Goal: Task Accomplishment & Management: Complete application form

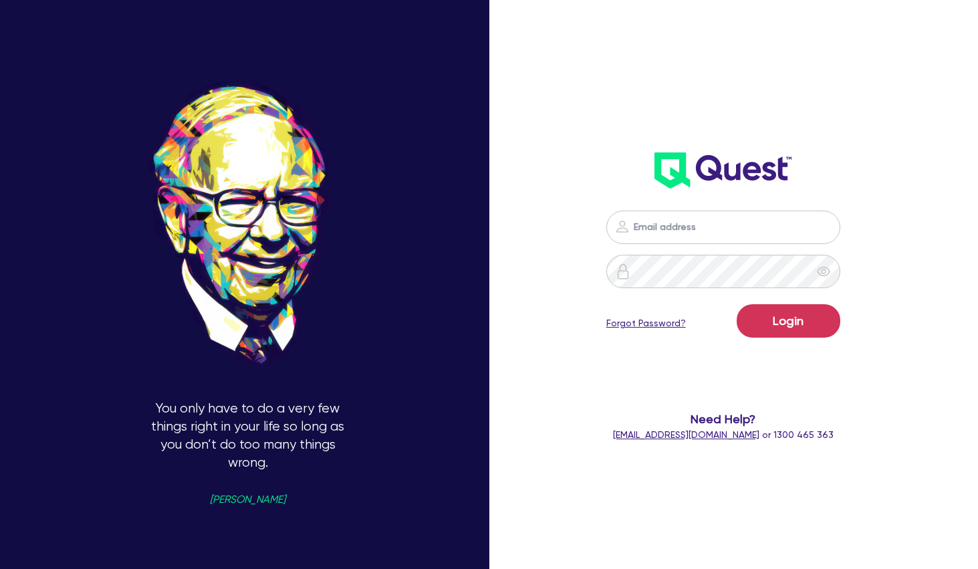
type input "[PERSON_NAME][EMAIL_ADDRESS][PERSON_NAME][DOMAIN_NAME]"
click at [792, 322] on button "Login" at bounding box center [789, 320] width 104 height 33
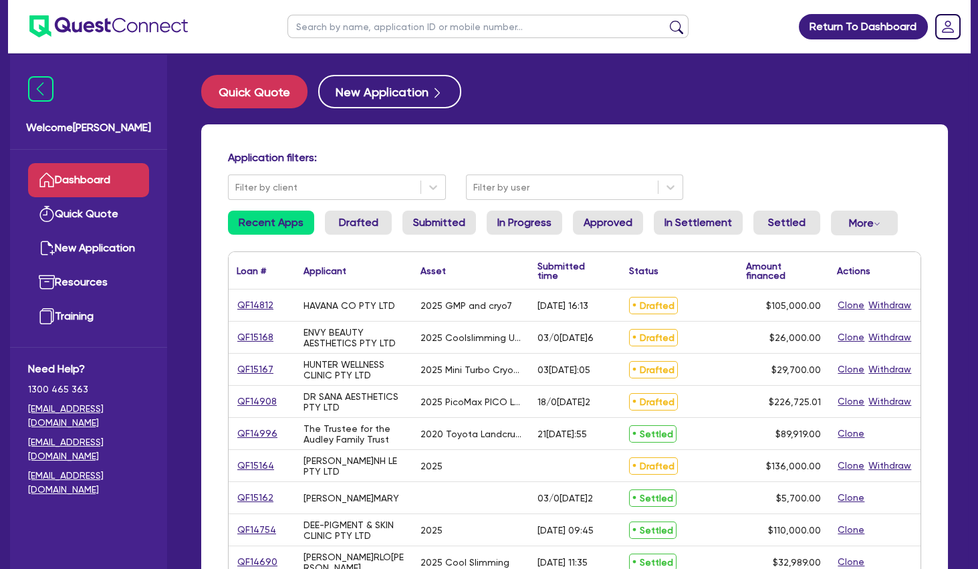
click at [632, 142] on div "Application filters: Filter by client Filter by user Recent Apps Drafted Submit…" at bounding box center [574, 560] width 747 height 872
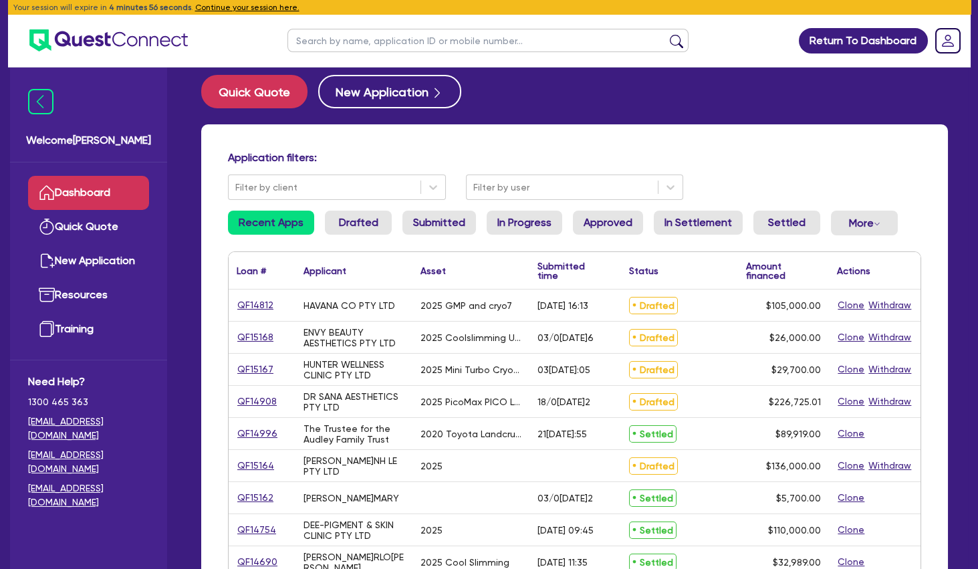
click at [369, 136] on div "Application filters: Filter by client Filter by user Recent Apps Drafted Submit…" at bounding box center [574, 560] width 747 height 872
click at [64, 228] on link "Quick Quote" at bounding box center [88, 227] width 121 height 34
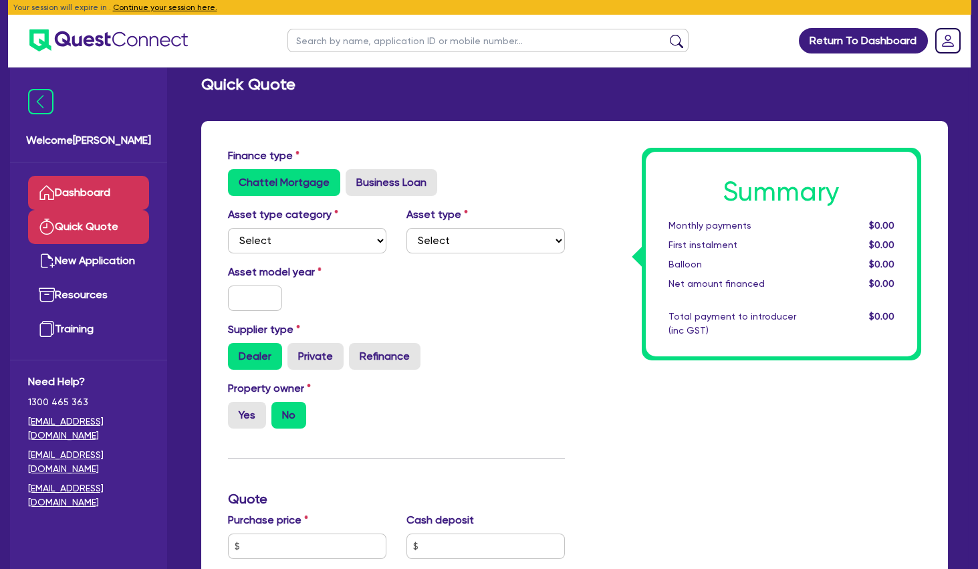
click at [87, 185] on link "Dashboard" at bounding box center [88, 193] width 121 height 34
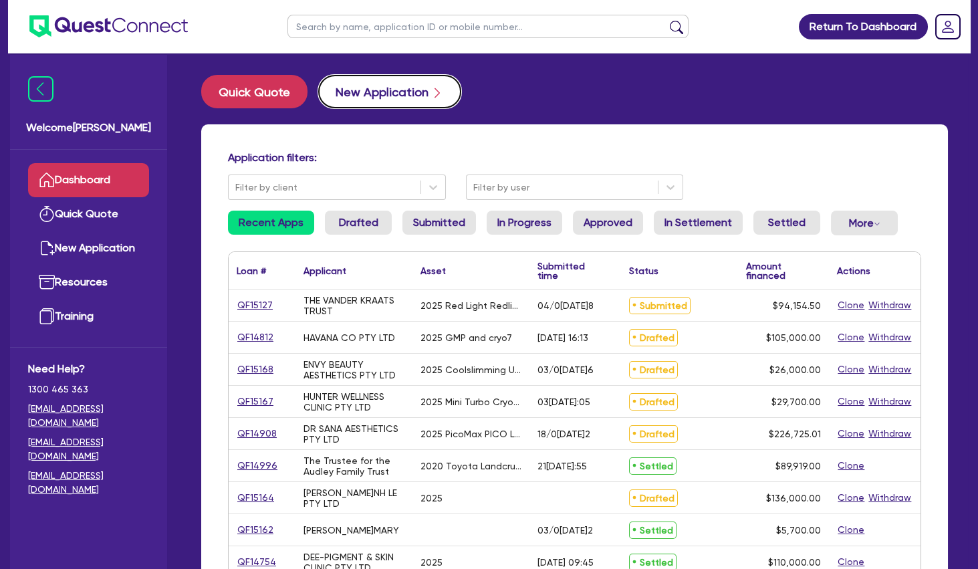
click at [414, 86] on button "New Application" at bounding box center [389, 91] width 143 height 33
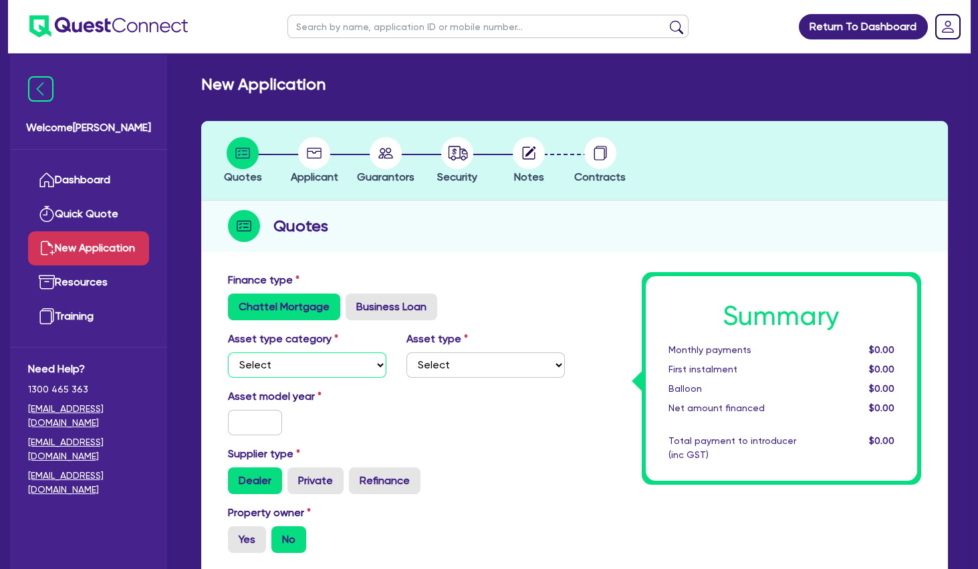
click at [228, 352] on select "Select Cars and light trucks Primary assets Secondary assets Tertiary assets" at bounding box center [307, 364] width 158 height 25
select select "TERTIARY_ASSETS"
click option "Tertiary assets" at bounding box center [0, 0] width 0 height 0
click at [406, 352] on select "Select Beauty equipment IT equipment IT software Watercraft Other" at bounding box center [485, 364] width 158 height 25
select select "BEAUTY_EQUIPMENT"
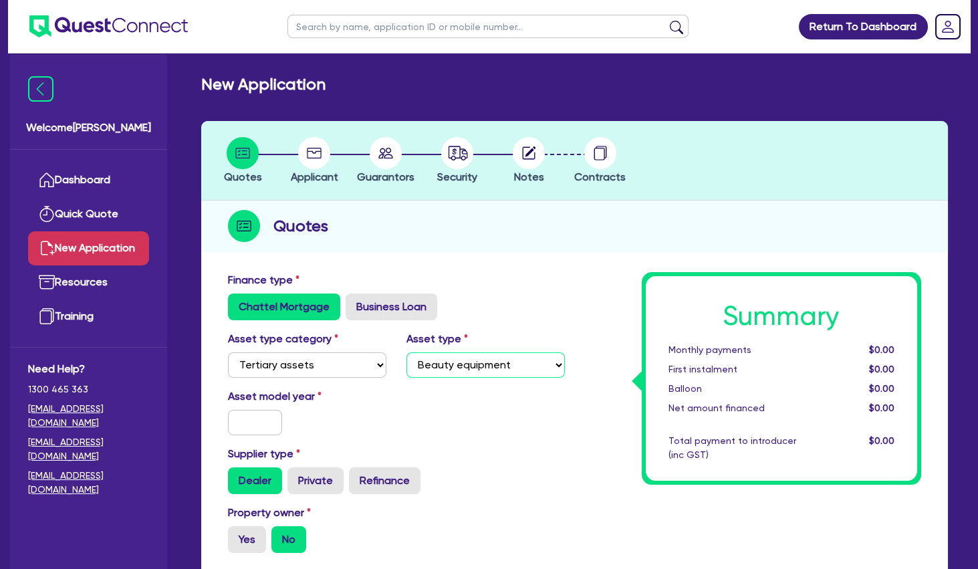
click option "Beauty equipment" at bounding box center [0, 0] width 0 height 0
drag, startPoint x: 236, startPoint y: 418, endPoint x: 244, endPoint y: 416, distance: 8.3
click at [244, 416] on input "text" at bounding box center [255, 422] width 54 height 25
click at [266, 410] on input "text" at bounding box center [255, 422] width 54 height 25
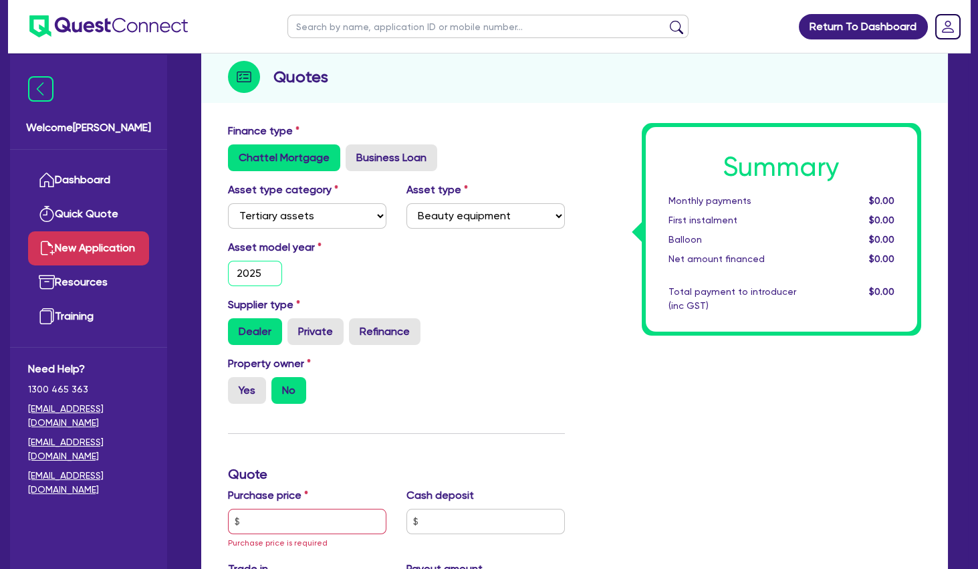
scroll to position [217, 0]
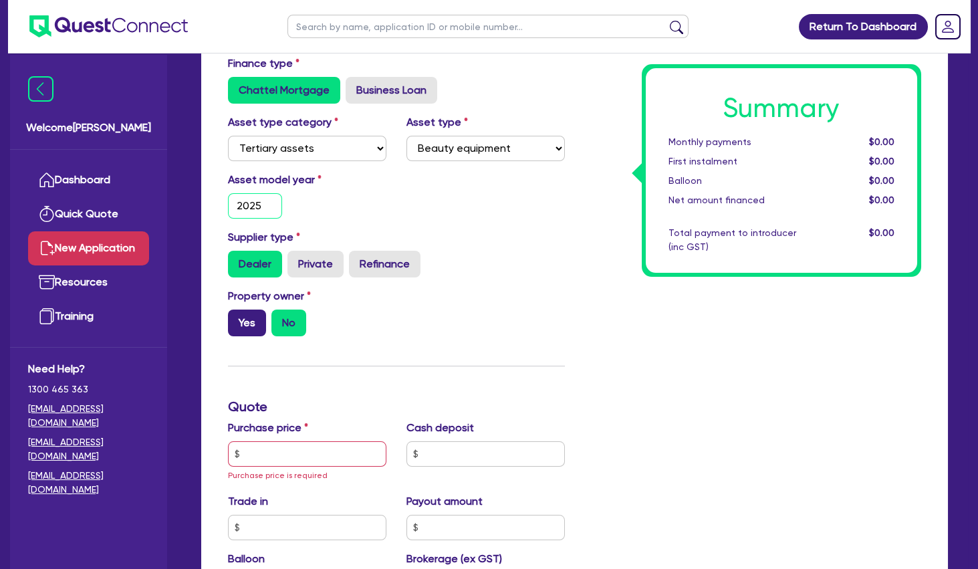
type input "2025"
click at [244, 324] on label "Yes" at bounding box center [247, 323] width 38 height 27
click at [237, 318] on input "Yes" at bounding box center [232, 314] width 9 height 9
radio input "true"
click at [279, 463] on input "text" at bounding box center [307, 453] width 158 height 25
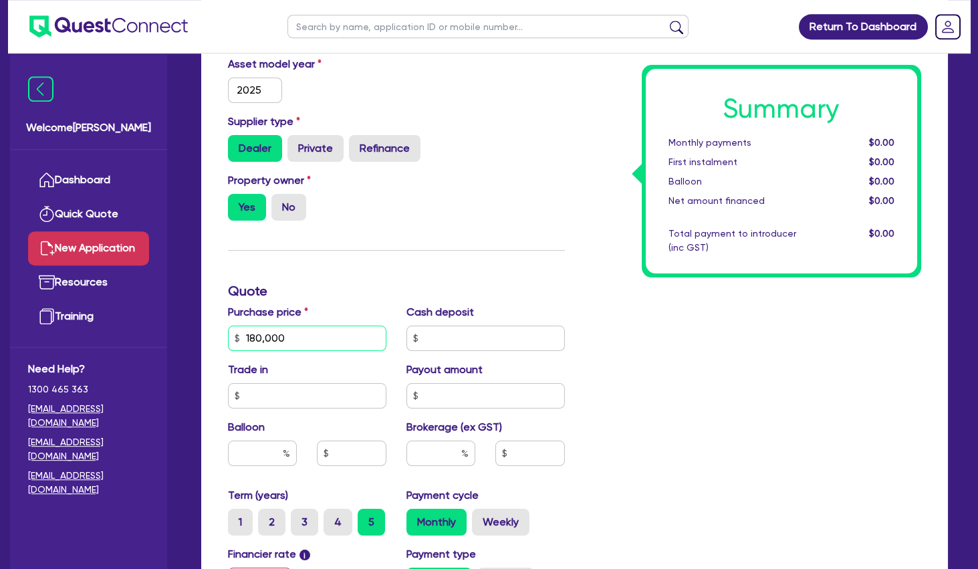
scroll to position [361, 0]
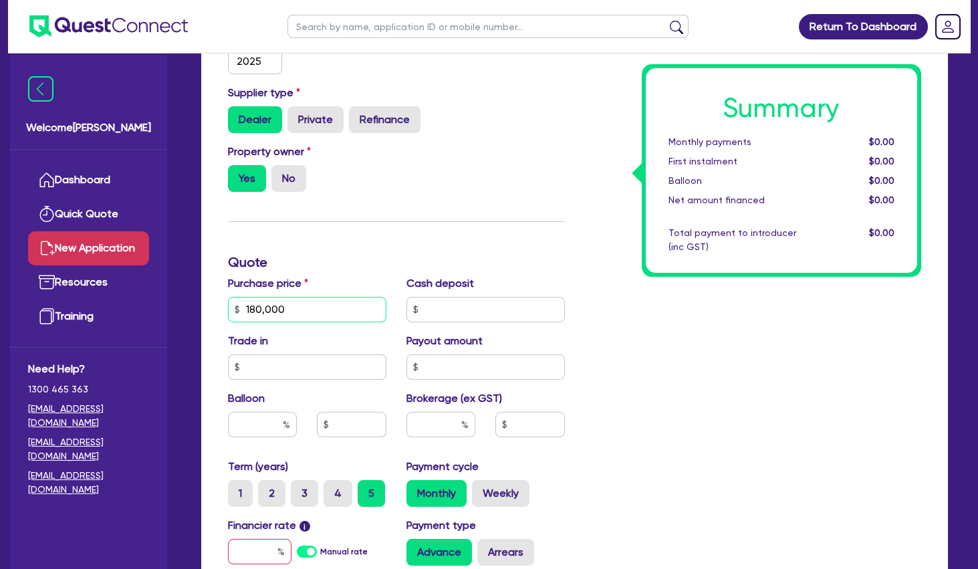
type input "180,000"
click at [261, 554] on input "text" at bounding box center [260, 551] width 64 height 25
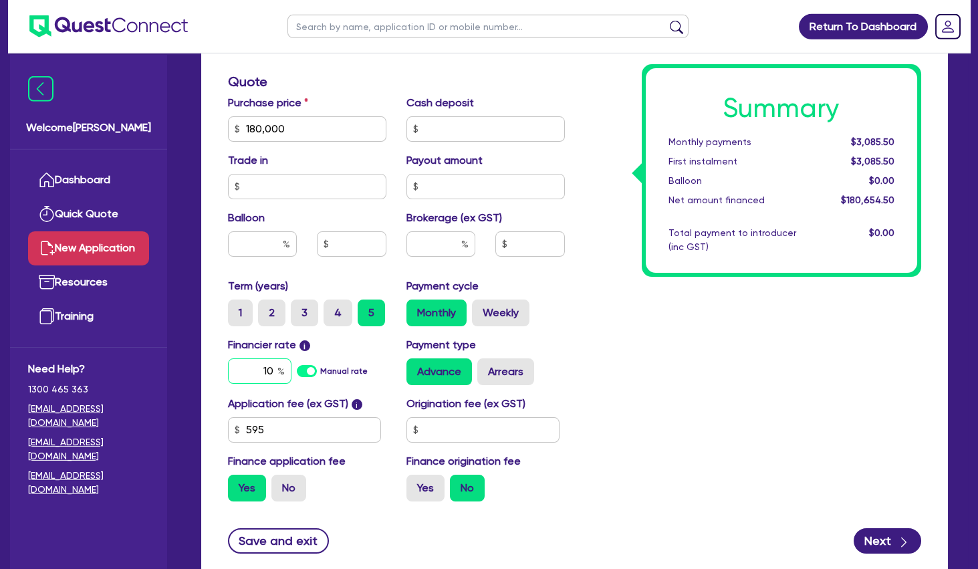
scroll to position [578, 0]
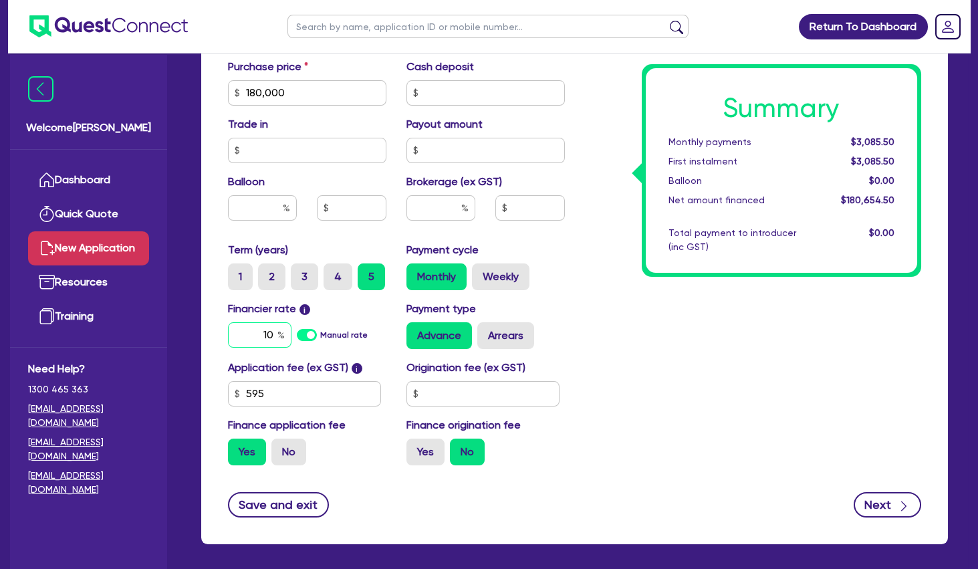
type input "10"
click at [873, 499] on button "Next" at bounding box center [888, 504] width 68 height 25
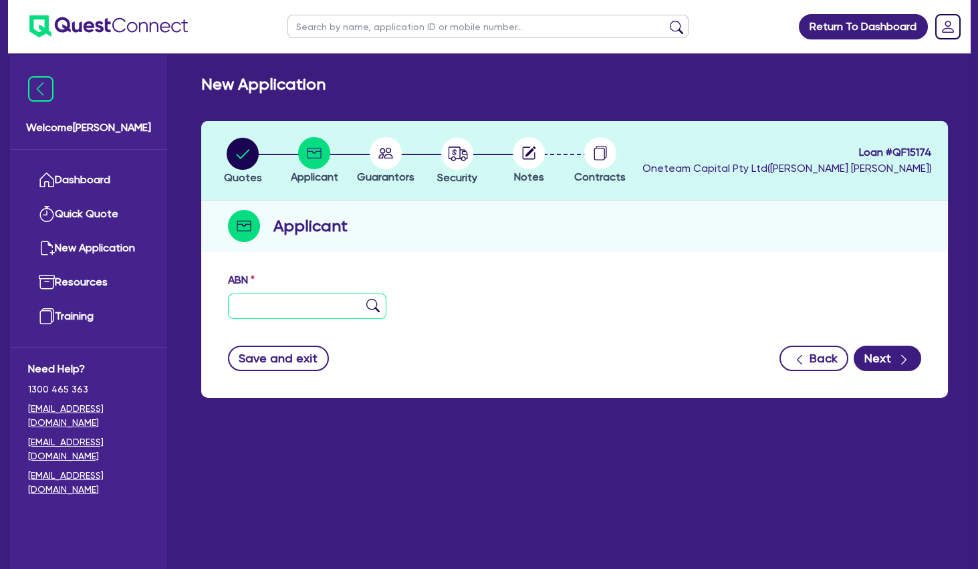
click at [310, 299] on input "text" at bounding box center [307, 305] width 158 height 25
paste input "73 690 446 167"
type input "73 690 446 167"
click at [376, 306] on img at bounding box center [372, 305] width 13 height 13
type input "NUUSKIN CLINIC PTY LTD"
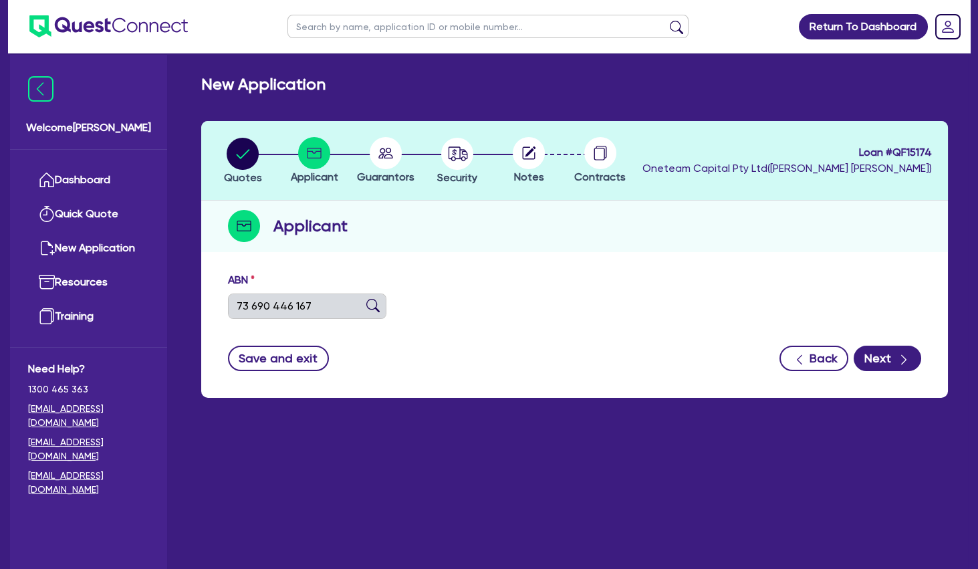
select select "COMPANY"
type input "28/0[DATE]"
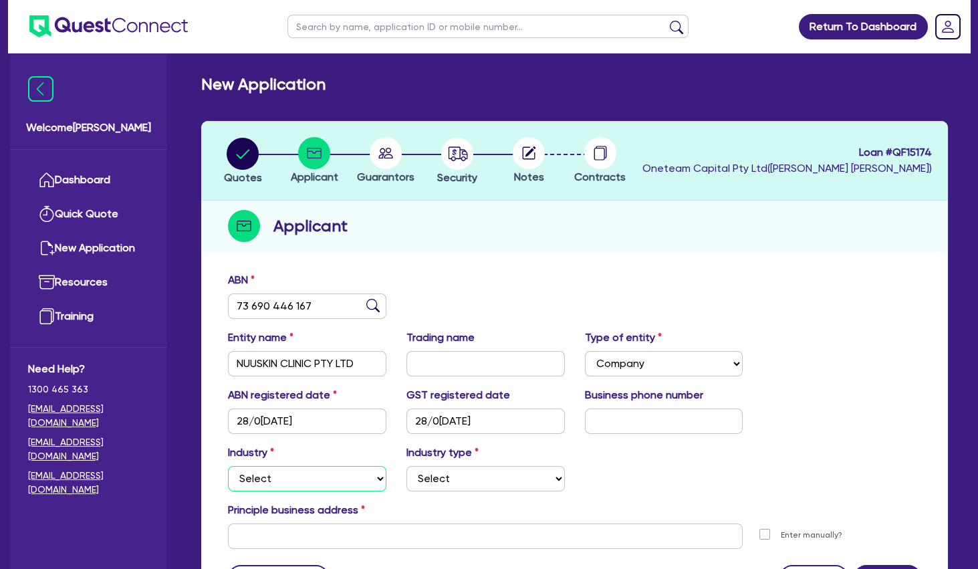
click at [228, 466] on select "Select Accomodation & Food Services Administrative & Support Services Agricultu…" at bounding box center [307, 478] width 158 height 25
select select "HEALTH_BEAUTY"
click option "Health & Beauty" at bounding box center [0, 0] width 0 height 0
click at [406, 466] on select "Select [MEDICAL_DATA], [MEDICAL_DATA] Services Cosmetics Supplies Day Spas, Hea…" at bounding box center [485, 478] width 158 height 25
select select "HAIR_BEAUTY_SALONS"
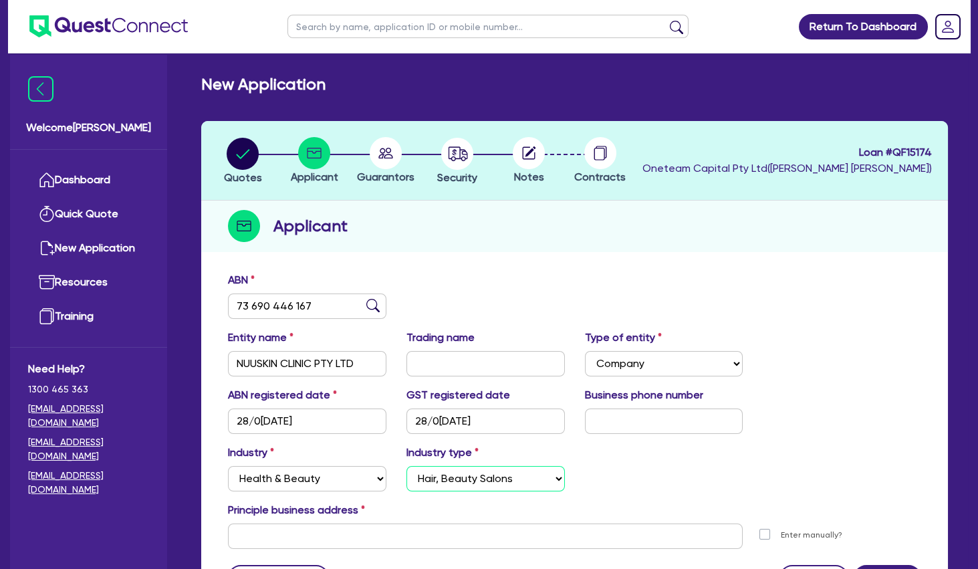
click option "Hair, Beauty Salons" at bounding box center [0, 0] width 0 height 0
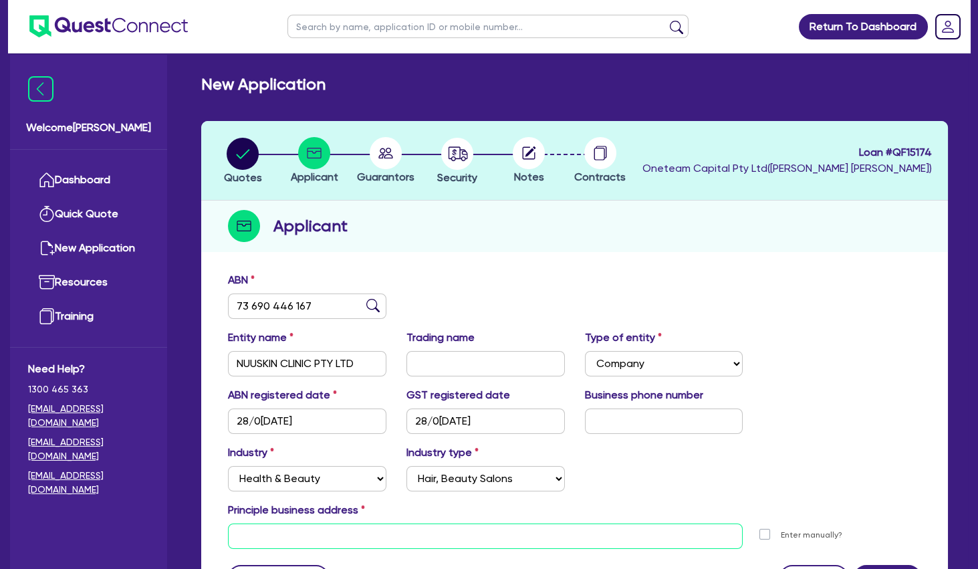
click at [372, 531] on input "text" at bounding box center [485, 535] width 515 height 25
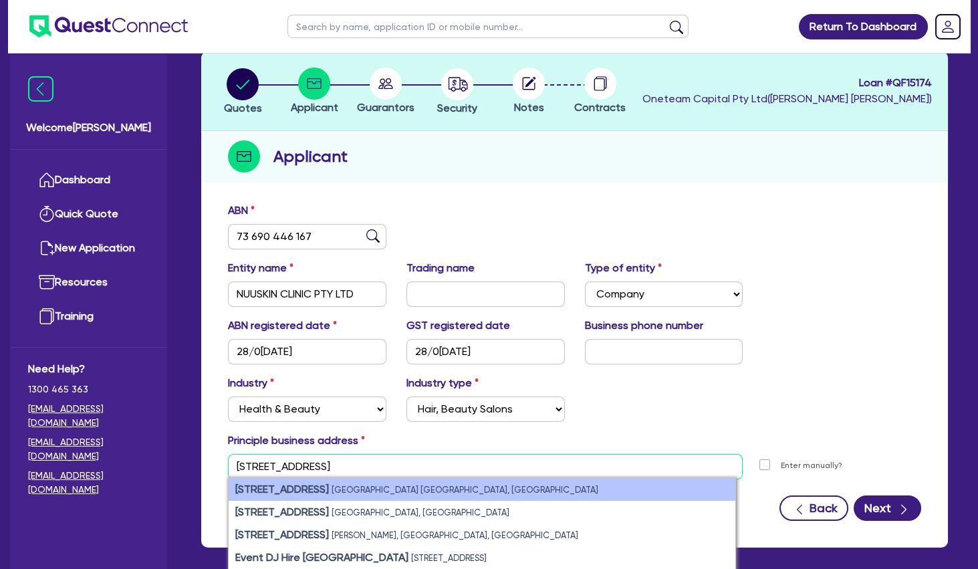
scroll to position [72, 0]
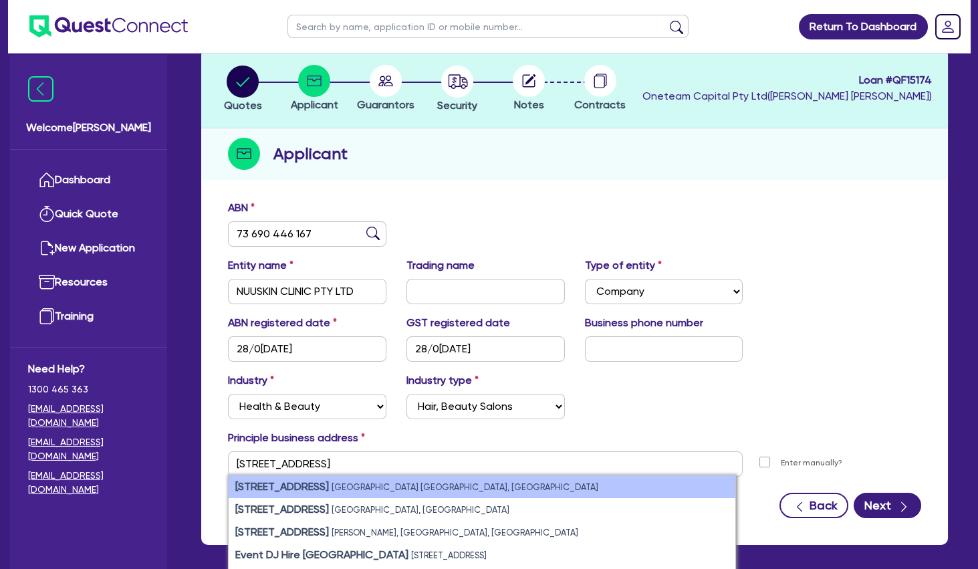
click at [368, 485] on small "[GEOGRAPHIC_DATA] [GEOGRAPHIC_DATA], [GEOGRAPHIC_DATA]" at bounding box center [465, 487] width 267 height 10
type input "[STREET_ADDRESS]"
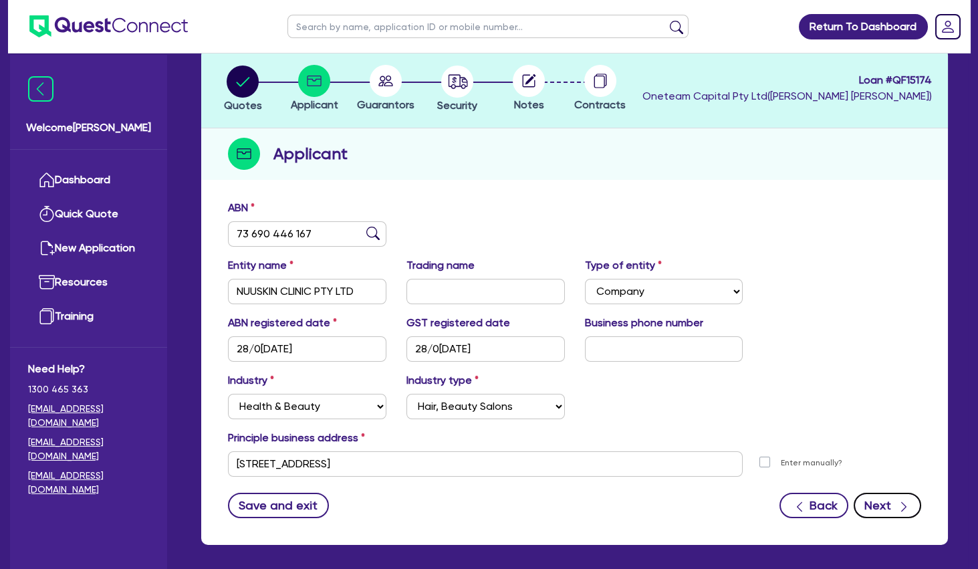
click at [884, 511] on button "Next" at bounding box center [888, 505] width 68 height 25
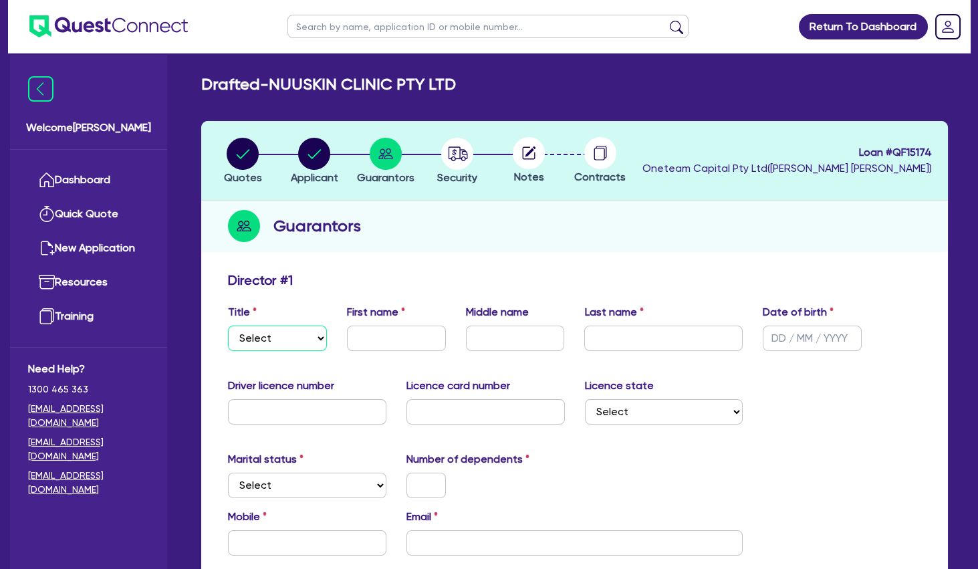
click at [228, 326] on select "Select Mr Mrs Ms Miss Dr" at bounding box center [277, 338] width 99 height 25
select select "MRS"
click option "Mrs" at bounding box center [0, 0] width 0 height 0
click at [304, 533] on input "text" at bounding box center [307, 542] width 158 height 25
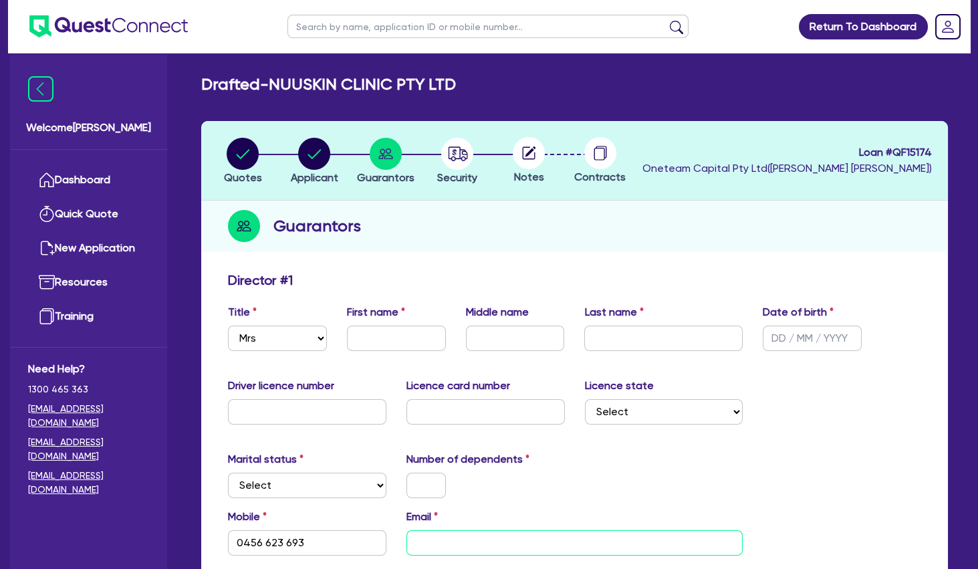
click at [435, 548] on input "email" at bounding box center [574, 542] width 337 height 25
paste input "[EMAIL_ADDRESS][DOMAIN_NAME]"
type input "0456 623 693"
type input "[EMAIL_ADDRESS][DOMAIN_NAME]"
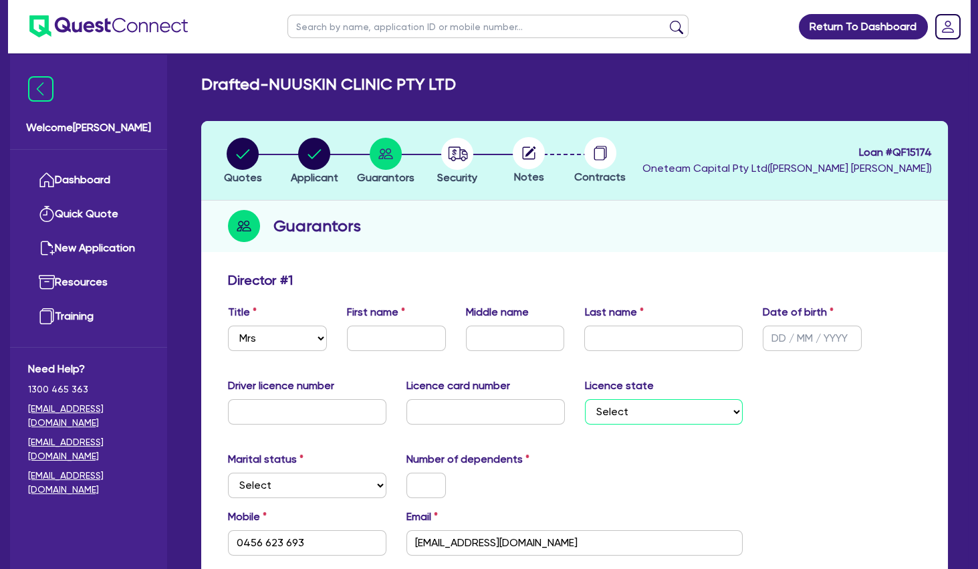
click at [585, 399] on select "Select [GEOGRAPHIC_DATA] [GEOGRAPHIC_DATA] [GEOGRAPHIC_DATA] [GEOGRAPHIC_DATA] …" at bounding box center [664, 411] width 158 height 25
select select "[GEOGRAPHIC_DATA]"
click option "[GEOGRAPHIC_DATA]" at bounding box center [0, 0] width 0 height 0
type input "0456 623 693"
click at [465, 156] on icon "button" at bounding box center [458, 153] width 19 height 14
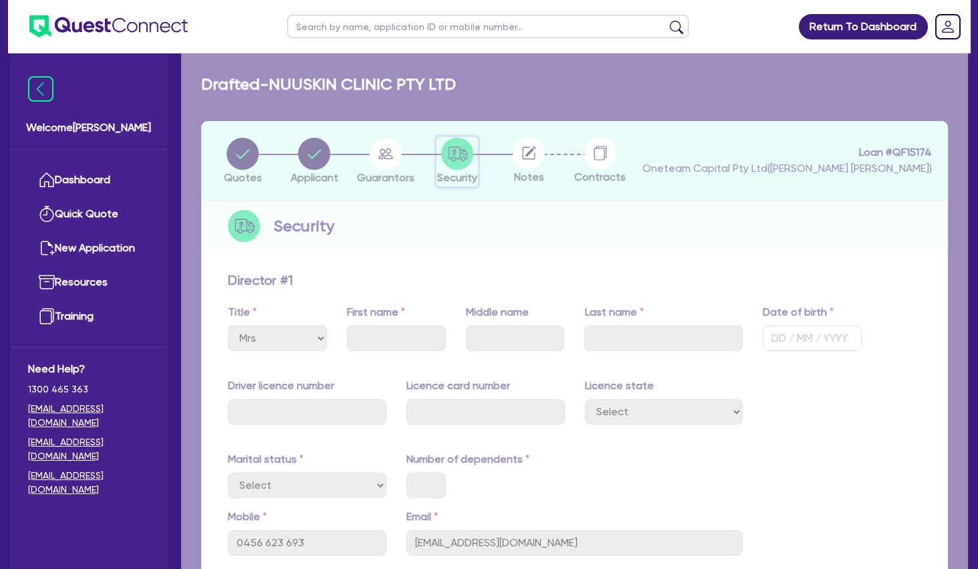
select select "TERTIARY_ASSETS"
select select "BEAUTY_EQUIPMENT"
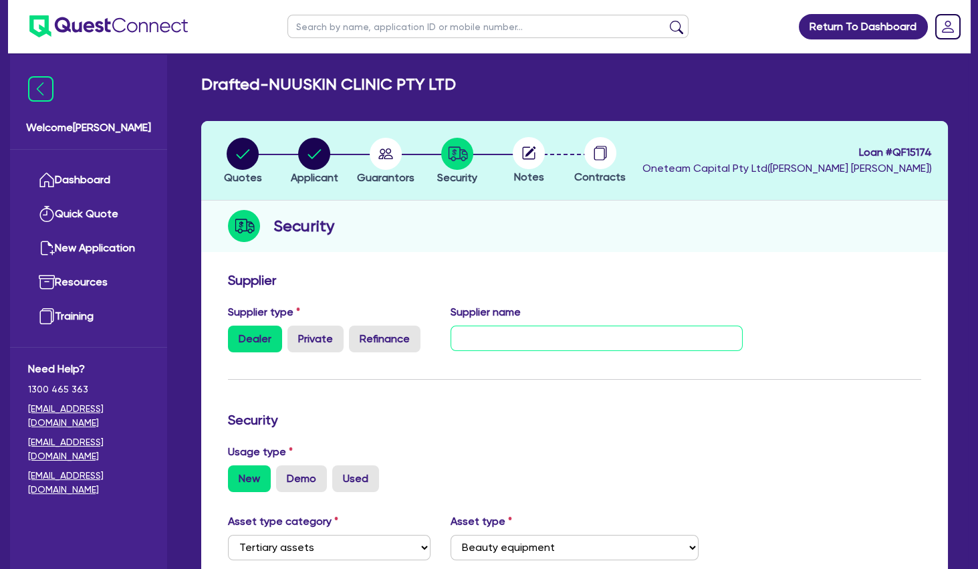
click at [522, 335] on input "text" at bounding box center [597, 338] width 292 height 25
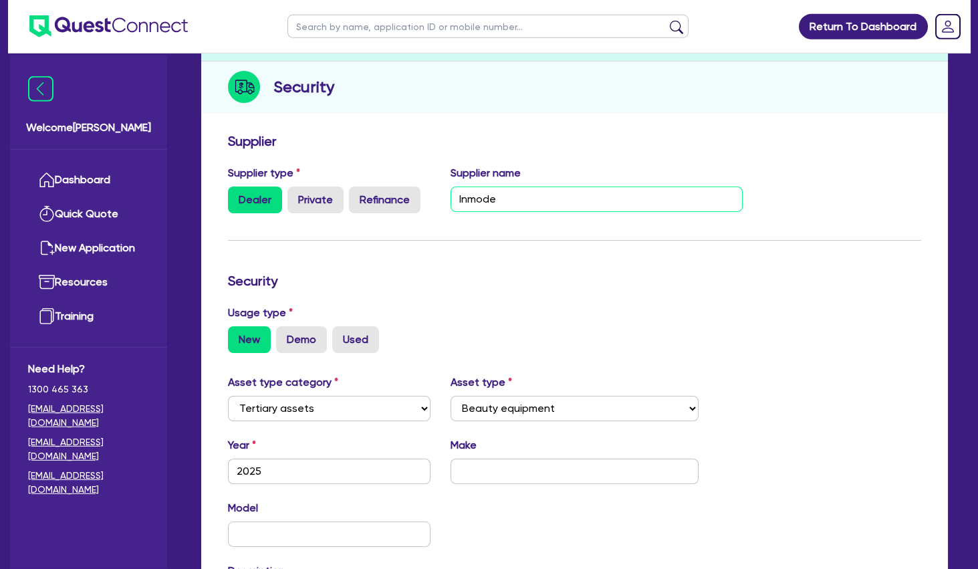
scroll to position [217, 0]
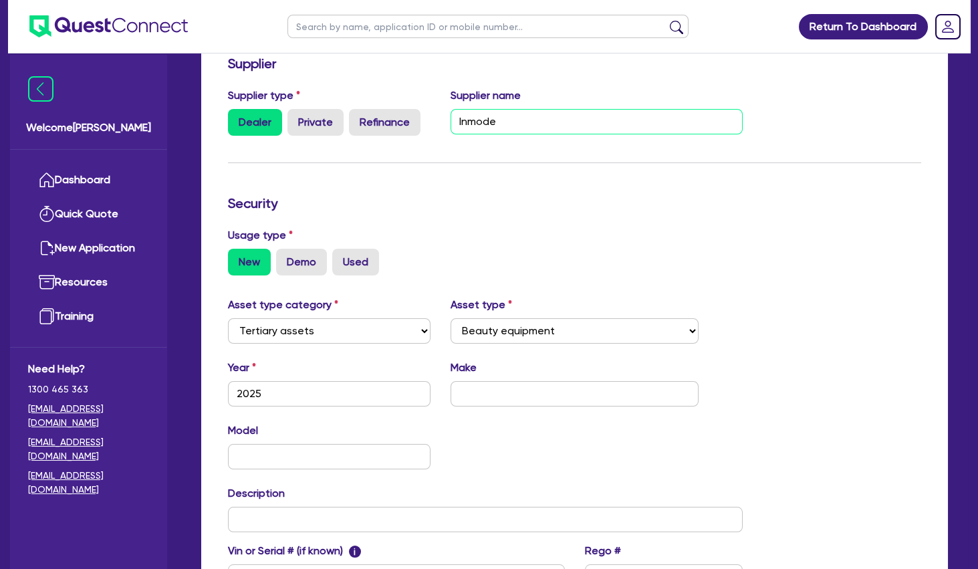
type input "Inmode"
click at [554, 390] on input "text" at bounding box center [574, 393] width 247 height 25
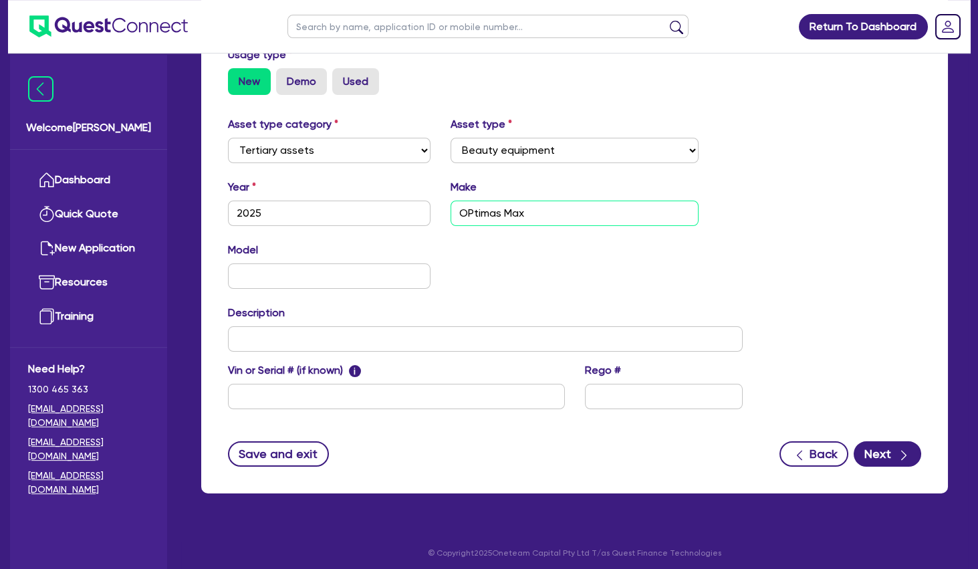
scroll to position [402, 0]
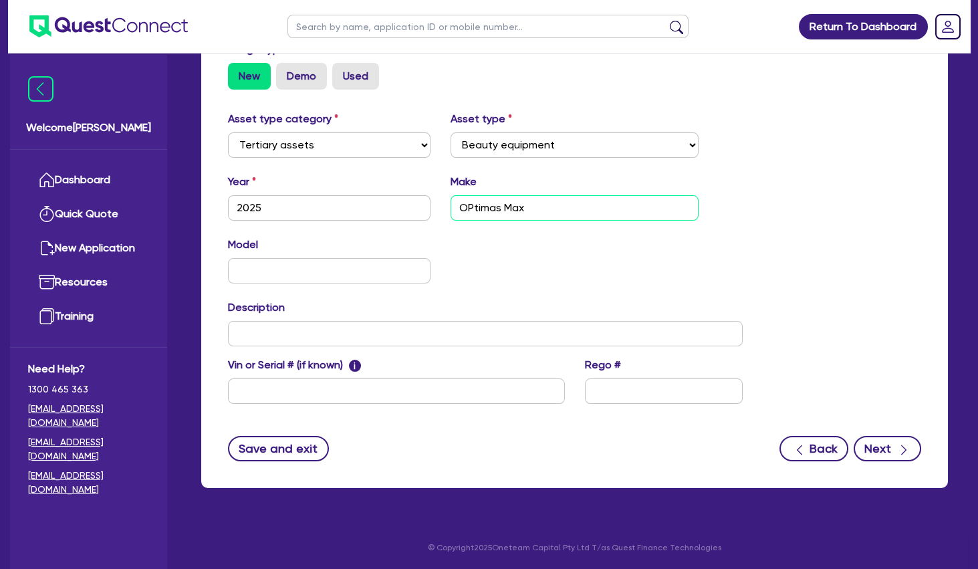
type input "OPtimas Max"
click at [870, 439] on button "Next" at bounding box center [888, 448] width 68 height 25
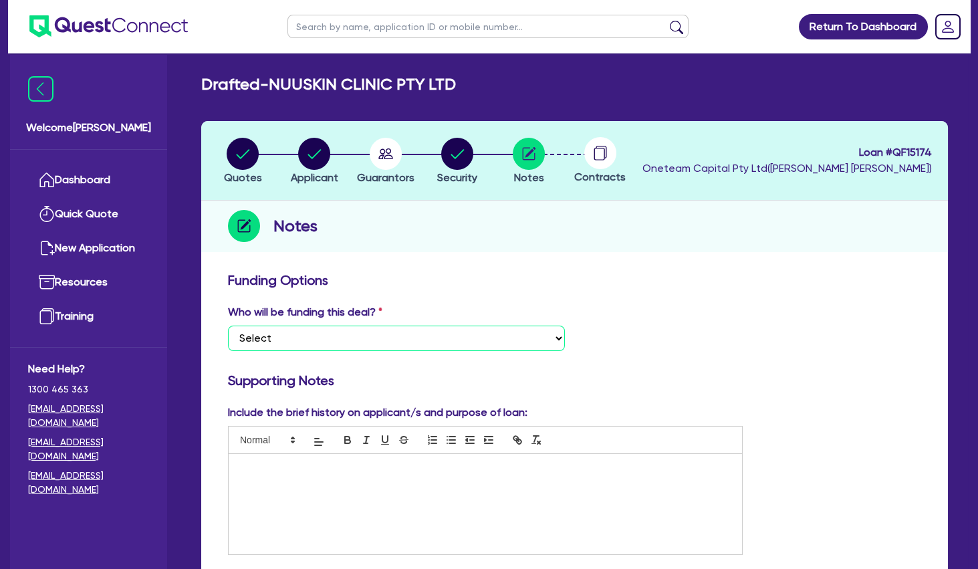
click at [228, 326] on select "Select I want Quest to fund 100% I will fund 100% I will co-fund with Quest Oth…" at bounding box center [396, 338] width 337 height 25
select select "Other"
click option "Other - I am referring this deal in" at bounding box center [0, 0] width 0 height 0
click at [342, 475] on div at bounding box center [485, 504] width 513 height 100
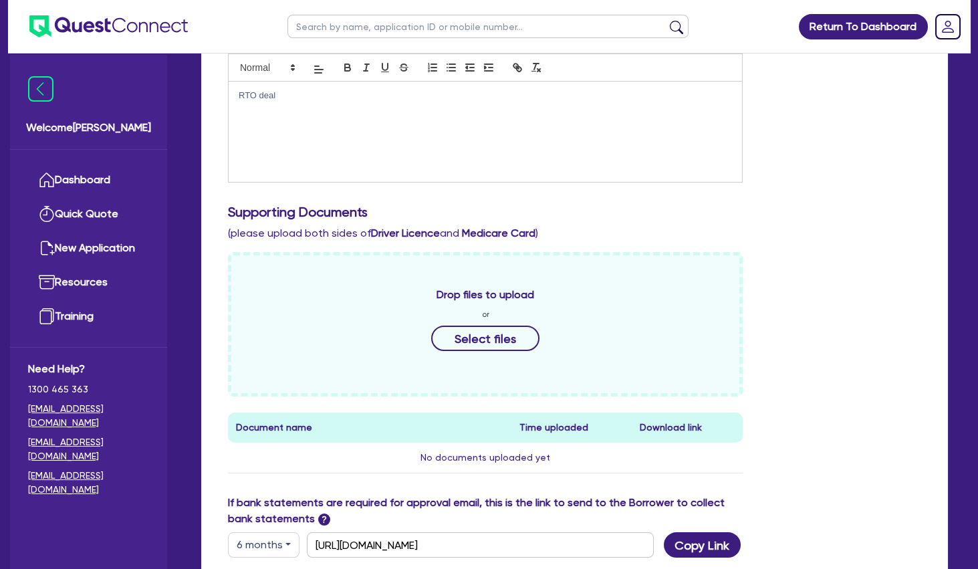
scroll to position [433, 0]
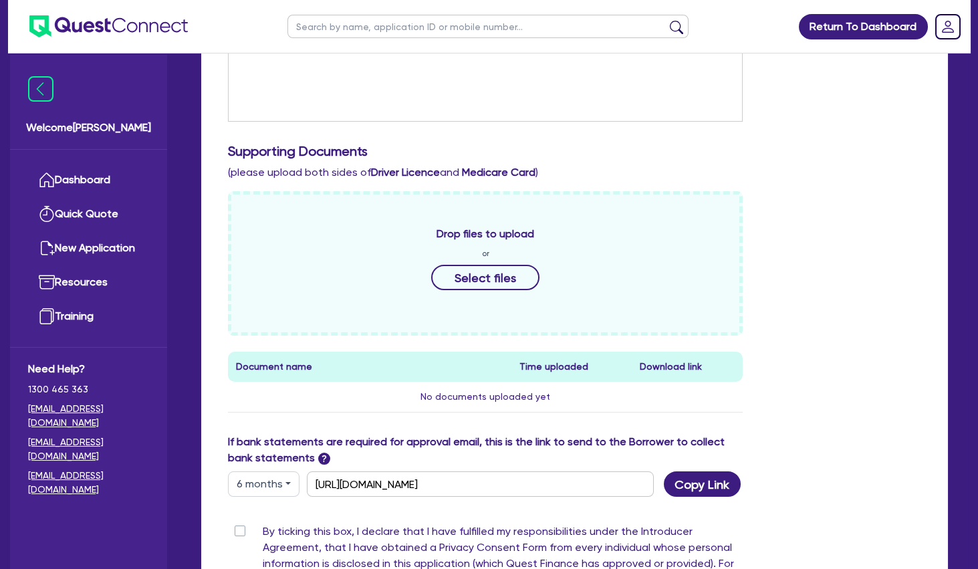
drag, startPoint x: 240, startPoint y: 527, endPoint x: 354, endPoint y: 461, distance: 132.4
click at [263, 527] on label "By ticking this box, I declare that I have fulfilled my responsibilities under …" at bounding box center [503, 558] width 480 height 70
click at [239, 527] on input "By ticking this box, I declare that I have fulfilled my responsibilities under …" at bounding box center [233, 529] width 11 height 13
checkbox input "true"
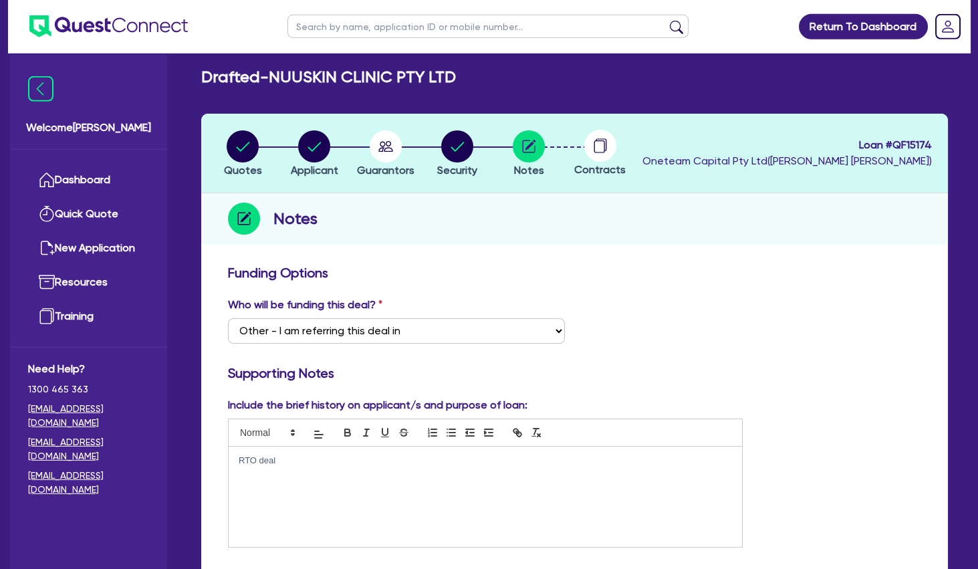
scroll to position [0, 0]
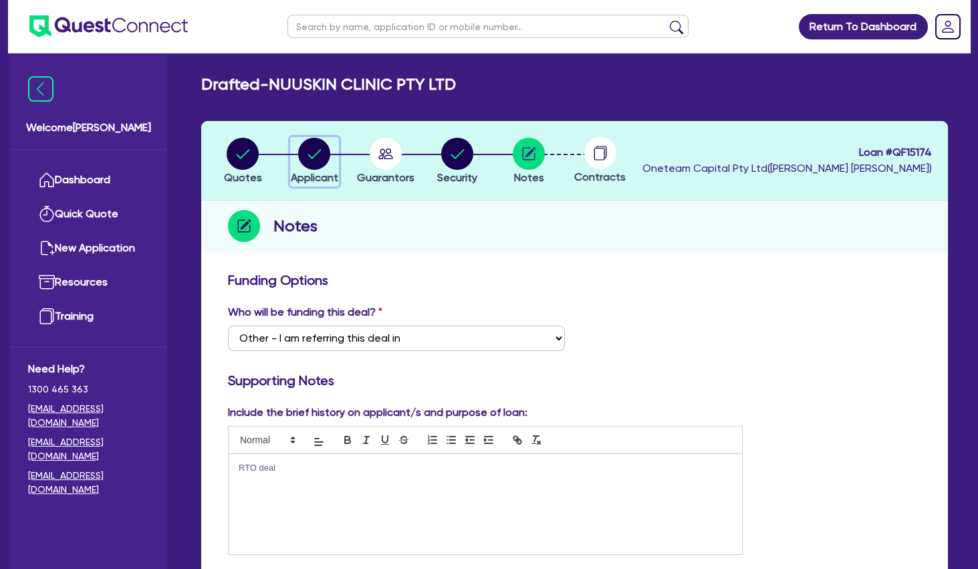
click at [321, 152] on circle "button" at bounding box center [314, 154] width 32 height 32
select select "COMPANY"
select select "HEALTH_BEAUTY"
select select "HAIR_BEAUTY_SALONS"
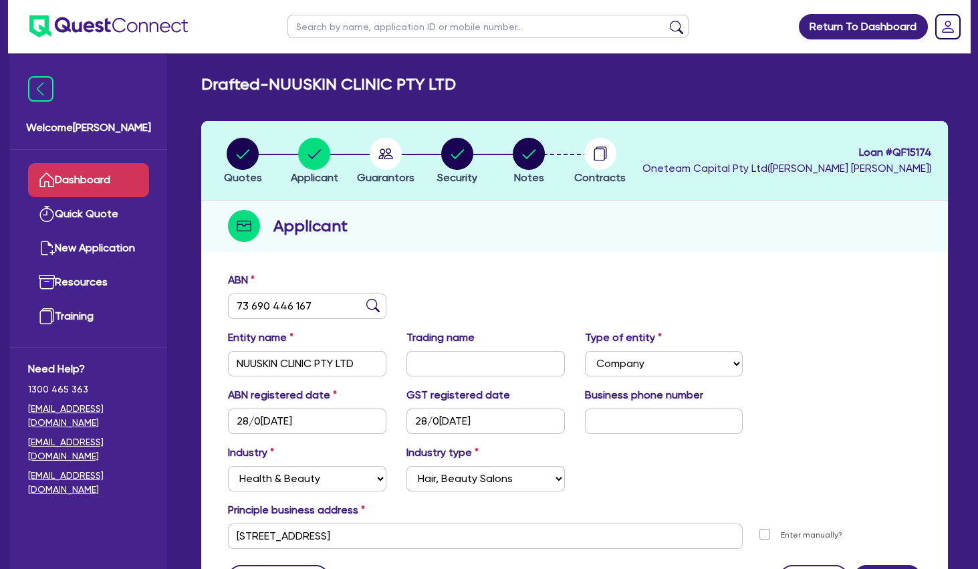
click at [102, 181] on link "Dashboard" at bounding box center [88, 180] width 121 height 34
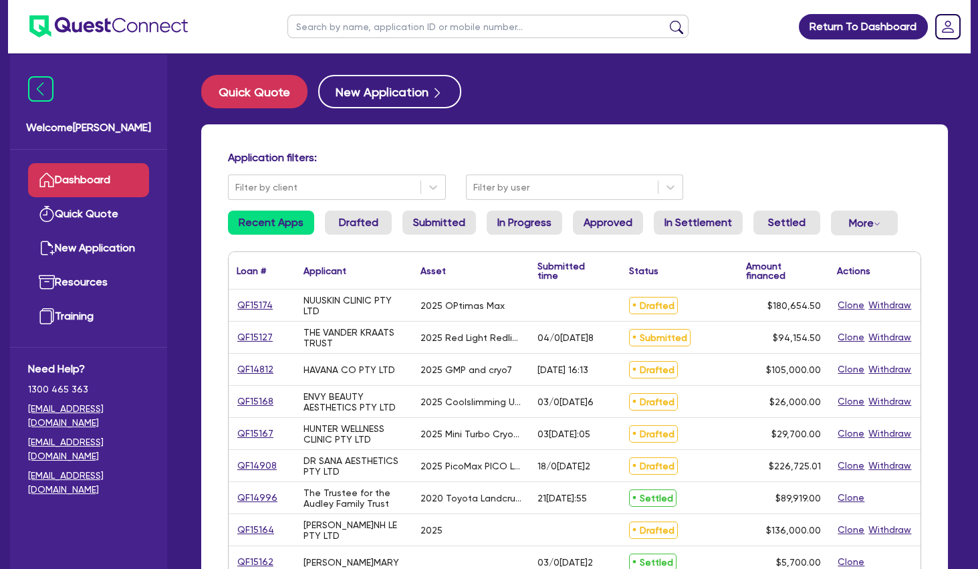
click at [364, 26] on input "text" at bounding box center [487, 26] width 401 height 23
click at [666, 20] on button "submit" at bounding box center [676, 29] width 21 height 19
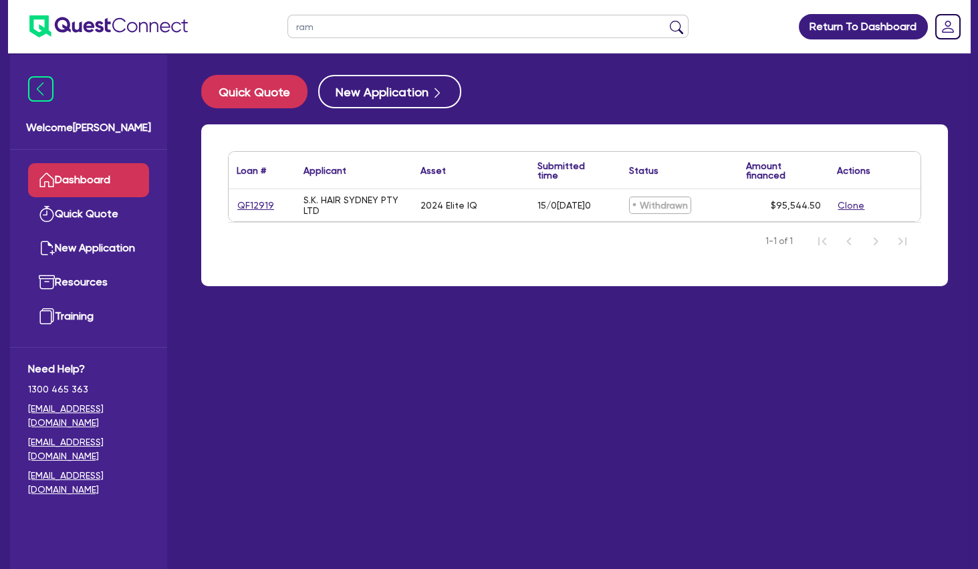
type input "ram"
click at [666, 20] on button "submit" at bounding box center [676, 29] width 21 height 19
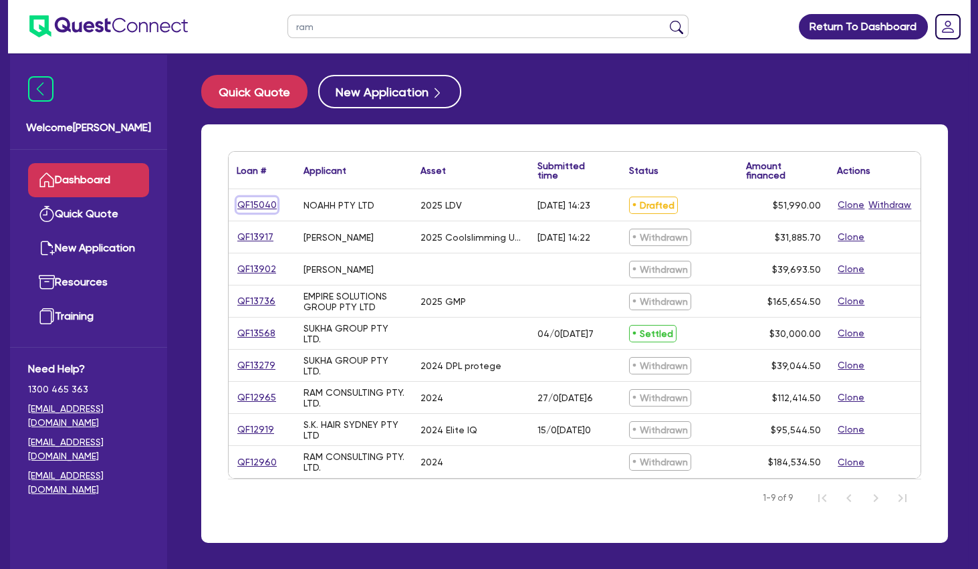
click at [267, 203] on link "QF15040" at bounding box center [257, 204] width 41 height 15
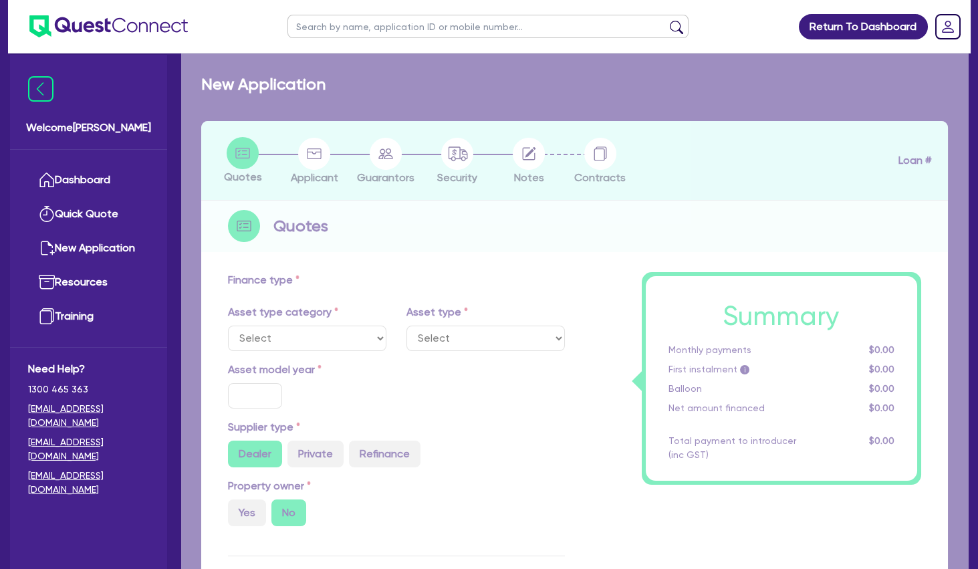
select select "CARS_AND_LIGHT_TRUCKS"
type input "2025"
radio input "true"
type input "51,990"
type input "2.5"
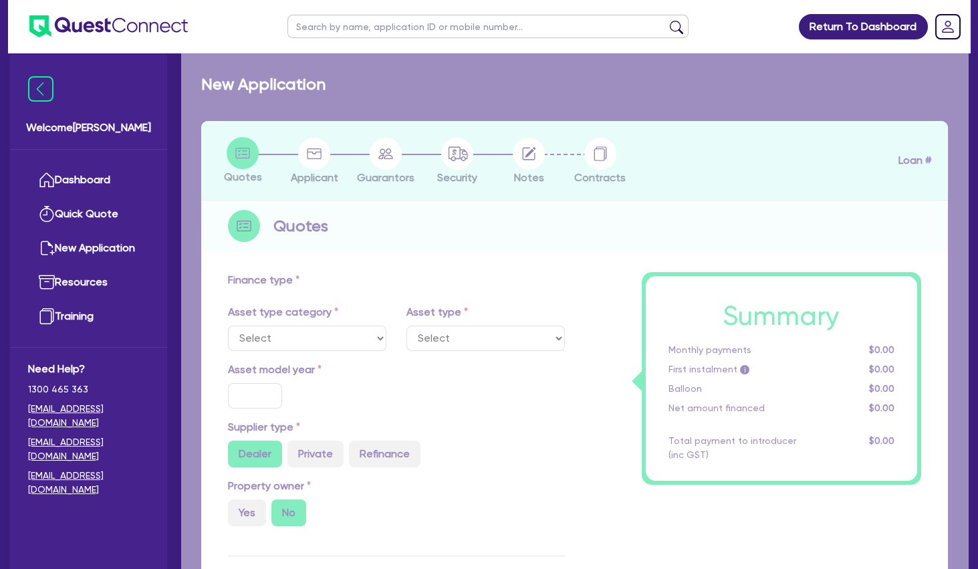
type input "1,299.75"
type input "6.75"
select select "PASSENGER_VEHICLES"
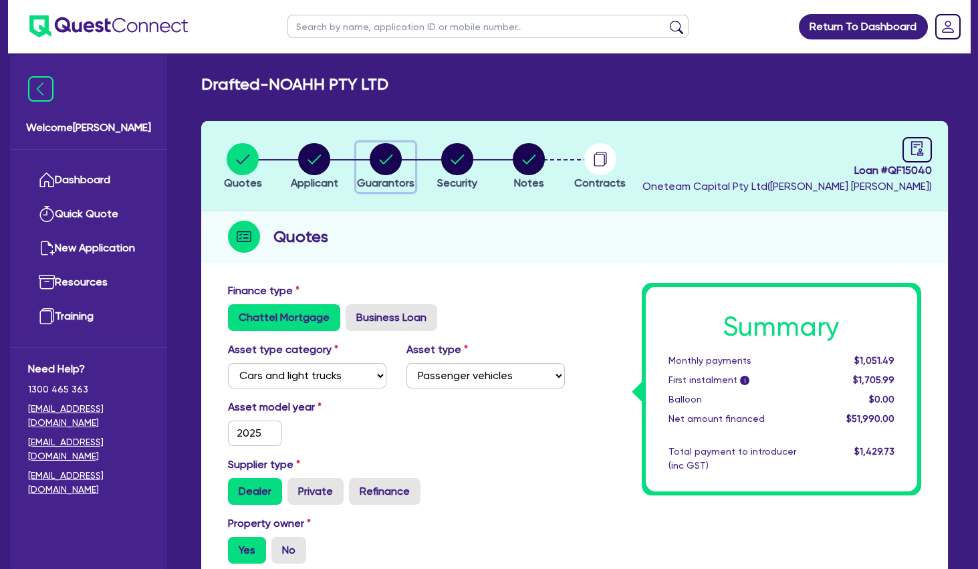
click at [390, 155] on circle "button" at bounding box center [386, 159] width 32 height 32
select select "MR"
select select "VIC"
select select "MARRIED"
select select "CASH"
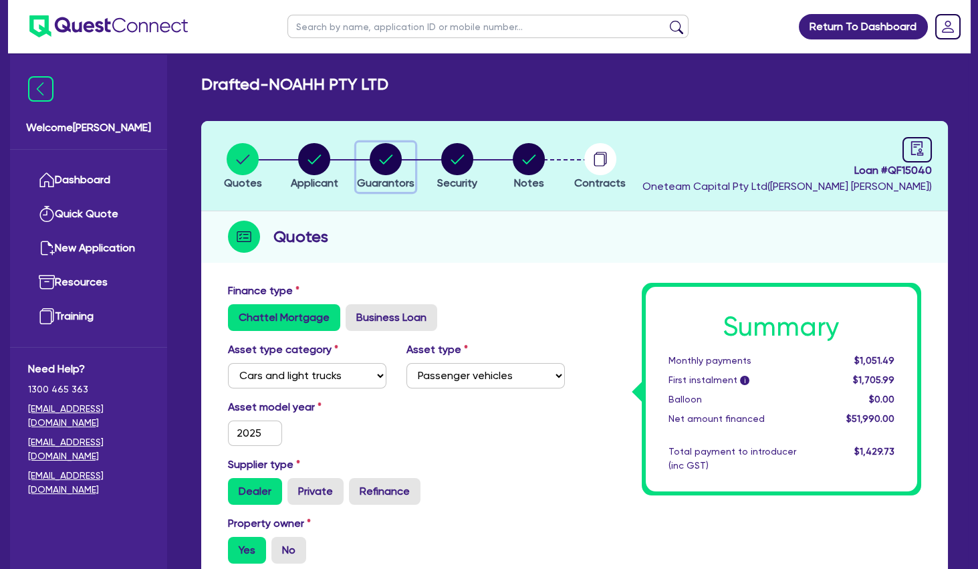
select select "VEHICLE"
select select "EQUIPMENT"
select select "VEHICLE_LOAN"
select select "EQUIPMENT_LOAN"
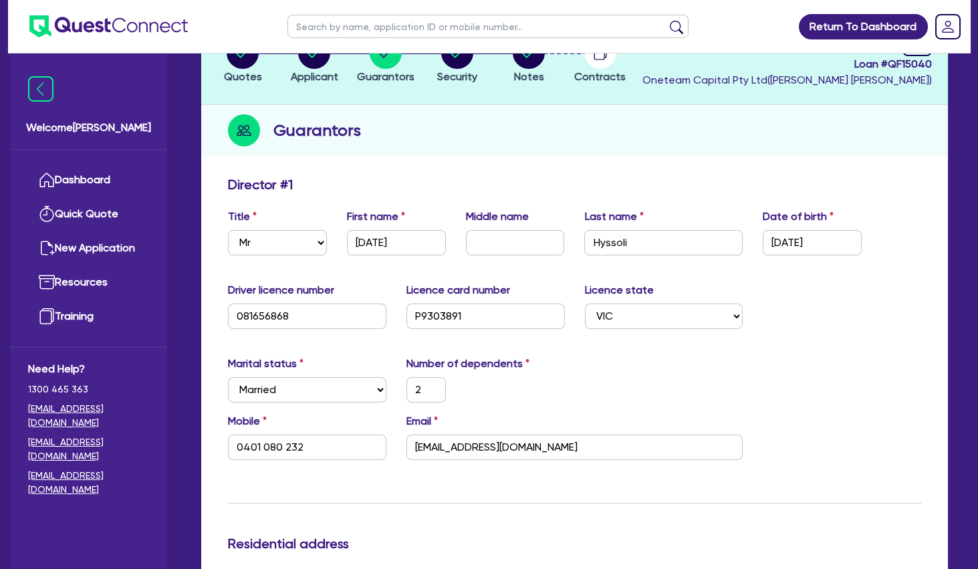
scroll to position [217, 0]
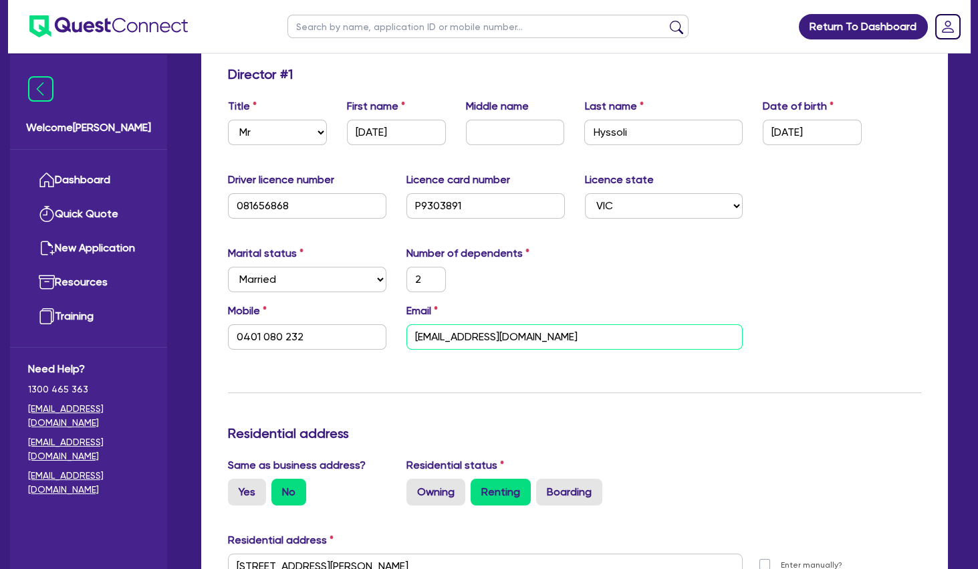
click at [478, 342] on input "[EMAIL_ADDRESS][DOMAIN_NAME]" at bounding box center [574, 336] width 337 height 25
click at [558, 300] on div "Marital status Select [DEMOGRAPHIC_DATA] Married De Facto / Partner Number of d…" at bounding box center [574, 273] width 713 height 57
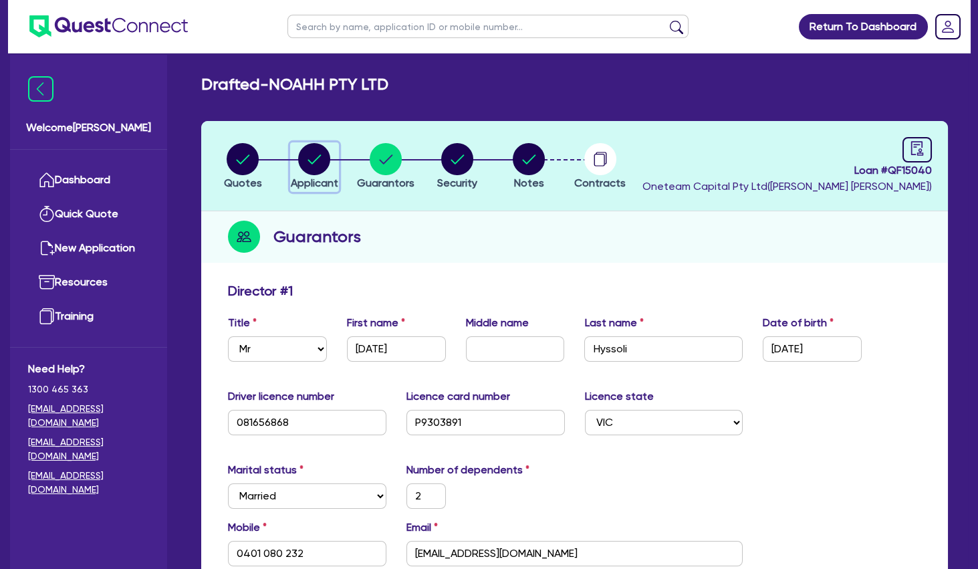
click at [311, 154] on circle "button" at bounding box center [314, 159] width 32 height 32
select select "COMPANY"
select select "TRANSPORT_WAREHOUSING"
select select "WAREHOUSING"
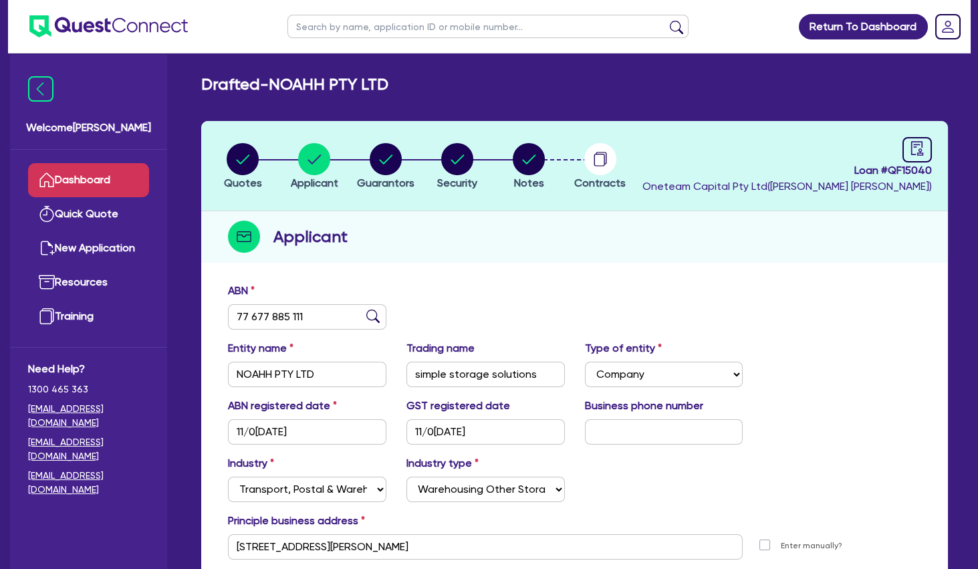
click at [110, 171] on link "Dashboard" at bounding box center [88, 180] width 121 height 34
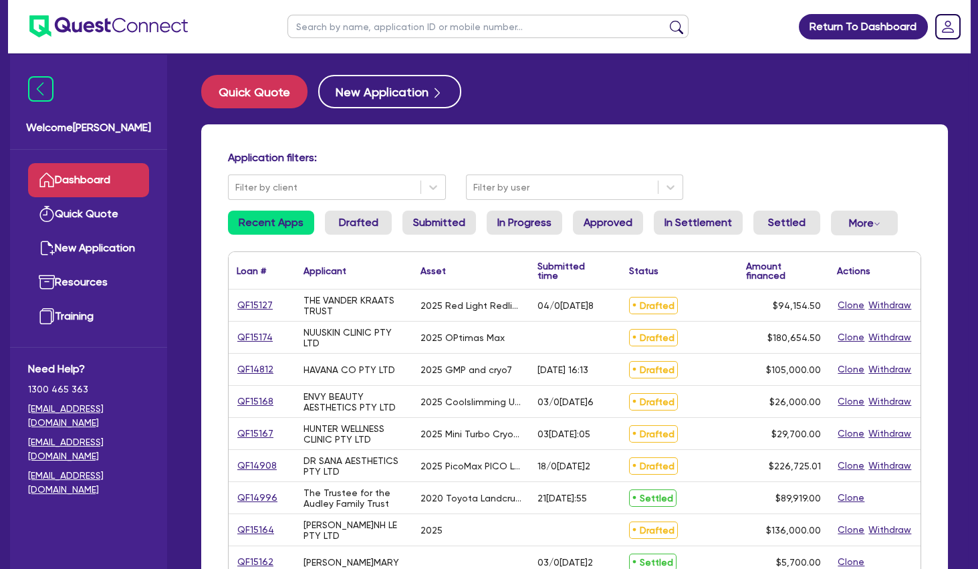
click at [366, 24] on input "text" at bounding box center [487, 26] width 401 height 23
type input "smb"
click at [666, 20] on button "submit" at bounding box center [676, 29] width 21 height 19
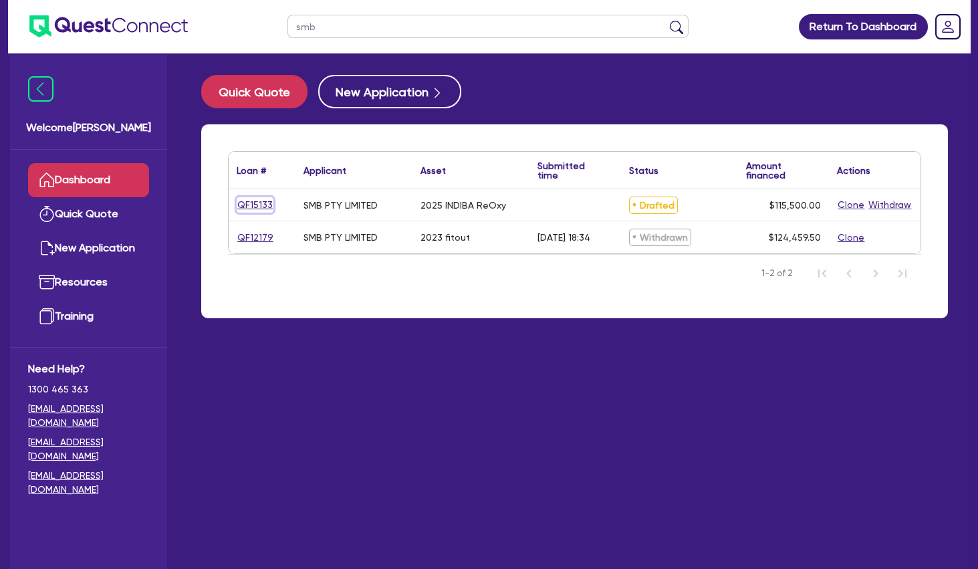
click at [256, 203] on link "QF15133" at bounding box center [255, 204] width 37 height 15
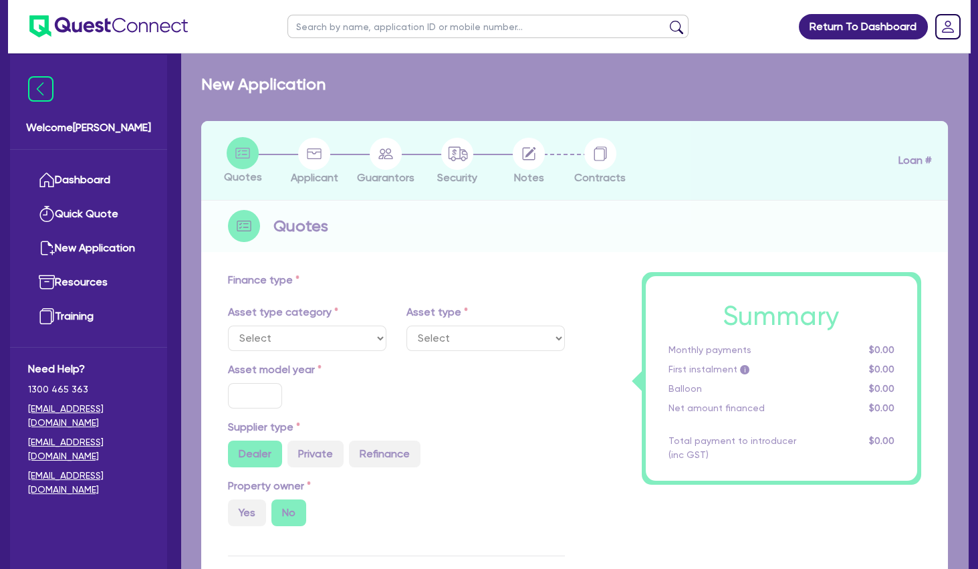
select select "TERTIARY_ASSETS"
type input "2025"
radio input "true"
type input "115,500"
type input "4"
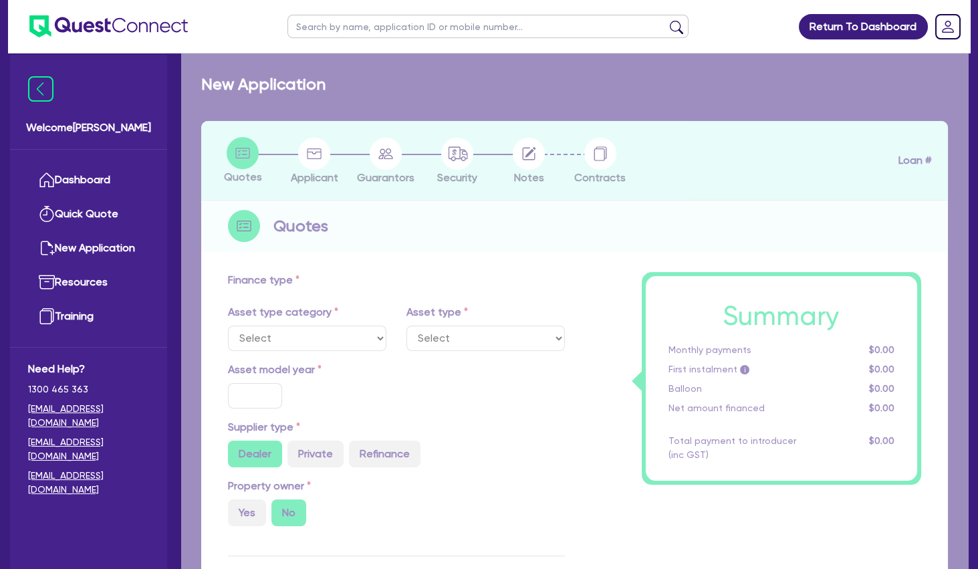
type input "4,620"
type input "10.5"
select select "BEAUTY_EQUIPMENT"
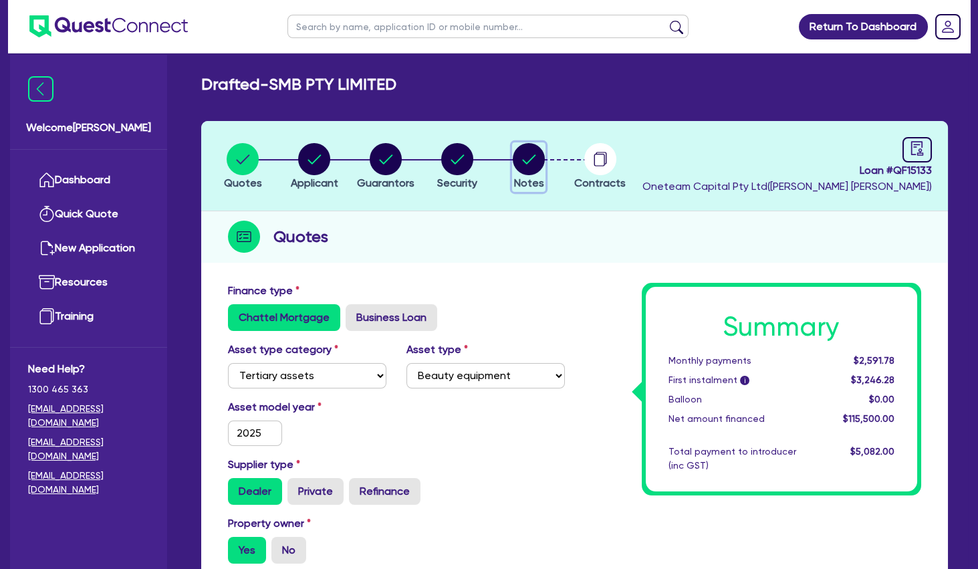
click at [536, 156] on circle "button" at bounding box center [529, 159] width 32 height 32
select select "Other"
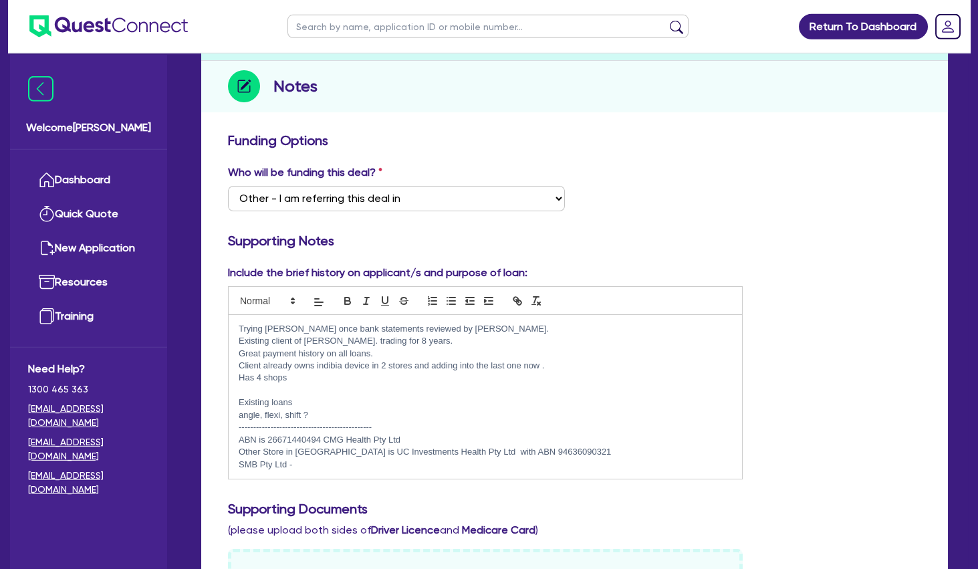
scroll to position [217, 0]
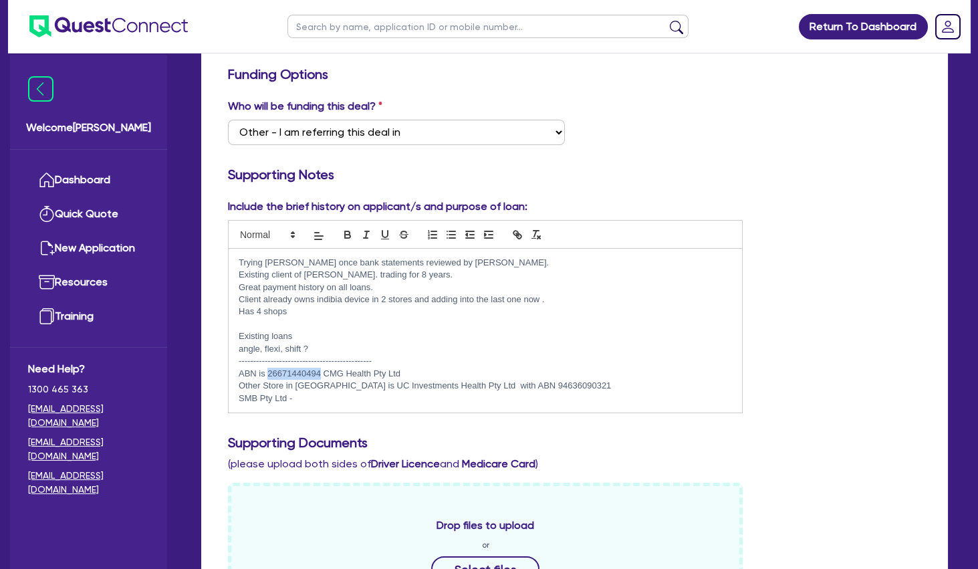
drag, startPoint x: 322, startPoint y: 371, endPoint x: 267, endPoint y: 370, distance: 54.2
click at [267, 370] on p "ABN is 26671440494 CMG Health Pty Ltd" at bounding box center [485, 374] width 493 height 12
copy p "26671440494"
click at [334, 397] on p "SMB Pty Ltd -" at bounding box center [485, 398] width 493 height 12
drag, startPoint x: 581, startPoint y: 384, endPoint x: 511, endPoint y: 386, distance: 70.2
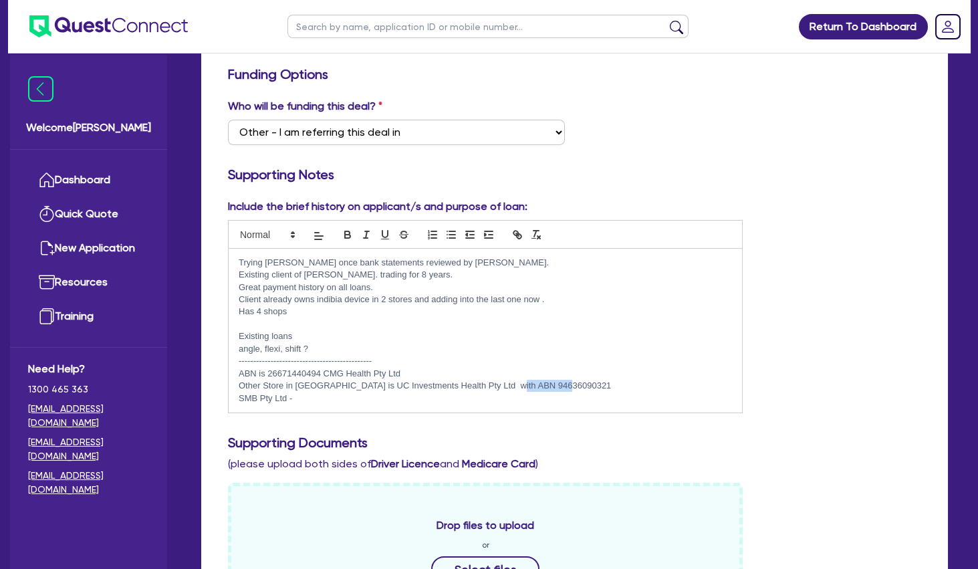
click at [511, 386] on p "Other Store in [GEOGRAPHIC_DATA] is UC Investments Health Pty Ltd with ABN 9463…" at bounding box center [485, 386] width 493 height 12
click at [423, 368] on p "ABN is 26671440494 CMG Health Pty Ltd" at bounding box center [485, 374] width 493 height 12
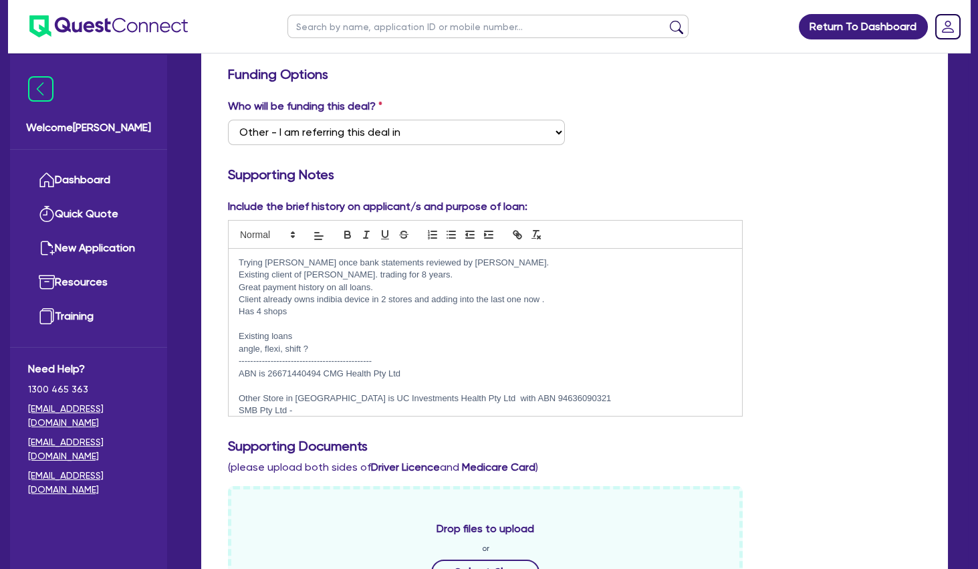
click at [268, 386] on p at bounding box center [485, 386] width 493 height 12
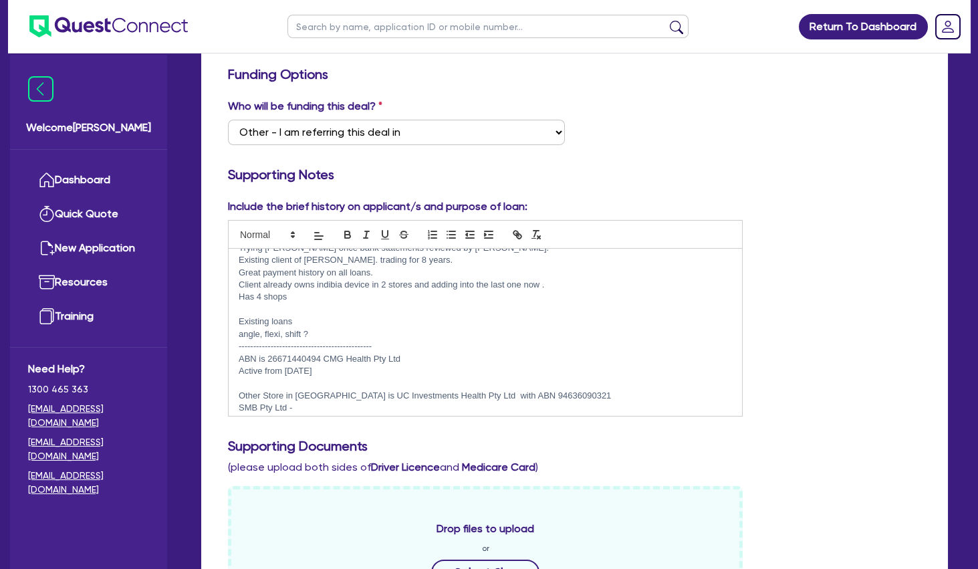
scroll to position [21, 0]
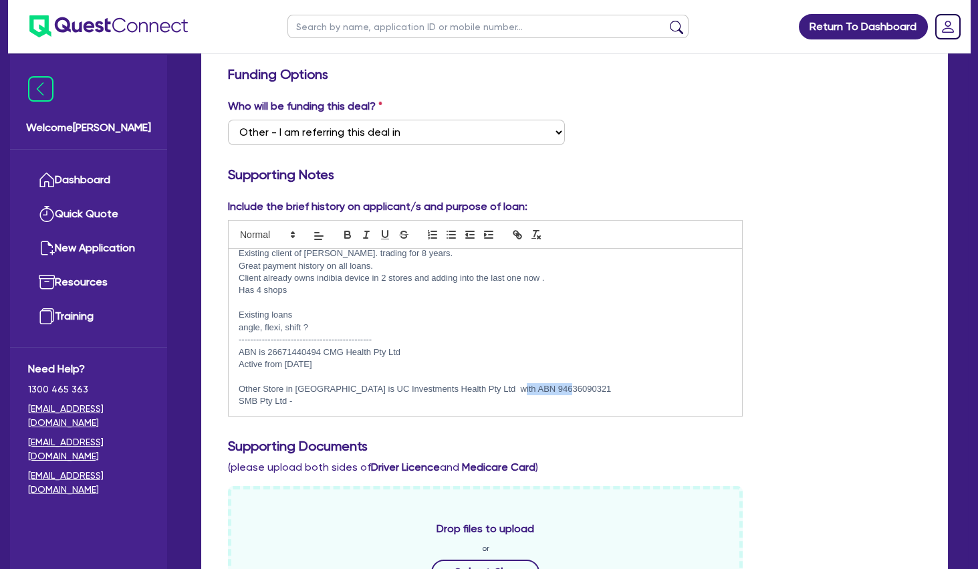
drag, startPoint x: 592, startPoint y: 388, endPoint x: 512, endPoint y: 387, distance: 80.2
click at [512, 387] on p "Other Store in [GEOGRAPHIC_DATA] is UC Investments Health Pty Ltd with ABN 9463…" at bounding box center [485, 389] width 493 height 12
copy p "94636090321"
click at [587, 391] on p "Other Store in [GEOGRAPHIC_DATA] is UC Investments Health Pty Ltd with ABN 9463…" at bounding box center [485, 389] width 493 height 12
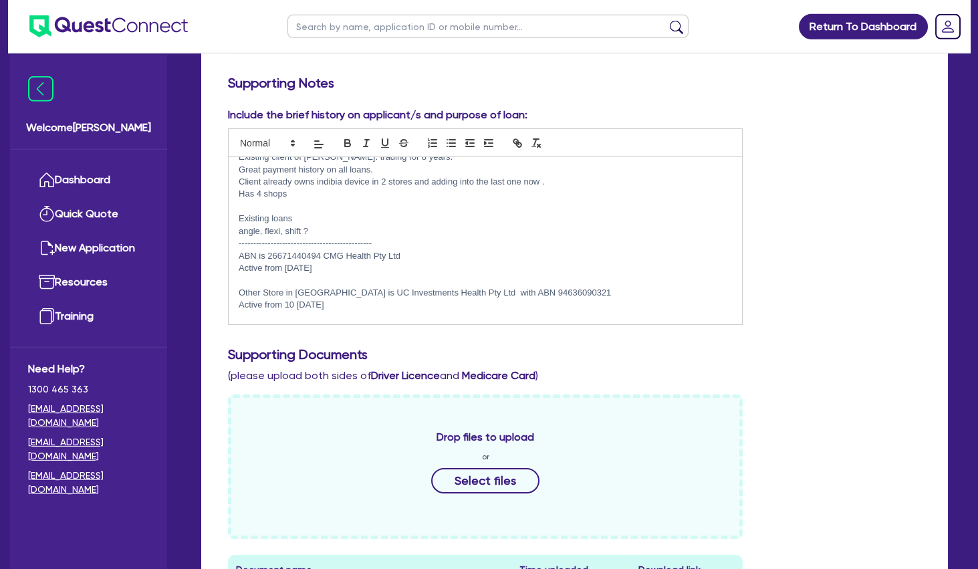
scroll to position [361, 0]
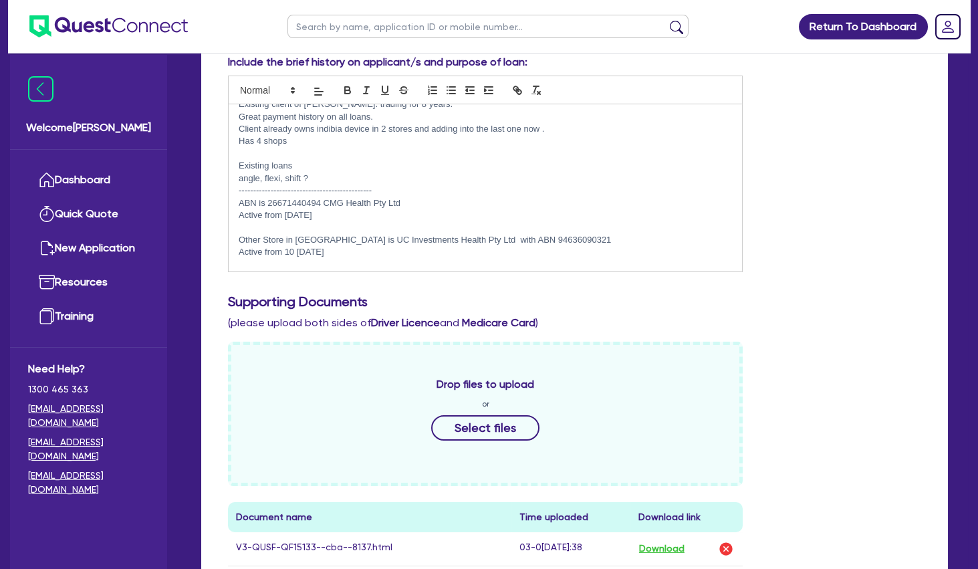
click at [377, 247] on p "Active from 10 [DATE]" at bounding box center [485, 252] width 493 height 12
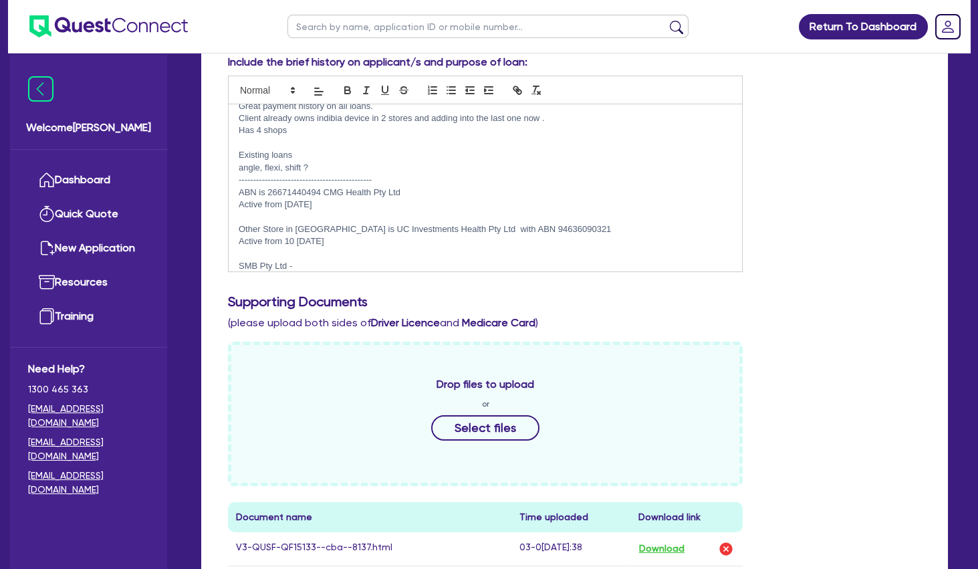
scroll to position [46, 0]
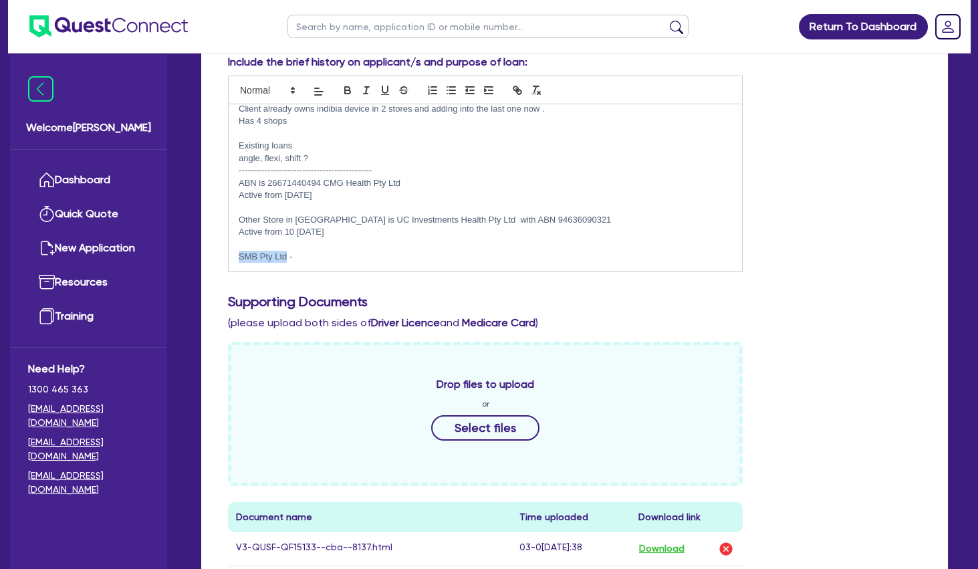
drag, startPoint x: 286, startPoint y: 258, endPoint x: 237, endPoint y: 255, distance: 48.9
click at [237, 255] on div "Trying [PERSON_NAME] once bank statements reviewed by [PERSON_NAME]. Existing c…" at bounding box center [485, 187] width 513 height 167
copy p "SMB Pty Ltd"
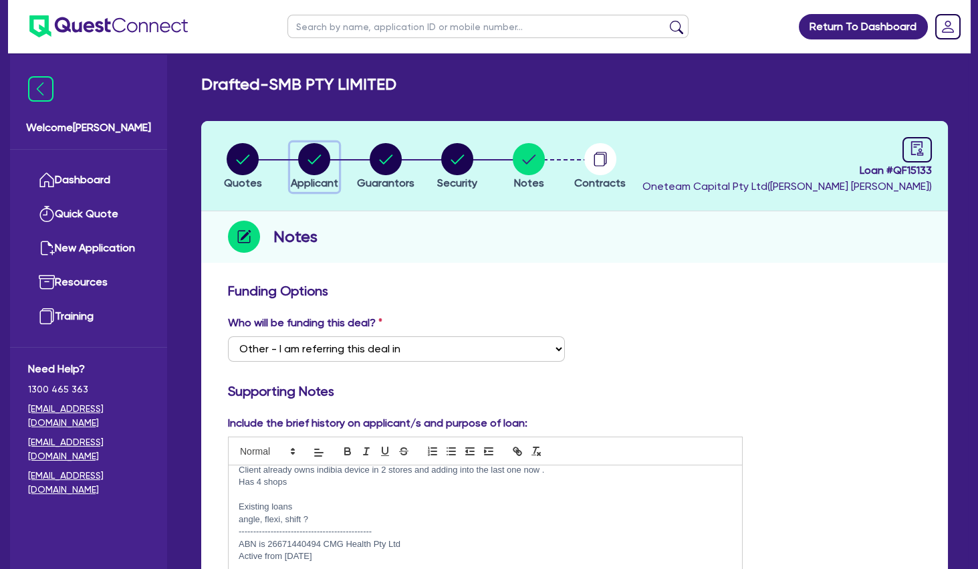
click at [331, 170] on div "button" at bounding box center [314, 159] width 47 height 32
select select "COMPANY"
select select "HEALTH_BEAUTY"
select select "OTHER_HEALTH_BEAUTY"
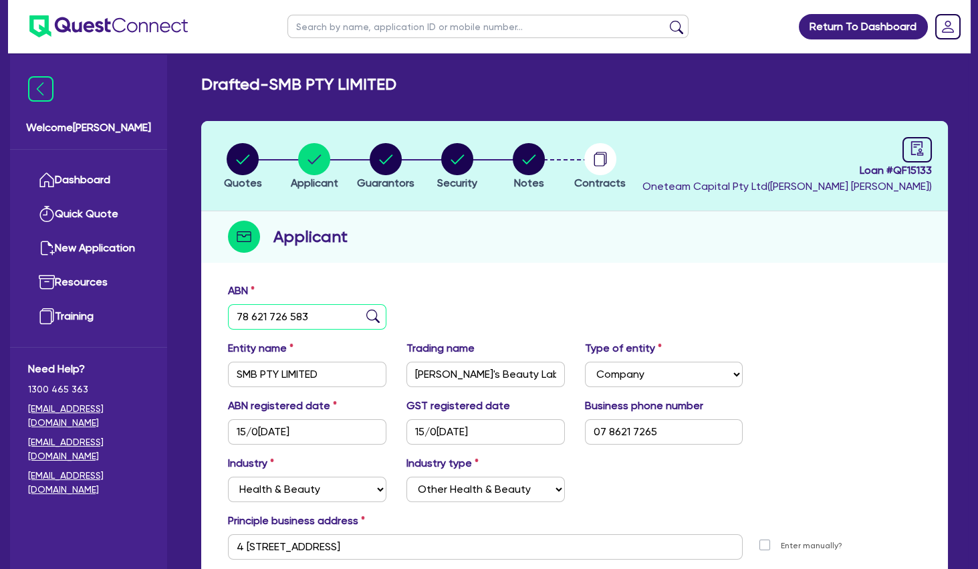
click at [283, 306] on input "78 621 726 583" at bounding box center [307, 316] width 158 height 25
click at [267, 314] on input "78 621 726 583" at bounding box center [307, 316] width 158 height 25
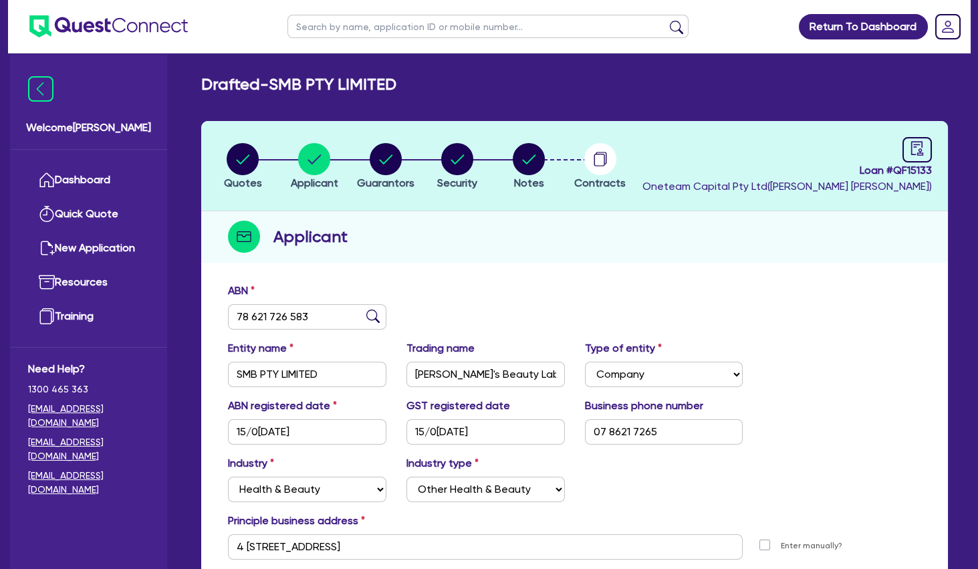
click at [463, 295] on div "ABN 78 621 726 583" at bounding box center [574, 311] width 713 height 57
click at [525, 163] on circle "button" at bounding box center [529, 159] width 32 height 32
select select "Other"
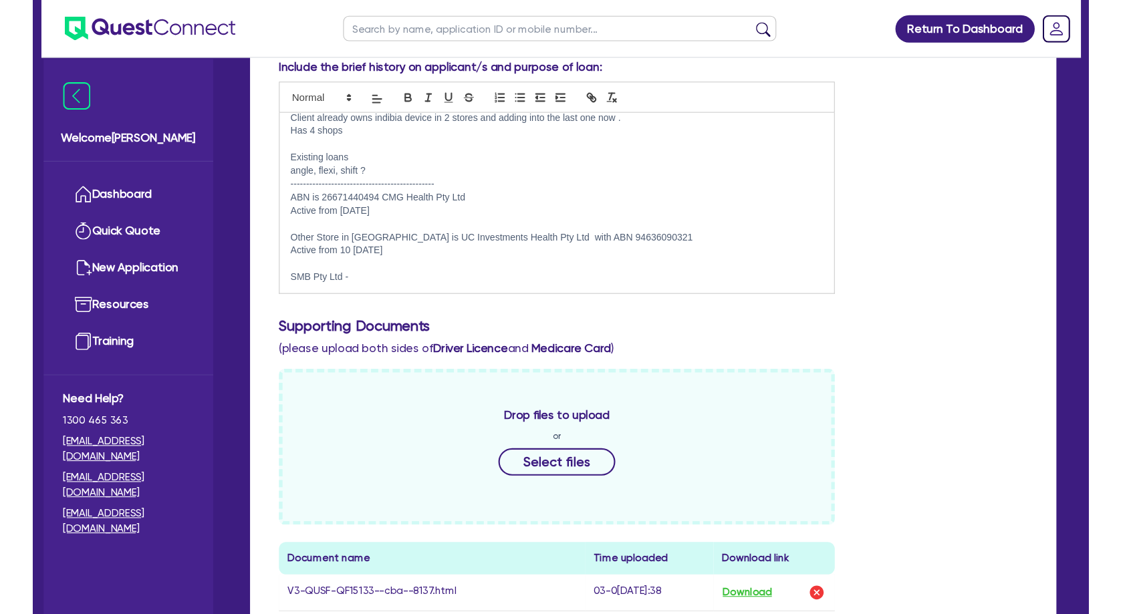
scroll to position [650, 0]
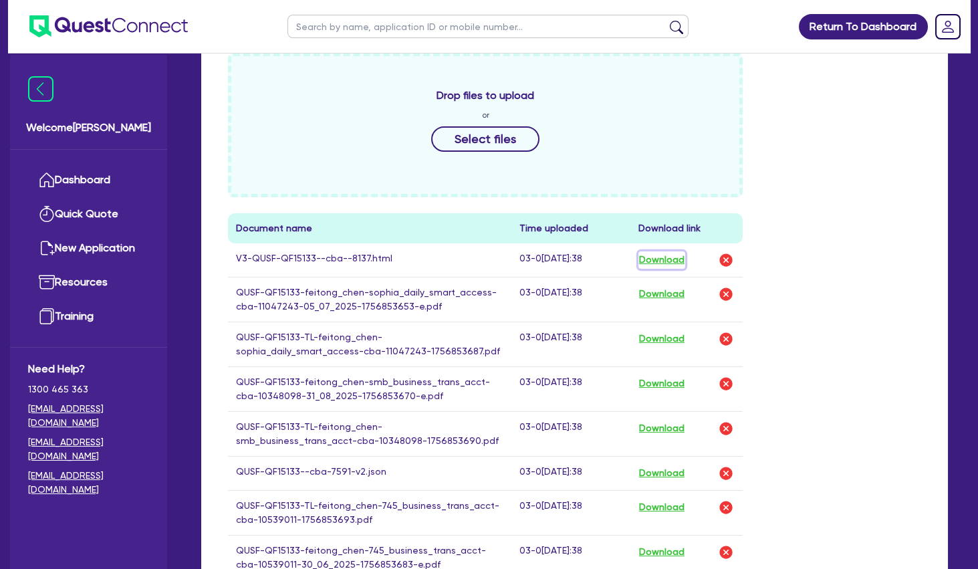
click at [656, 259] on button "Download" at bounding box center [661, 259] width 47 height 17
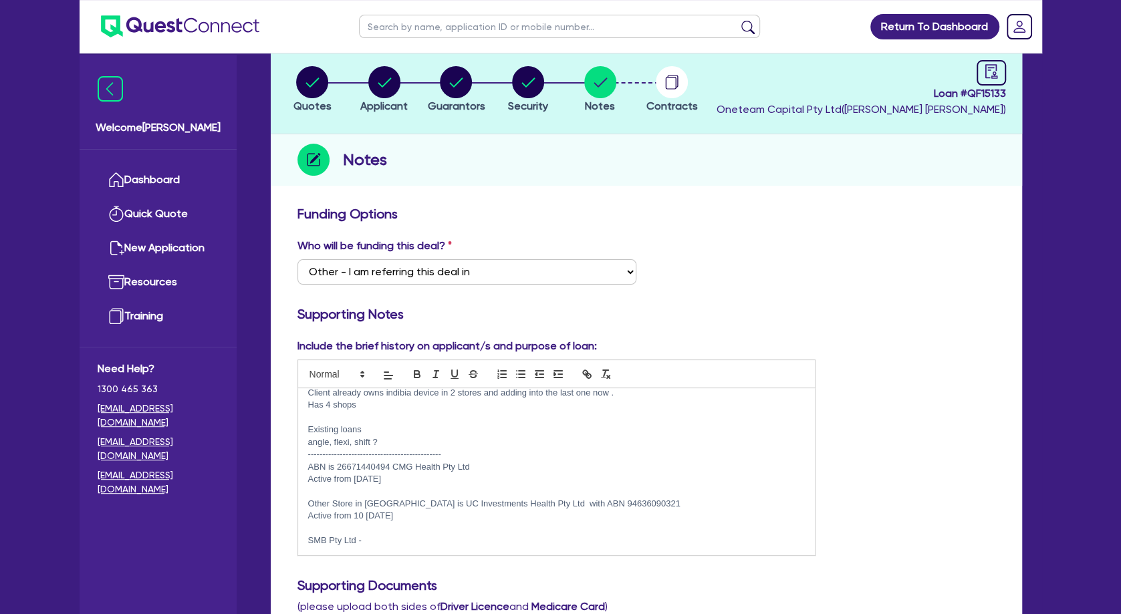
scroll to position [144, 0]
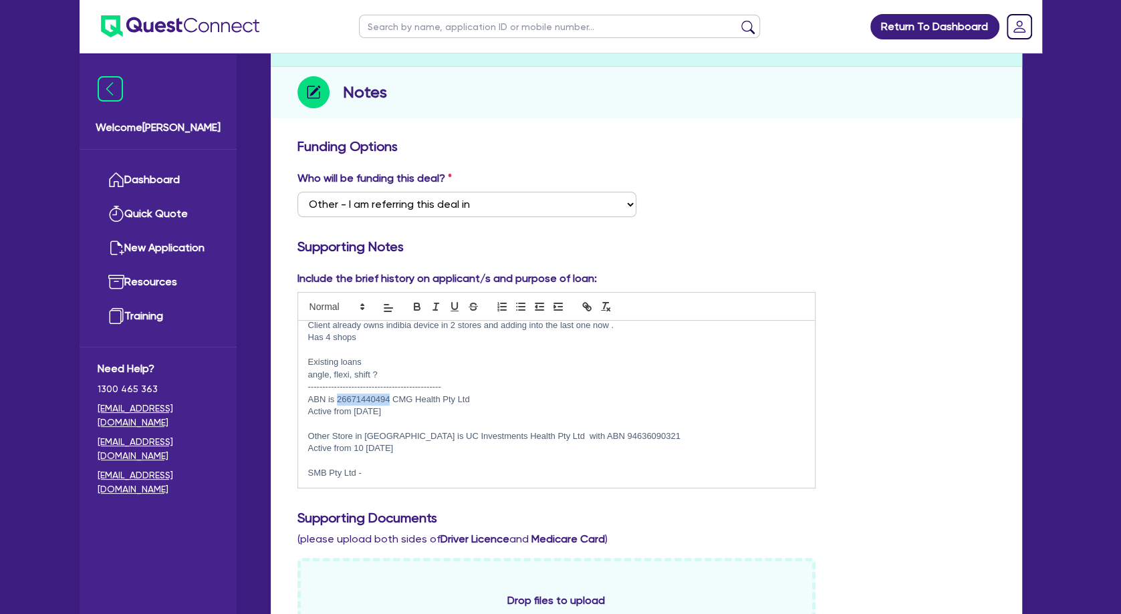
drag, startPoint x: 390, startPoint y: 398, endPoint x: 338, endPoint y: 398, distance: 52.8
click at [338, 398] on p "ABN is 26671440494 CMG Health Pty Ltd" at bounding box center [556, 400] width 497 height 12
copy p "26671440494"
click at [914, 310] on div "Include the brief history on applicant/s and purpose of loan: Trying [PERSON_NA…" at bounding box center [646, 385] width 718 height 229
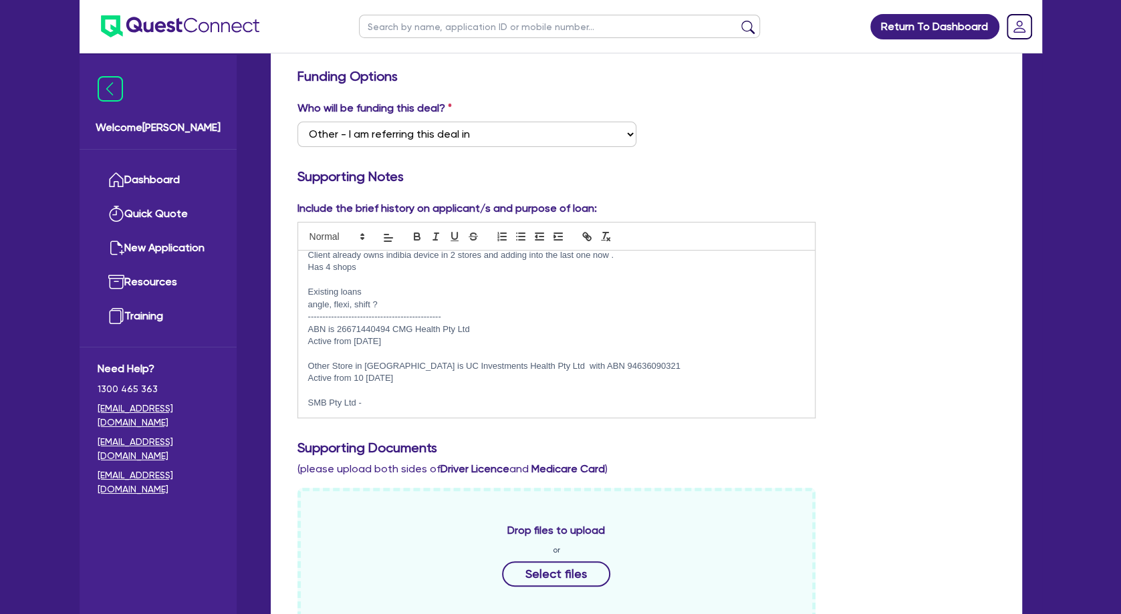
scroll to position [217, 0]
drag, startPoint x: 396, startPoint y: 403, endPoint x: 302, endPoint y: 328, distance: 119.9
click at [302, 328] on div "Trying [PERSON_NAME] once bank statements reviewed by [PERSON_NAME]. Existing c…" at bounding box center [556, 332] width 517 height 167
copy div "ABN is 26671440494 CMG Health Pty Ltd Active from [DATE] Other Store in [GEOGRA…"
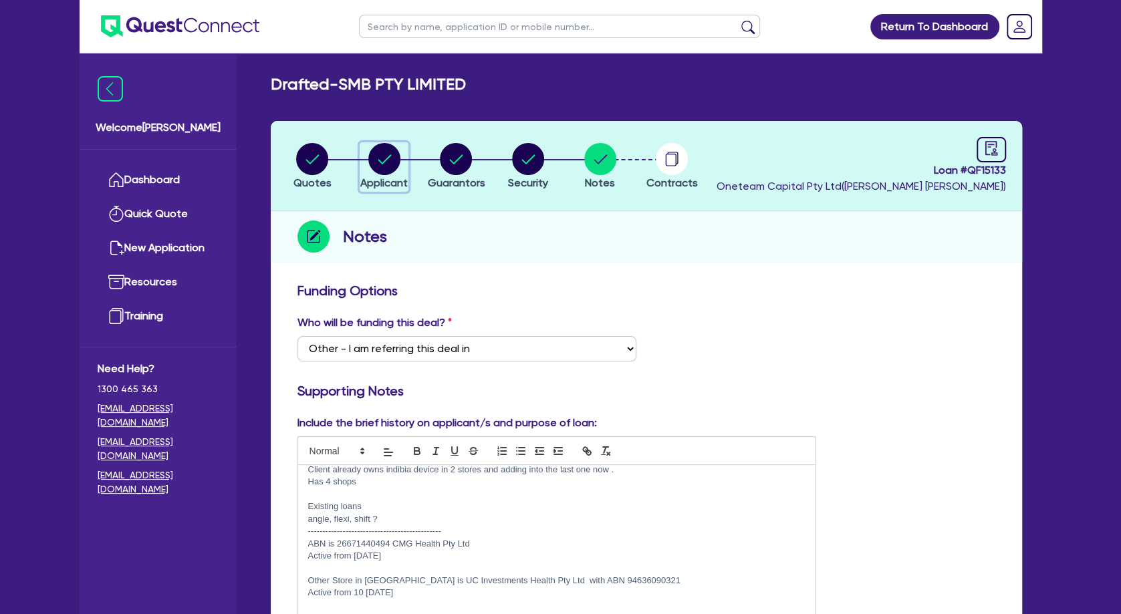
click at [386, 158] on icon "button" at bounding box center [384, 158] width 13 height 9
select select "COMPANY"
select select "HEALTH_BEAUTY"
select select "OTHER_HEALTH_BEAUTY"
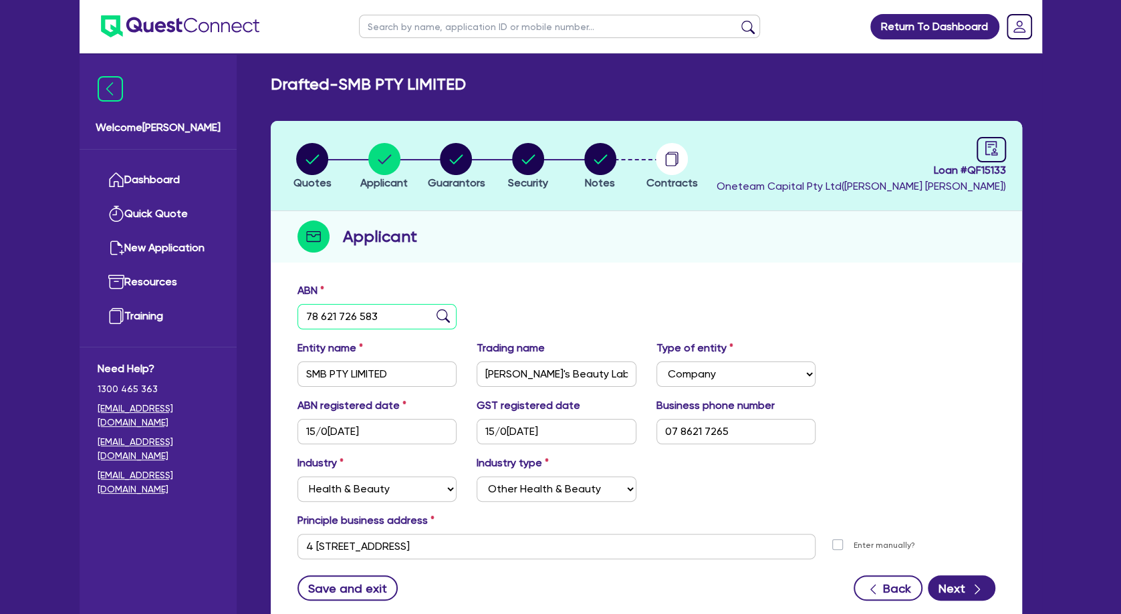
click at [360, 317] on input "78 621 726 583" at bounding box center [377, 316] width 160 height 25
click at [463, 156] on circle "button" at bounding box center [456, 159] width 32 height 32
select select "MRS"
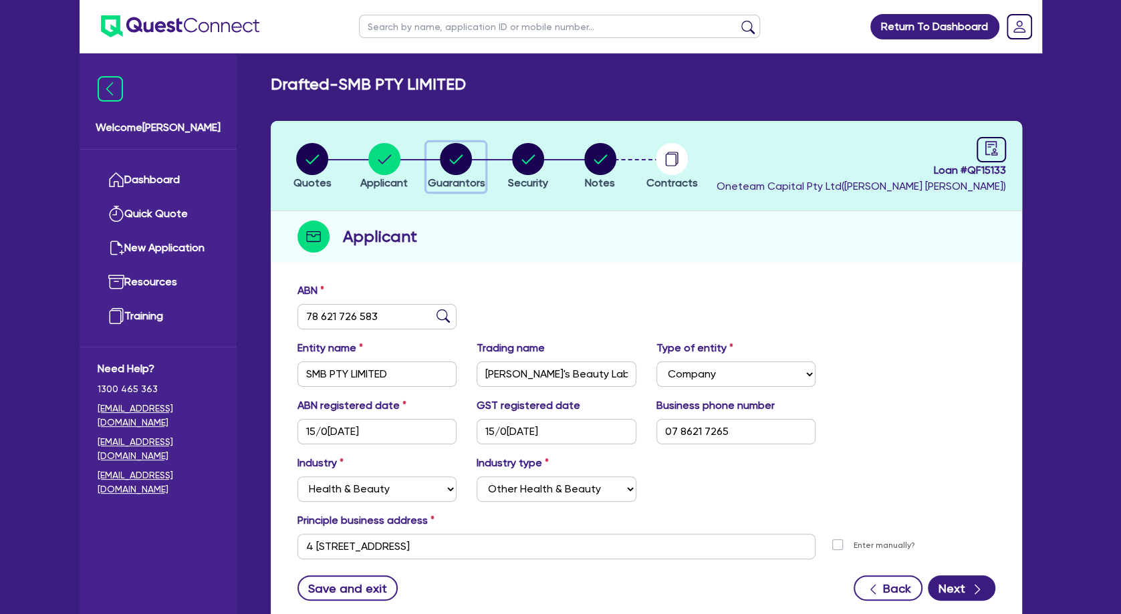
select select "QLD"
select select "MARRIED"
select select "INVESTMENT_PROPERTY"
select select "CASH"
select select "VEHICLE"
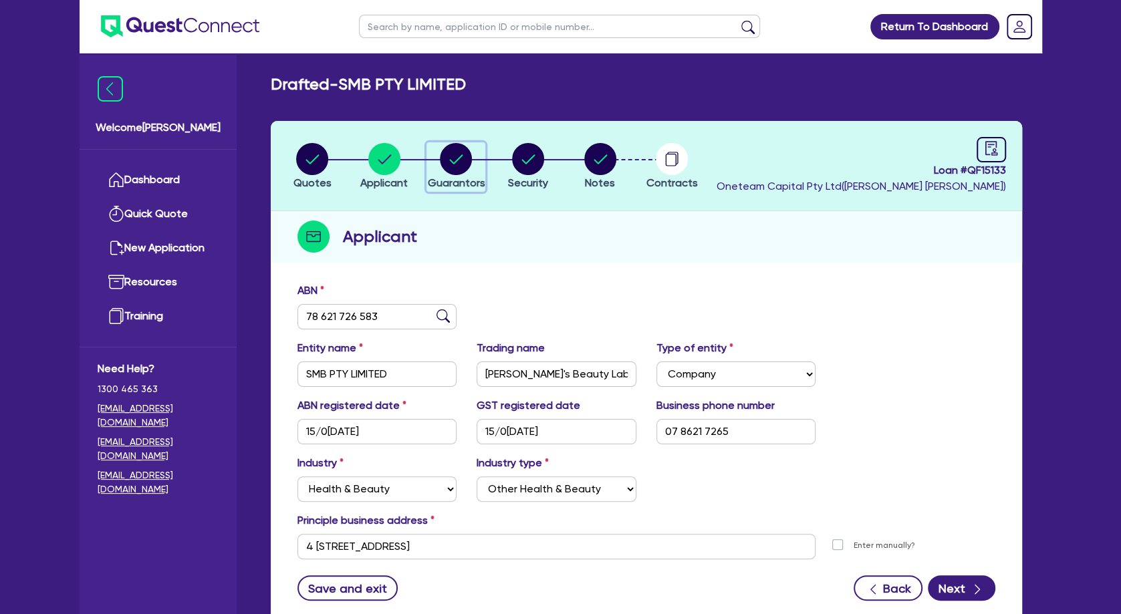
select select "OTHER"
select select "MORTGAGE"
select select "VEHICLE_LOAN"
select select "EQUIPMENT_LOAN"
select select "OTHER"
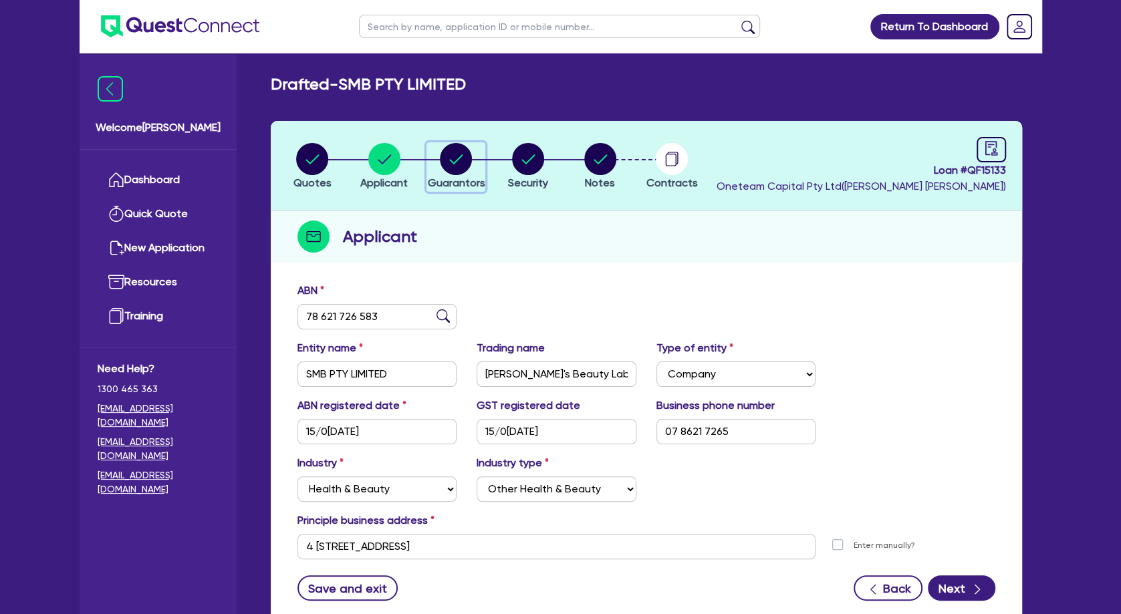
select select "OTHER"
select select "EQUIPMENT_LOAN"
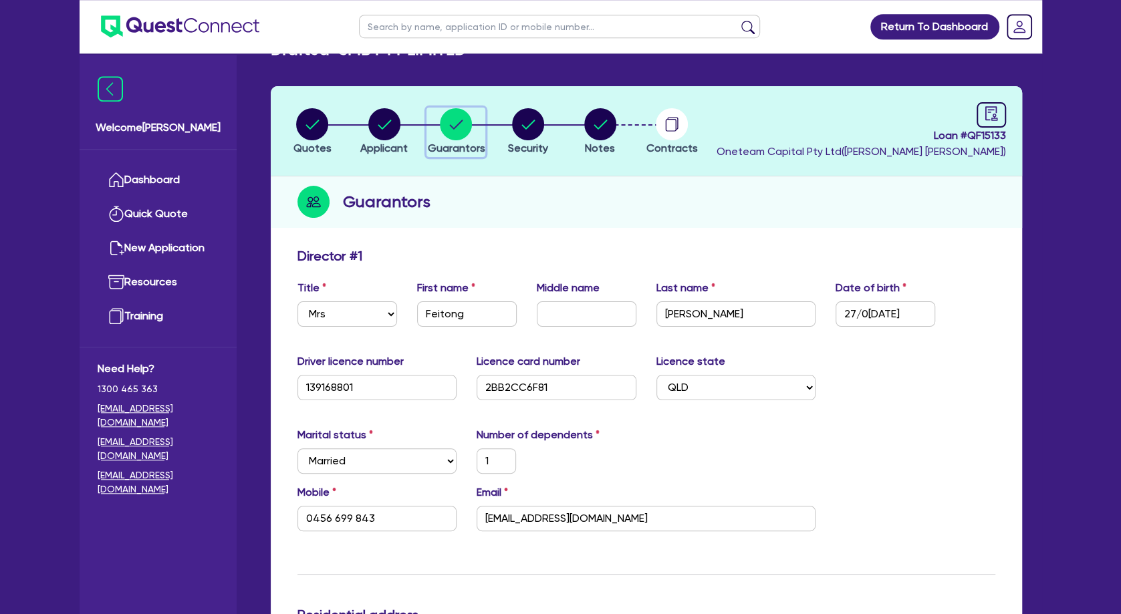
scroll to position [72, 0]
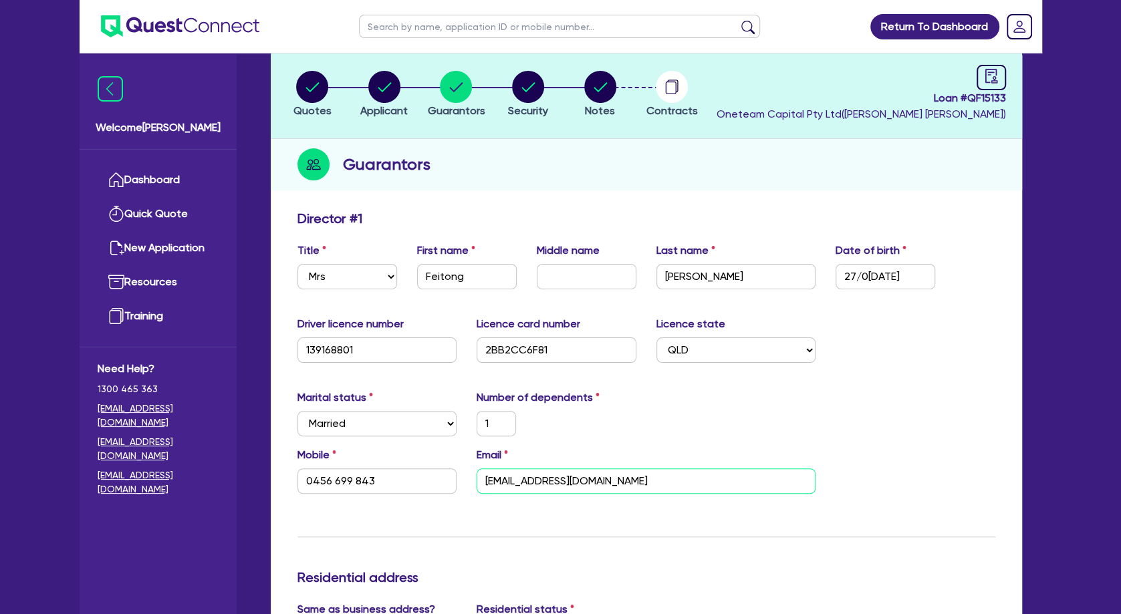
click at [535, 483] on input "[EMAIL_ADDRESS][DOMAIN_NAME]" at bounding box center [646, 481] width 339 height 25
click at [567, 482] on input "[EMAIL_ADDRESS][DOMAIN_NAME]" at bounding box center [646, 481] width 339 height 25
click at [618, 478] on input "[EMAIL_ADDRESS][DOMAIN_NAME]" at bounding box center [646, 481] width 339 height 25
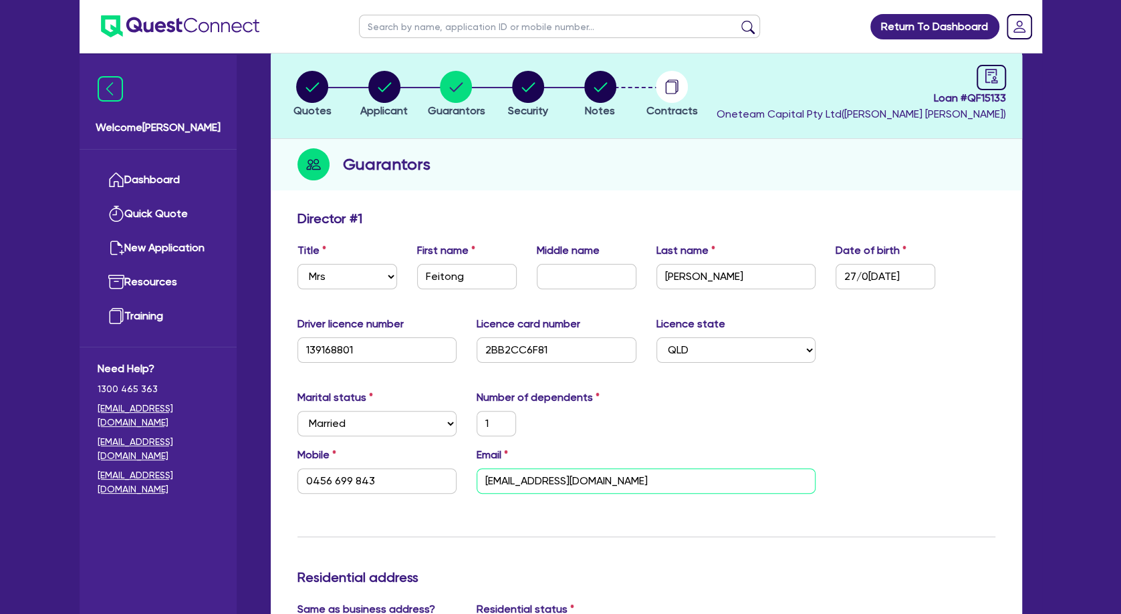
drag, startPoint x: 618, startPoint y: 478, endPoint x: 475, endPoint y: 476, distance: 143.1
click at [477, 476] on input "[EMAIL_ADDRESS][DOMAIN_NAME]" at bounding box center [646, 481] width 339 height 25
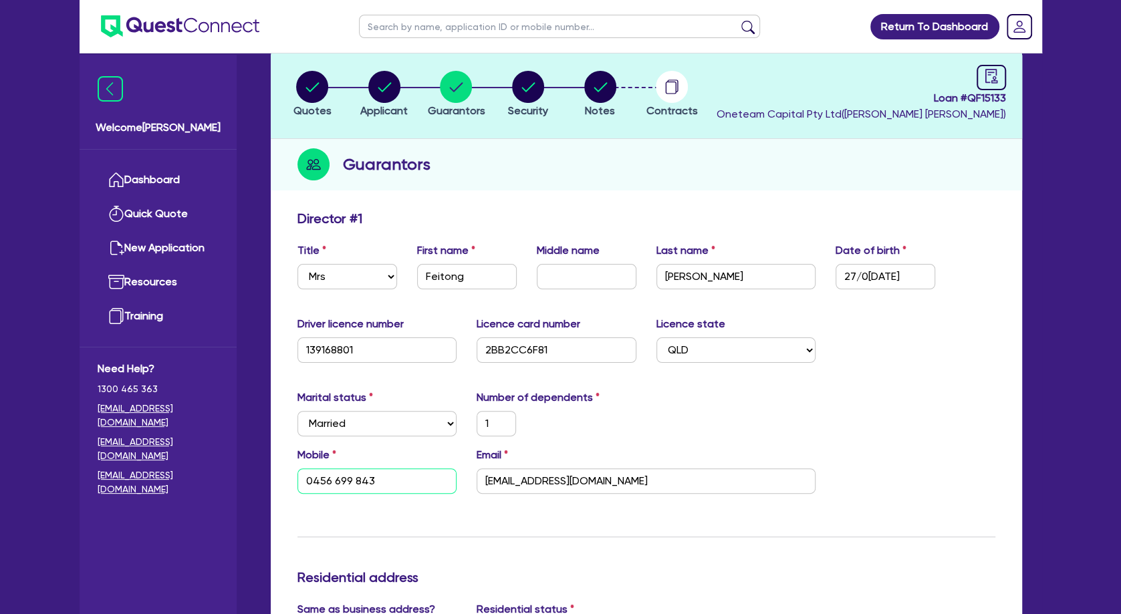
click at [352, 484] on input "0456 699 843" at bounding box center [377, 481] width 160 height 25
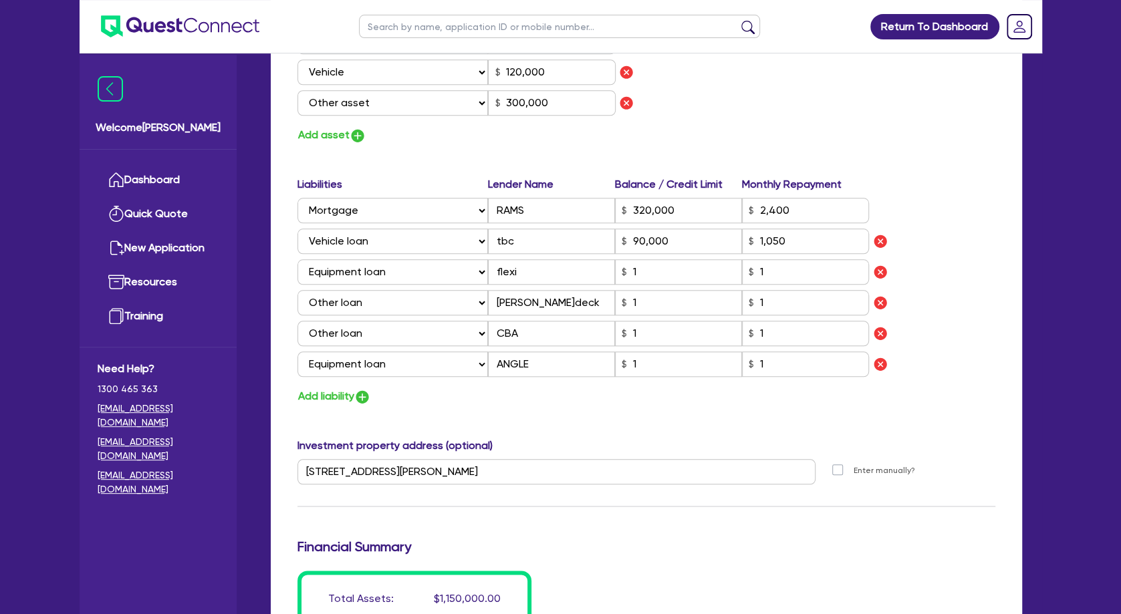
scroll to position [939, 0]
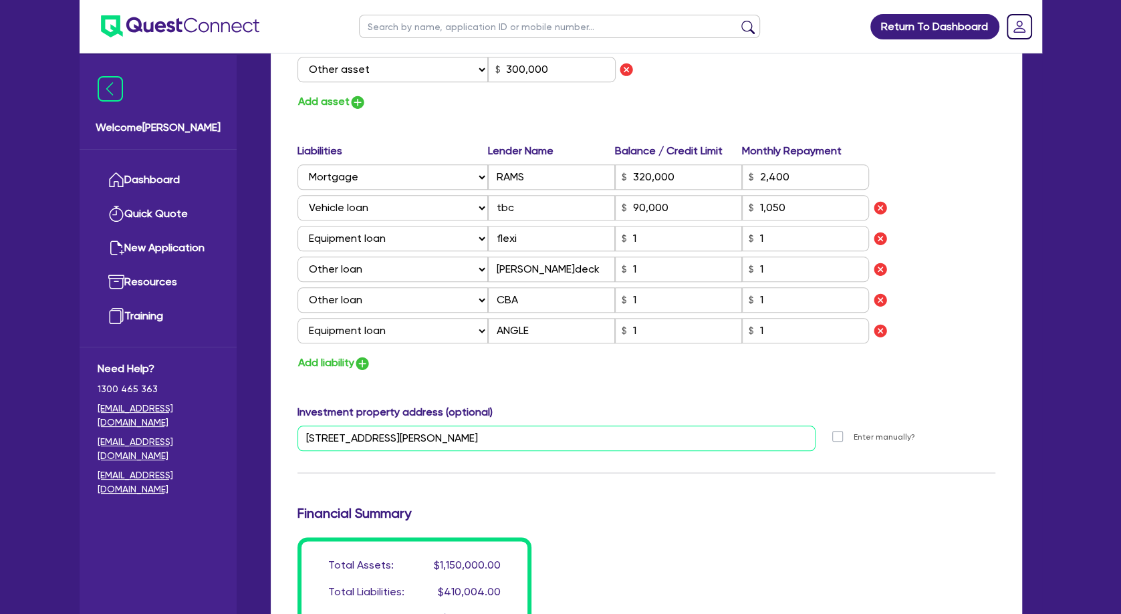
click at [390, 442] on input "[STREET_ADDRESS][PERSON_NAME]" at bounding box center [556, 438] width 519 height 25
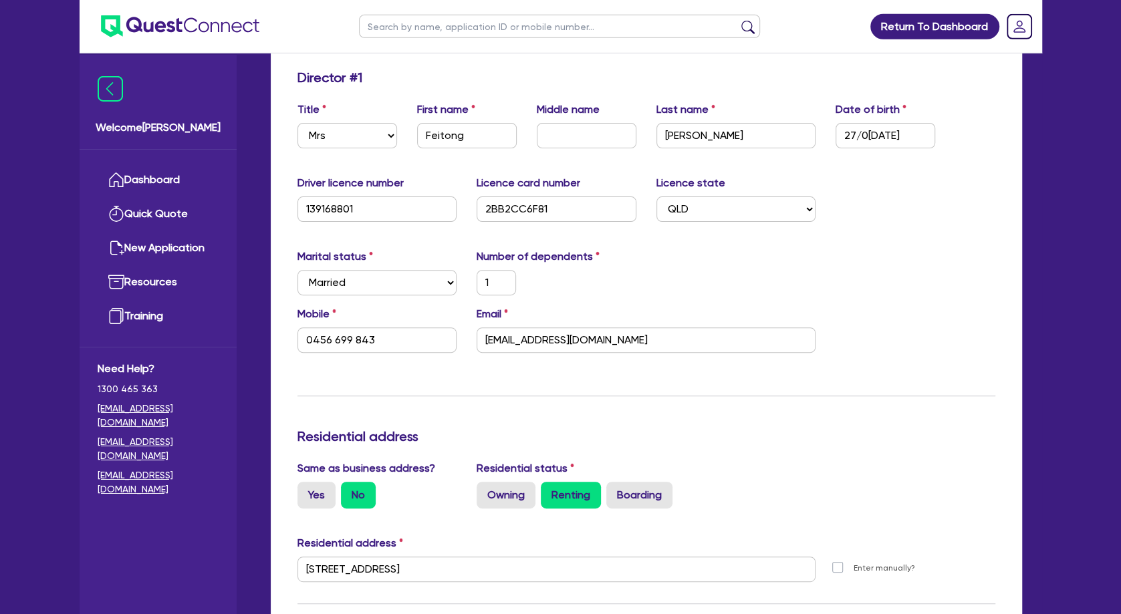
scroll to position [0, 0]
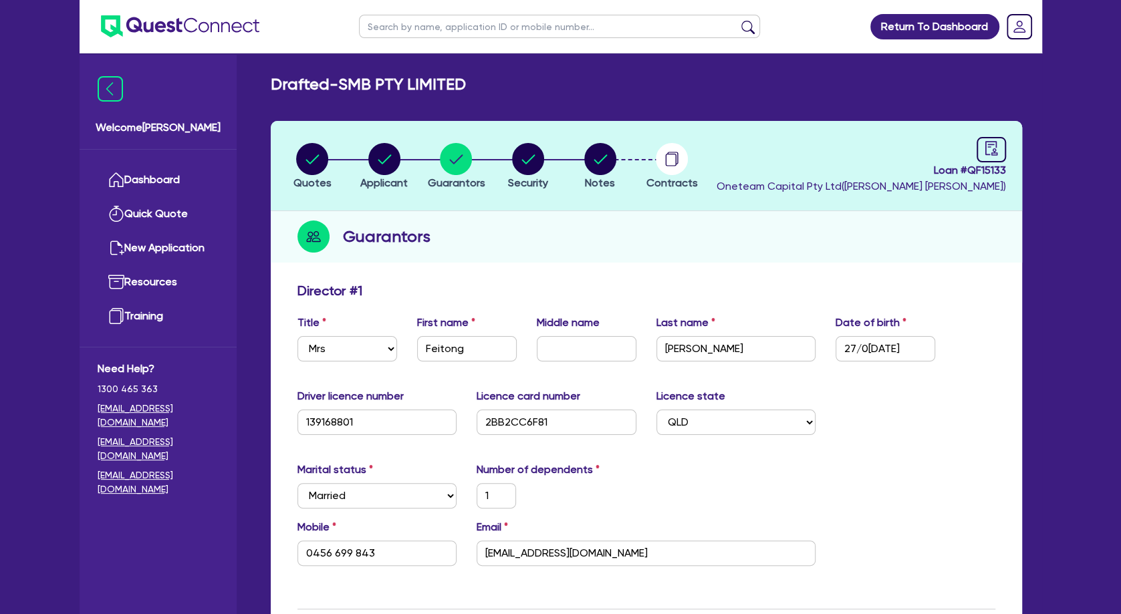
click at [449, 29] on input "text" at bounding box center [559, 26] width 401 height 23
paste input "[PERSON_NAME]"
type input "[PERSON_NAME]"
click button "submit" at bounding box center [747, 29] width 21 height 19
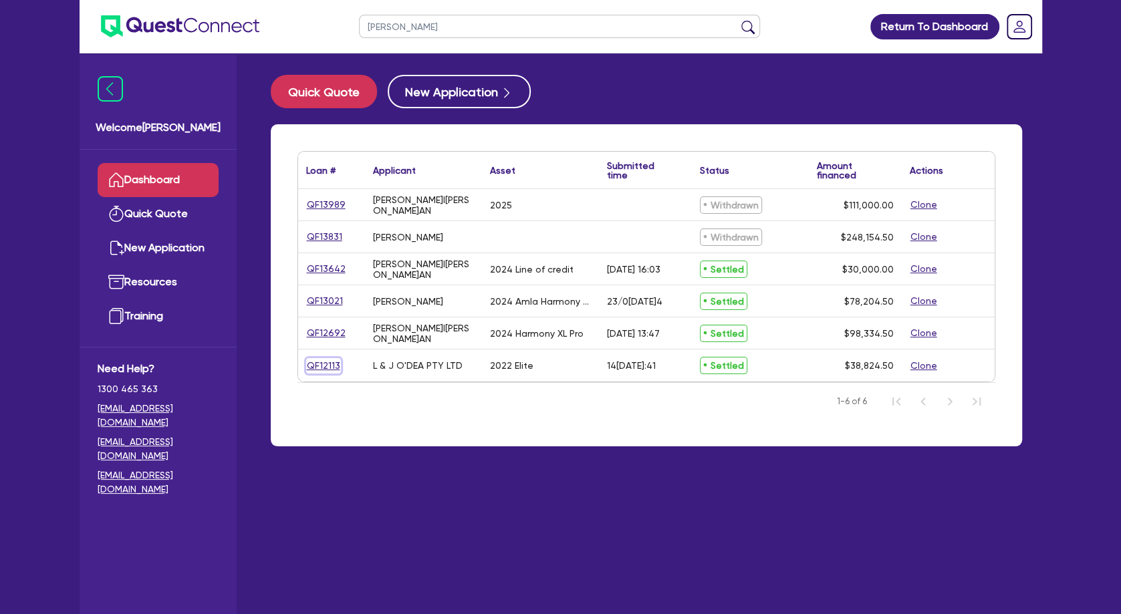
click at [330, 366] on link "QF12113" at bounding box center [323, 365] width 35 height 15
select select "TERTIARY_ASSETS"
select select "BEAUTY_EQUIPMENT"
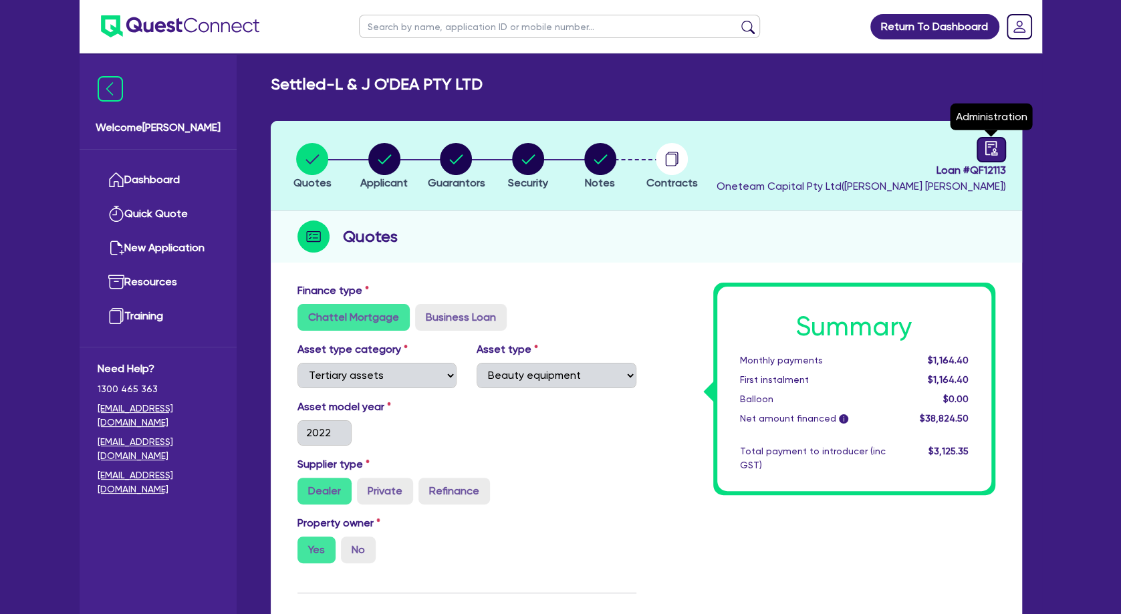
click at [977, 148] on icon "audit" at bounding box center [991, 148] width 15 height 15
select select "SETTLED"
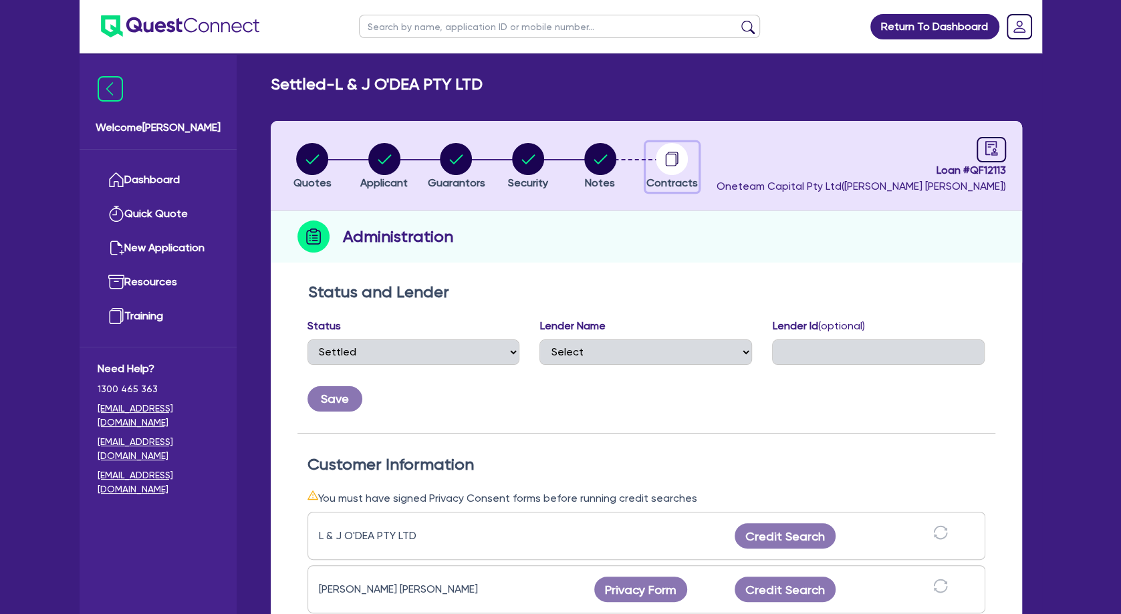
click at [666, 157] on icon "button" at bounding box center [671, 160] width 11 height 13
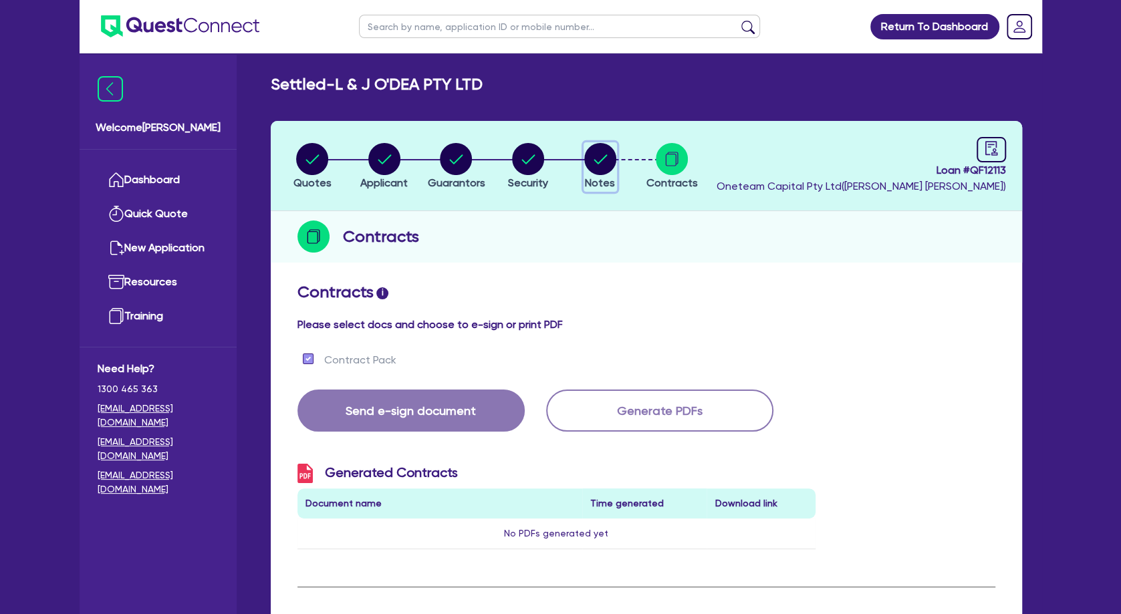
click at [590, 161] on circle "button" at bounding box center [600, 159] width 32 height 32
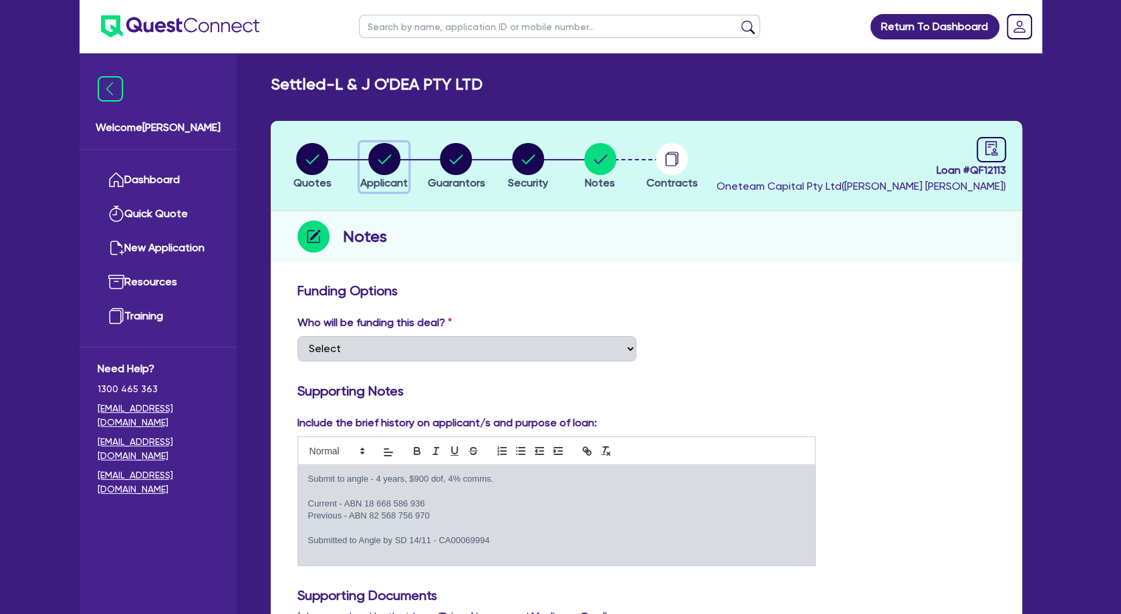
click at [385, 164] on circle "button" at bounding box center [384, 159] width 32 height 32
select select "COMPANY"
select select "HEALTH_BEAUTY"
select select "OTHER_HEALTH_BEAUTY"
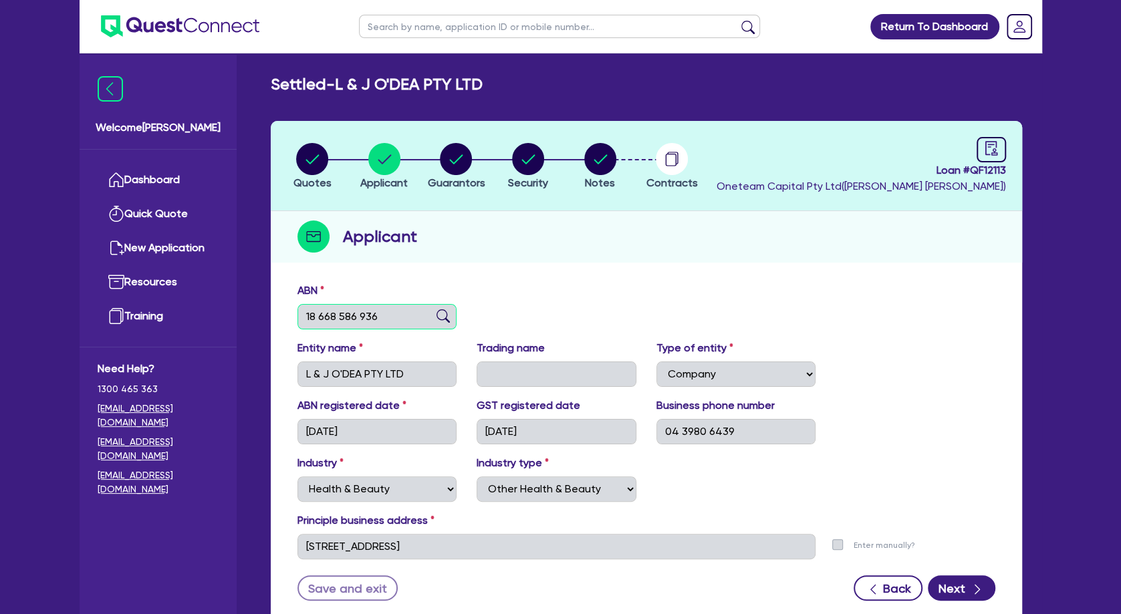
click at [367, 323] on input "18 668 586 936" at bounding box center [377, 316] width 160 height 25
click at [448, 156] on circle "button" at bounding box center [456, 159] width 32 height 32
select select "MRS"
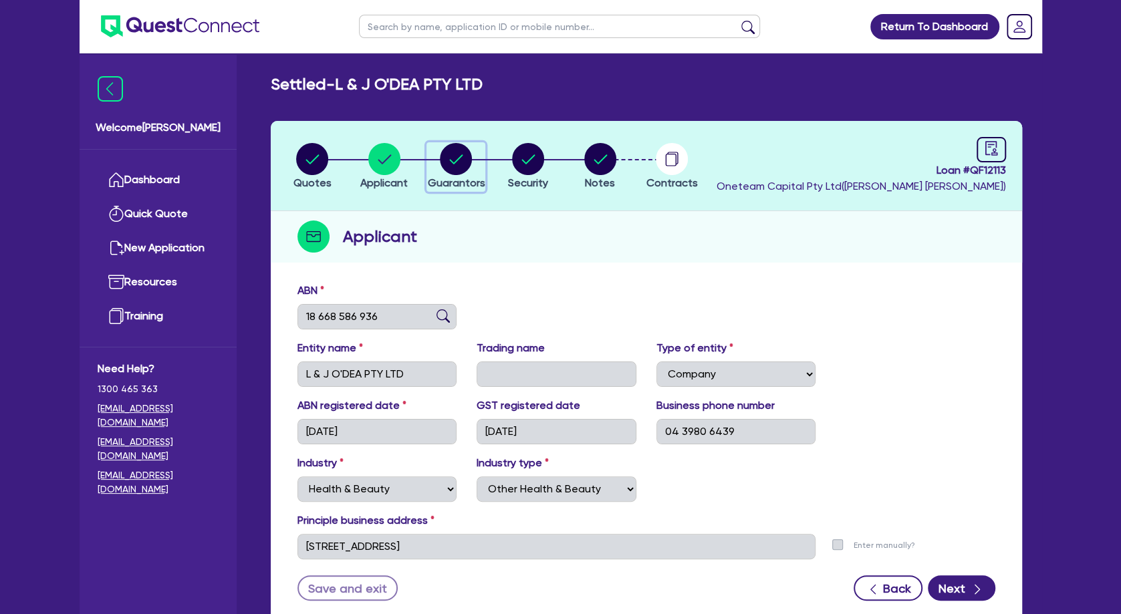
select select "WA"
select select "MARRIED"
select select "PROPERTY"
select select "CASH"
select select "VEHICLE"
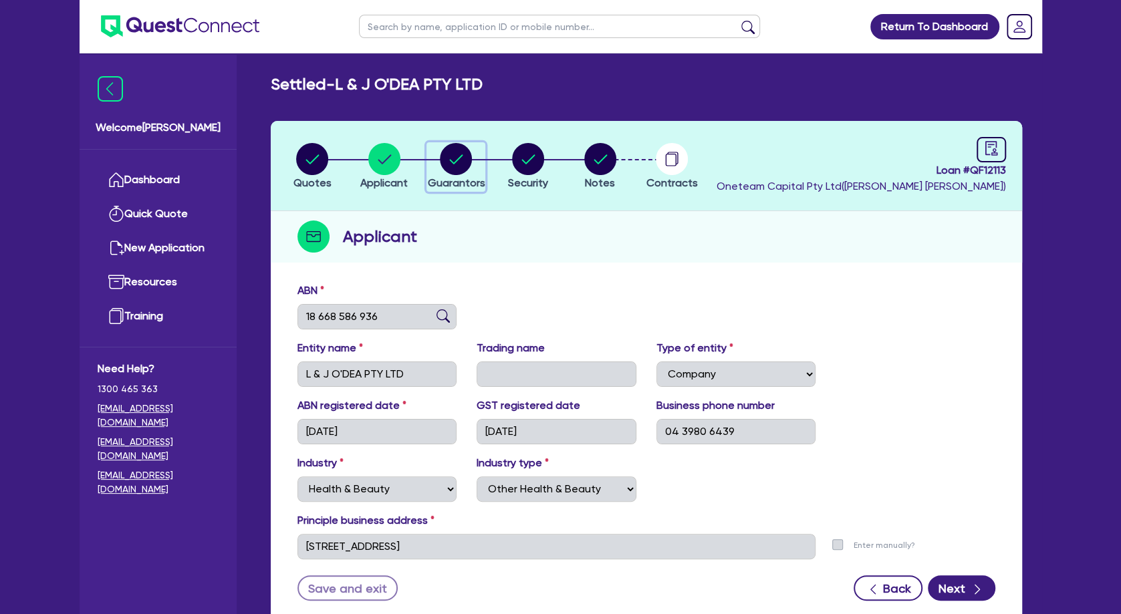
select select "EQUIPMENT"
select select "HOUSEHOLD_PERSONAL"
select select "OTHER"
select select "MORTGAGE"
select select "OTHER"
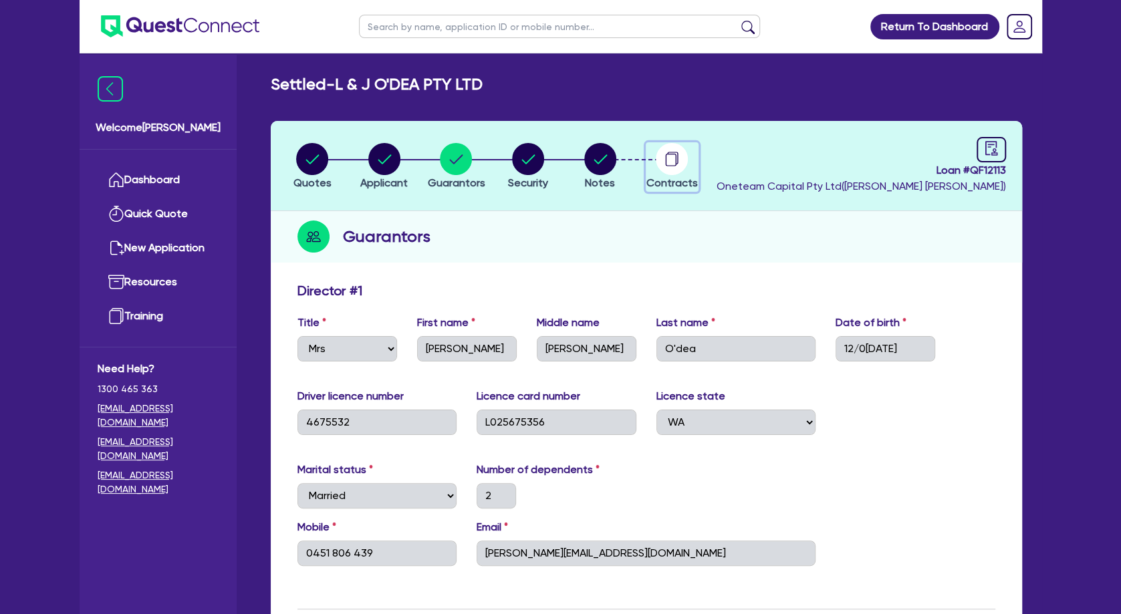
click at [668, 159] on circle "button" at bounding box center [672, 159] width 32 height 32
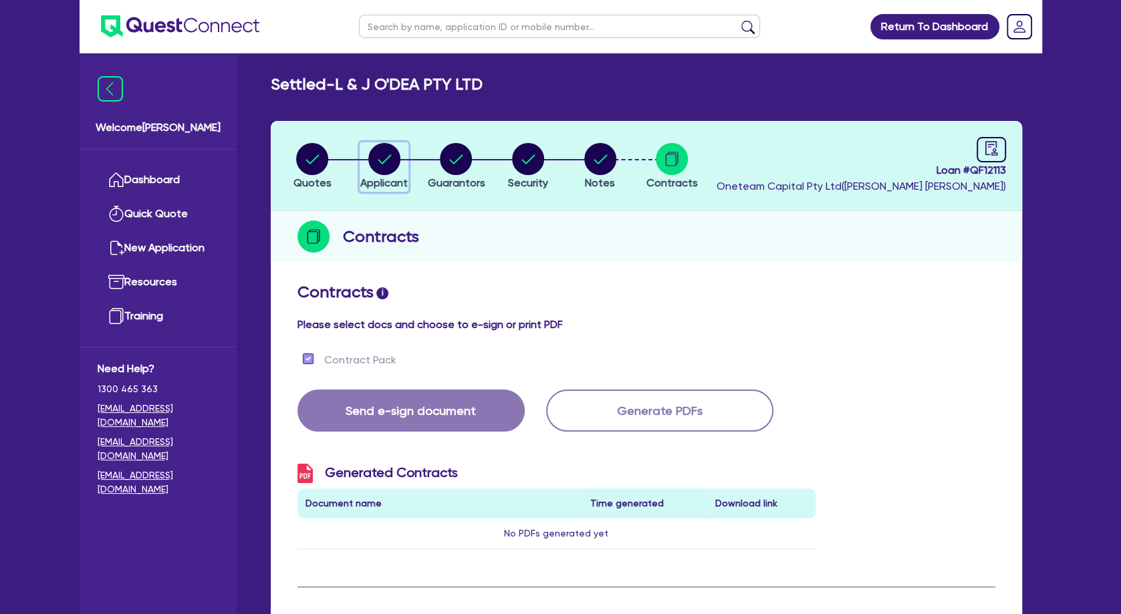
click at [390, 156] on circle "button" at bounding box center [384, 159] width 32 height 32
select select "COMPANY"
select select "HEALTH_BEAUTY"
select select "OTHER_HEALTH_BEAUTY"
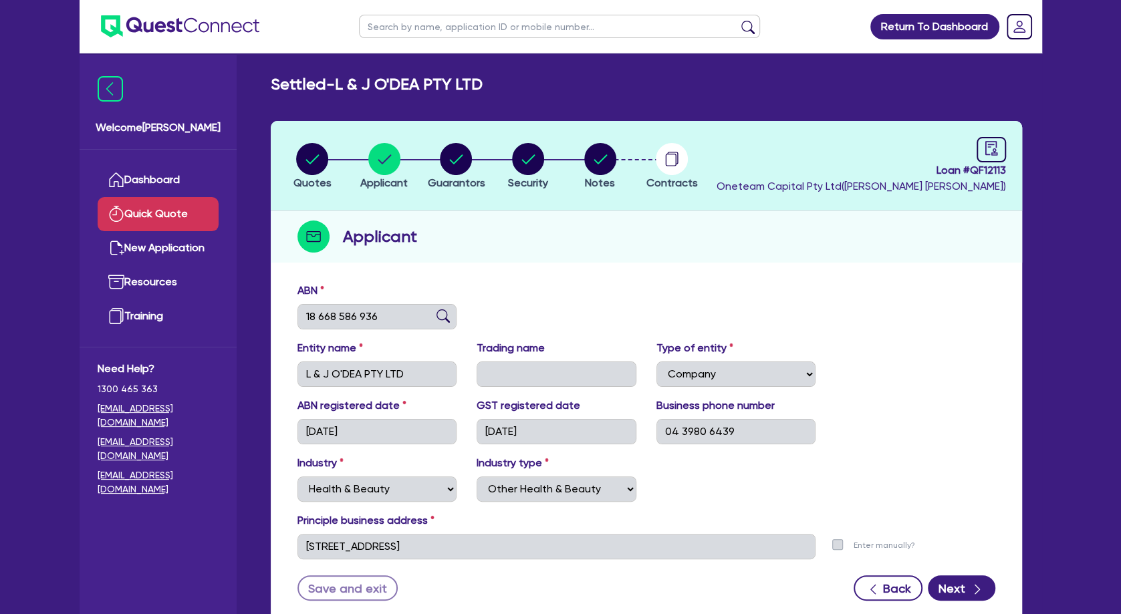
click at [171, 211] on link "Quick Quote" at bounding box center [158, 214] width 121 height 34
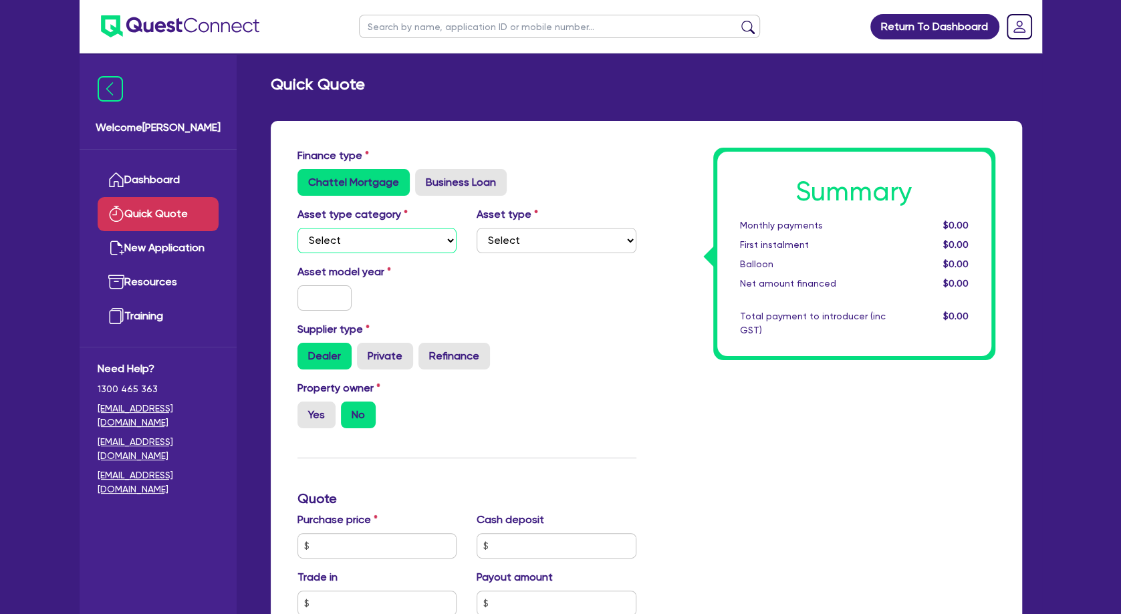
click at [297, 228] on select "Select Cars and light trucks Primary assets Secondary assets Tertiary assets" at bounding box center [377, 240] width 160 height 25
select select "TERTIARY_ASSETS"
click option "Tertiary assets" at bounding box center [0, 0] width 0 height 0
click at [477, 228] on select "Select Beauty equipment IT equipment IT software Watercraft Other" at bounding box center [557, 240] width 160 height 25
select select "BEAUTY_EQUIPMENT"
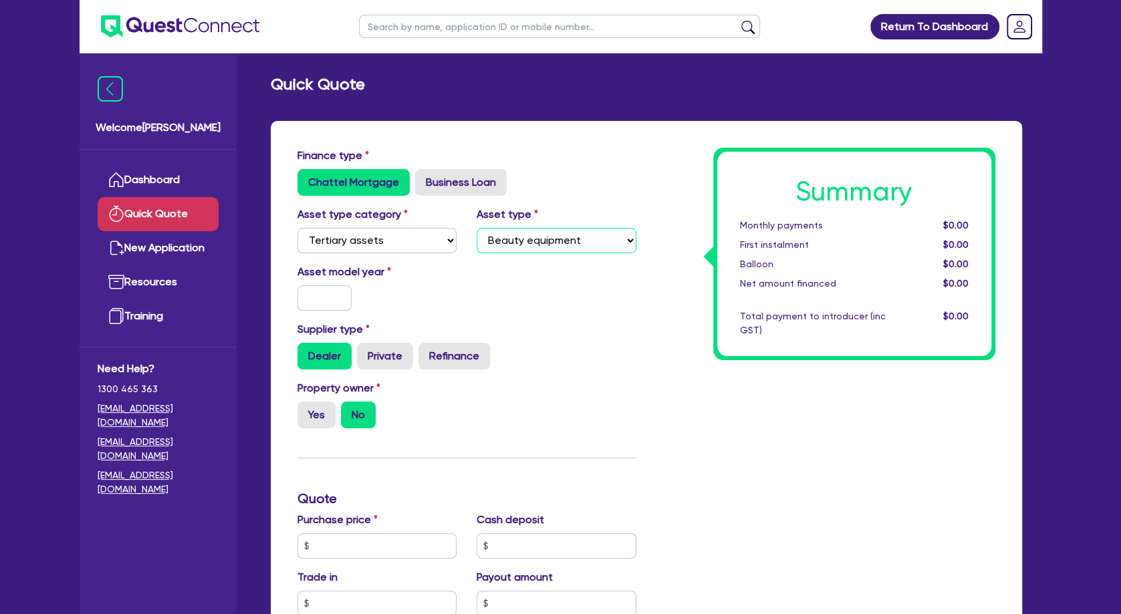
click option "Beauty equipment" at bounding box center [0, 0] width 0 height 0
click at [335, 294] on input "text" at bounding box center [324, 297] width 55 height 25
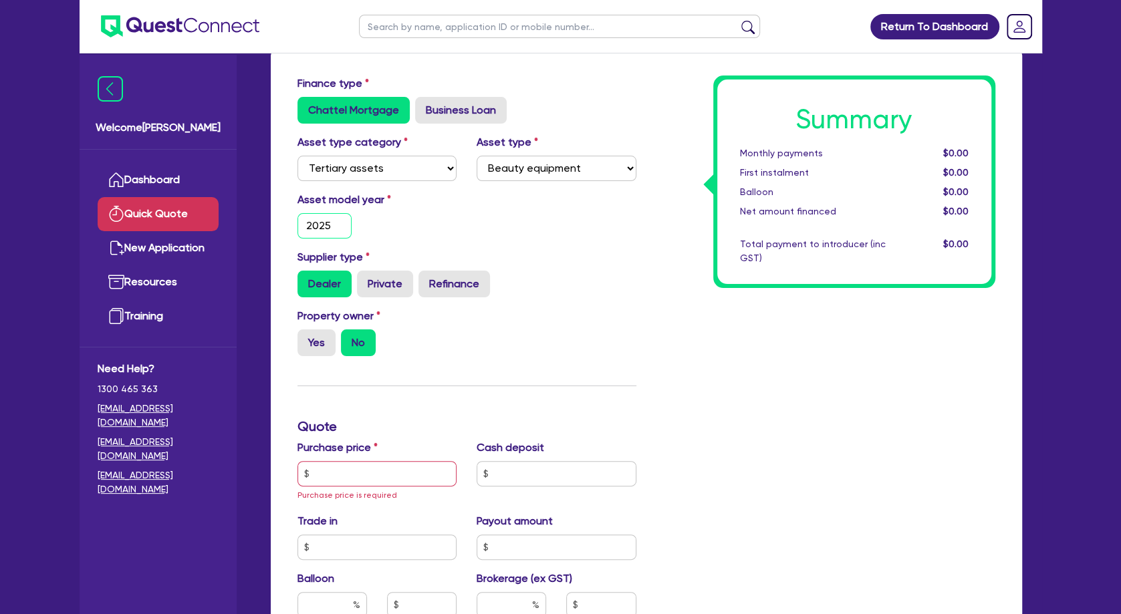
type input "2025"
click at [362, 473] on input "text" at bounding box center [377, 473] width 160 height 25
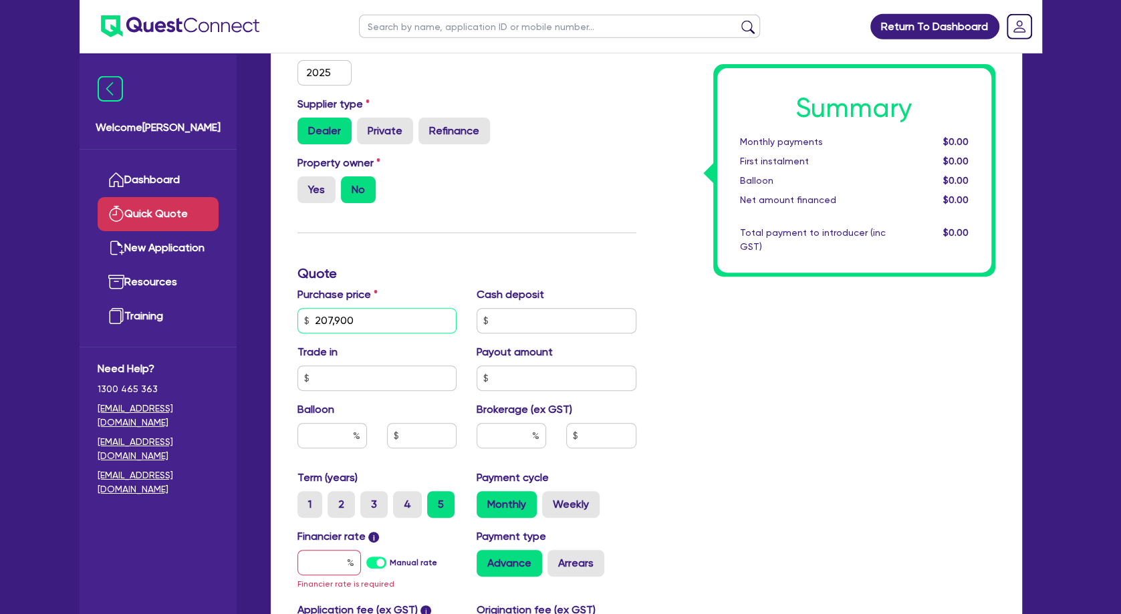
scroll to position [289, 0]
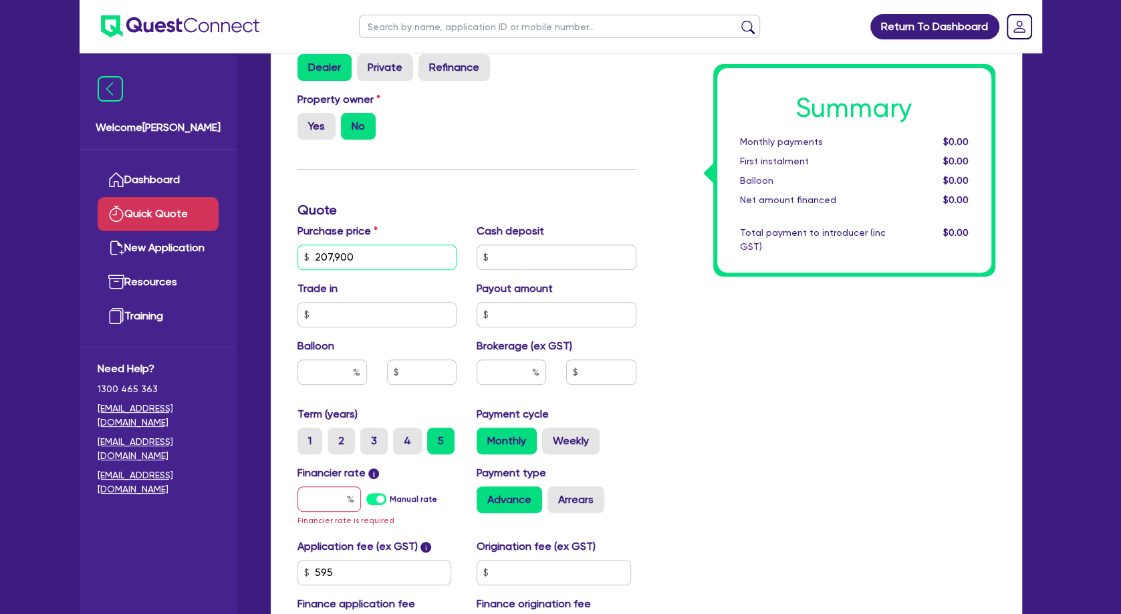
type input "207,900"
click at [327, 500] on input "text" at bounding box center [329, 499] width 64 height 25
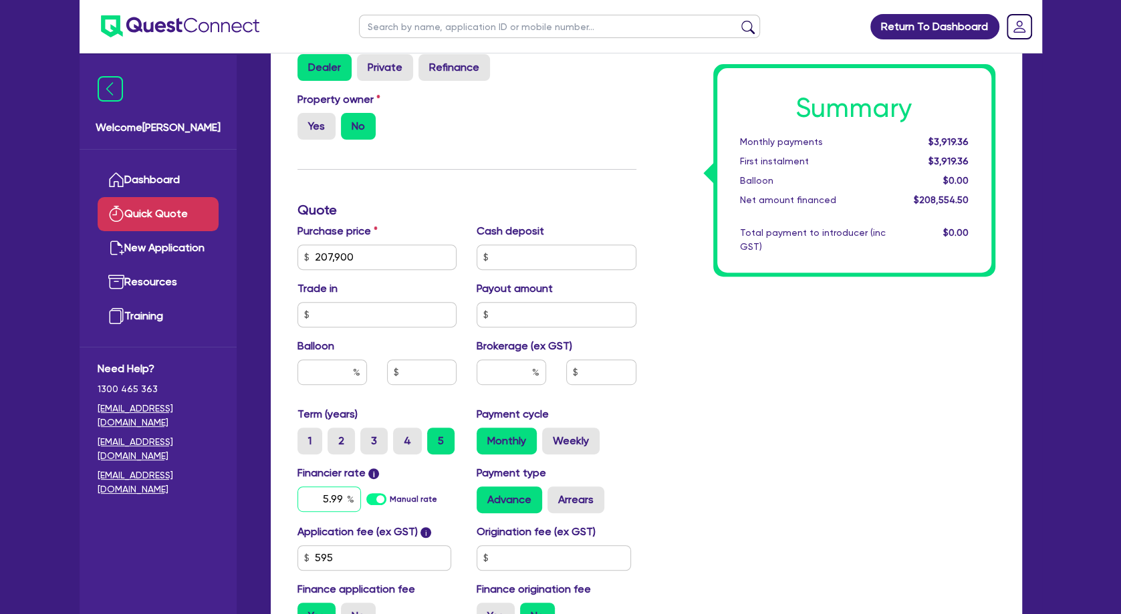
type input "5.99"
click at [322, 368] on input "text" at bounding box center [332, 372] width 70 height 25
type input "30"
type input "62,370"
click at [714, 399] on div "Summary Monthly payments $4,010.96 First instalment $4,010.96 Balloon $0.00 Net…" at bounding box center [825, 249] width 359 height 781
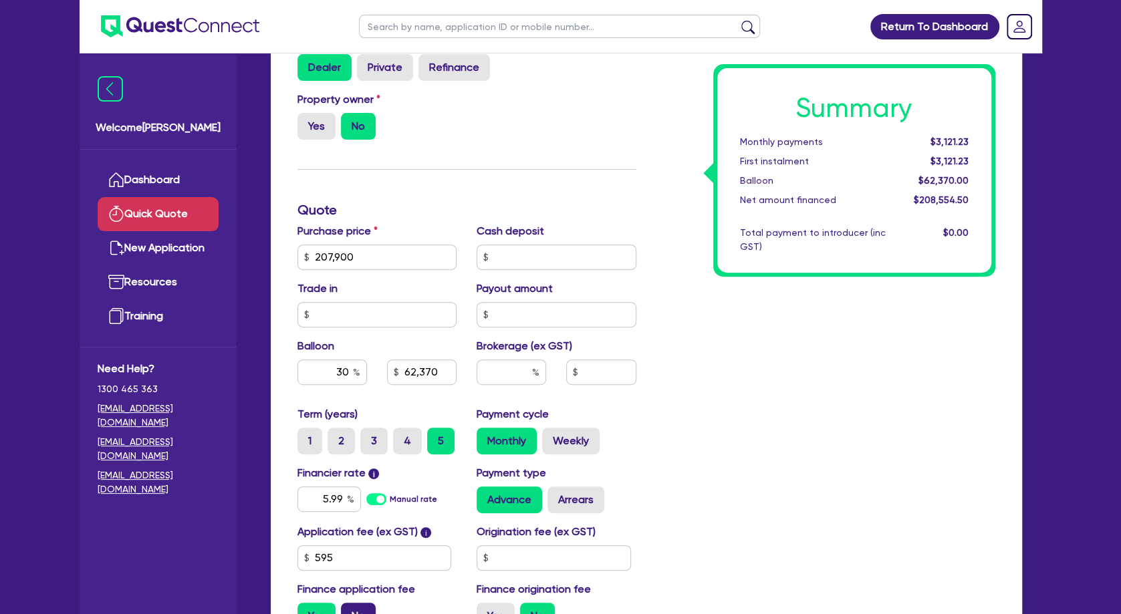
click at [358, 568] on label "No" at bounding box center [358, 616] width 35 height 27
click at [350, 568] on input "No" at bounding box center [345, 607] width 9 height 9
radio input "true"
type input "62,370"
click at [576, 501] on label "Arrears" at bounding box center [576, 500] width 57 height 27
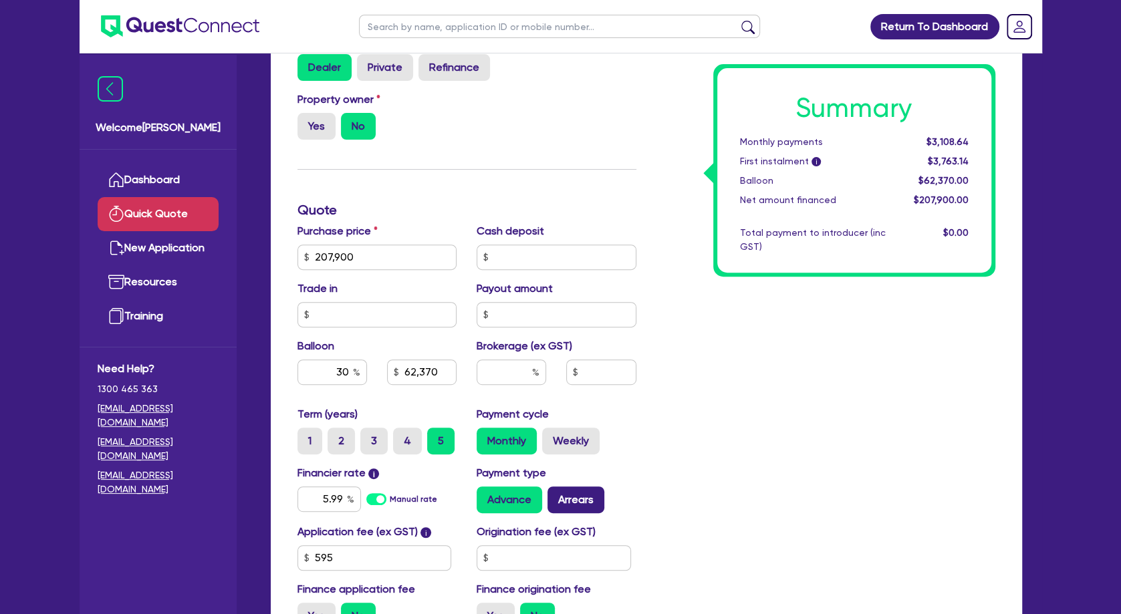
click at [556, 495] on input "Arrears" at bounding box center [552, 491] width 9 height 9
radio input "true"
type input "62,370"
click at [740, 438] on div "Summary Monthly payments $3,124.16 First instalment i $3,778.66 Balloon $62,370…" at bounding box center [825, 249] width 359 height 781
click at [578, 439] on label "Weekly" at bounding box center [570, 441] width 57 height 27
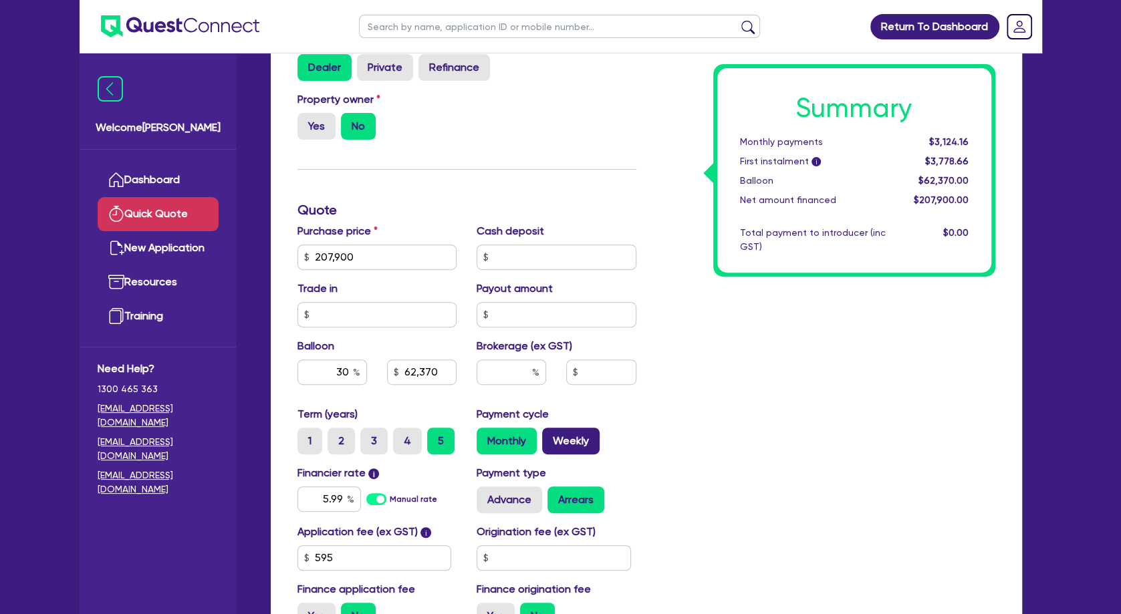
click at [551, 437] on input "Weekly" at bounding box center [546, 432] width 9 height 9
radio input "true"
type input "62,370"
drag, startPoint x: 320, startPoint y: 499, endPoint x: 361, endPoint y: 500, distance: 41.5
click at [361, 500] on input "5.99" at bounding box center [329, 499] width 64 height 25
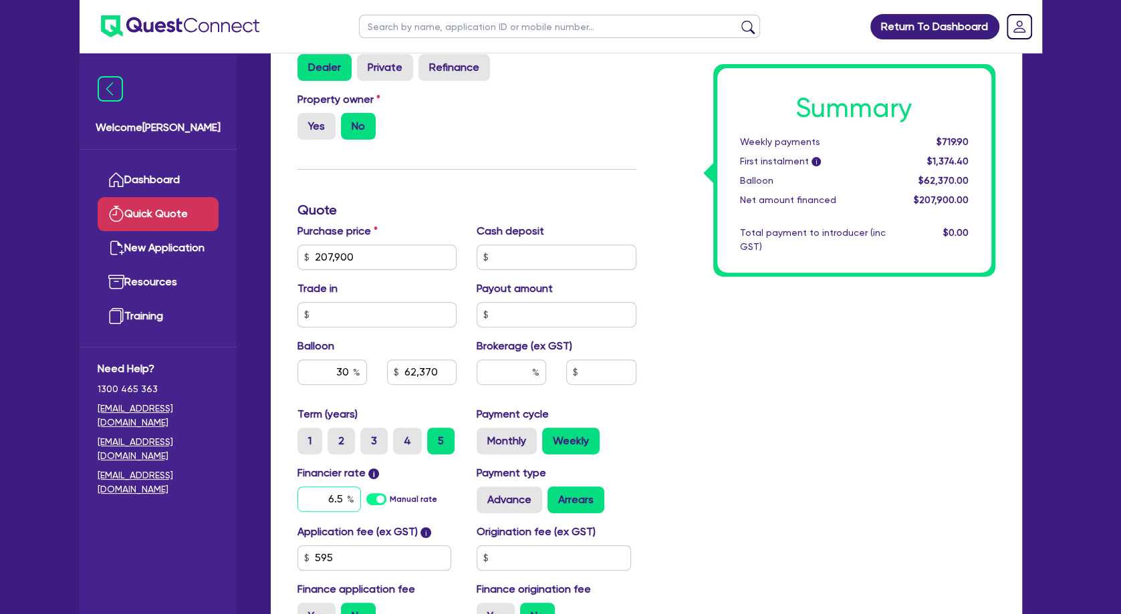
type input "6.5"
type input "62,370"
click at [719, 450] on div "Summary Weekly payments $719.90 First instalment i $1,374.40 Balloon $62,370.00…" at bounding box center [825, 249] width 359 height 781
click at [781, 374] on div "Summary Weekly payments $733.92 First instalment i $1,388.42 Balloon $62,370.00…" at bounding box center [825, 249] width 359 height 781
click at [889, 346] on div "Summary Weekly payments $733.92 First instalment i $1,388.42 Balloon $62,370.00…" at bounding box center [825, 249] width 359 height 781
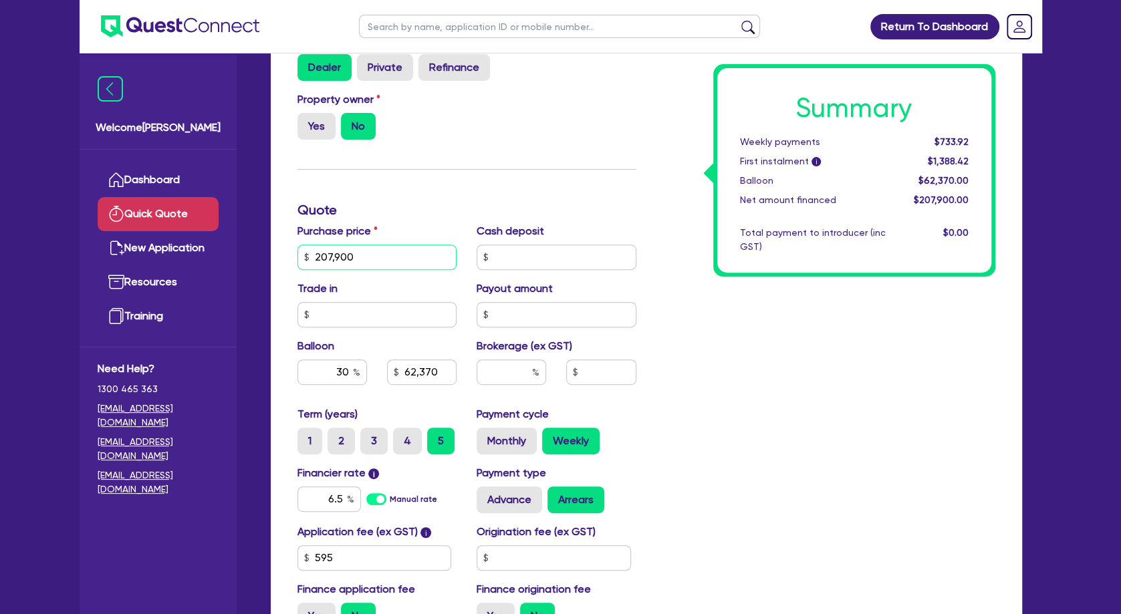
drag, startPoint x: 370, startPoint y: 252, endPoint x: 287, endPoint y: 255, distance: 83.6
click at [297, 255] on input "207,900" at bounding box center [377, 257] width 160 height 25
type input "189,000"
type input "56,700"
click at [729, 389] on div "Summary Weekly payments $733.92 First instalment i $1,388.42 Balloon $62,370.00…" at bounding box center [825, 249] width 359 height 781
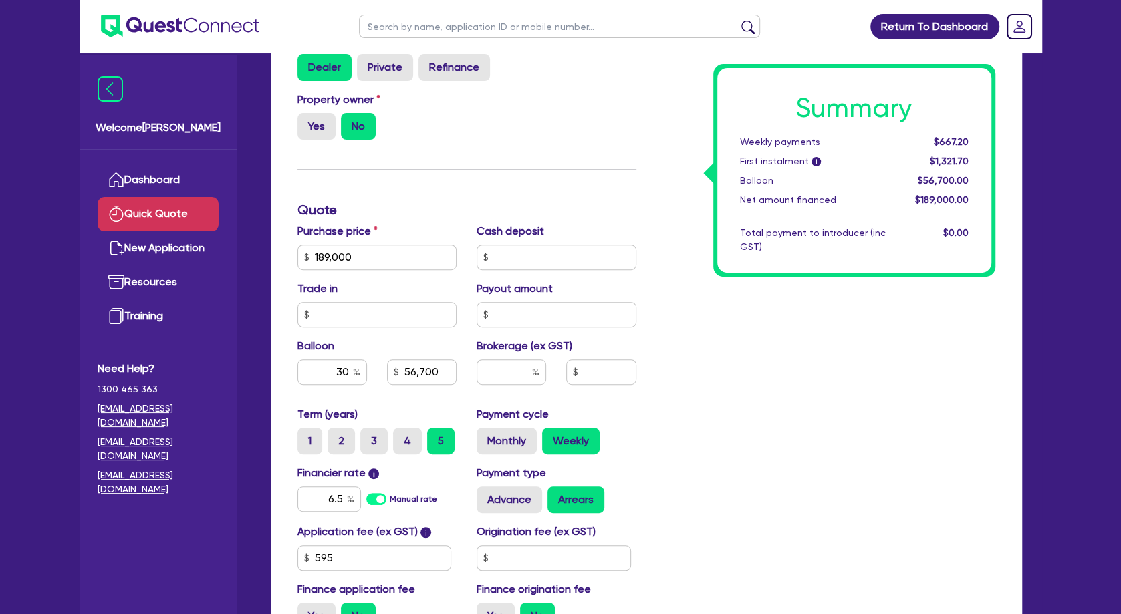
scroll to position [0, 0]
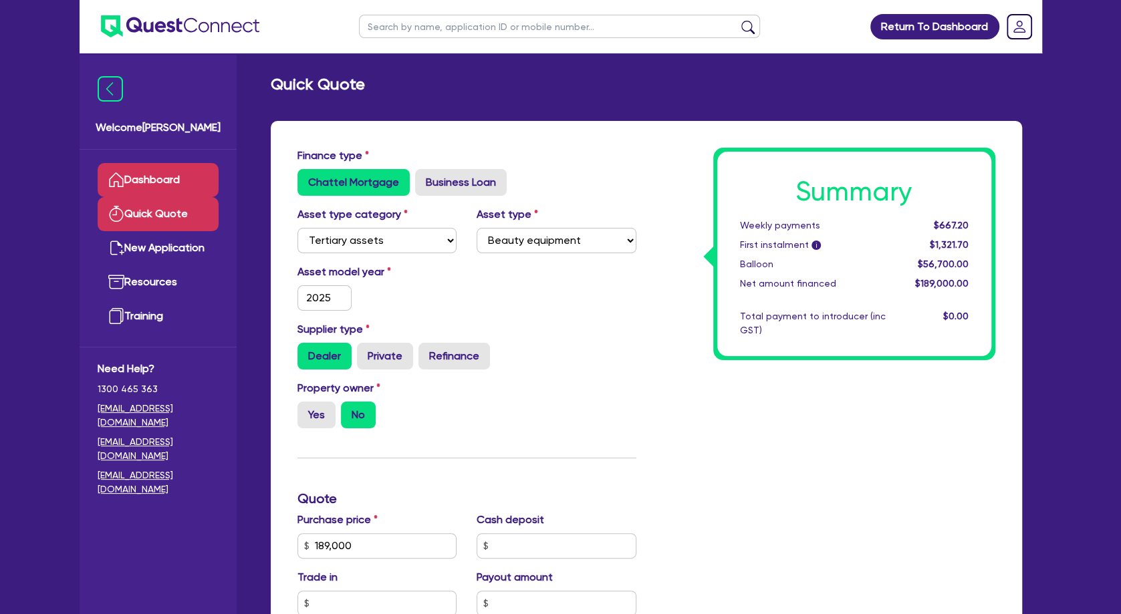
click at [172, 187] on link "Dashboard" at bounding box center [158, 180] width 121 height 34
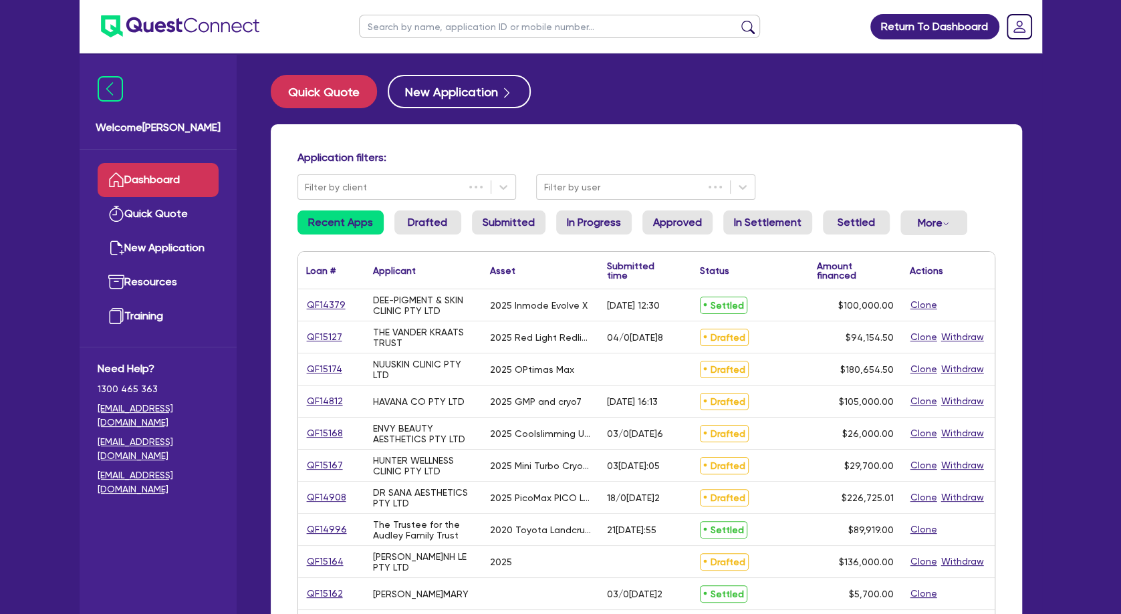
click at [481, 30] on input "text" at bounding box center [559, 26] width 401 height 23
type input "manly"
click at [737, 20] on button "submit" at bounding box center [747, 29] width 21 height 19
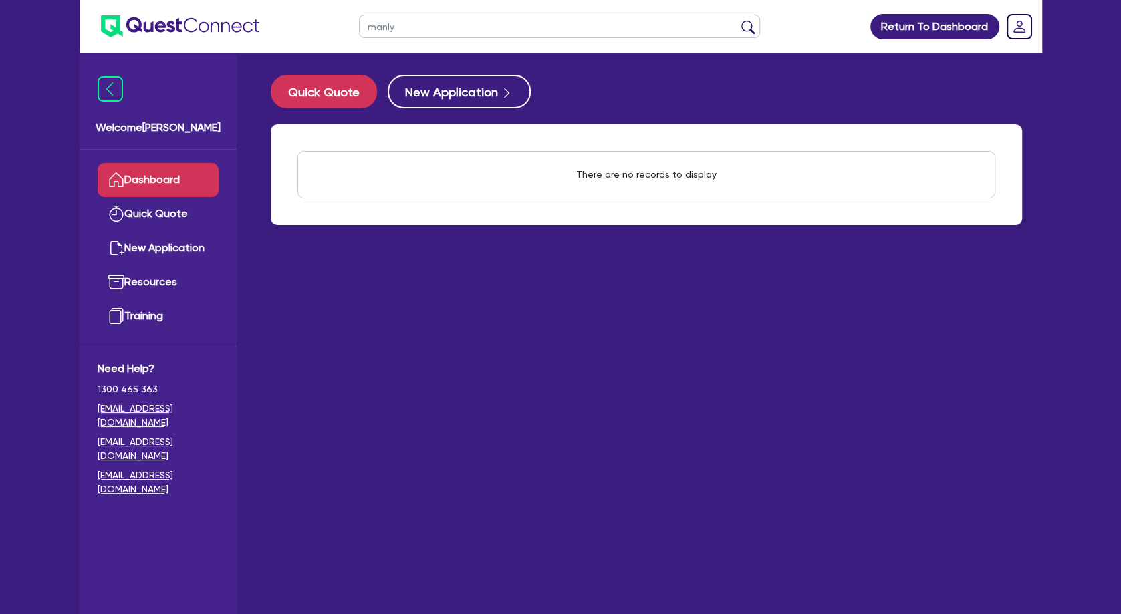
drag, startPoint x: 375, startPoint y: 33, endPoint x: 343, endPoint y: 33, distance: 32.1
click at [359, 33] on input "manly" at bounding box center [559, 26] width 401 height 23
click at [480, 94] on button "New Application" at bounding box center [459, 91] width 143 height 33
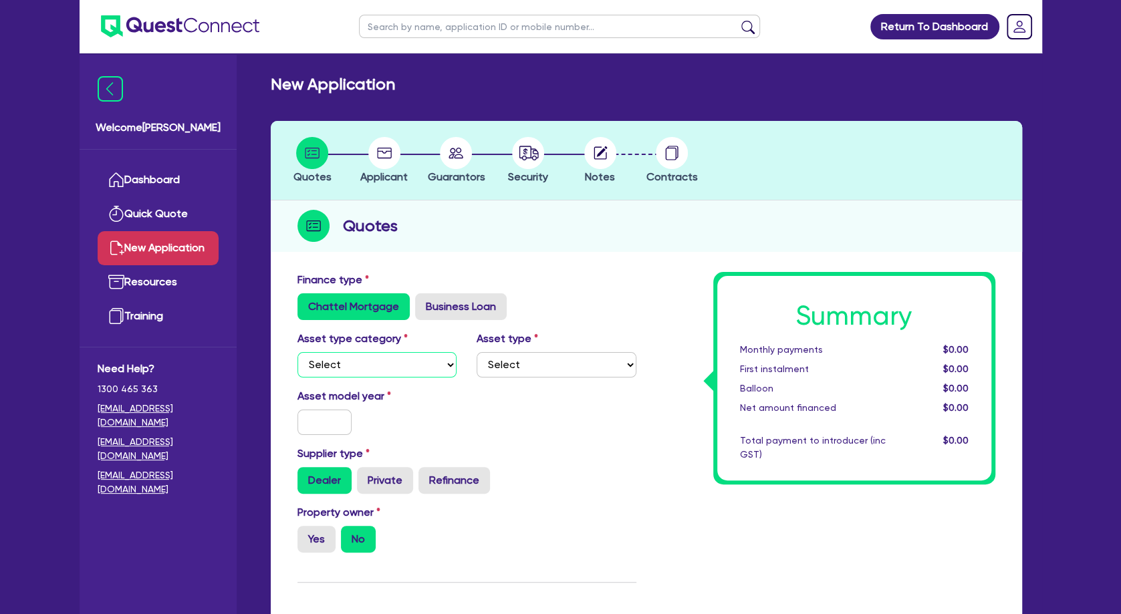
click at [297, 352] on select "Select Cars and light trucks Primary assets Secondary assets Tertiary assets" at bounding box center [377, 364] width 160 height 25
select select "SECONDARY_ASSETS"
click option "Secondary assets" at bounding box center [0, 0] width 0 height 0
click at [477, 352] on select "Select Generators and compressors Engineering and toolmaking Woodworking and me…" at bounding box center [557, 364] width 160 height 25
select select "MEDICAL_DENTAL_LABORATORY_EQUIPMENT"
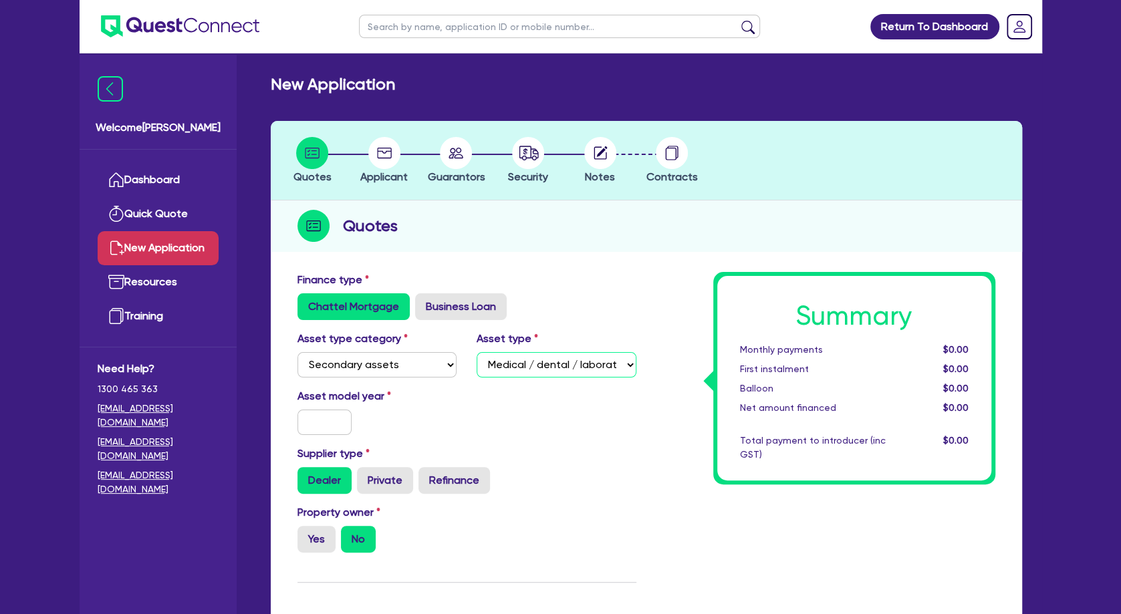
click option "Medical / dental / laboratory equipment" at bounding box center [0, 0] width 0 height 0
click at [331, 425] on input "text" at bounding box center [324, 422] width 55 height 25
type input "2025"
click at [316, 535] on label "Yes" at bounding box center [316, 539] width 38 height 27
click at [306, 535] on input "Yes" at bounding box center [301, 530] width 9 height 9
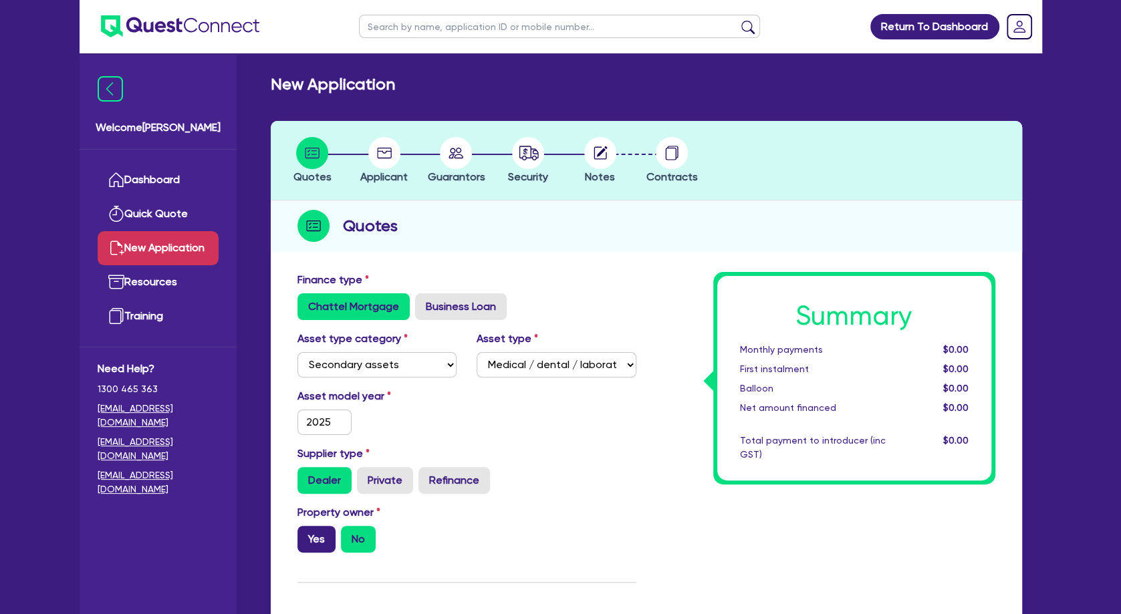
radio input "true"
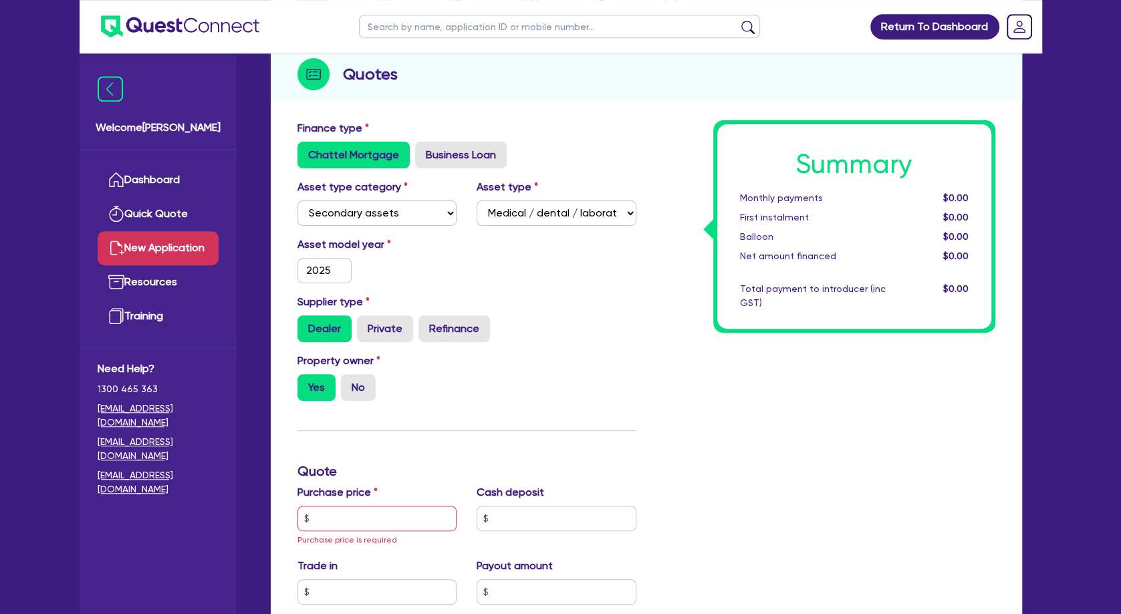
scroll to position [217, 0]
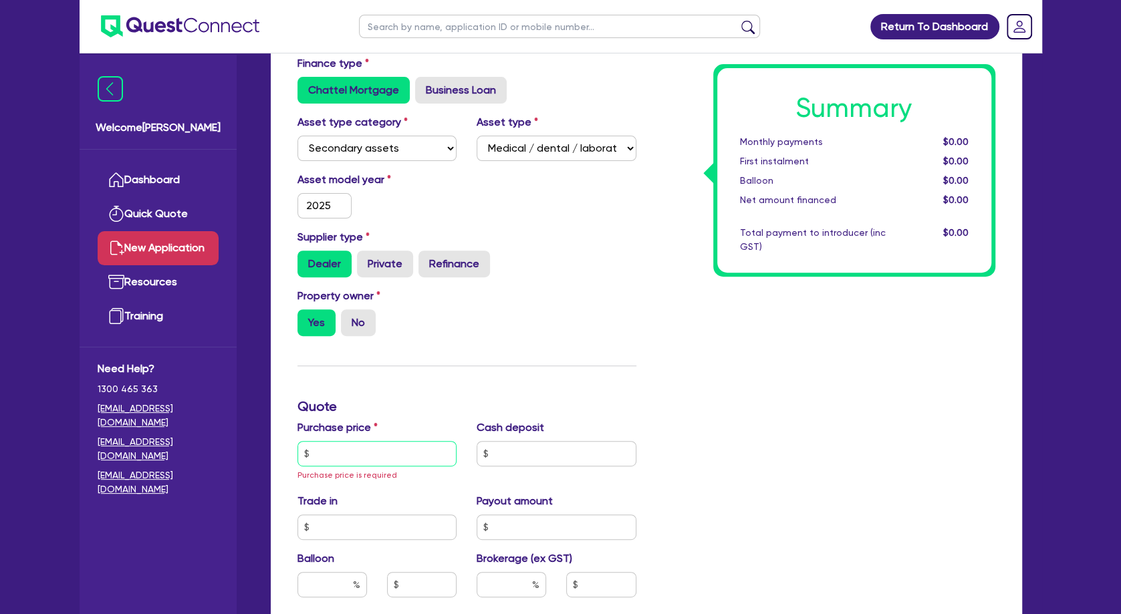
click at [365, 457] on input "text" at bounding box center [377, 453] width 160 height 25
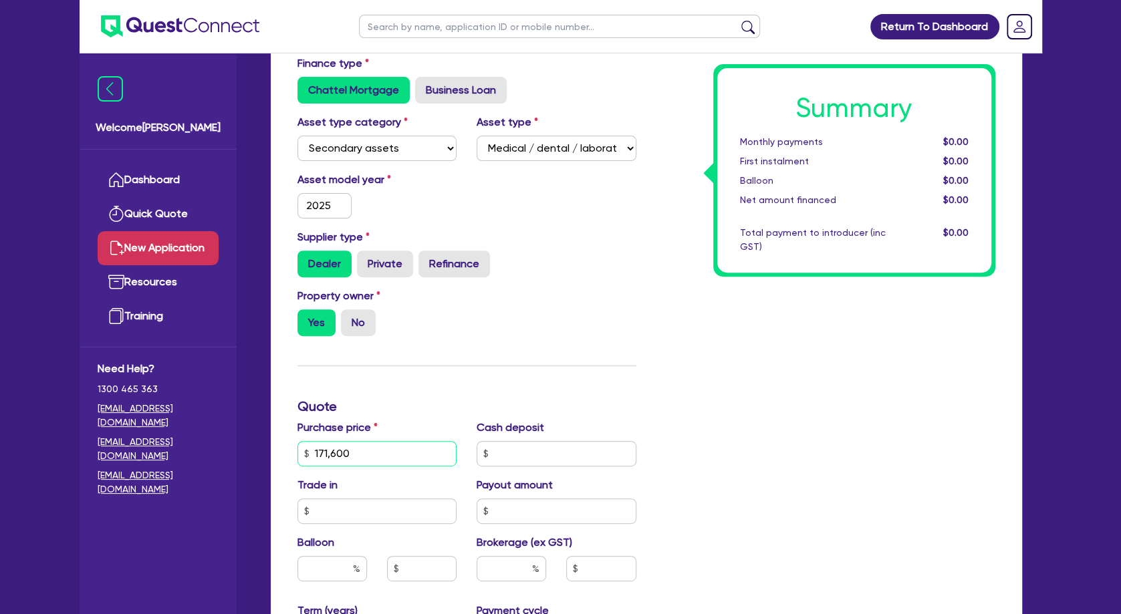
type input "171,600"
click at [513, 443] on input "text" at bounding box center [557, 453] width 160 height 25
type input "34,320"
click at [728, 425] on div "Summary Monthly payments $0.00 First instalment $0.00 Balloon $0.00 Net amount …" at bounding box center [825, 453] width 359 height 796
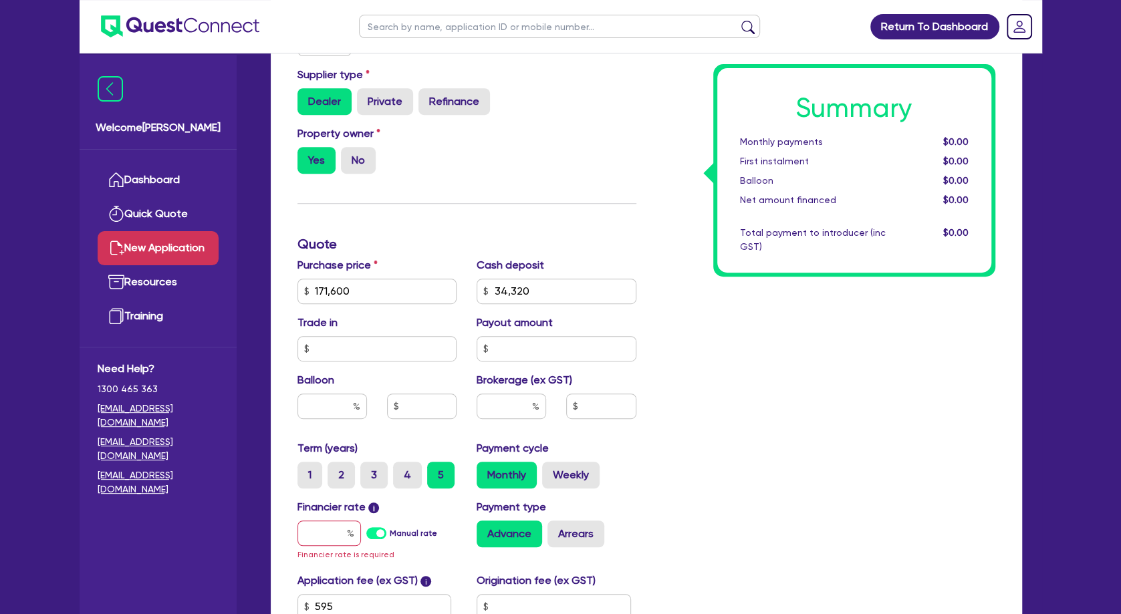
scroll to position [433, 0]
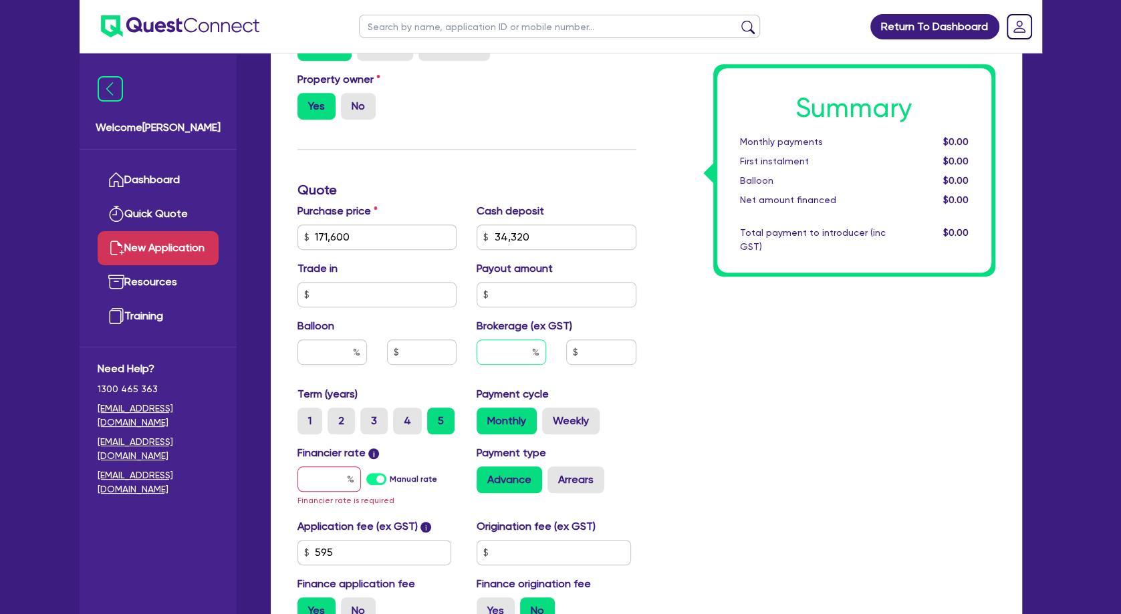
click at [522, 351] on input "text" at bounding box center [512, 352] width 70 height 25
type input "4"
click at [336, 475] on input "text" at bounding box center [329, 479] width 64 height 25
type input "7"
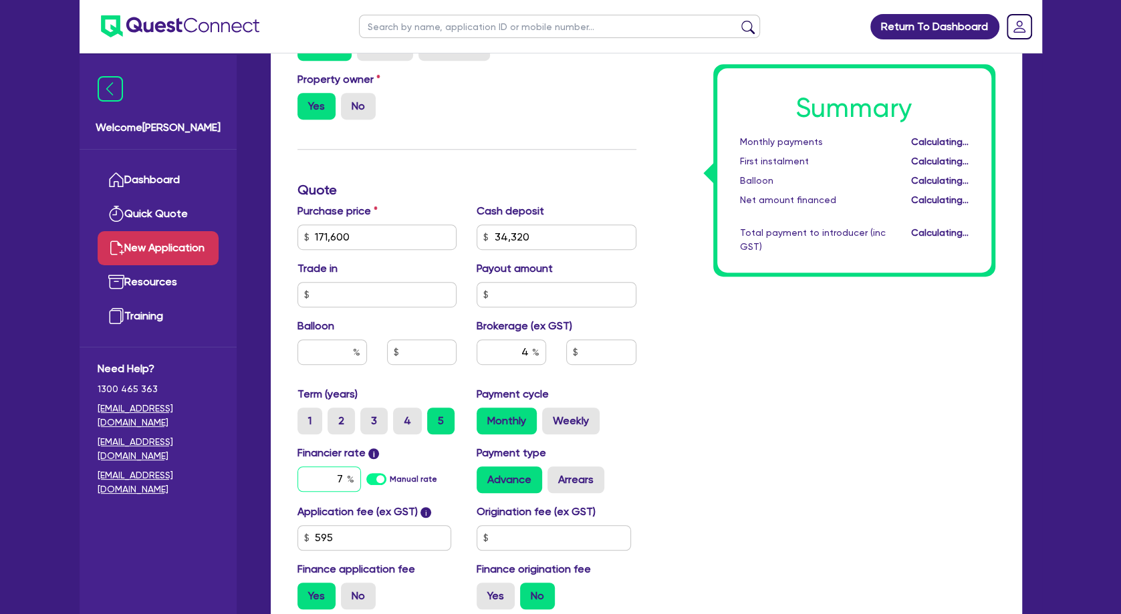
type input "5,517.38"
type input "7.99"
type input "5,517.38"
drag, startPoint x: 722, startPoint y: 429, endPoint x: 607, endPoint y: 463, distance: 119.7
click at [703, 431] on div "Summary Monthly payments Calculating... First instalment Calculating... Balloon…" at bounding box center [825, 229] width 359 height 781
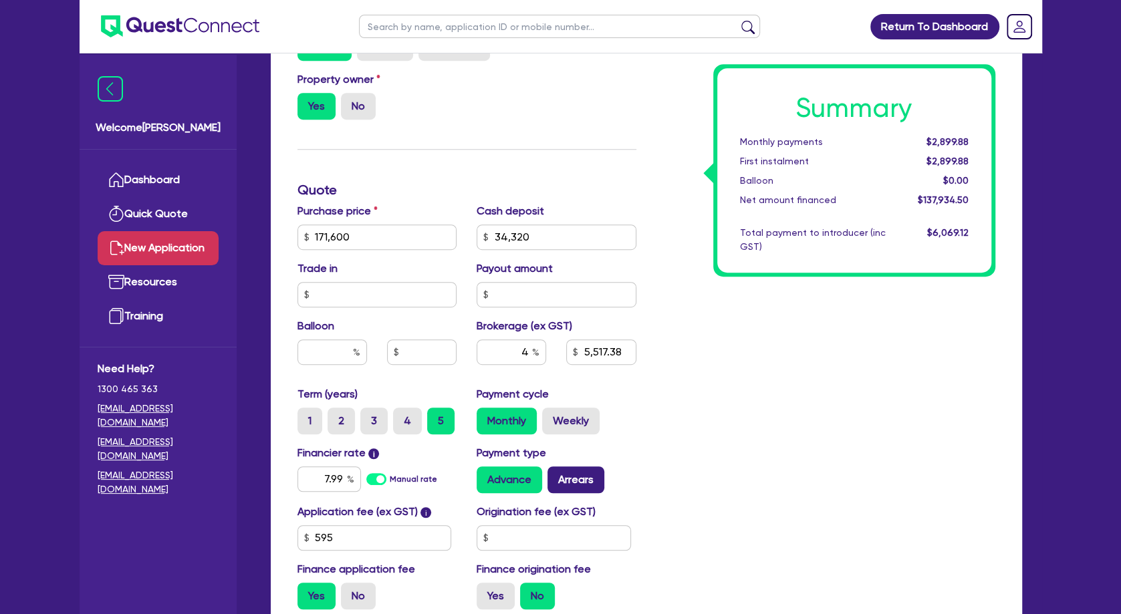
click at [598, 474] on label "Arrears" at bounding box center [576, 480] width 57 height 27
click at [556, 474] on input "Arrears" at bounding box center [552, 471] width 9 height 9
radio input "true"
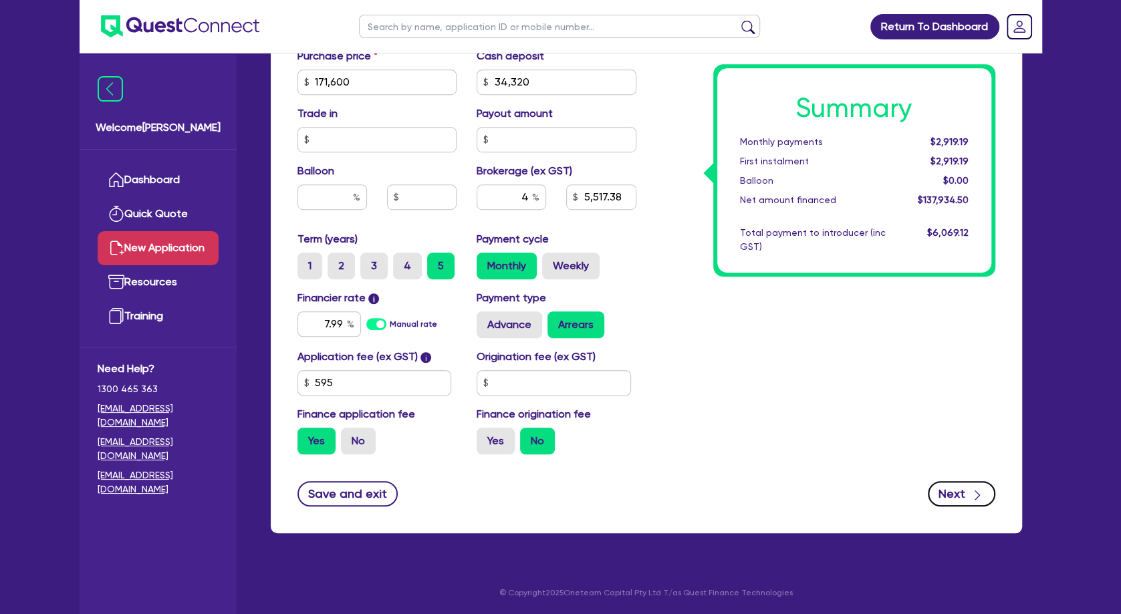
click at [951, 491] on button "Next" at bounding box center [962, 493] width 68 height 25
type input "5,517.38"
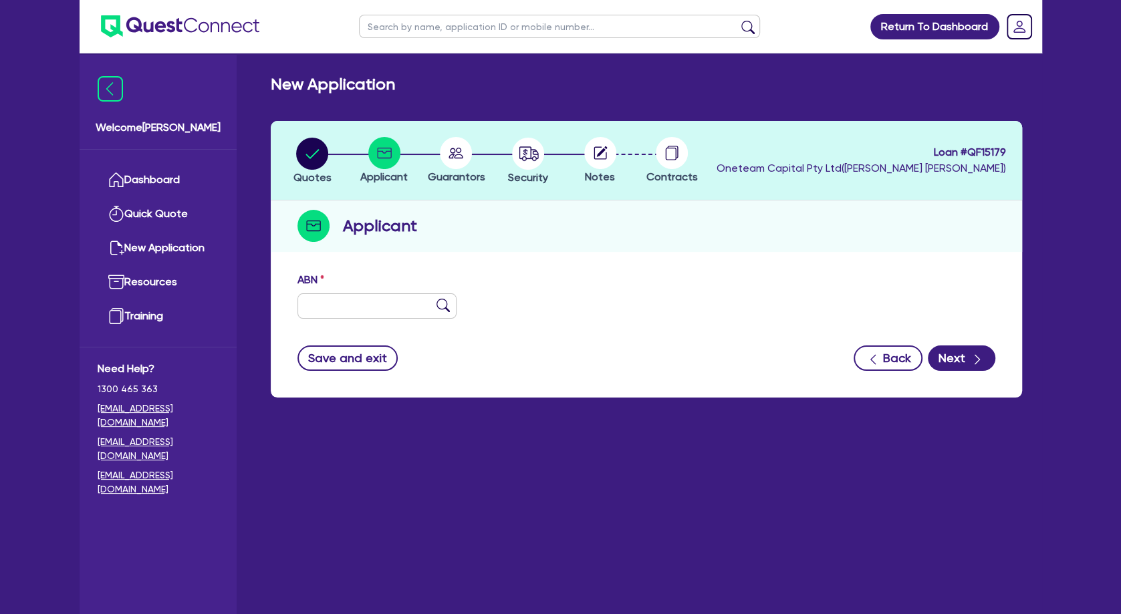
click at [400, 289] on div "ABN" at bounding box center [377, 295] width 180 height 47
click at [402, 304] on input "text" at bounding box center [377, 305] width 160 height 25
paste input "64 673 102 326"
type input "64 673 102 326"
click at [440, 306] on img at bounding box center [443, 305] width 13 height 13
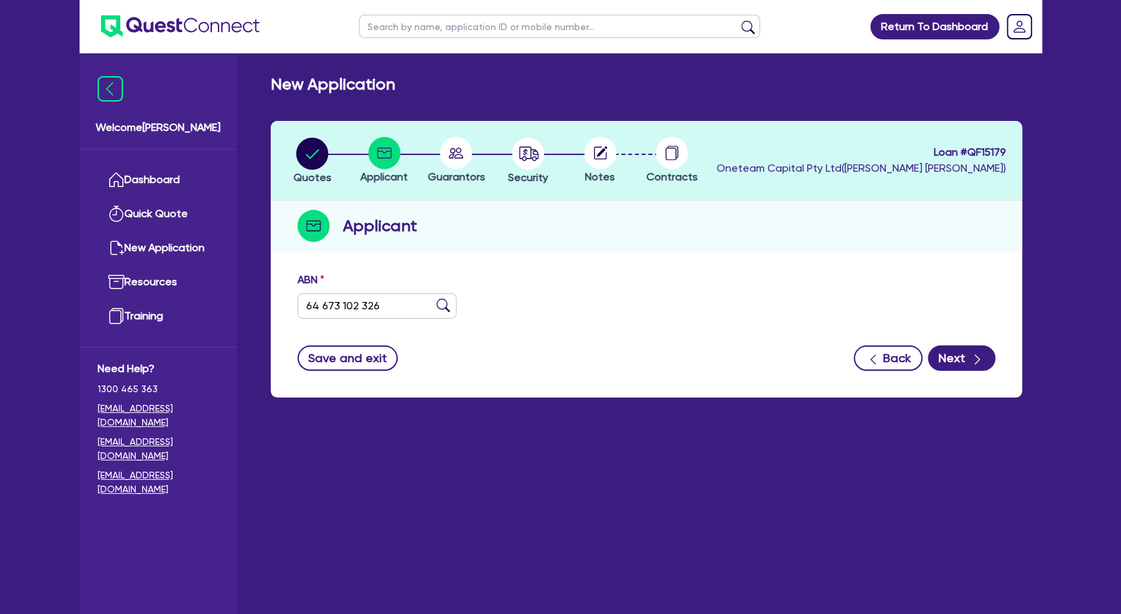
type input "MANLY COSMETIC CLINIC PTY LTD"
select select "COMPANY"
type input "21/1[DATE]"
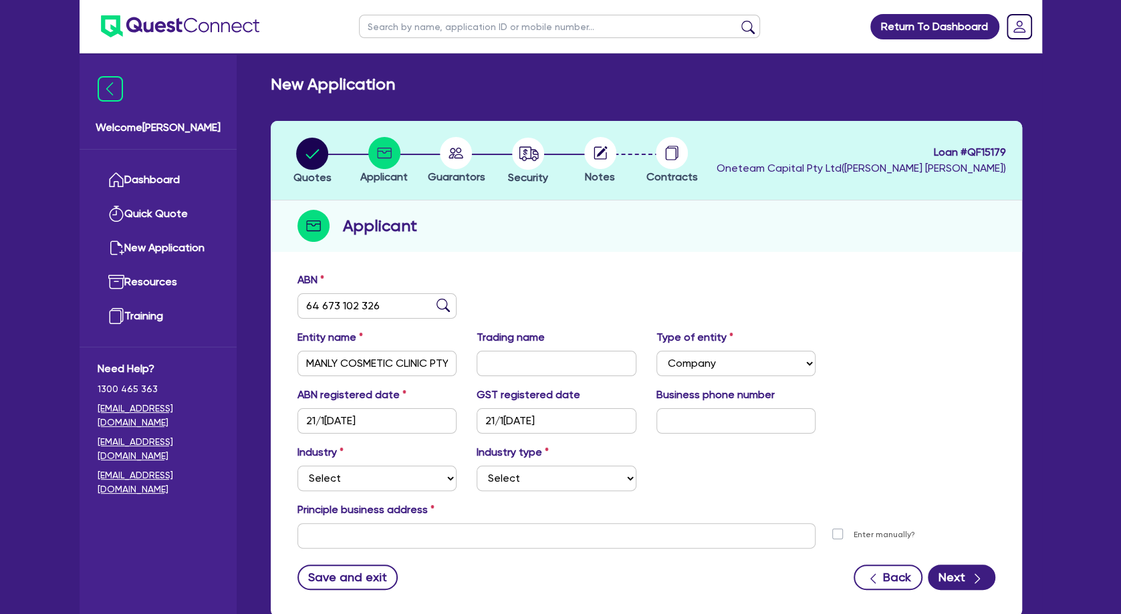
click at [358, 492] on div "Industry Select Accomodation & Food Services Administrative & Support Services …" at bounding box center [646, 473] width 718 height 57
click at [297, 466] on select "Select Accomodation & Food Services Administrative & Support Services Agricultu…" at bounding box center [377, 478] width 160 height 25
select select "HEALTH_BEAUTY"
click option "Health & Beauty" at bounding box center [0, 0] width 0 height 0
click at [477, 466] on select "Select [MEDICAL_DATA], [MEDICAL_DATA] Services Cosmetics Supplies Day Spas, Hea…" at bounding box center [557, 478] width 160 height 25
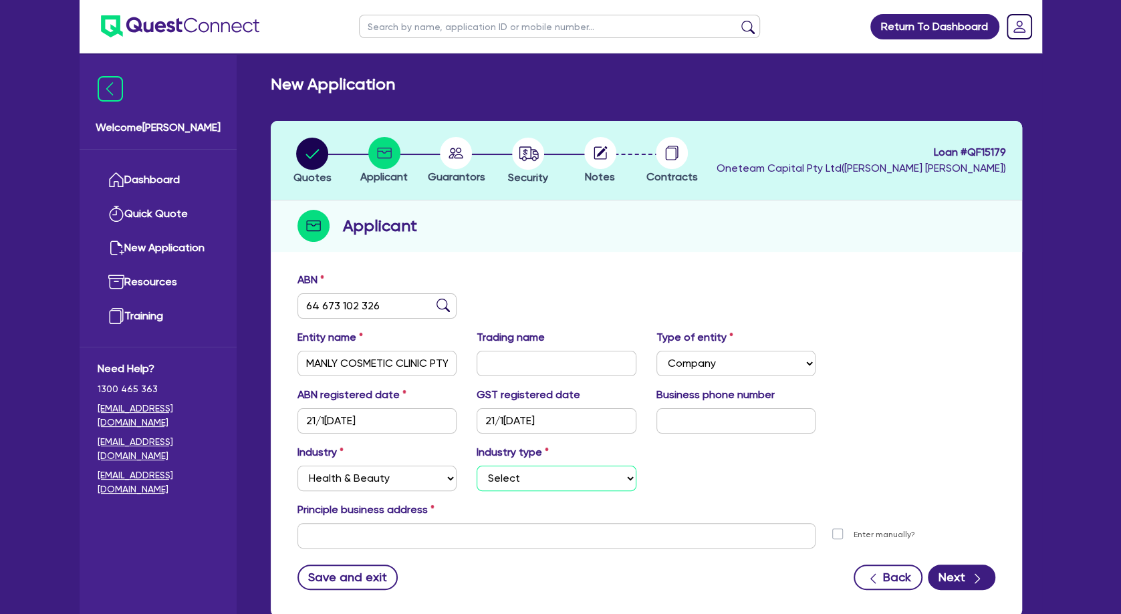
select select "HAIR_BEAUTY_SALONS"
click option "Hair, Beauty Salons" at bounding box center [0, 0] width 0 height 0
click at [398, 537] on input "text" at bounding box center [556, 535] width 519 height 25
paste input "Shop [STREET_ADDRESS]"
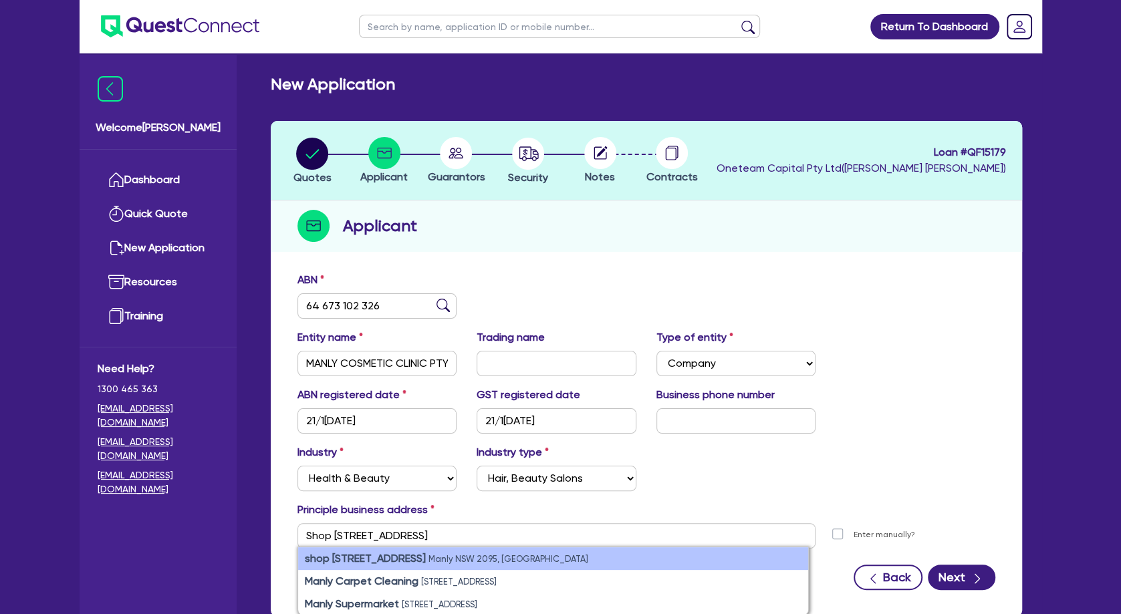
click at [406, 554] on strong "shop [STREET_ADDRESS]" at bounding box center [365, 558] width 121 height 13
type input "shop [STREET_ADDRESS]"
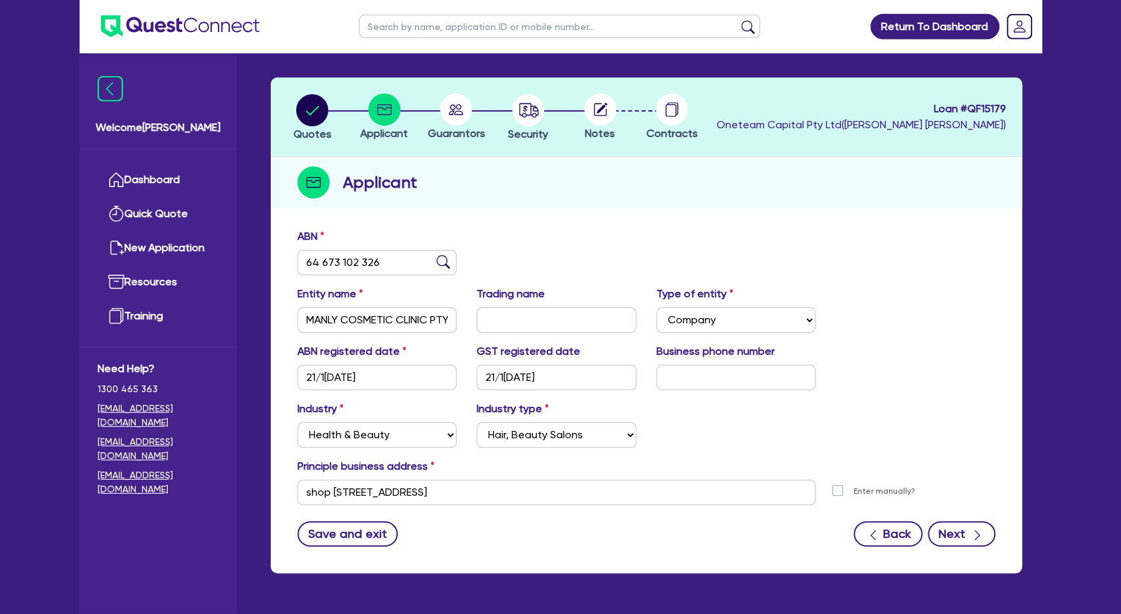
scroll to position [72, 0]
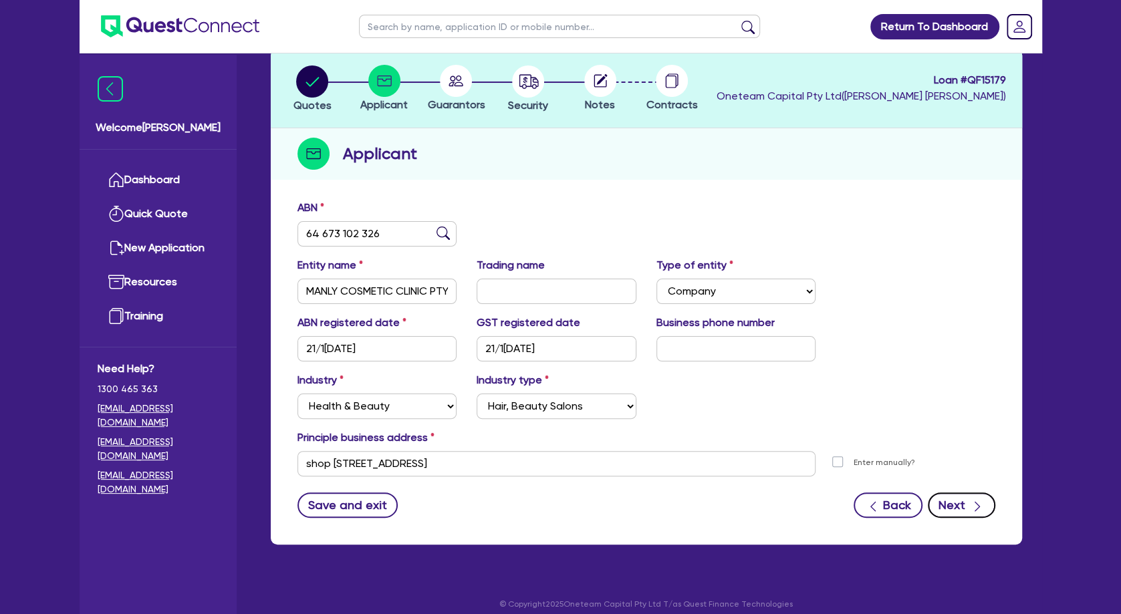
click at [949, 505] on button "Next" at bounding box center [962, 505] width 68 height 25
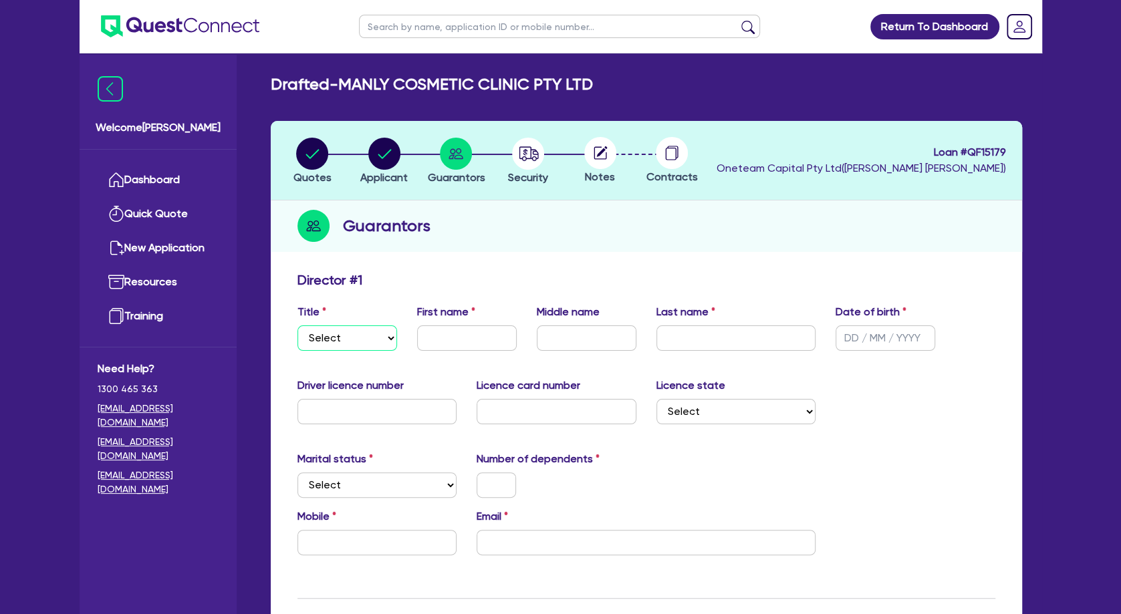
click at [297, 326] on select "Select Mr Mrs Ms Miss Dr" at bounding box center [347, 338] width 100 height 25
select select "MRS"
click option "Mrs" at bounding box center [0, 0] width 0 height 0
click at [454, 336] on input "text" at bounding box center [467, 338] width 100 height 25
type input "[PERSON_NAME]"
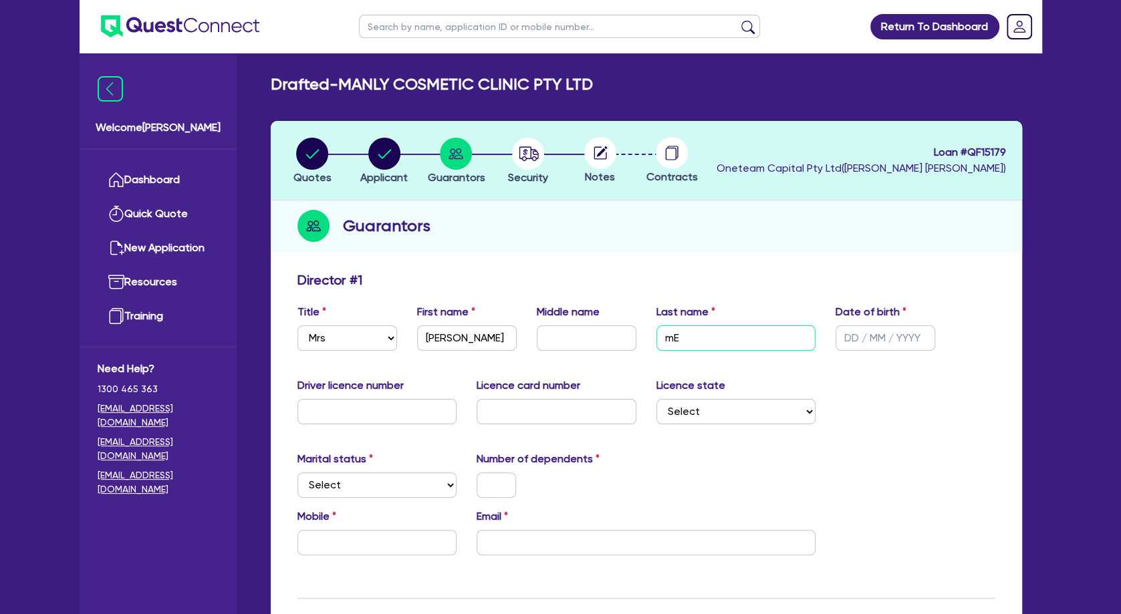
type input "m"
type input "[PERSON_NAME]"
click at [297, 473] on select "Select Single Married De Facto / Partner" at bounding box center [377, 485] width 160 height 25
click at [711, 481] on div "Marital status Select [DEMOGRAPHIC_DATA] Married De Facto / Partner Number of d…" at bounding box center [646, 479] width 718 height 57
click at [599, 537] on input "email" at bounding box center [646, 542] width 339 height 25
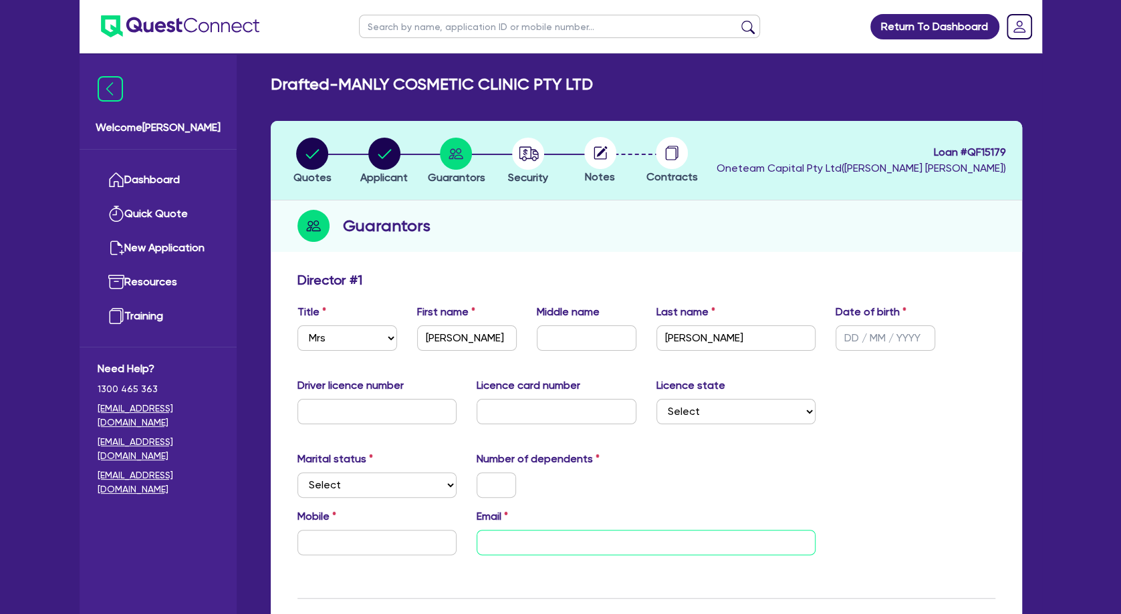
paste input "[EMAIL_ADDRESS][DOMAIN_NAME]"
type input "[EMAIL_ADDRESS][DOMAIN_NAME]"
click at [632, 491] on div at bounding box center [557, 485] width 180 height 25
click at [400, 539] on input "text" at bounding box center [377, 542] width 160 height 25
type input "0432 813 221"
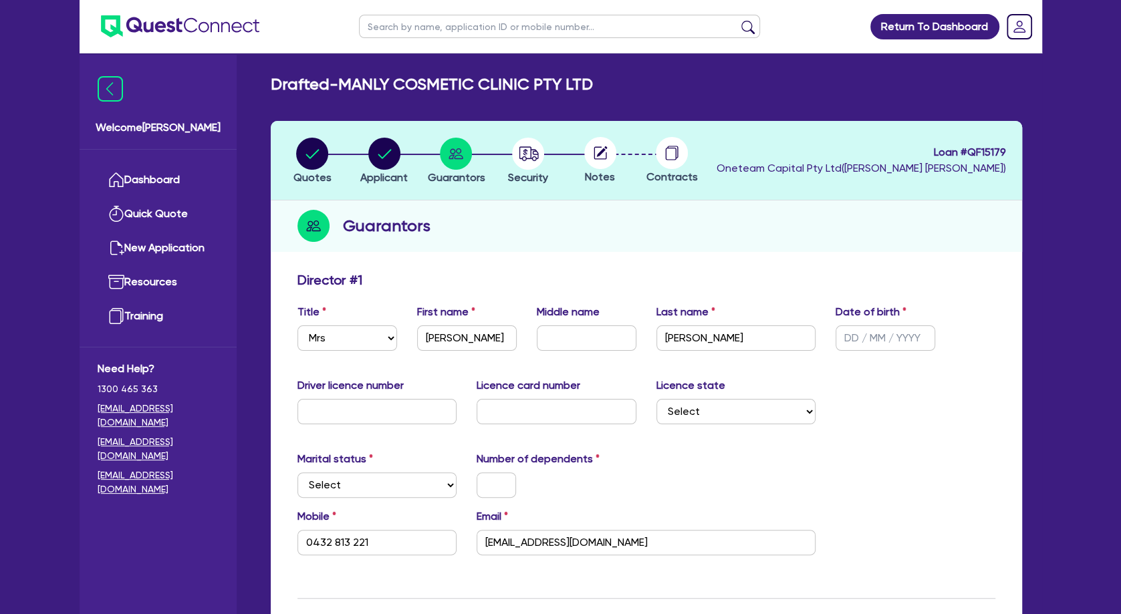
click at [737, 462] on div "Marital status Select [DEMOGRAPHIC_DATA] Married De Facto / Partner Number of d…" at bounding box center [646, 479] width 718 height 57
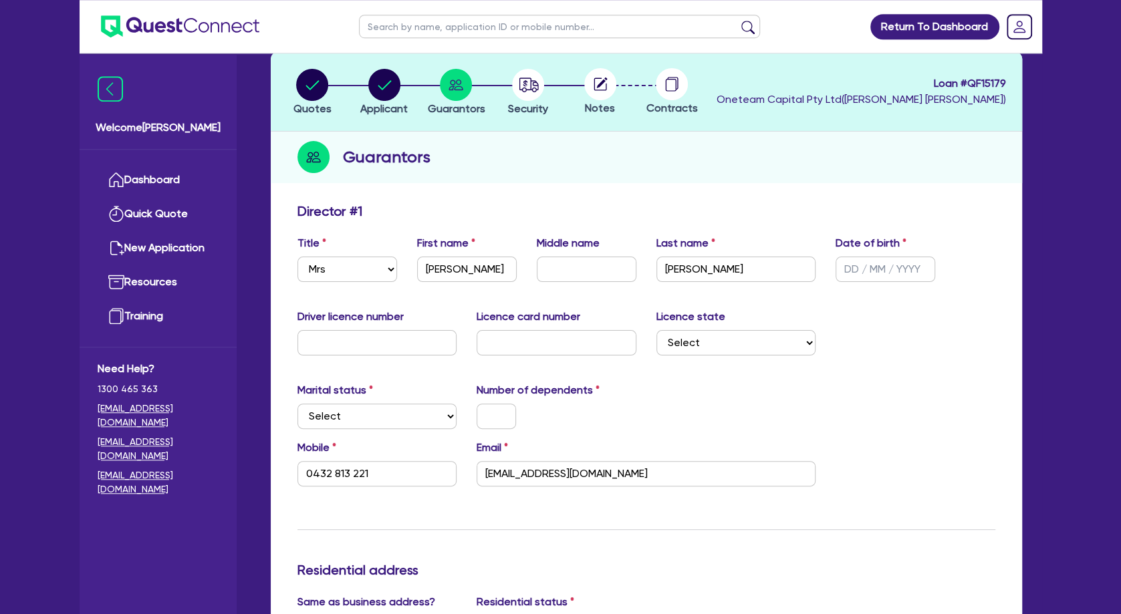
scroll to position [217, 0]
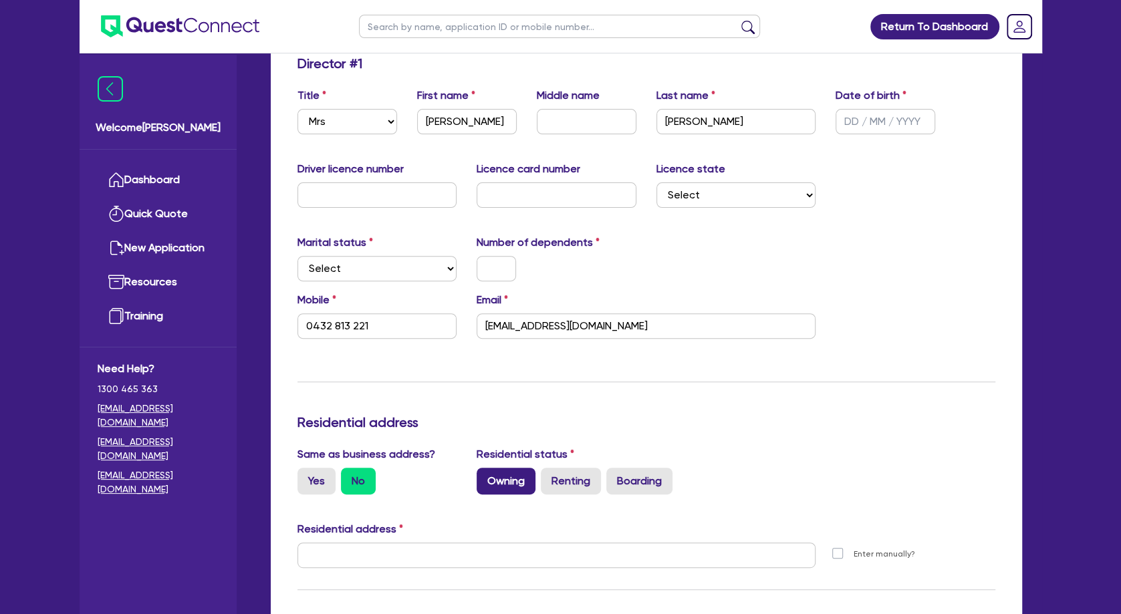
click at [512, 475] on label "Owning" at bounding box center [506, 481] width 59 height 27
click at [485, 475] on input "Owning" at bounding box center [481, 472] width 9 height 9
radio input "true"
type input "0432 813 221"
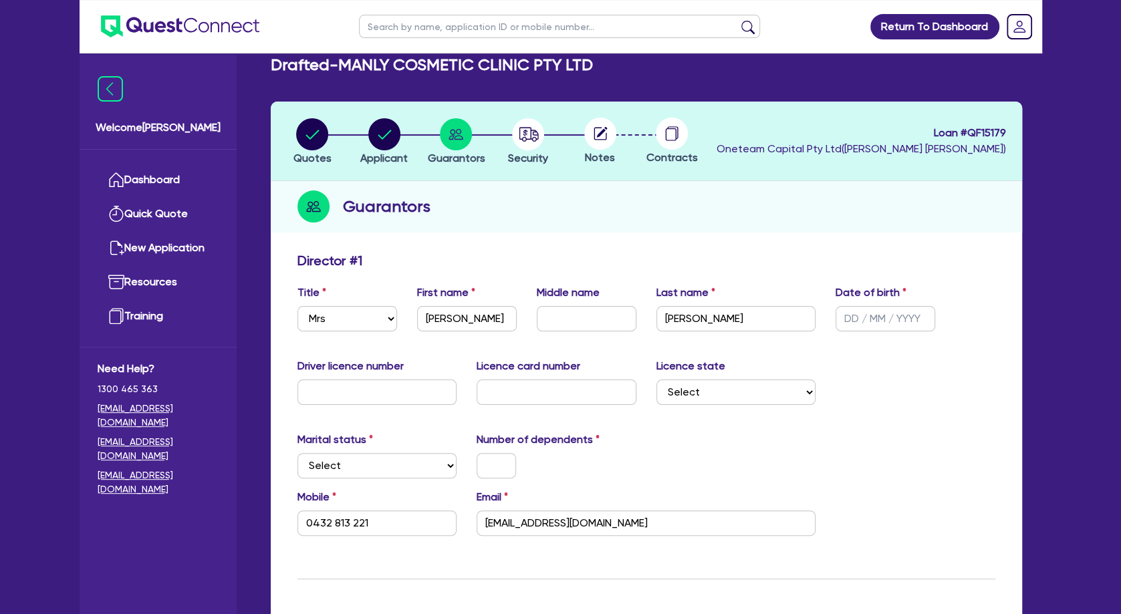
scroll to position [0, 0]
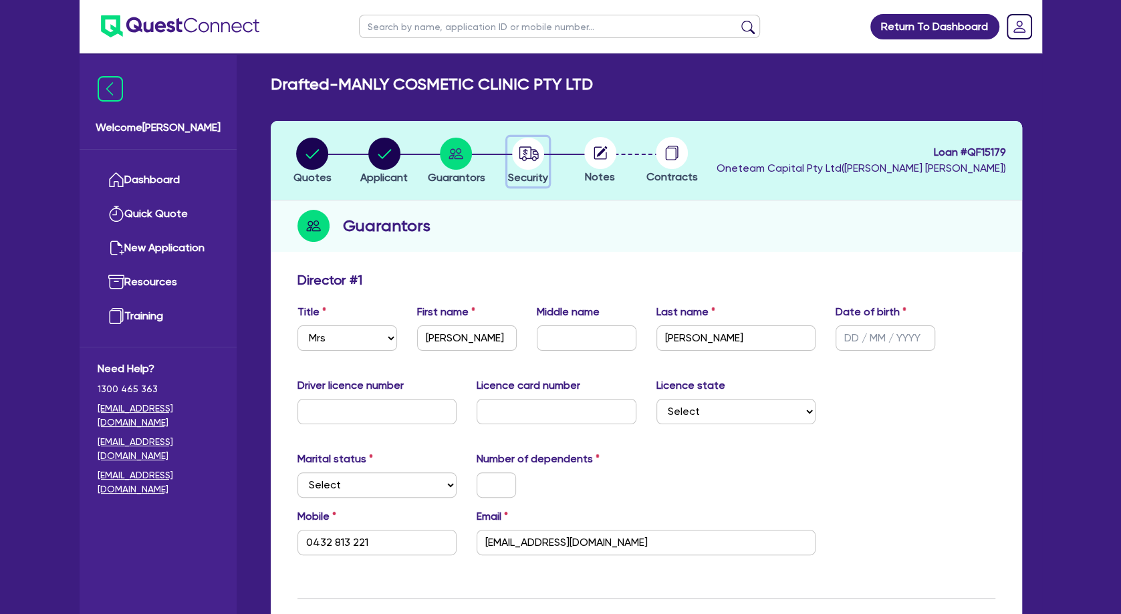
click at [539, 149] on circle "button" at bounding box center [528, 154] width 32 height 32
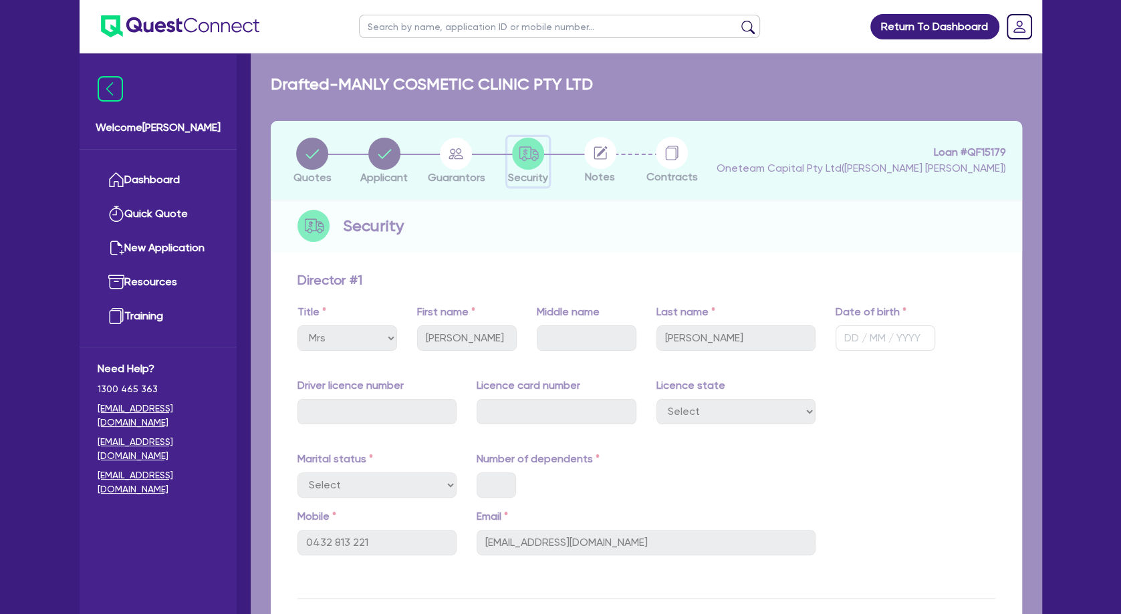
select select "SECONDARY_ASSETS"
select select "MEDICAL_DENTAL_LABORATORY_EQUIPMENT"
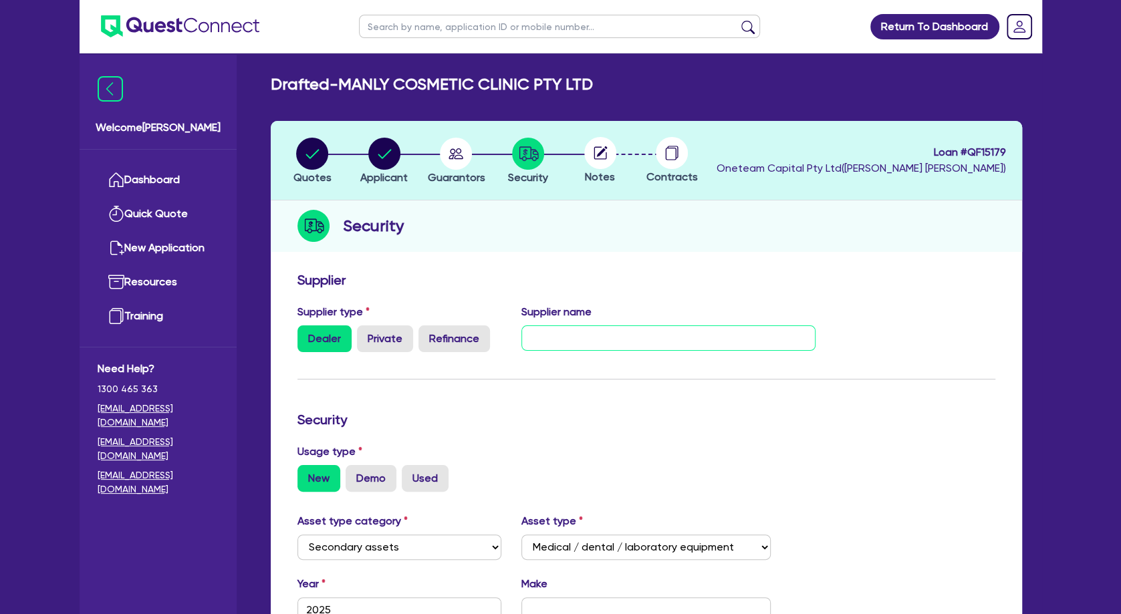
click at [597, 330] on input "text" at bounding box center [668, 338] width 294 height 25
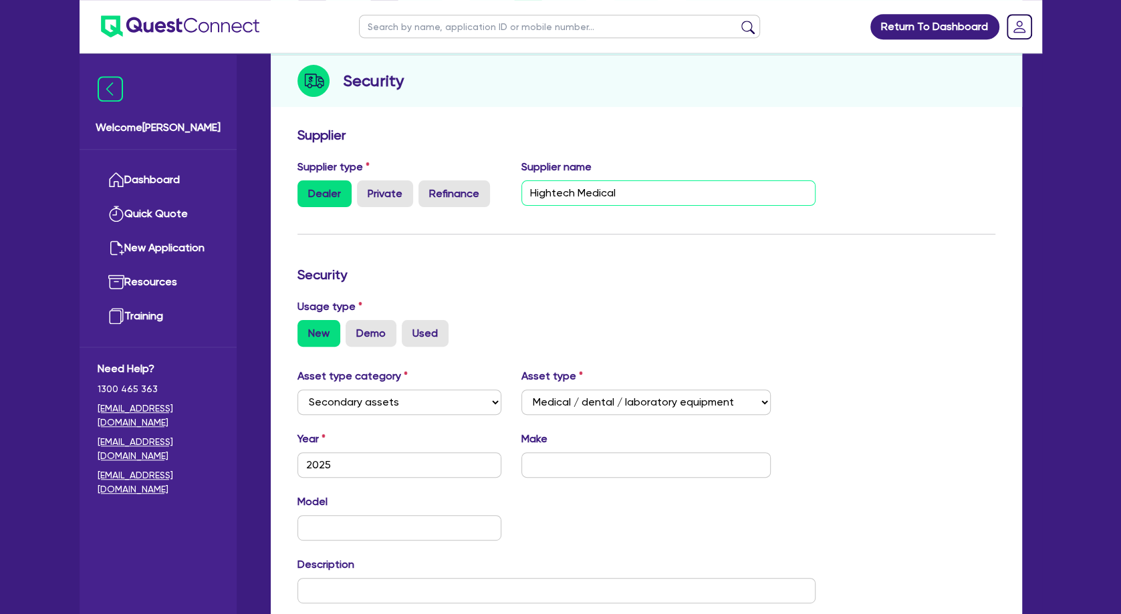
scroll to position [217, 0]
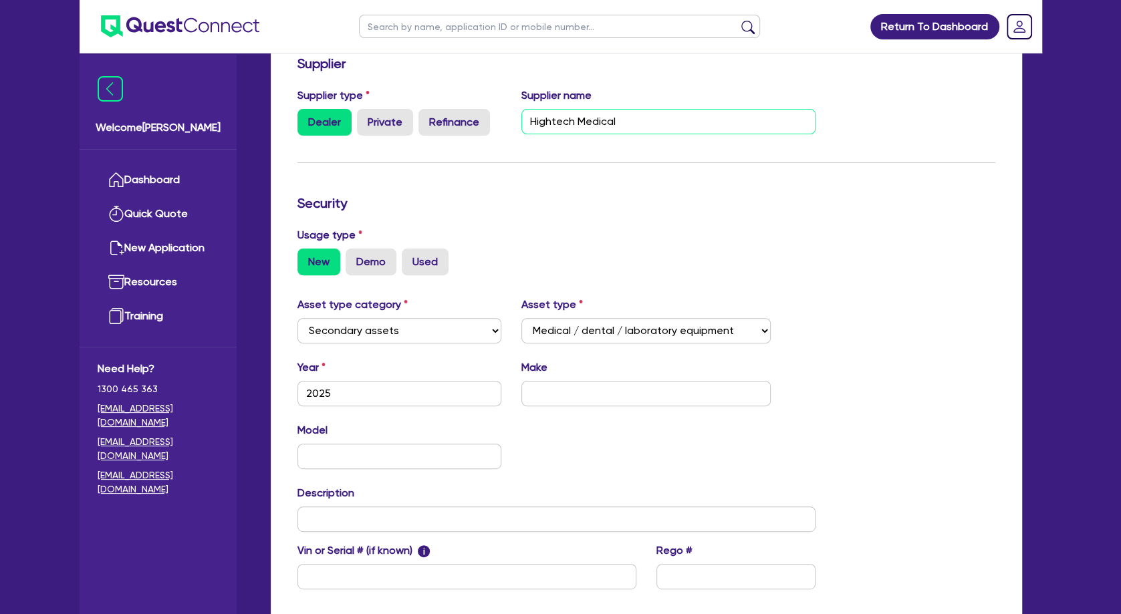
type input "Hightech Medical"
click at [569, 404] on input "text" at bounding box center [645, 393] width 249 height 25
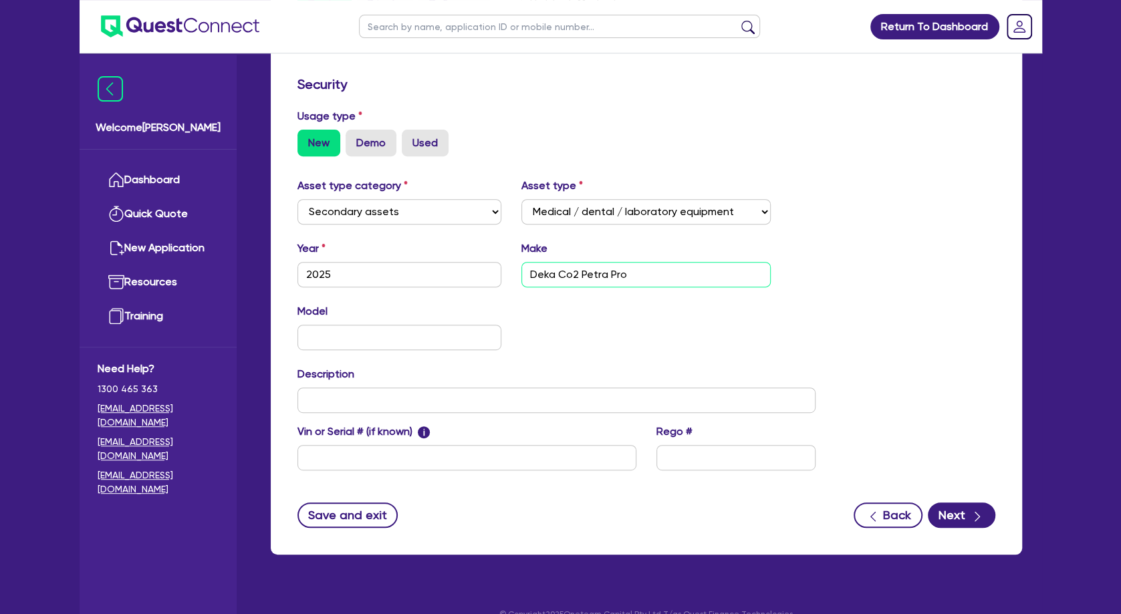
scroll to position [357, 0]
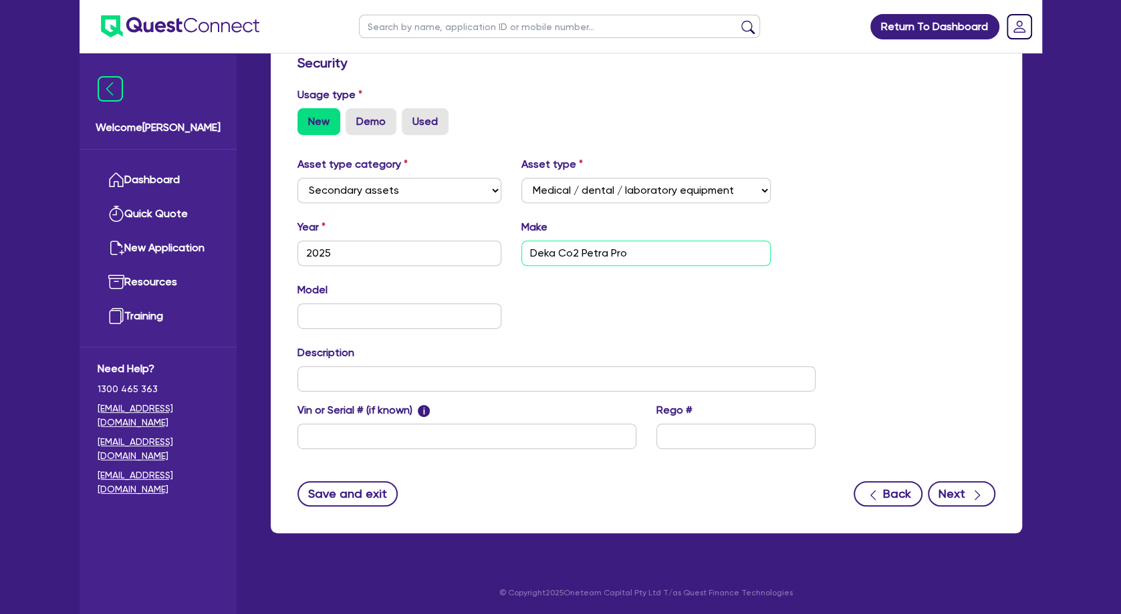
type input "Deka Co2 Petra Pro"
click at [964, 492] on button "Next" at bounding box center [962, 493] width 68 height 25
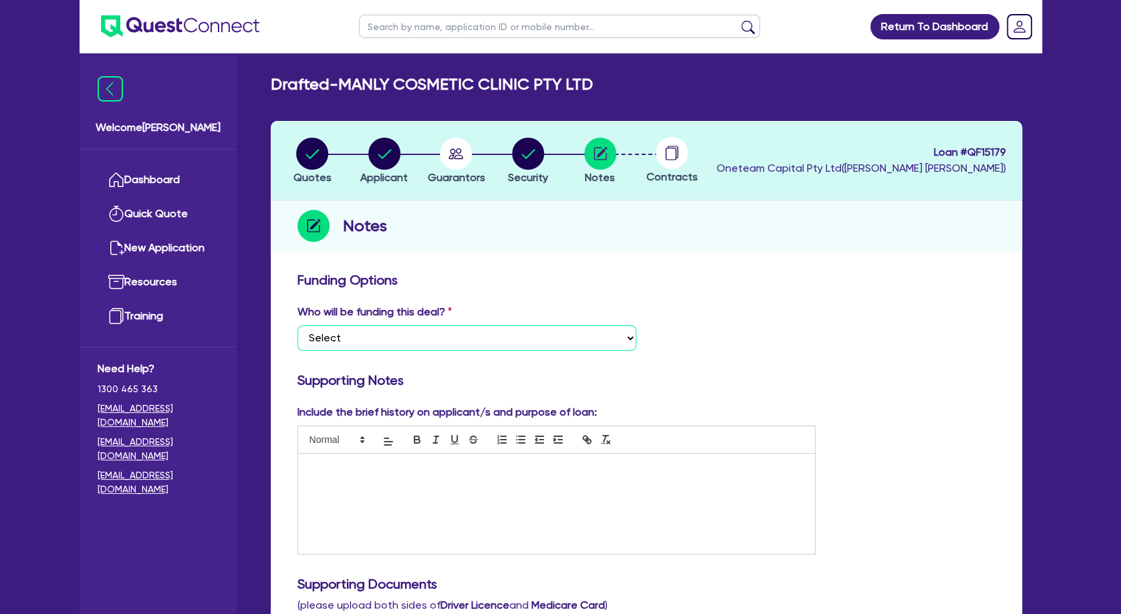
click at [297, 326] on select "Select I want Quest to fund 100% I will fund 100% I will co-fund with Quest Oth…" at bounding box center [466, 338] width 339 height 25
select select "Other"
click option "Other - I am referring this deal in" at bounding box center [0, 0] width 0 height 0
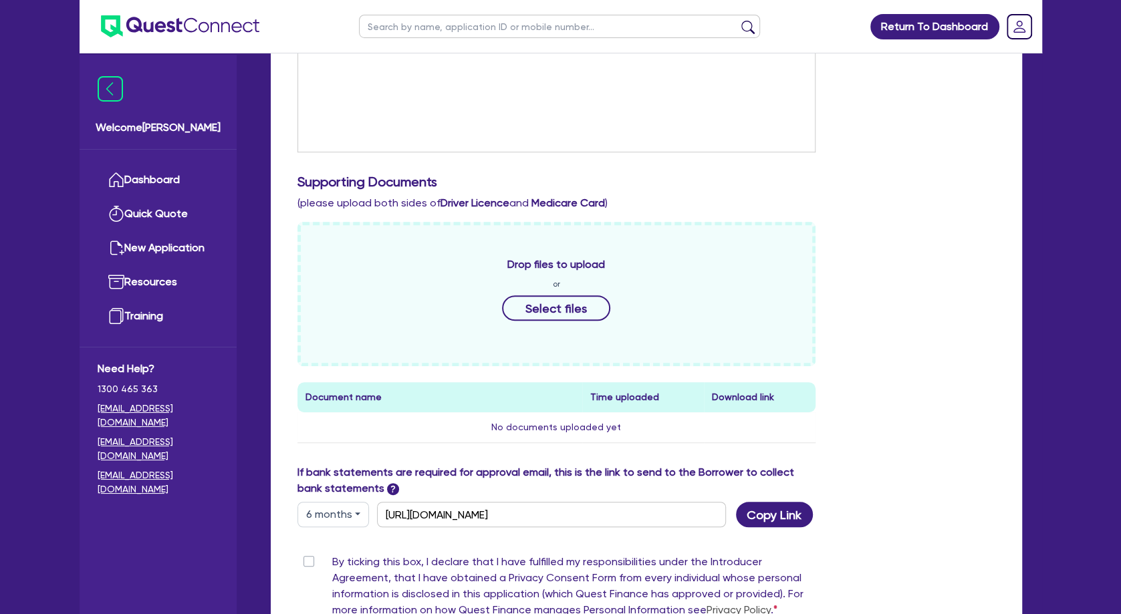
scroll to position [433, 0]
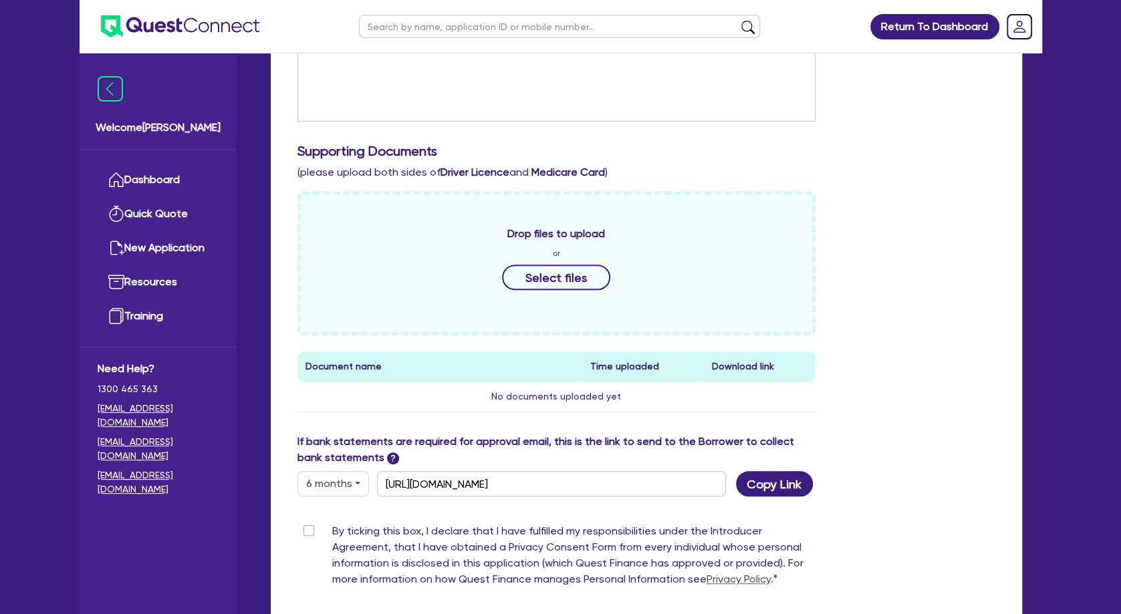
click at [332, 533] on label "By ticking this box, I declare that I have fulfilled my responsibilities under …" at bounding box center [574, 558] width 484 height 70
click at [308, 533] on input "By ticking this box, I declare that I have fulfilled my responsibilities under …" at bounding box center [302, 529] width 11 height 13
checkbox input "true"
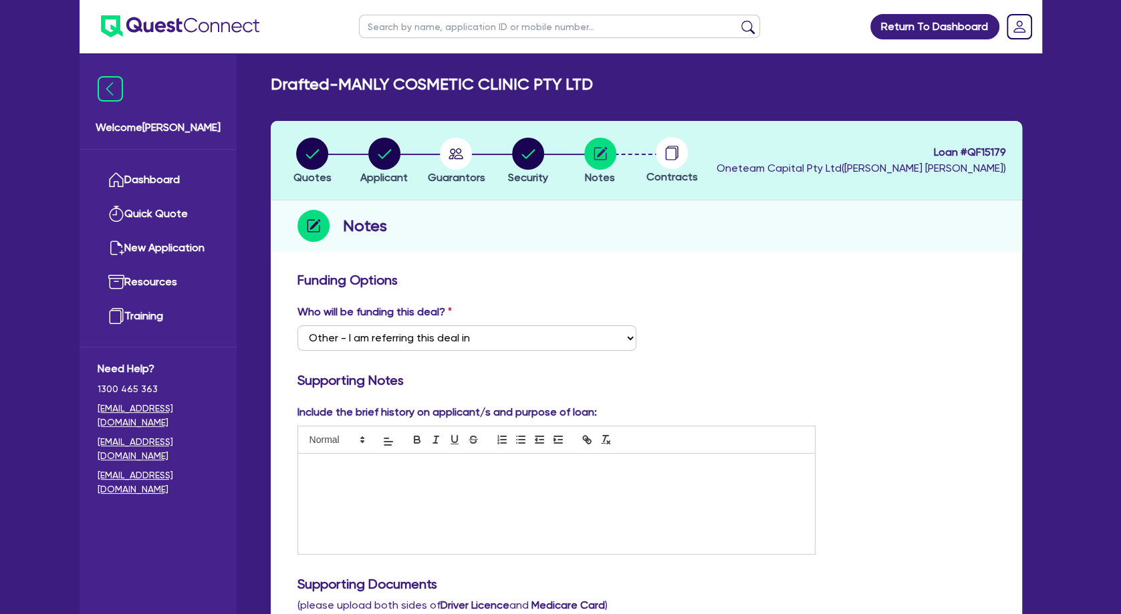
scroll to position [0, 0]
click at [531, 156] on circle "button" at bounding box center [528, 154] width 32 height 32
select select "SECONDARY_ASSETS"
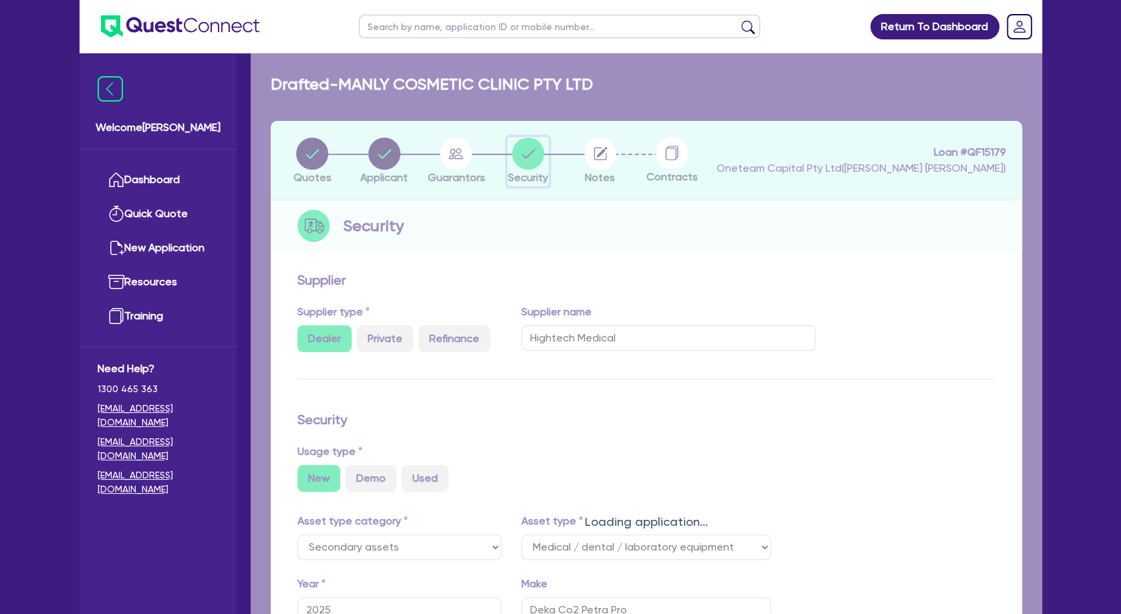
select select "MEDICAL_DENTAL_LABORATORY_EQUIPMENT"
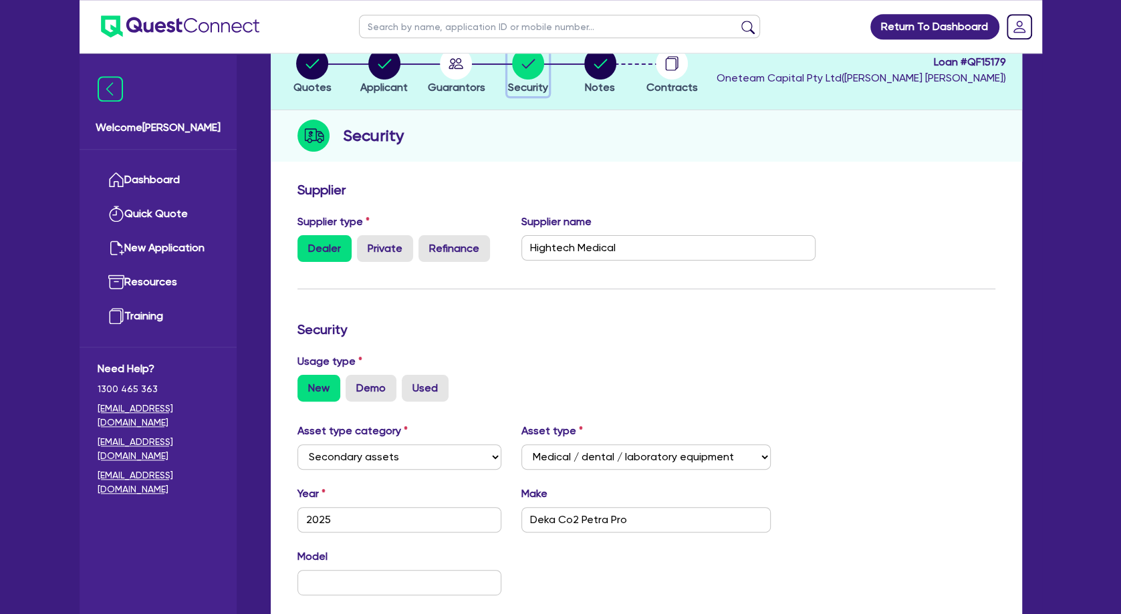
scroll to position [144, 0]
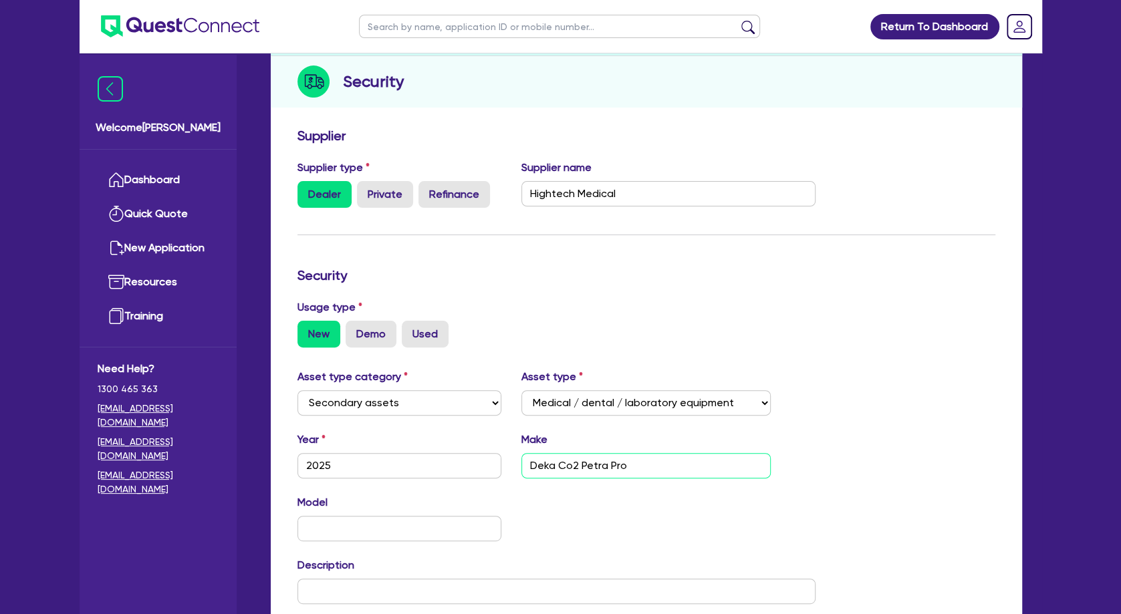
click at [654, 465] on input "Deka Co2 Petra Pro" at bounding box center [645, 465] width 249 height 25
type input "Deka Co2 Petra Pro + Plume"
click at [822, 391] on div "Asset type category Select Cars and light trucks Primary assets Secondary asset…" at bounding box center [556, 397] width 539 height 57
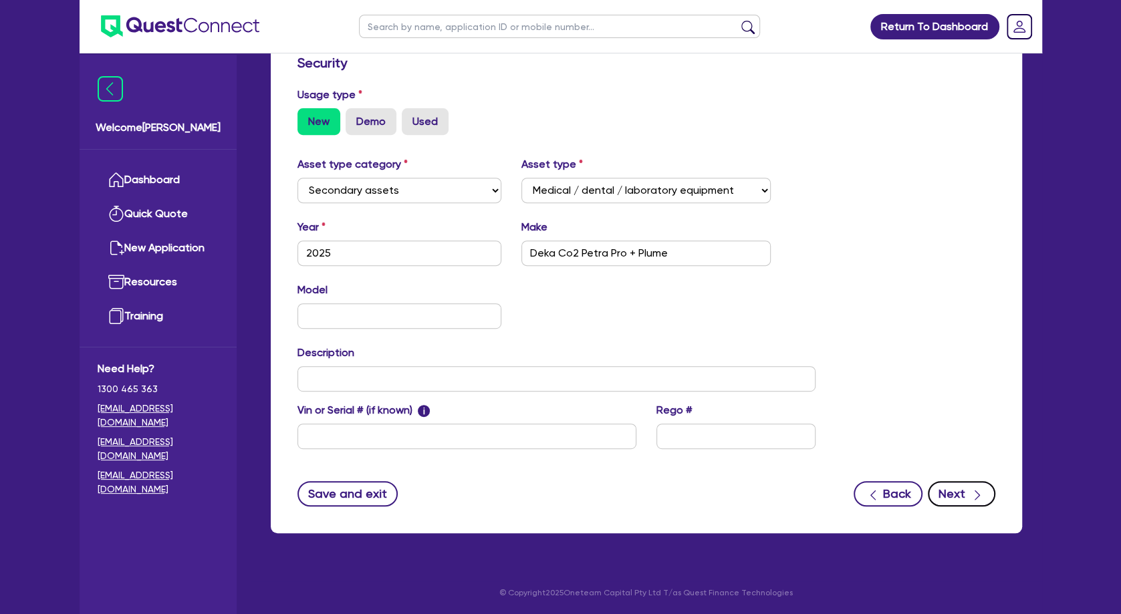
click at [942, 498] on button "Next" at bounding box center [962, 493] width 68 height 25
select select "Other"
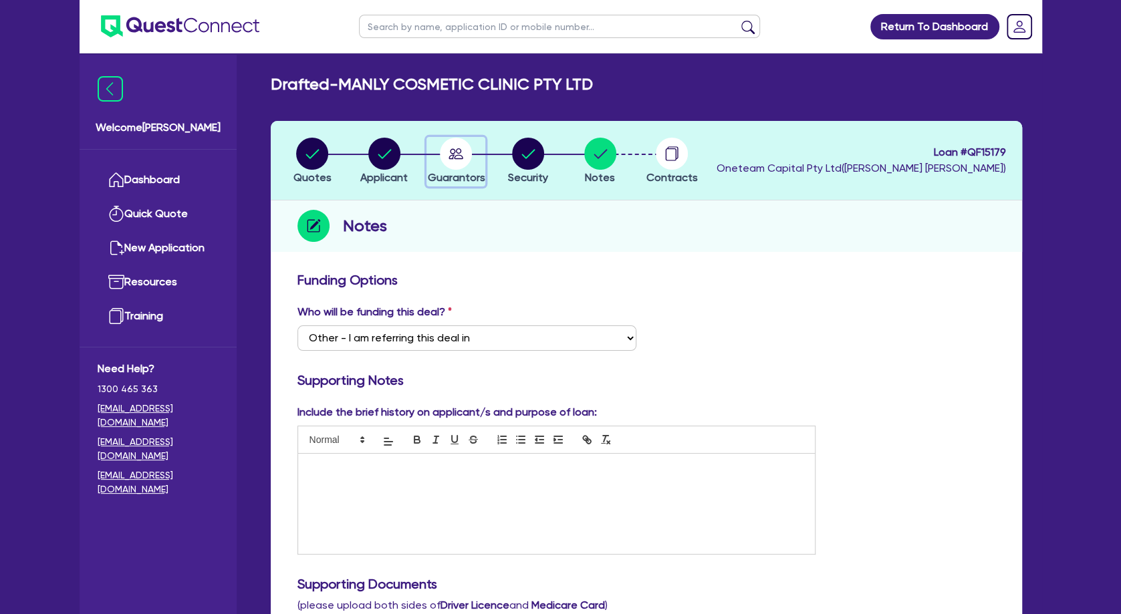
click at [463, 150] on circle "button" at bounding box center [456, 154] width 32 height 32
select select "MRS"
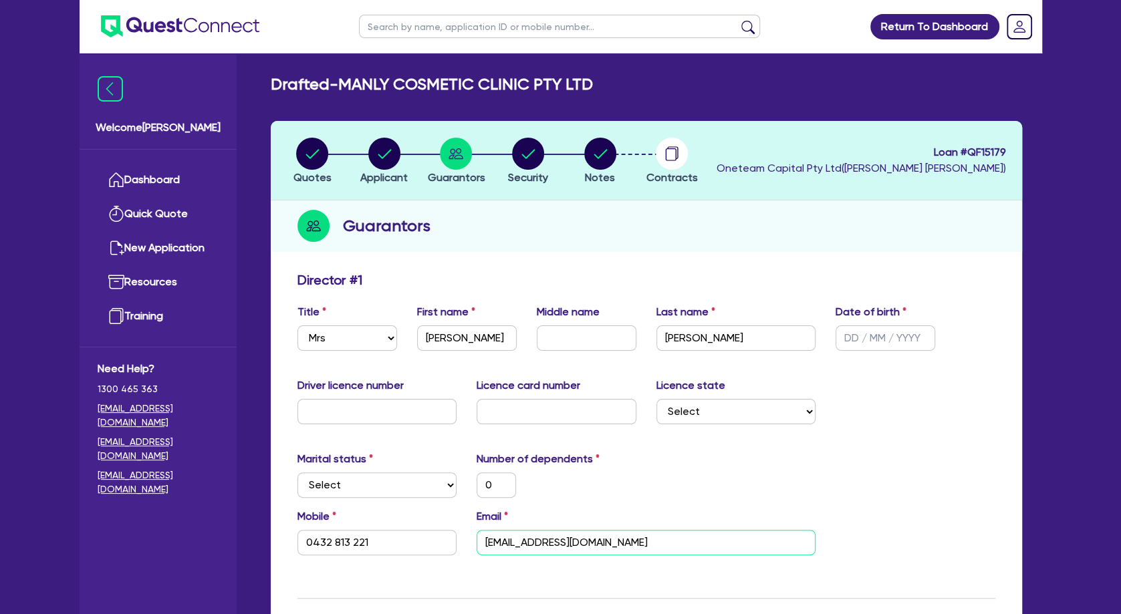
click at [587, 542] on input "[EMAIL_ADDRESS][DOMAIN_NAME]" at bounding box center [646, 542] width 339 height 25
click at [640, 482] on div "0" at bounding box center [557, 485] width 180 height 25
click at [596, 544] on input "[EMAIL_ADDRESS][DOMAIN_NAME]" at bounding box center [646, 542] width 339 height 25
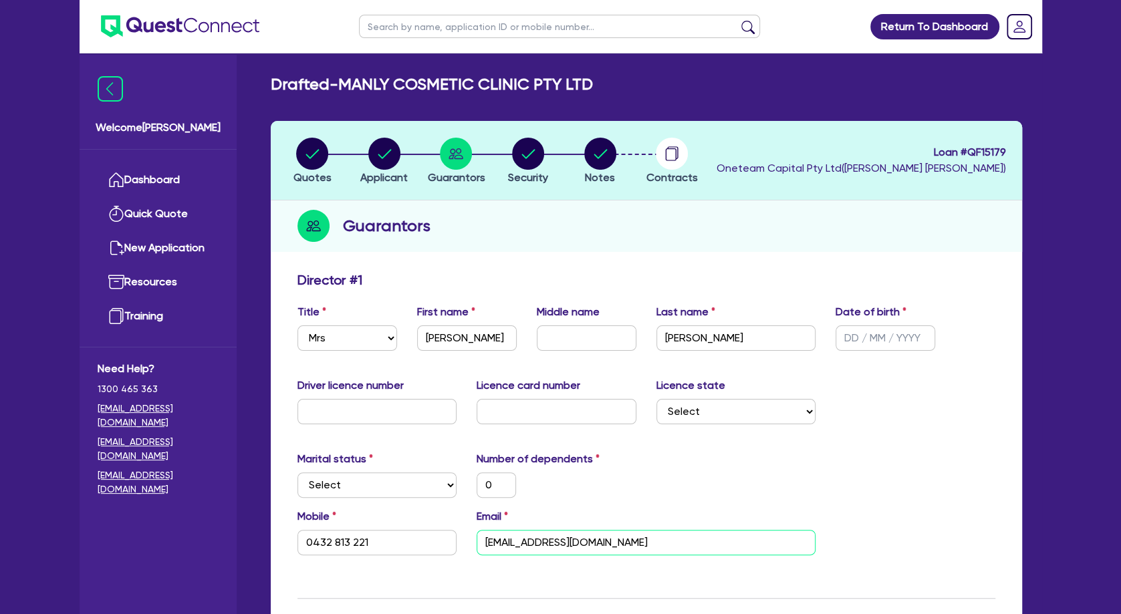
click at [596, 544] on input "[EMAIL_ADDRESS][DOMAIN_NAME]" at bounding box center [646, 542] width 339 height 25
click at [598, 158] on icon "button" at bounding box center [600, 153] width 13 height 9
select select "Other"
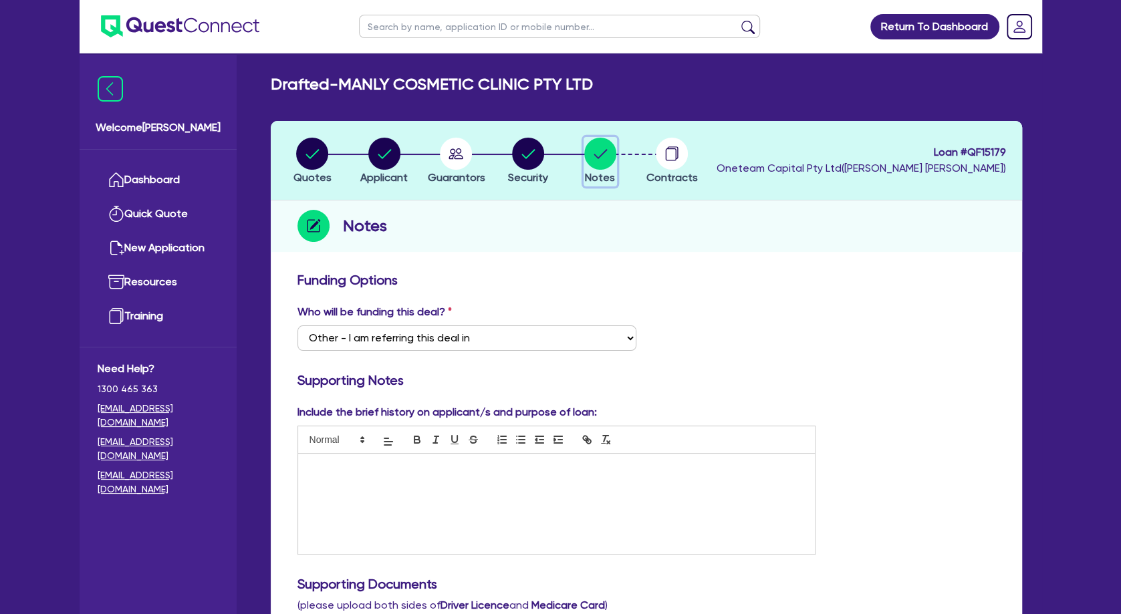
scroll to position [505, 0]
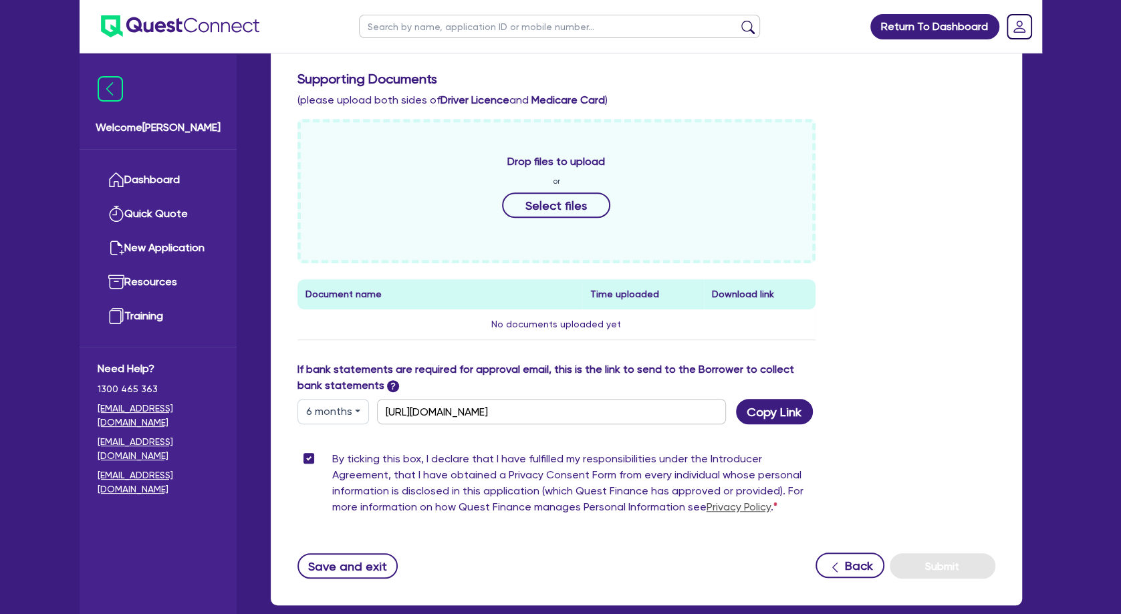
click at [340, 416] on button "6 months" at bounding box center [333, 411] width 72 height 25
click at [354, 483] on link "12 months" at bounding box center [351, 492] width 106 height 25
type input "[URL][DOMAIN_NAME]"
click at [771, 412] on button "Copy Link" at bounding box center [774, 411] width 77 height 25
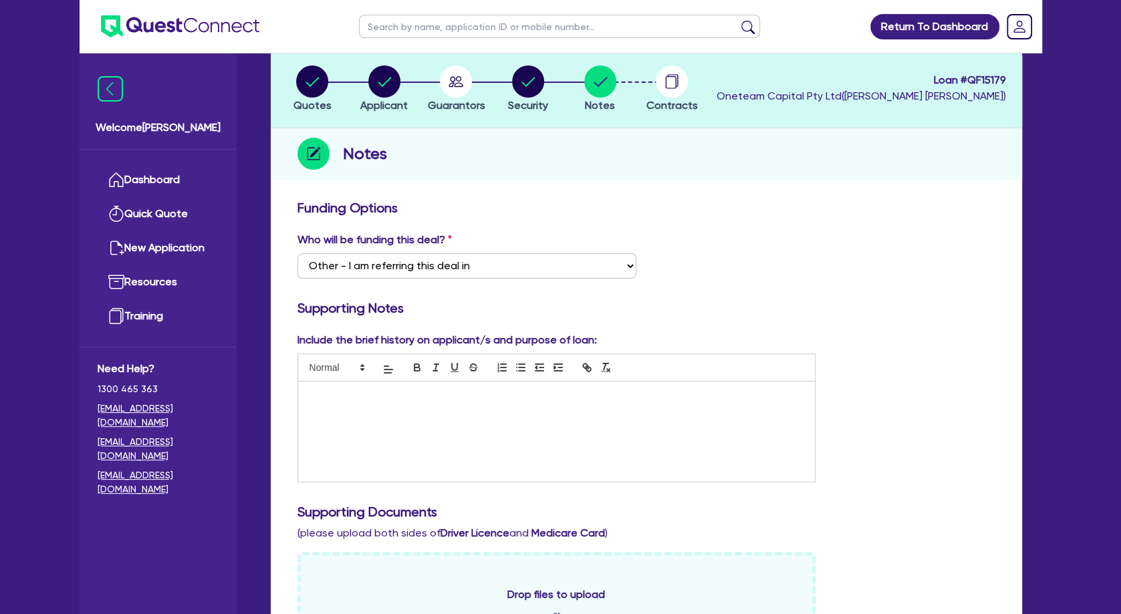
scroll to position [0, 0]
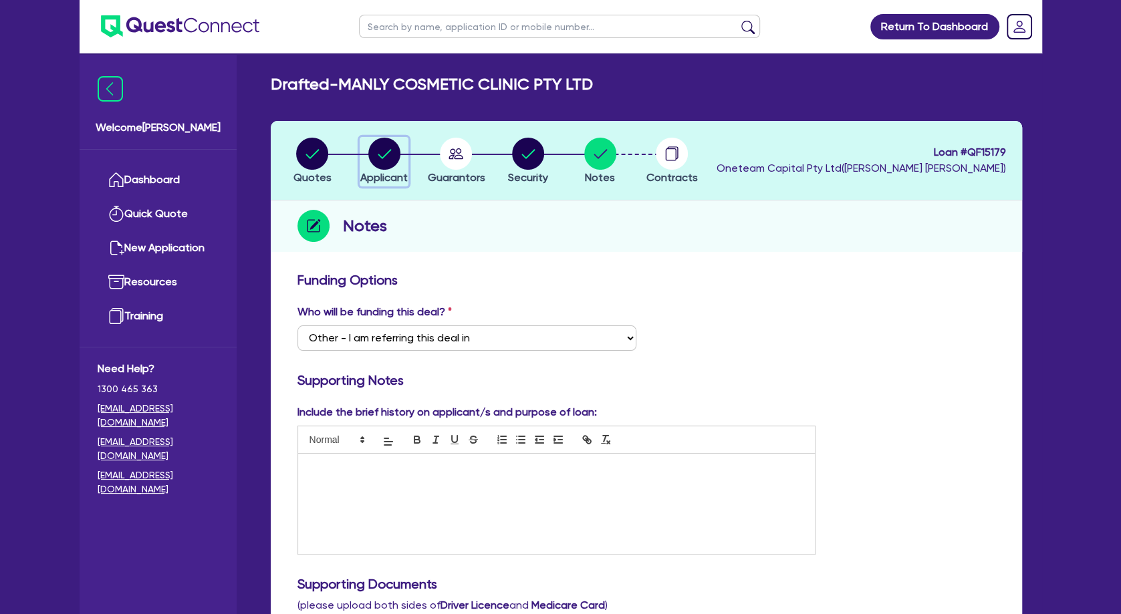
click at [381, 156] on circle "button" at bounding box center [384, 154] width 32 height 32
select select "COMPANY"
select select "HEALTH_BEAUTY"
select select "HAIR_BEAUTY_SALONS"
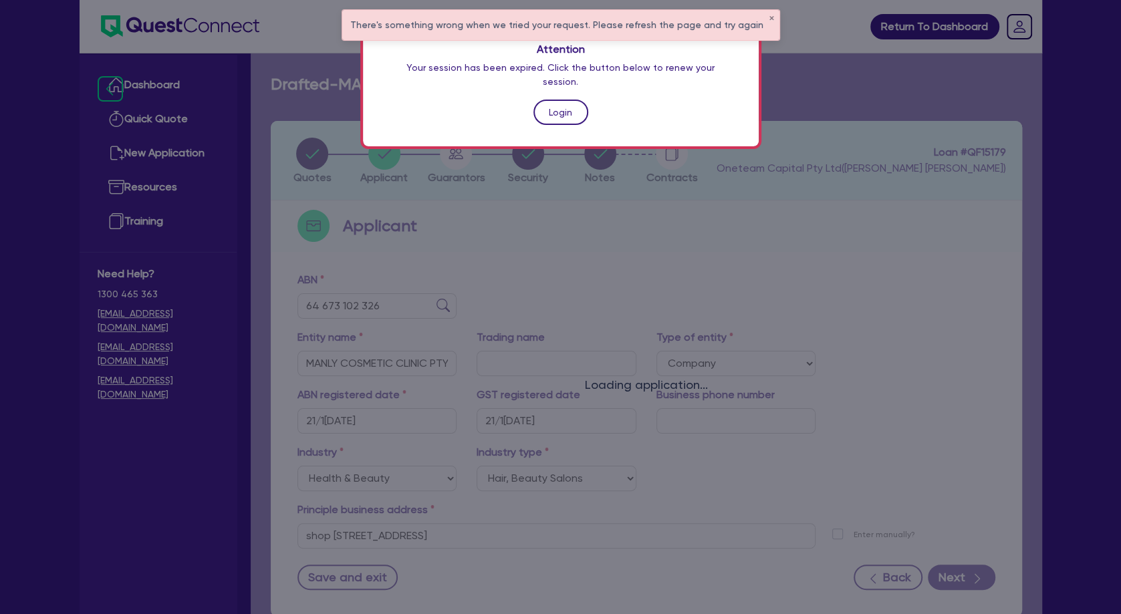
click at [555, 100] on link "Login" at bounding box center [560, 112] width 55 height 25
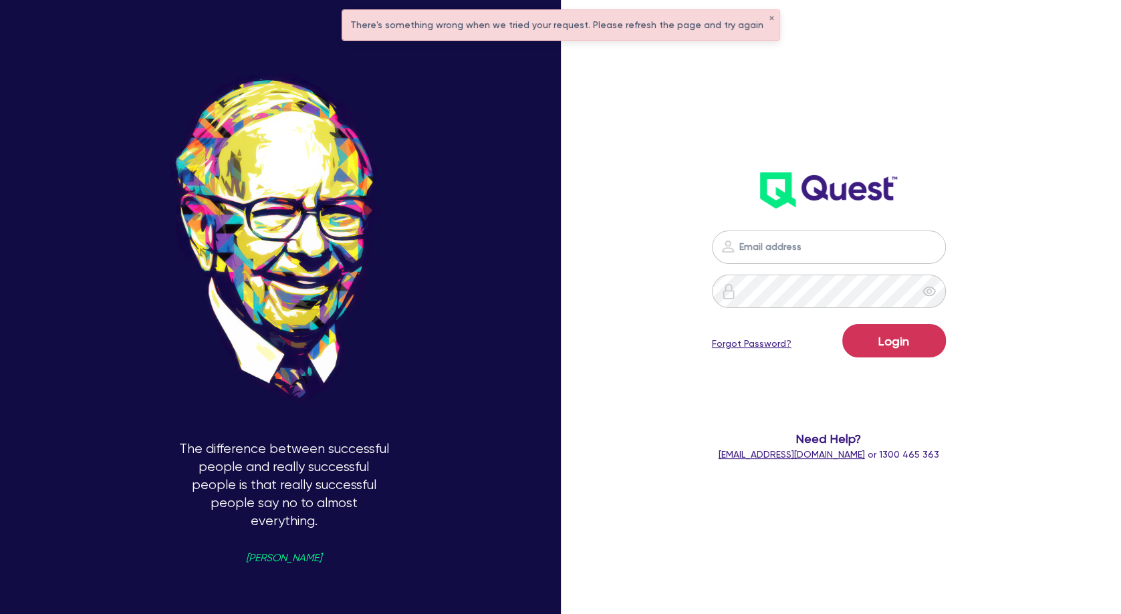
type input "[PERSON_NAME][EMAIL_ADDRESS][PERSON_NAME][DOMAIN_NAME]"
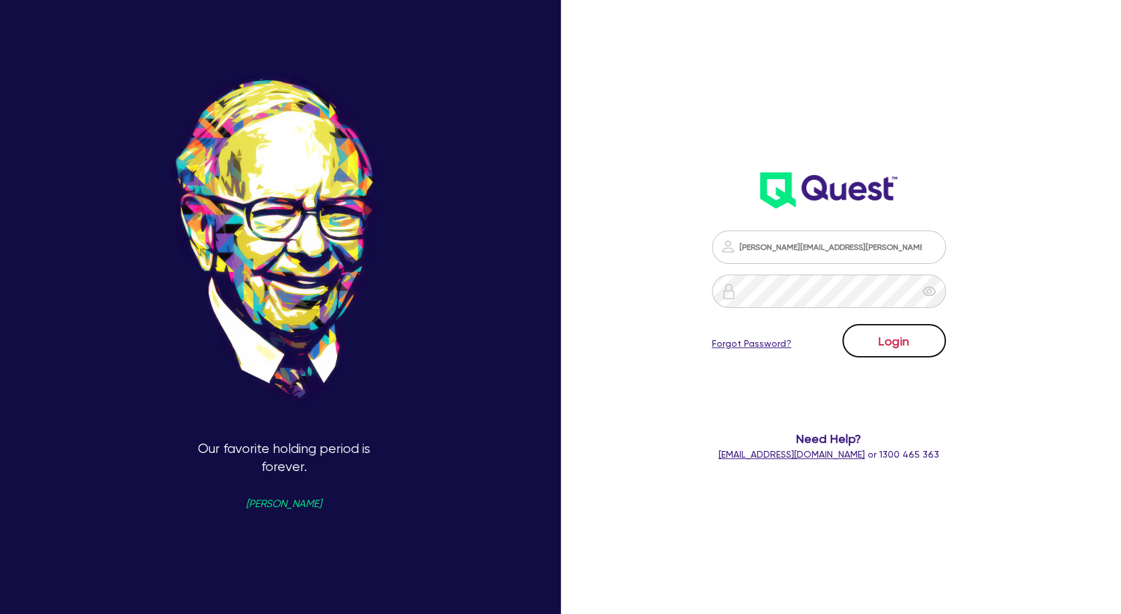
click at [896, 343] on button "Login" at bounding box center [894, 340] width 104 height 33
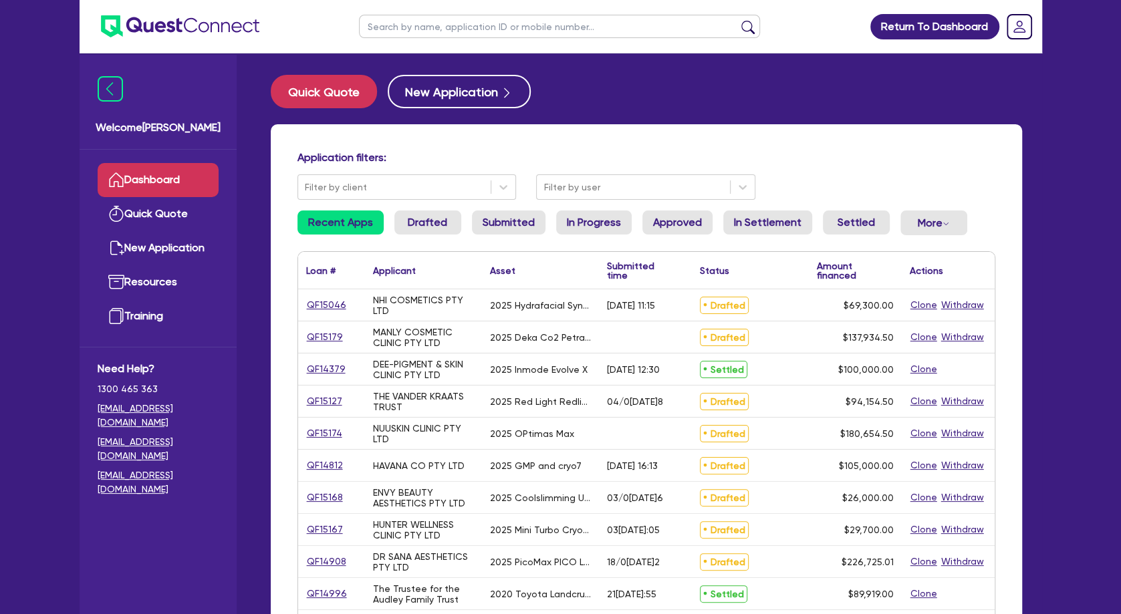
click at [463, 32] on input "text" at bounding box center [559, 26] width 401 height 23
type input "abby"
click at [737, 20] on button "submit" at bounding box center [747, 29] width 21 height 19
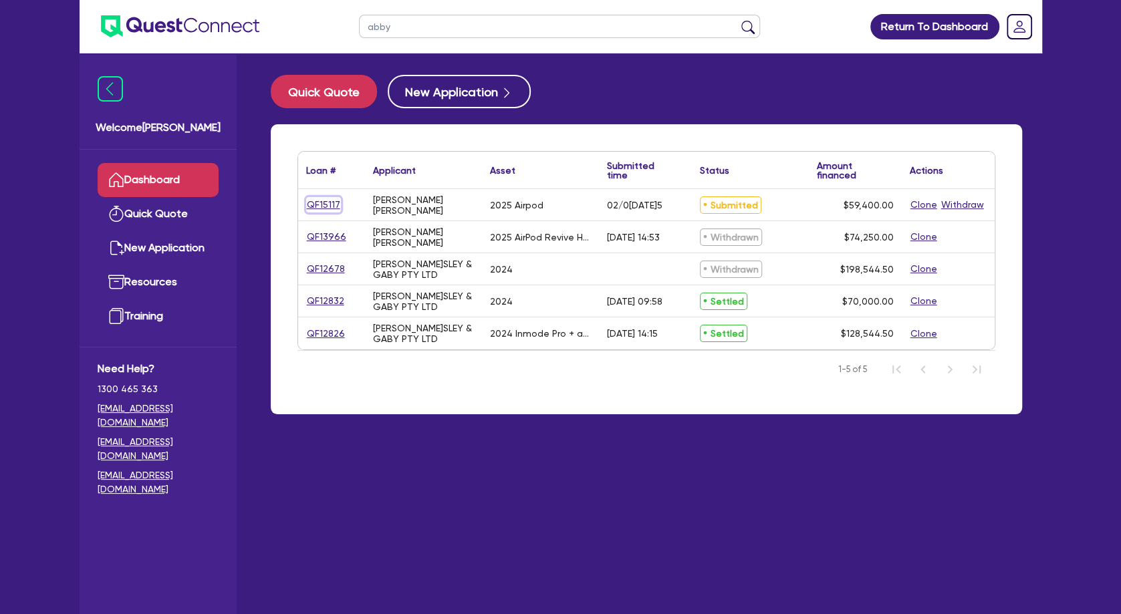
click at [324, 204] on link "QF15117" at bounding box center [323, 204] width 35 height 15
select select "TERTIARY_ASSETS"
select select "BEAUTY_EQUIPMENT"
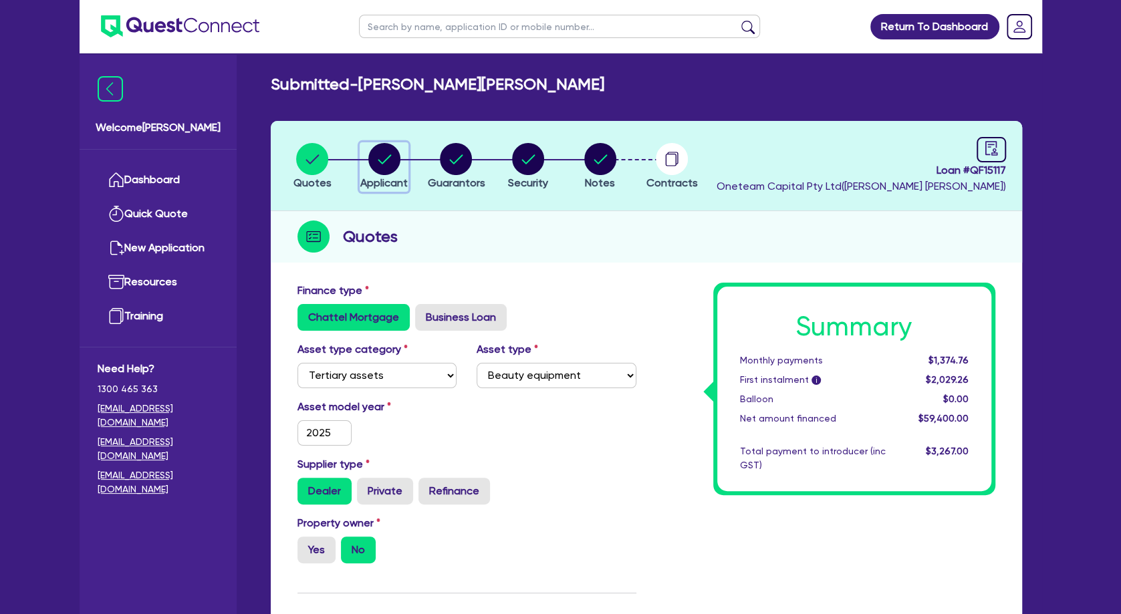
click at [391, 160] on circle "button" at bounding box center [384, 159] width 32 height 32
select select "SOLE_TRADER"
select select "HEALTH_BEAUTY"
select select "HAIR_BEAUTY_SALONS"
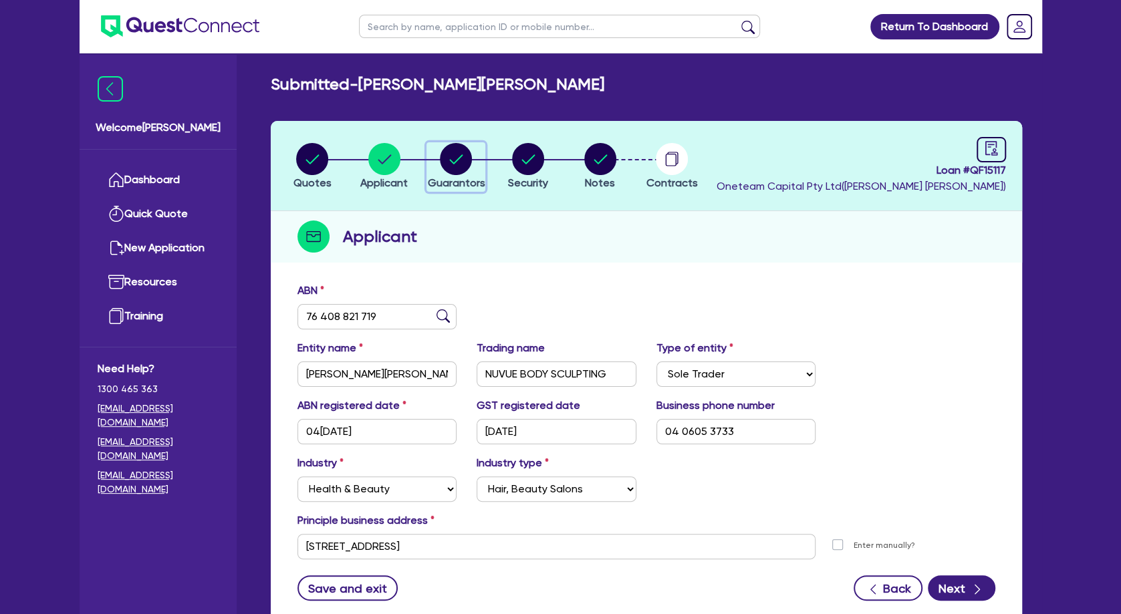
click at [460, 152] on circle "button" at bounding box center [456, 159] width 32 height 32
select select "MRS"
select select "QLD"
select select "DE_FACTO"
select select "CASH"
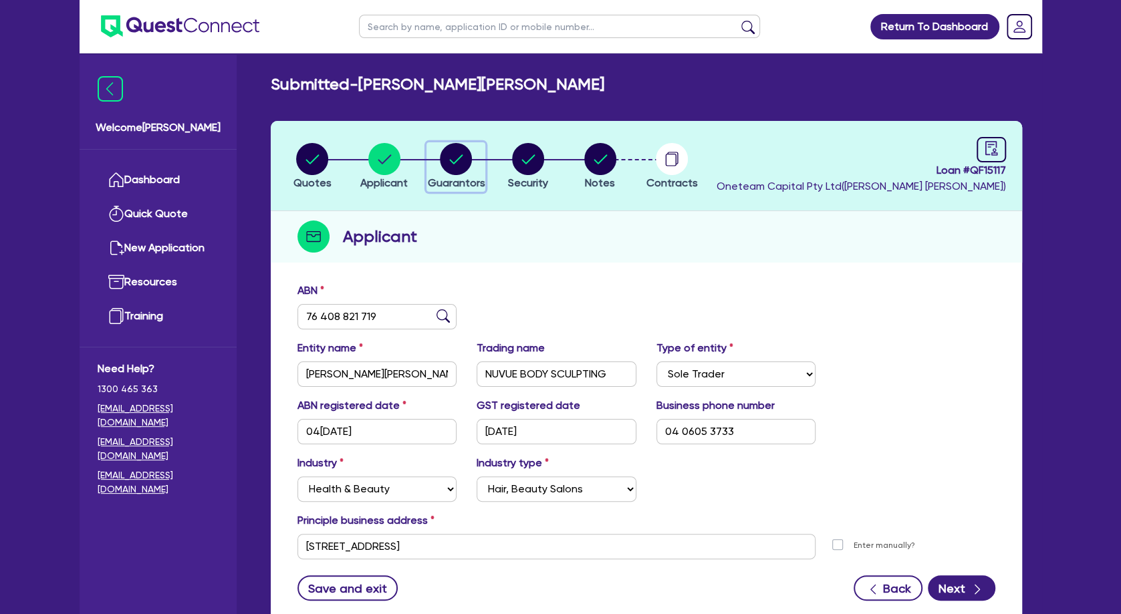
select select "VEHICLE"
select select "HOUSEHOLD_PERSONAL"
select select "OTHER"
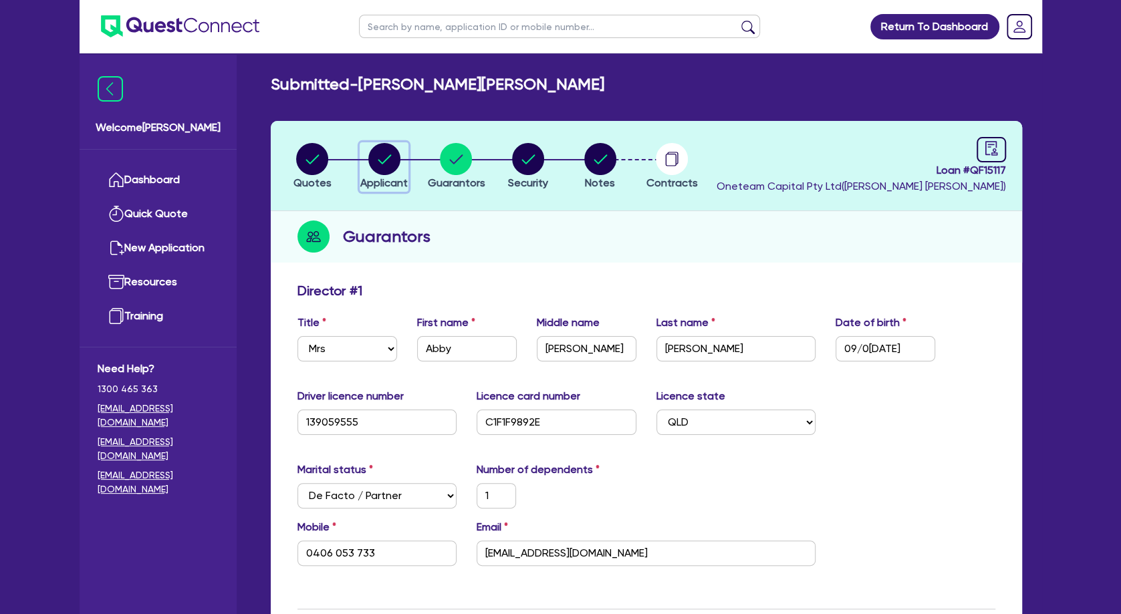
click at [400, 162] on circle "button" at bounding box center [384, 159] width 32 height 32
select select "SOLE_TRADER"
select select "HEALTH_BEAUTY"
select select "HAIR_BEAUTY_SALONS"
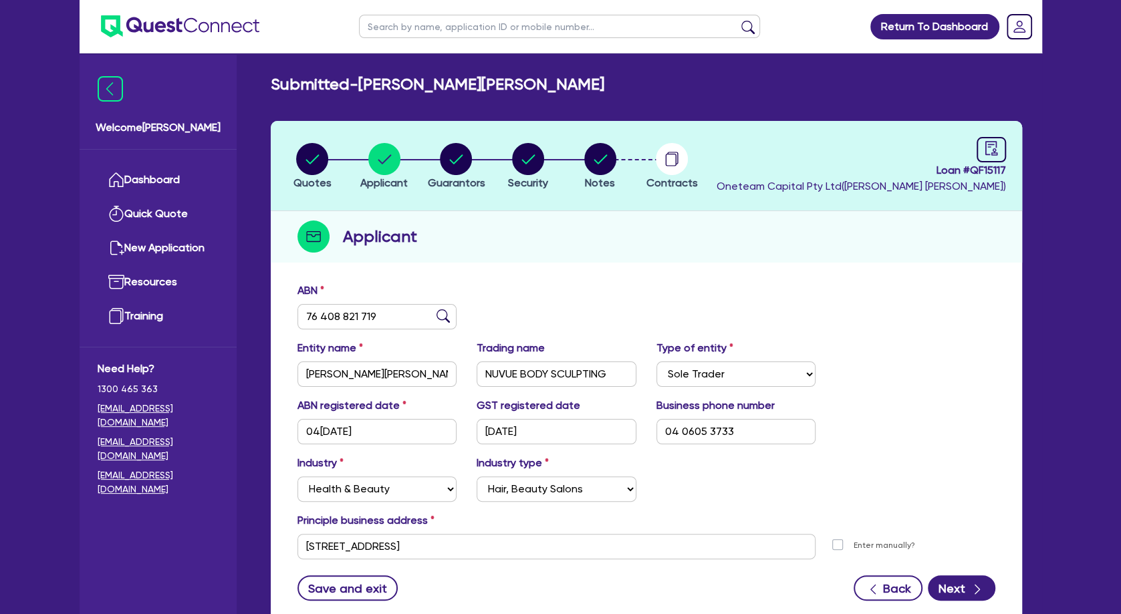
click at [421, 25] on input "text" at bounding box center [559, 26] width 401 height 23
type input "sparkle"
click button "submit" at bounding box center [747, 29] width 21 height 19
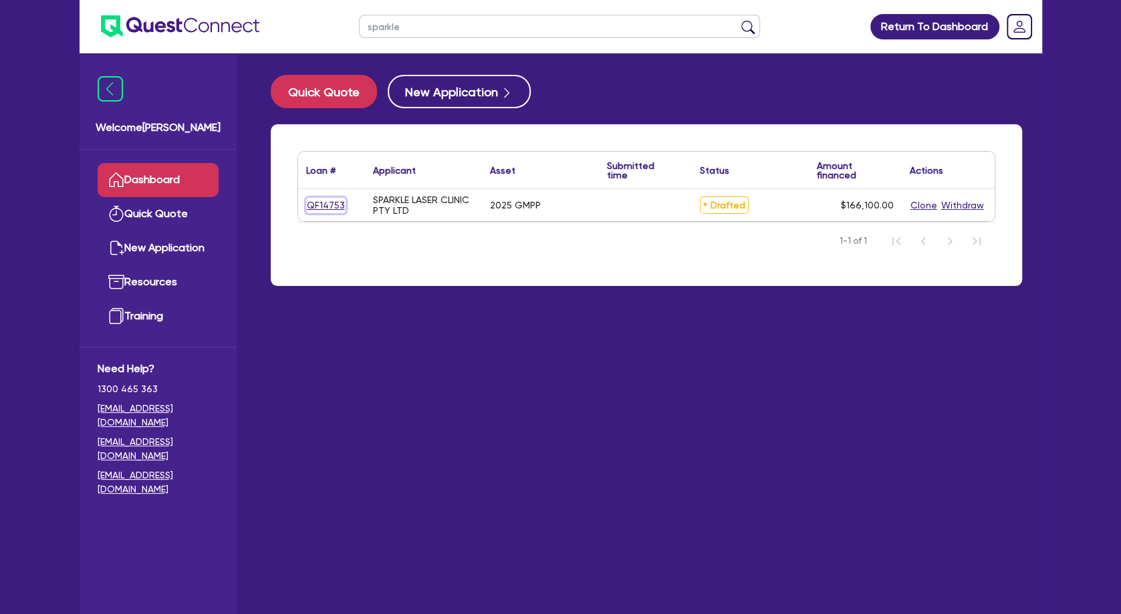
click at [324, 205] on link "QF14753" at bounding box center [325, 205] width 39 height 15
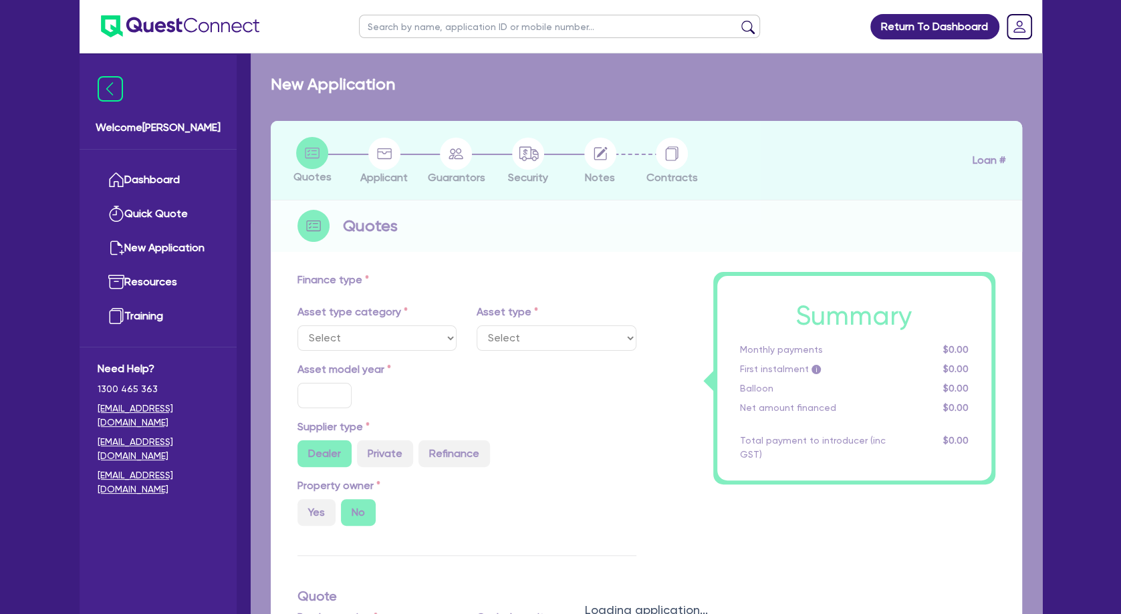
select select "SECONDARY_ASSETS"
type input "2025"
type input "166,100"
type input "4"
type input "6,644"
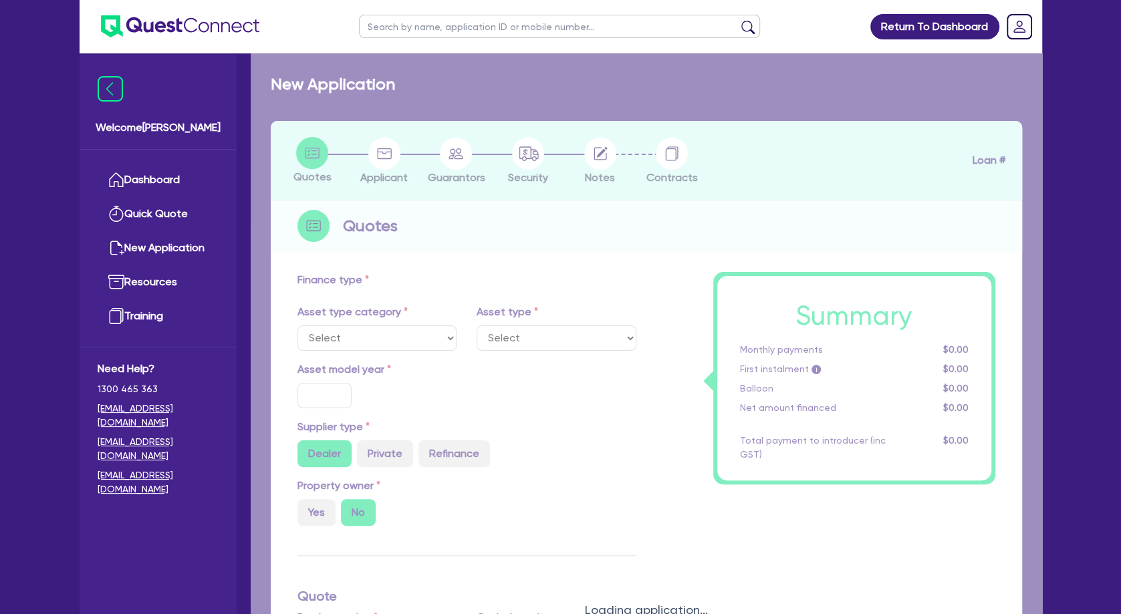
radio input "true"
type input "8.99"
type input "649"
type input "900"
select select "MEDICAL_DENTAL_LABORATORY_EQUIPMENT"
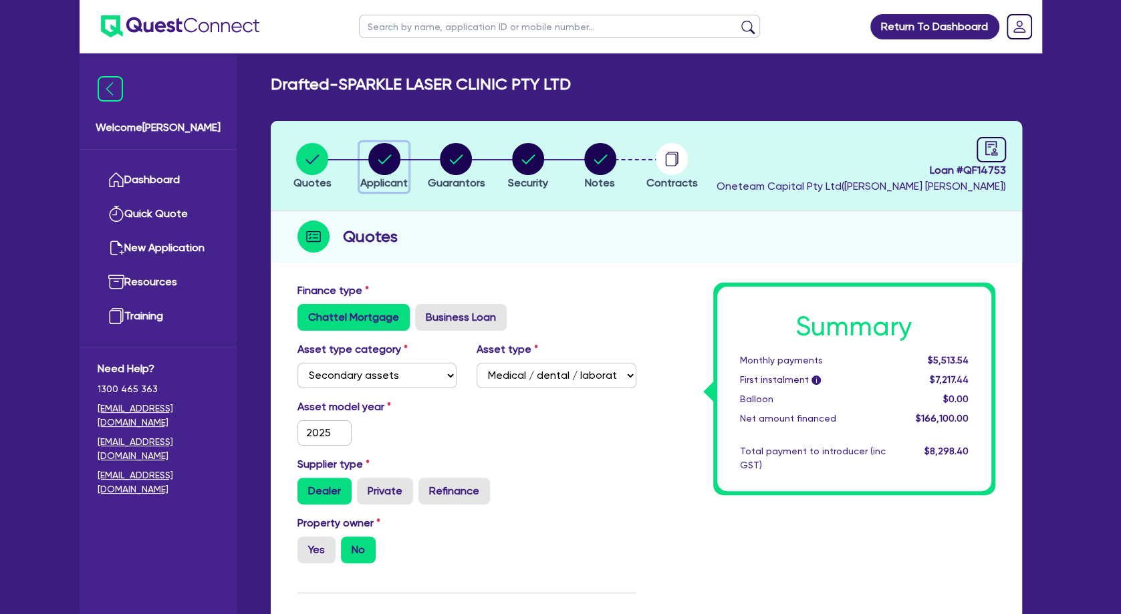
click at [382, 159] on circle "button" at bounding box center [384, 159] width 32 height 32
select select "COMPANY"
select select "HEALTH_BEAUTY"
select select "HAIR_BEAUTY_SALONS"
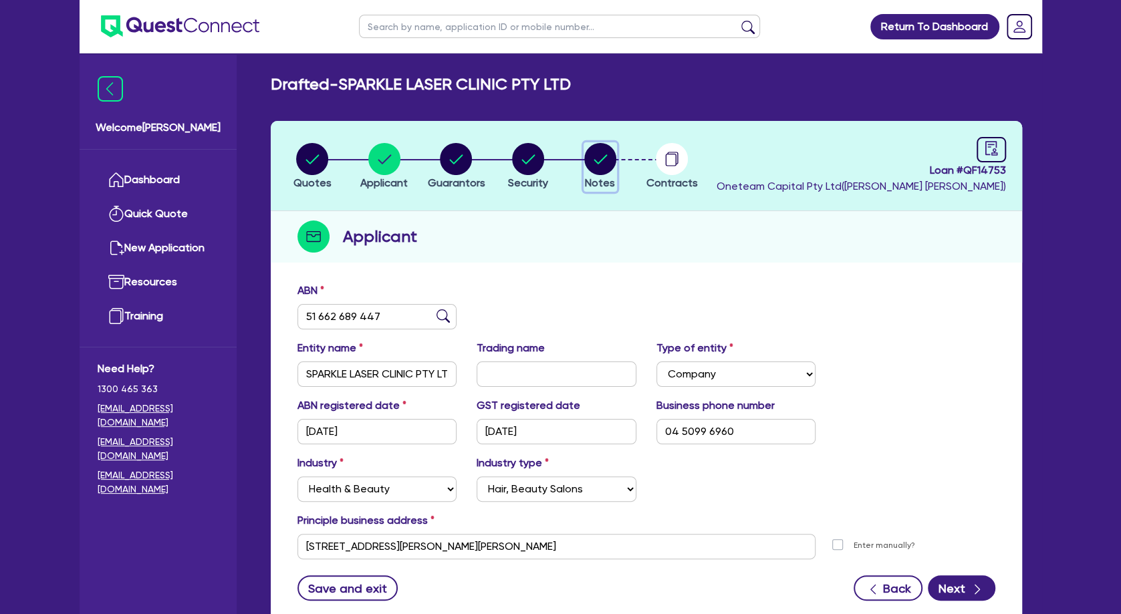
click at [600, 160] on icon "button" at bounding box center [600, 158] width 13 height 9
select select "Other"
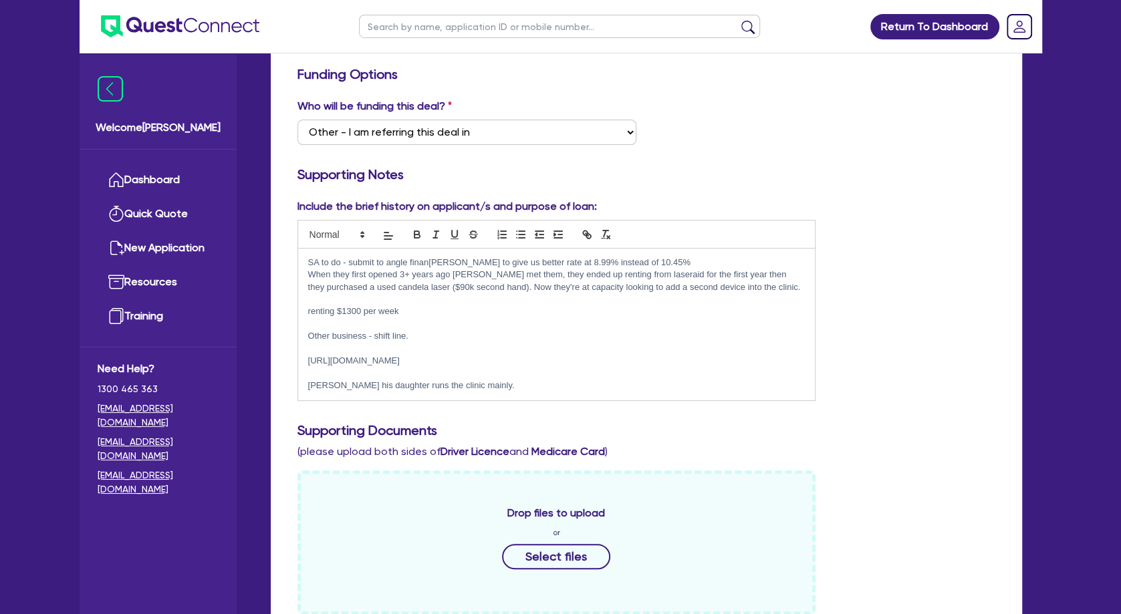
scroll to position [217, 0]
click at [411, 322] on p at bounding box center [556, 324] width 497 height 12
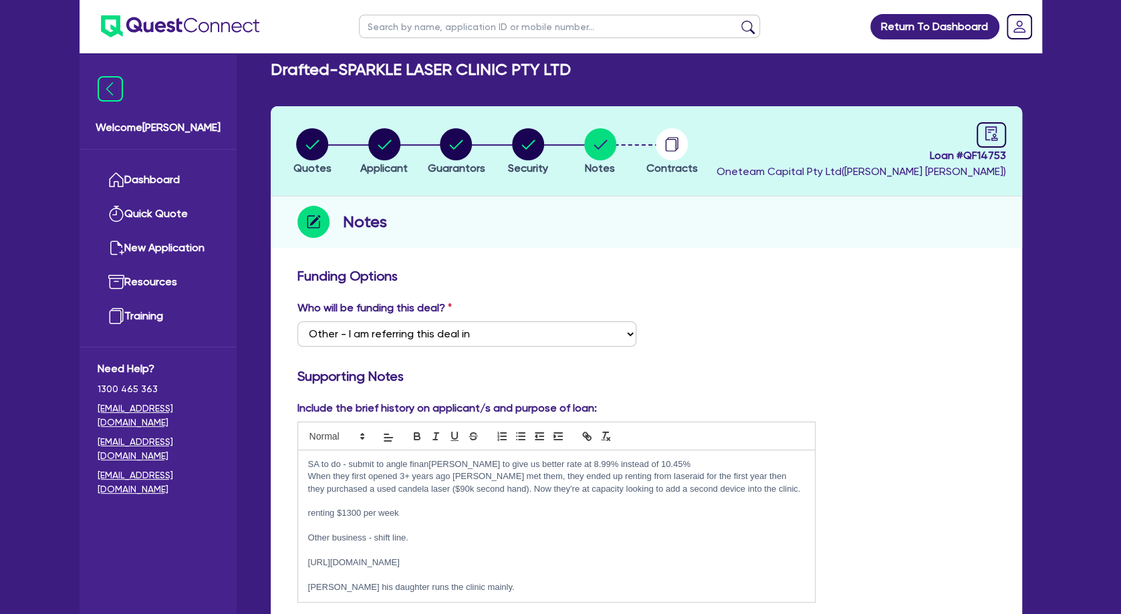
scroll to position [0, 0]
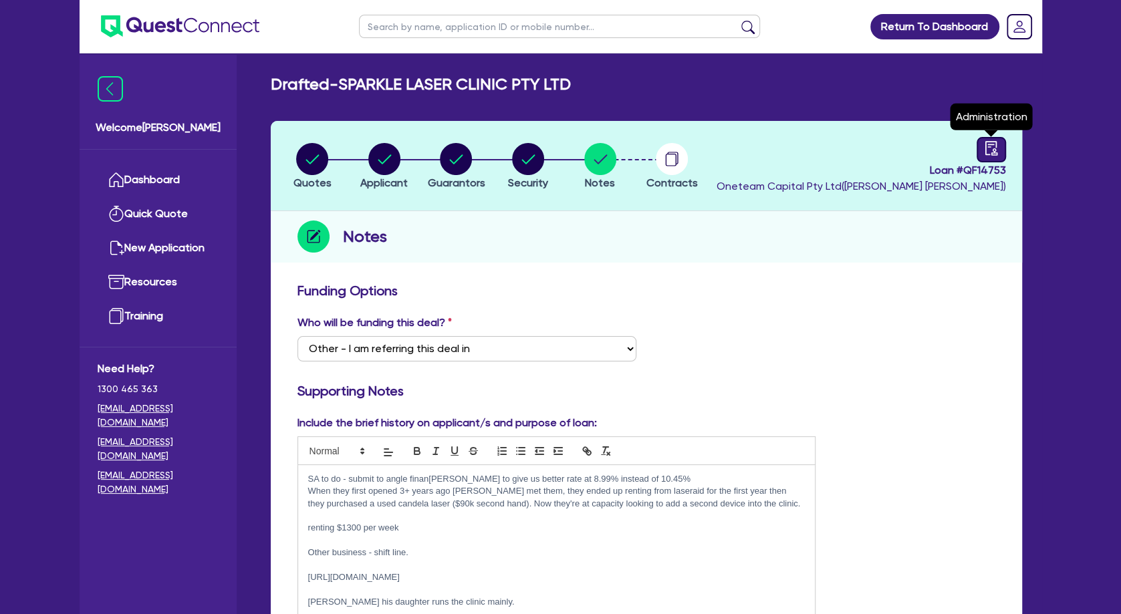
click at [977, 148] on icon "audit" at bounding box center [991, 148] width 15 height 15
select select "DRAFTED_NEW"
select select "Other"
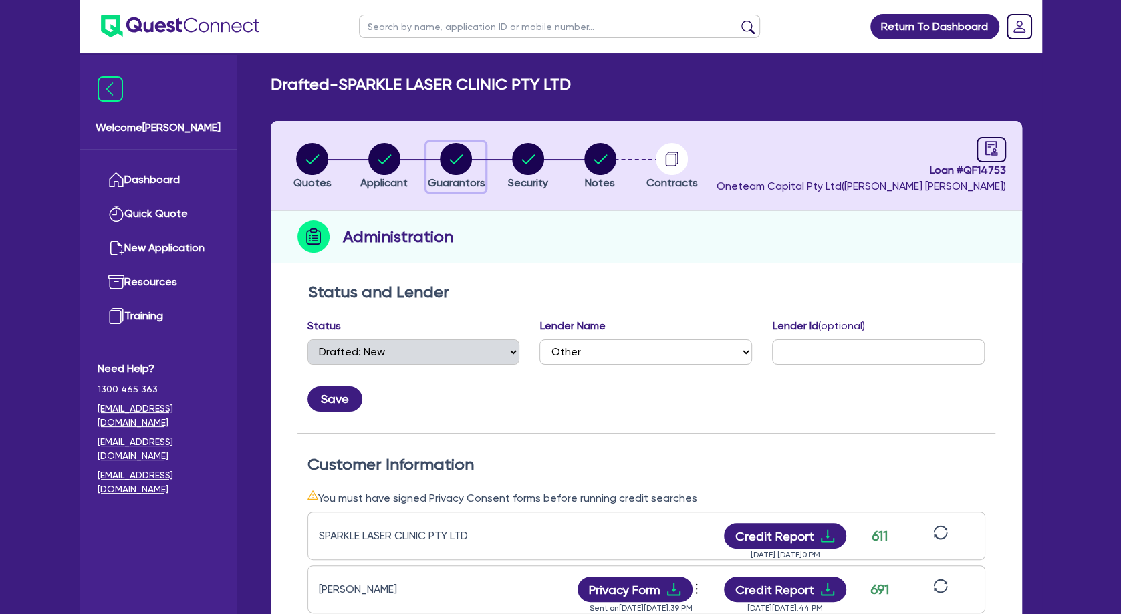
click at [452, 162] on icon "button" at bounding box center [456, 158] width 13 height 9
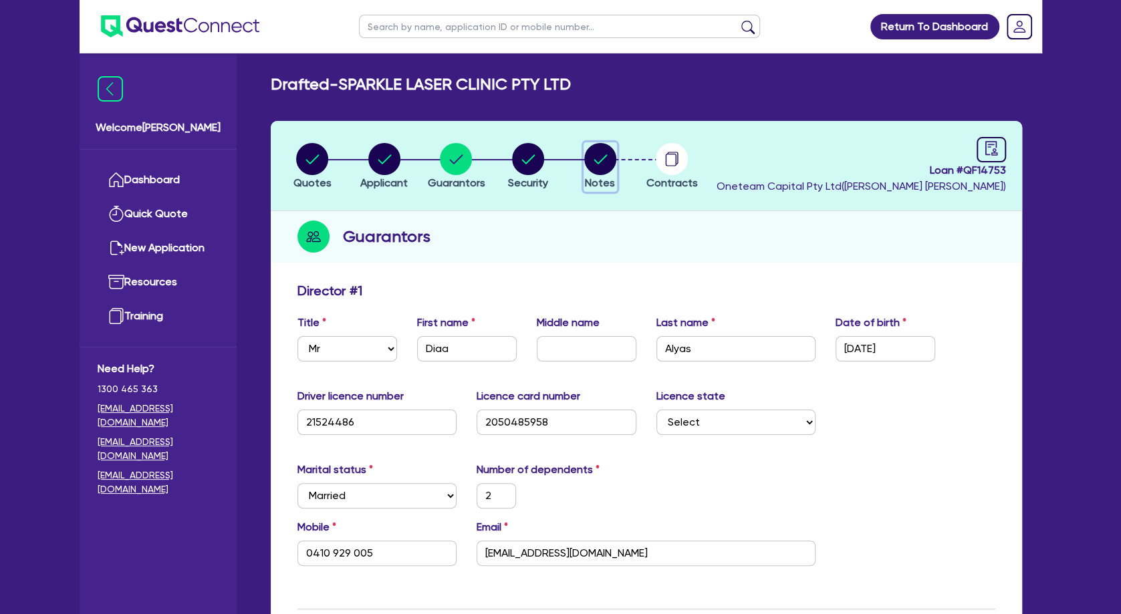
click at [596, 157] on circle "button" at bounding box center [600, 159] width 32 height 32
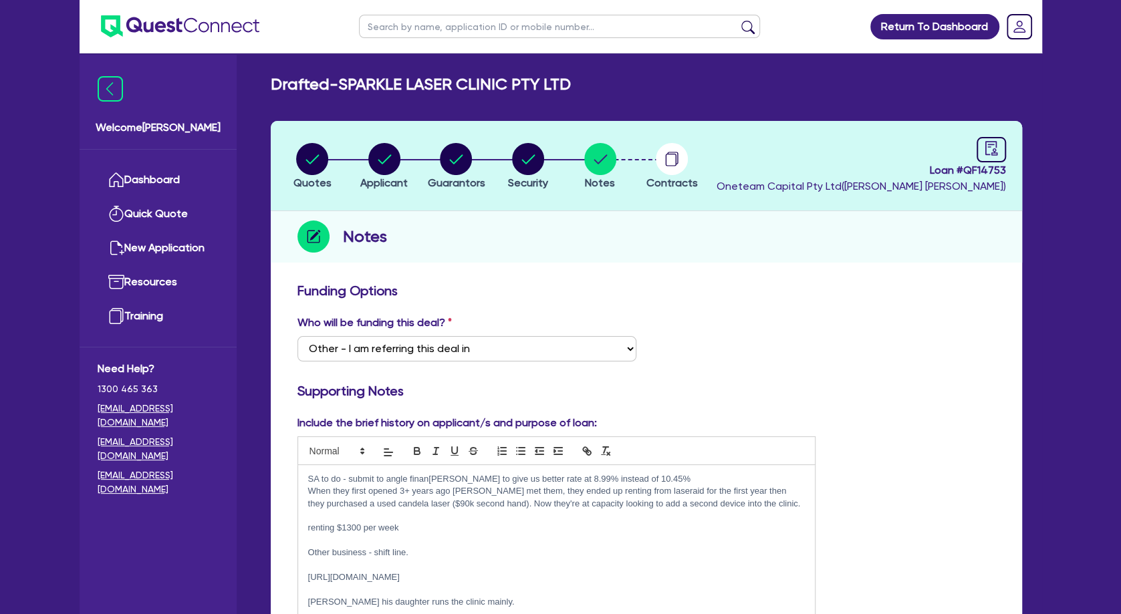
click at [390, 535] on p at bounding box center [556, 541] width 497 height 12
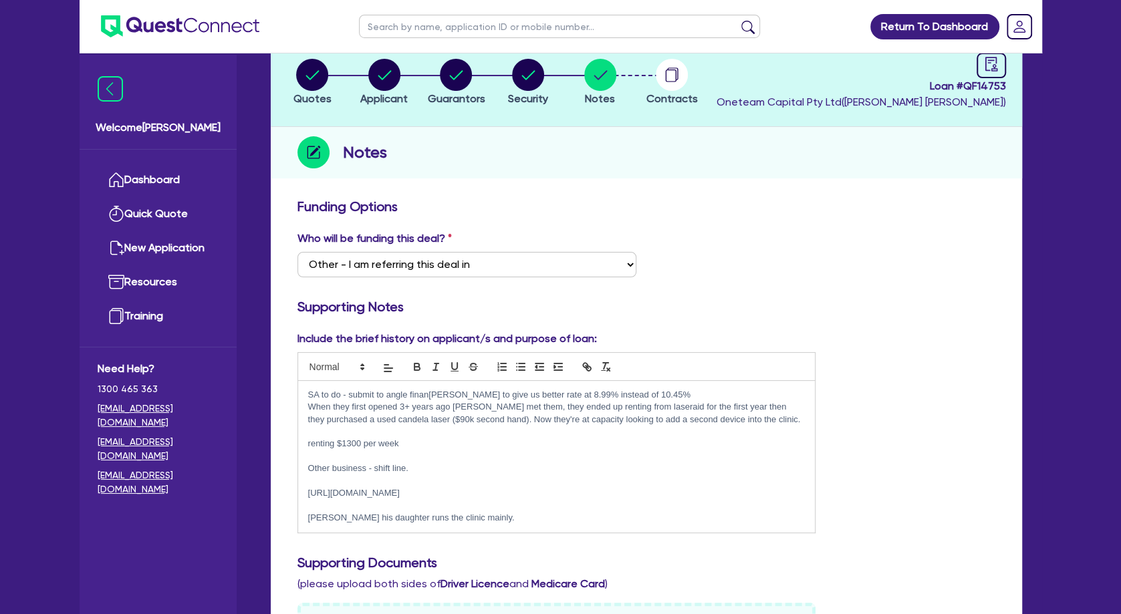
scroll to position [144, 0]
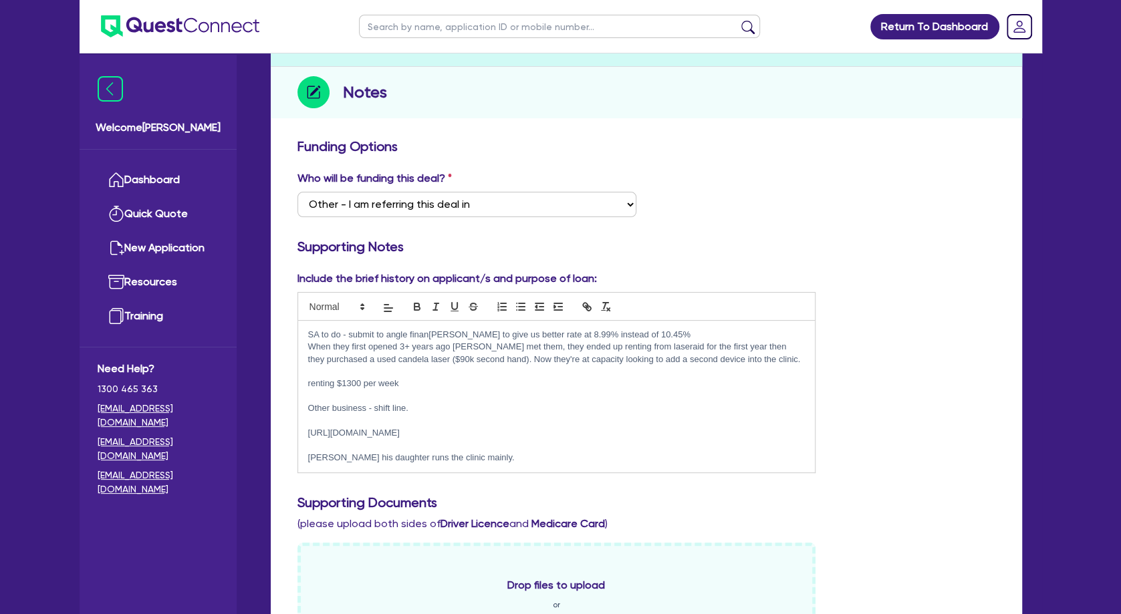
click at [366, 420] on p at bounding box center [556, 421] width 497 height 12
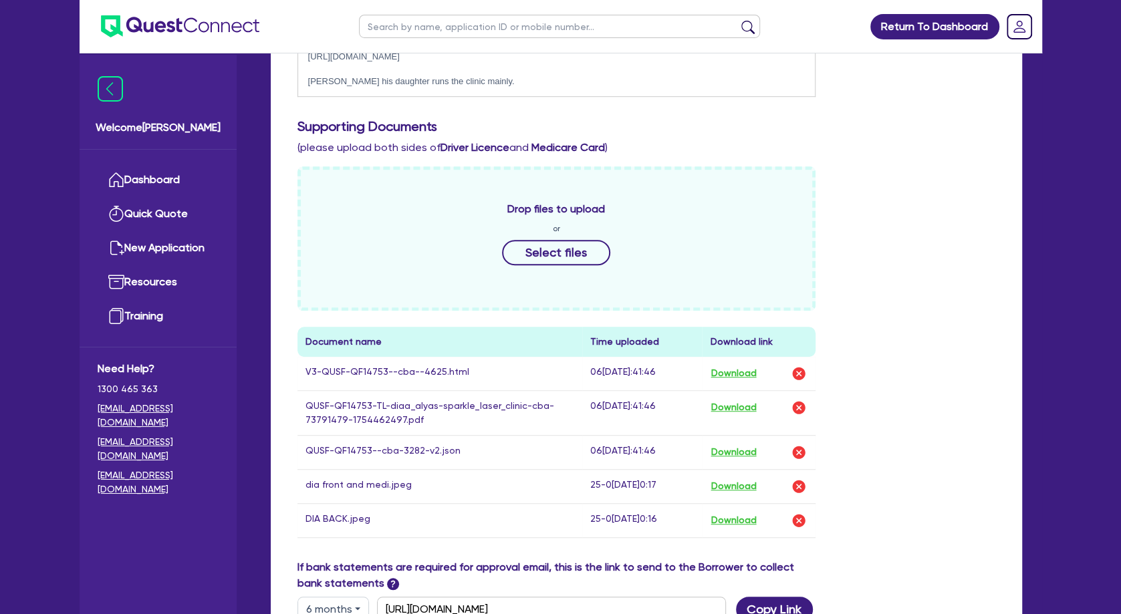
scroll to position [650, 0]
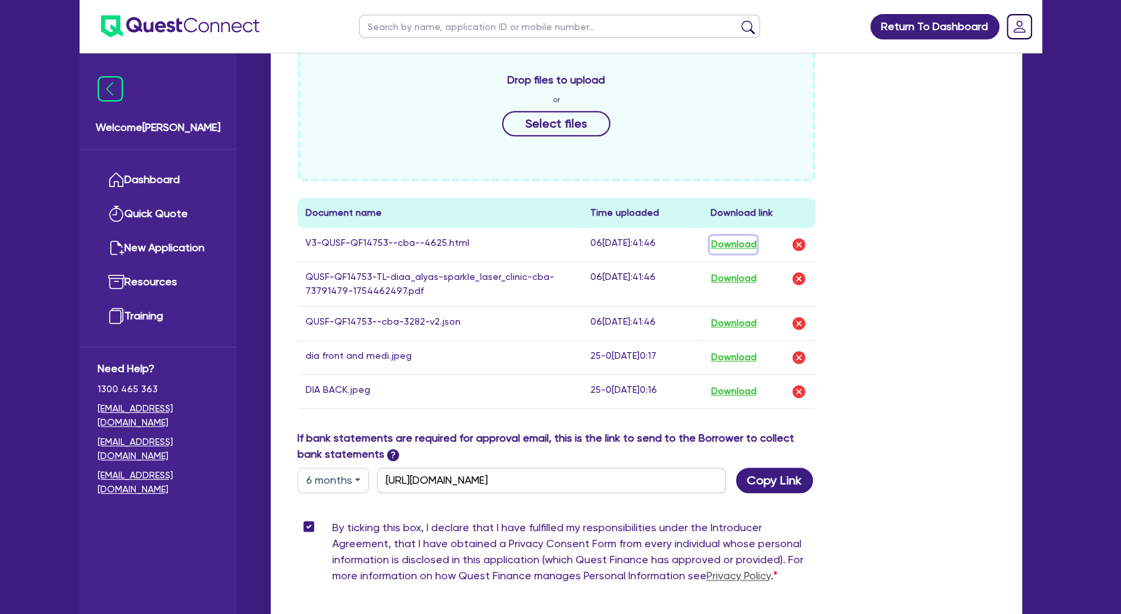
click at [724, 241] on button "Download" at bounding box center [733, 244] width 47 height 17
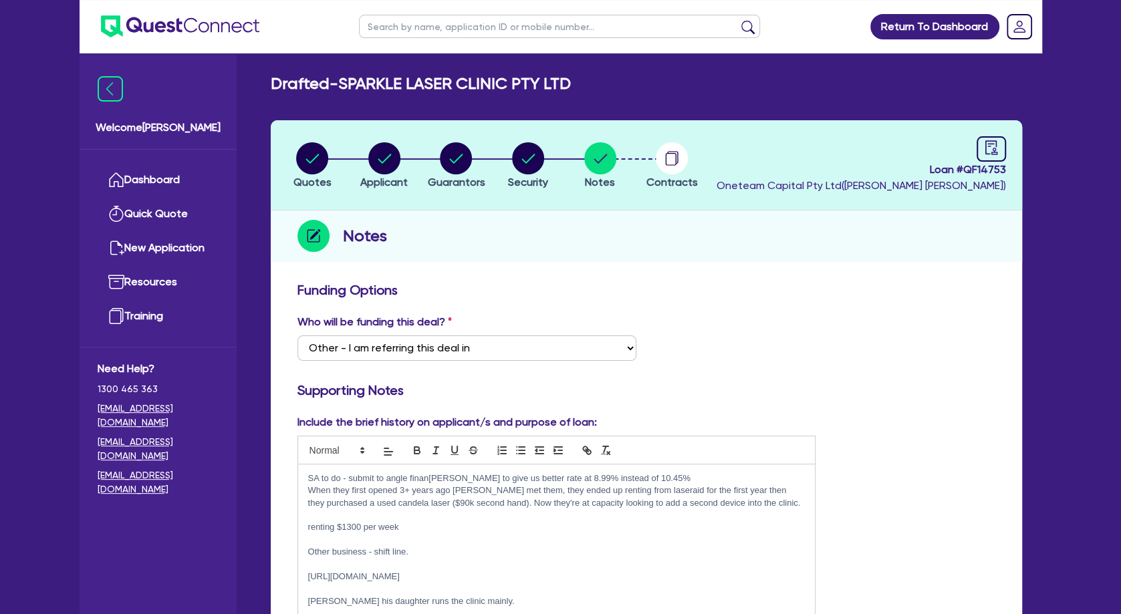
scroll to position [0, 0]
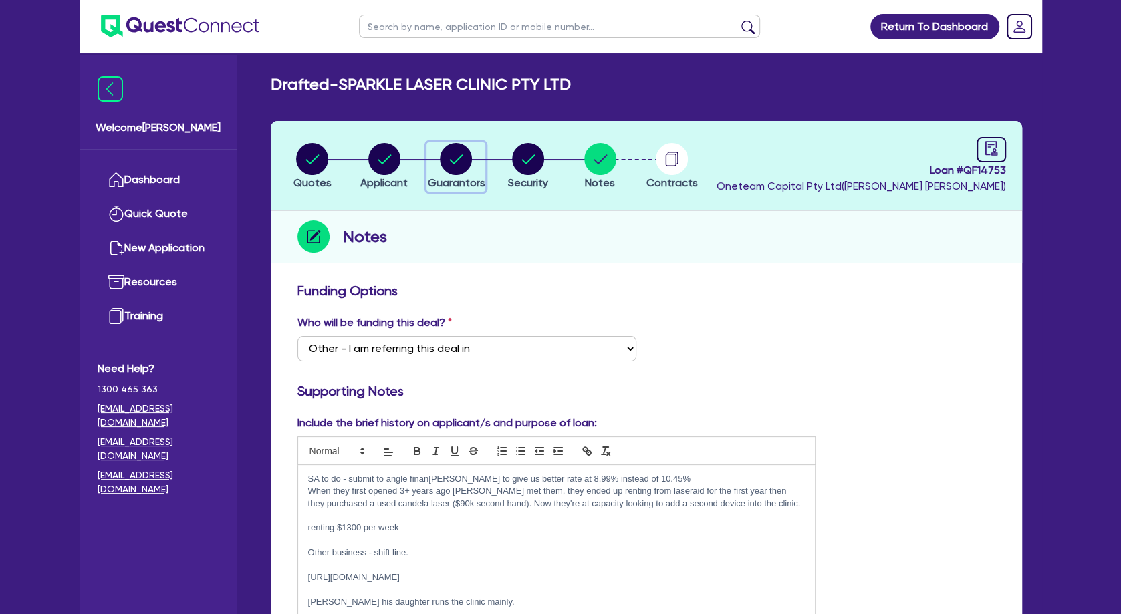
click at [464, 162] on circle "button" at bounding box center [456, 159] width 32 height 32
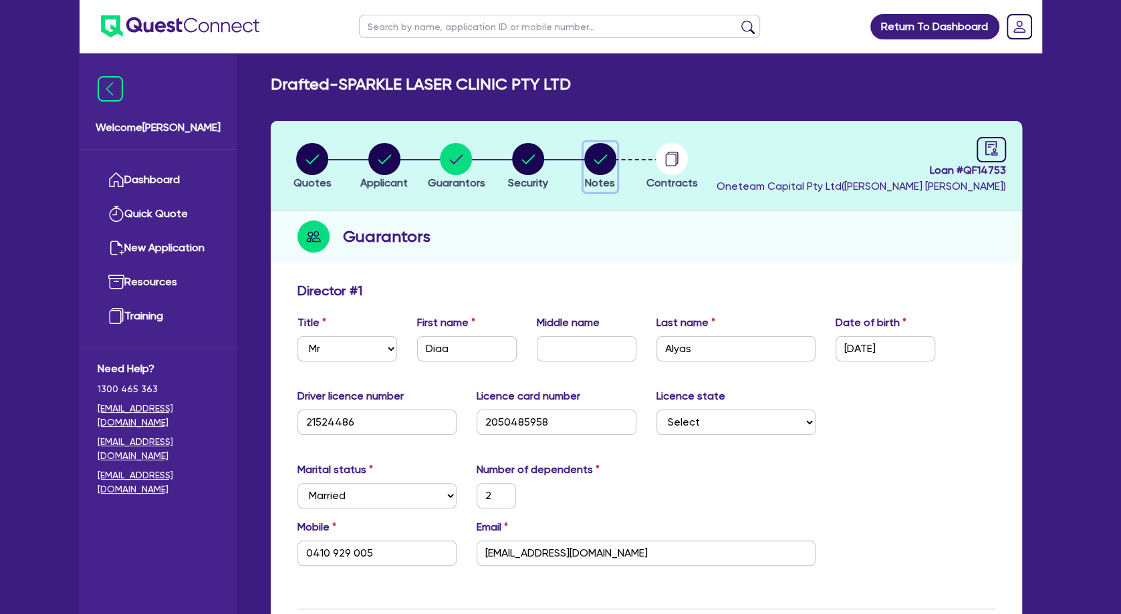
click at [590, 166] on circle "button" at bounding box center [600, 159] width 32 height 32
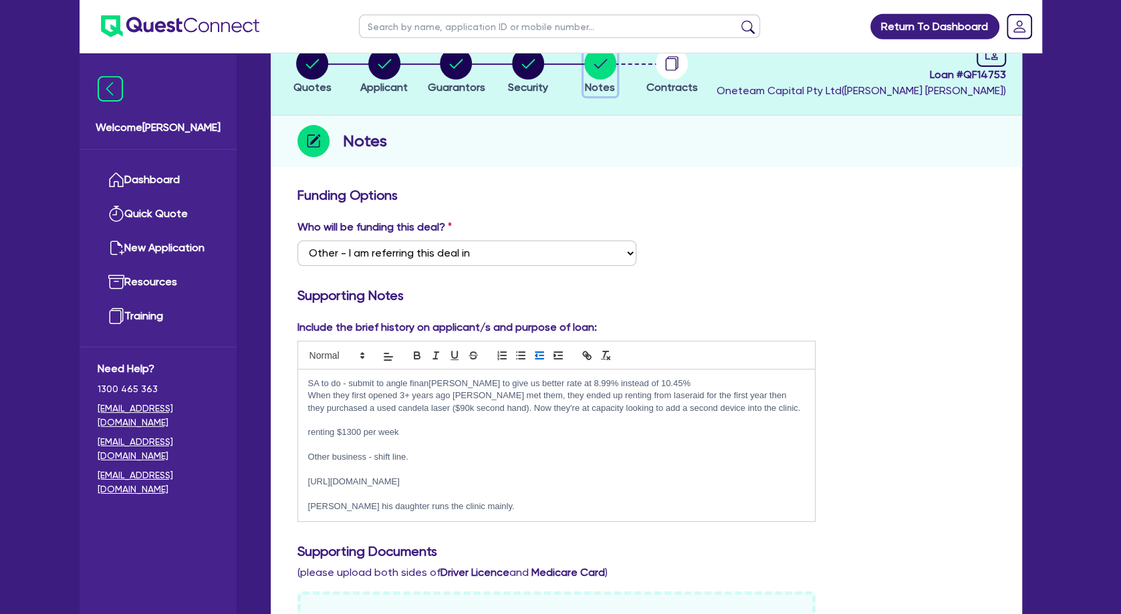
scroll to position [144, 0]
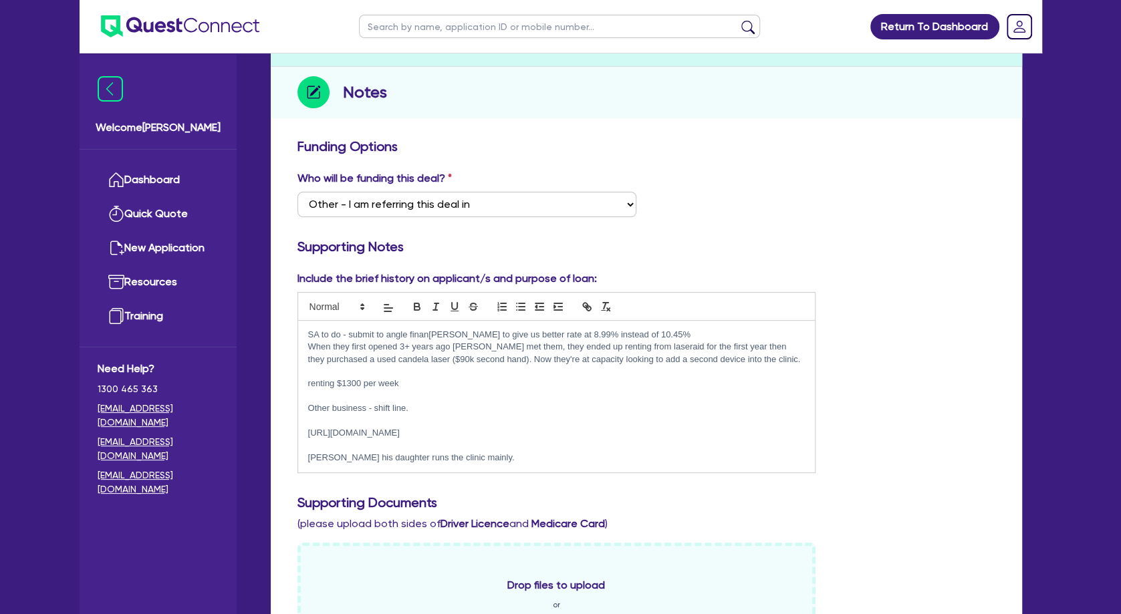
drag, startPoint x: 685, startPoint y: 332, endPoint x: 344, endPoint y: 332, distance: 340.9
click at [344, 332] on p "SA to do - submit to angle finan[PERSON_NAME] to give us better rate at 8.99% i…" at bounding box center [556, 335] width 497 height 12
click at [350, 395] on p at bounding box center [556, 396] width 497 height 12
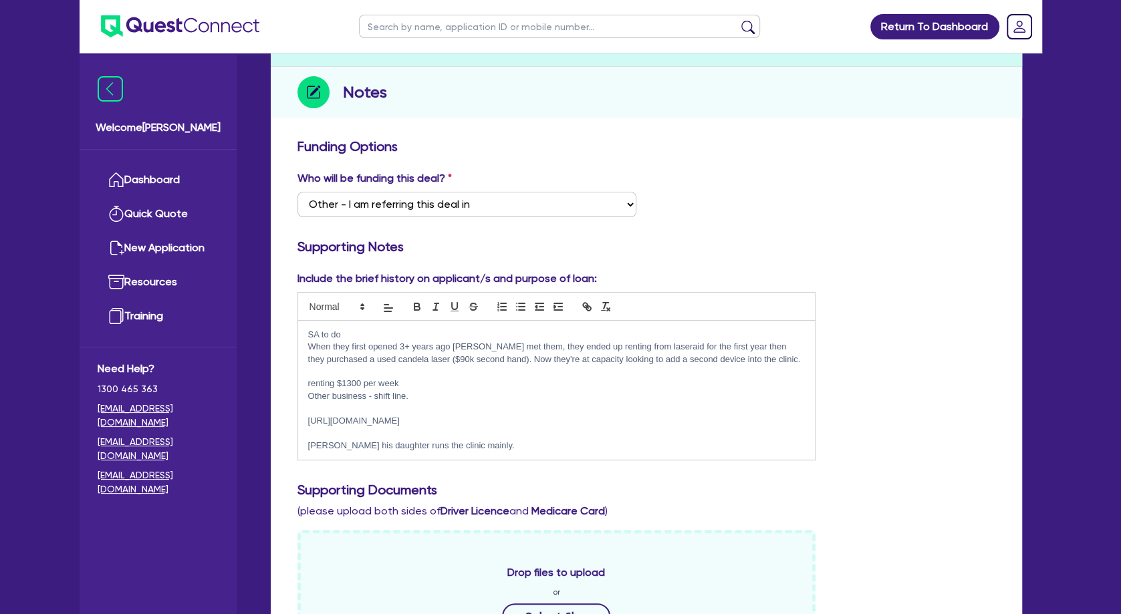
click at [420, 402] on p at bounding box center [556, 408] width 497 height 12
click at [415, 401] on p "Other business - shift line." at bounding box center [556, 396] width 497 height 12
drag, startPoint x: 499, startPoint y: 445, endPoint x: 505, endPoint y: 445, distance: 6.7
click at [501, 445] on p "[PERSON_NAME] his daughter runs the clinic mainly." at bounding box center [556, 446] width 497 height 12
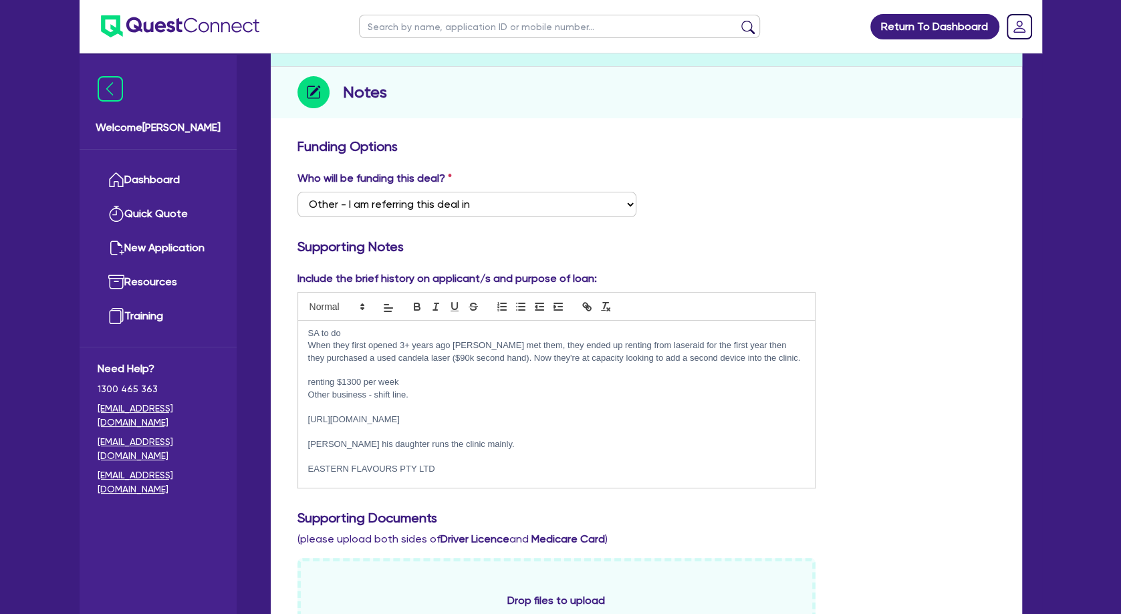
scroll to position [0, 0]
click at [498, 467] on p "EASTERN FLAVOURS PTY LTD" at bounding box center [556, 469] width 497 height 12
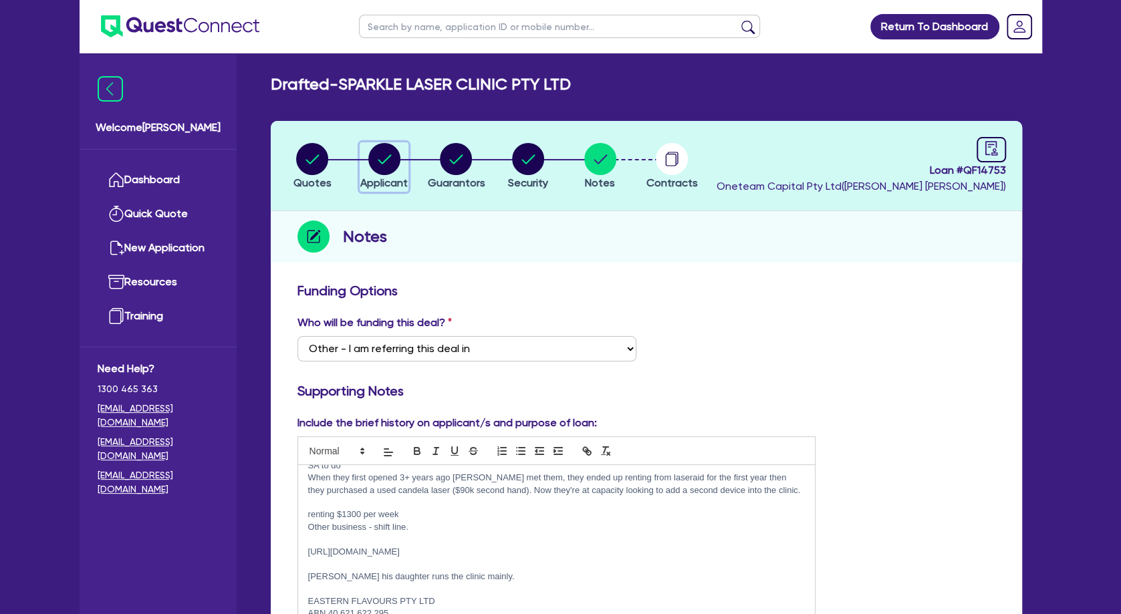
click at [376, 158] on circle "button" at bounding box center [384, 159] width 32 height 32
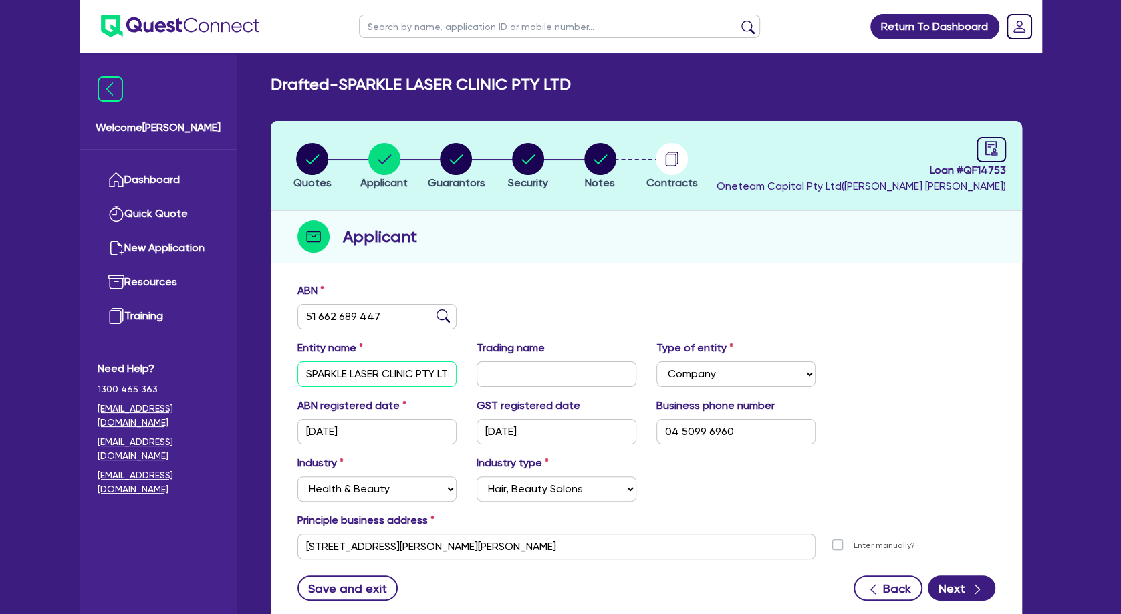
drag, startPoint x: 386, startPoint y: 372, endPoint x: 280, endPoint y: 372, distance: 105.6
click at [297, 372] on input "SPARKLE LASER CLINIC PTY LTD" at bounding box center [377, 374] width 160 height 25
click at [977, 156] on link at bounding box center [991, 149] width 29 height 25
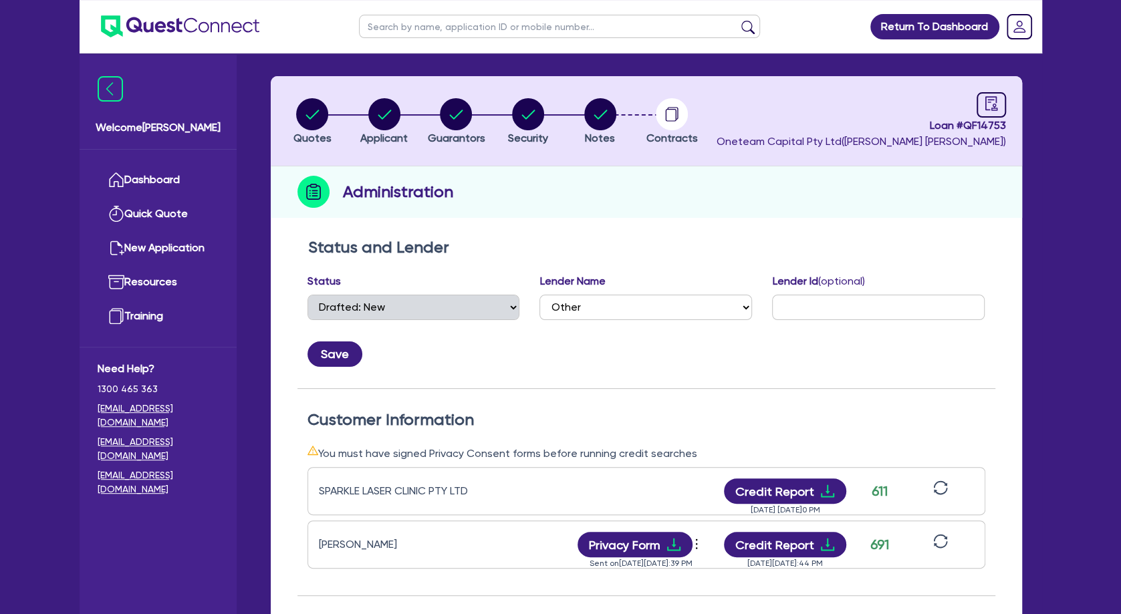
scroll to position [72, 0]
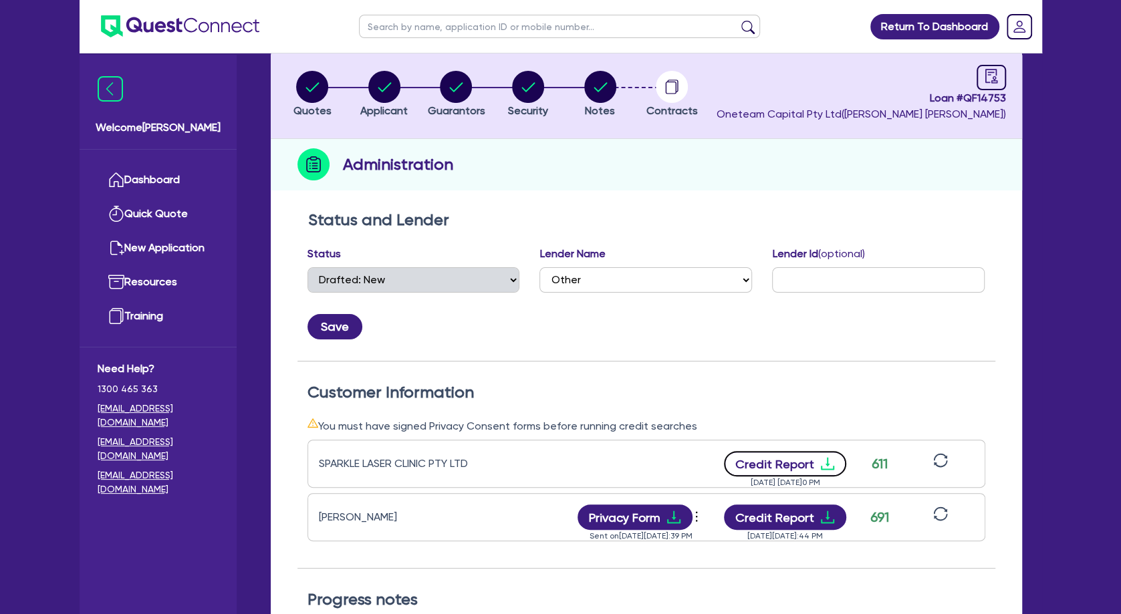
click at [804, 465] on button "Credit Report" at bounding box center [785, 463] width 122 height 25
click at [809, 526] on button "Credit Report" at bounding box center [785, 517] width 122 height 25
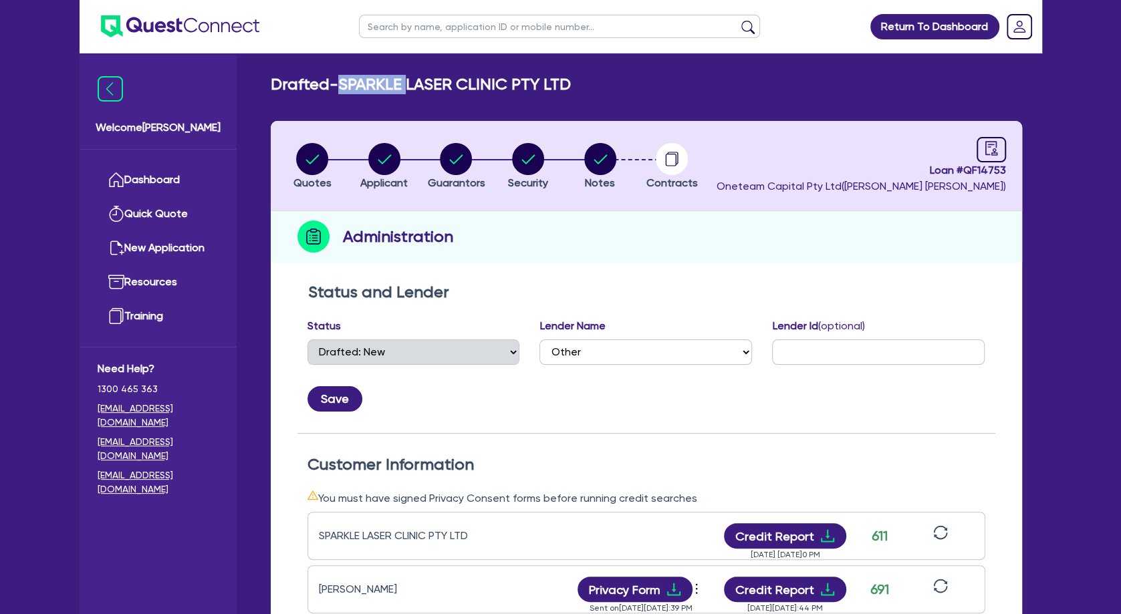
drag, startPoint x: 420, startPoint y: 82, endPoint x: 348, endPoint y: 83, distance: 72.2
click at [348, 83] on h2 "Drafted - SPARKLE LASER CLINIC PTY LTD" at bounding box center [421, 84] width 300 height 19
copy h2 "SPARKLE"
click at [602, 148] on circle "button" at bounding box center [600, 159] width 32 height 32
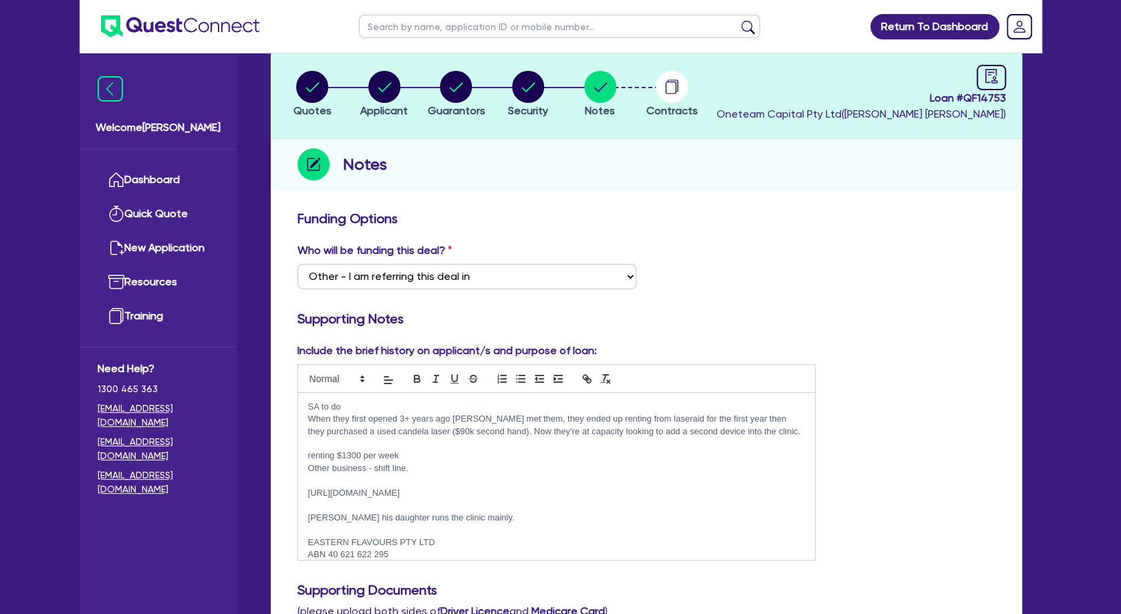
click at [455, 483] on p at bounding box center [556, 481] width 497 height 12
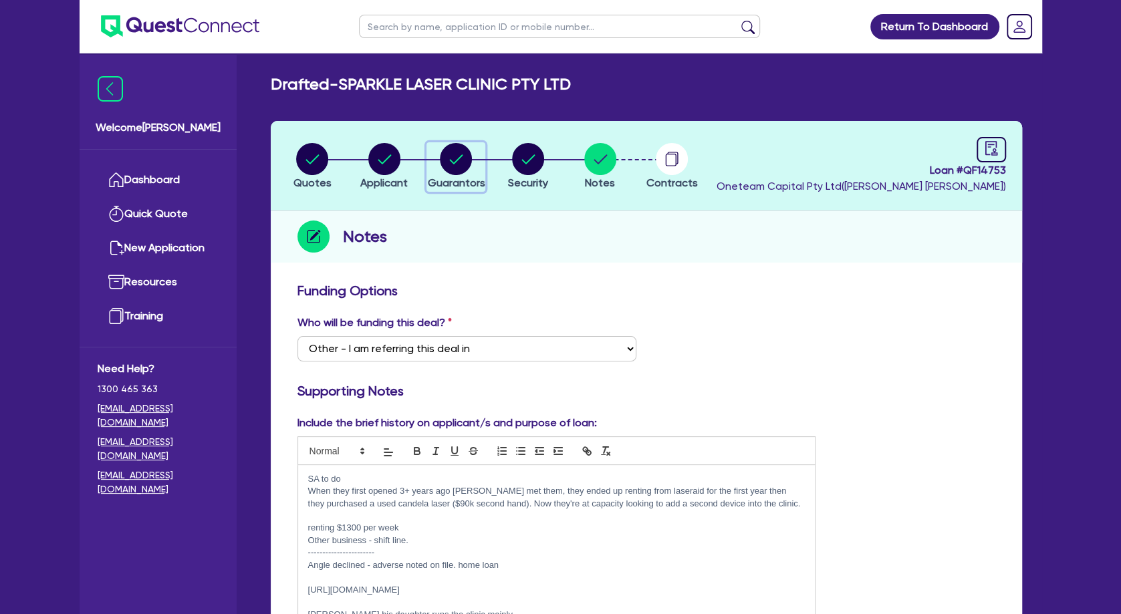
click at [453, 164] on circle "button" at bounding box center [456, 159] width 32 height 32
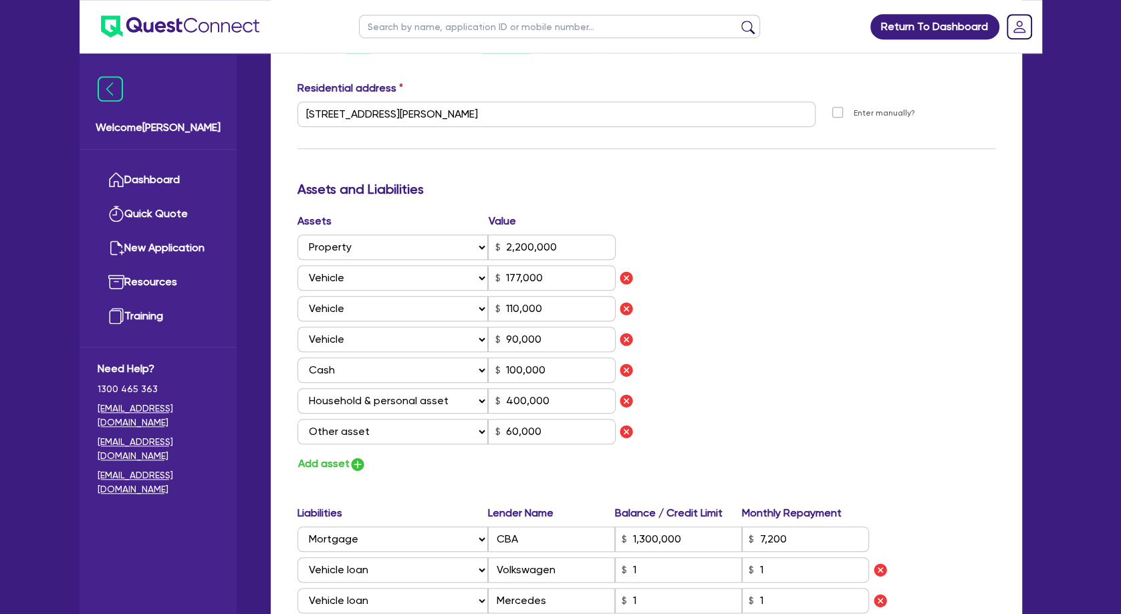
scroll to position [722, 0]
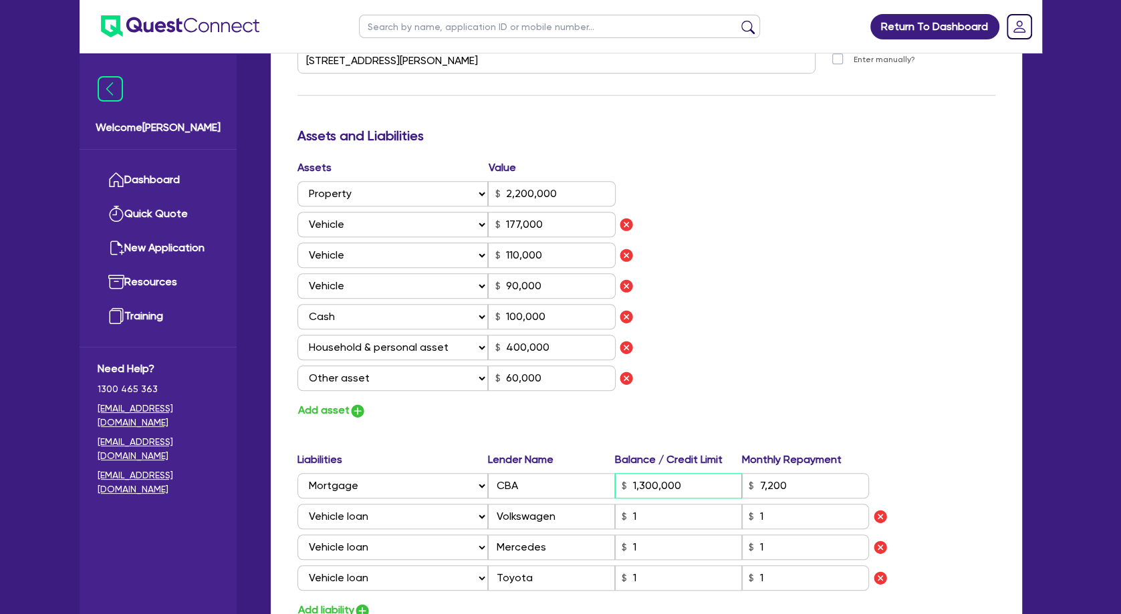
click at [667, 479] on input "1,300,000" at bounding box center [678, 485] width 127 height 25
drag, startPoint x: 703, startPoint y: 480, endPoint x: 583, endPoint y: 461, distance: 121.1
click at [615, 478] on input "1,300,000" at bounding box center [678, 485] width 127 height 25
click at [805, 479] on input "7,200" at bounding box center [805, 485] width 127 height 25
drag, startPoint x: 805, startPoint y: 484, endPoint x: 662, endPoint y: 477, distance: 143.2
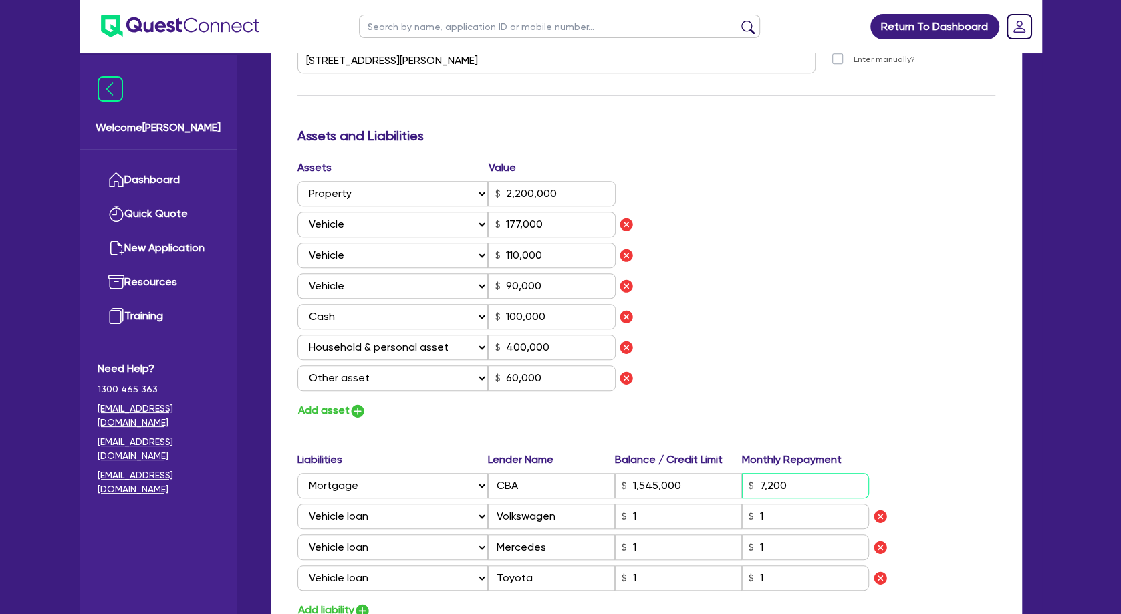
click at [742, 477] on input "7,200" at bounding box center [805, 485] width 127 height 25
click at [727, 341] on div "Assets Value Select Asset Cash Property Investment property Vehicle Truck Trail…" at bounding box center [646, 290] width 718 height 260
drag, startPoint x: 675, startPoint y: 583, endPoint x: 602, endPoint y: 578, distance: 72.4
click at [615, 568] on input "1" at bounding box center [678, 578] width 127 height 25
drag, startPoint x: 788, startPoint y: 572, endPoint x: 744, endPoint y: 575, distance: 43.5
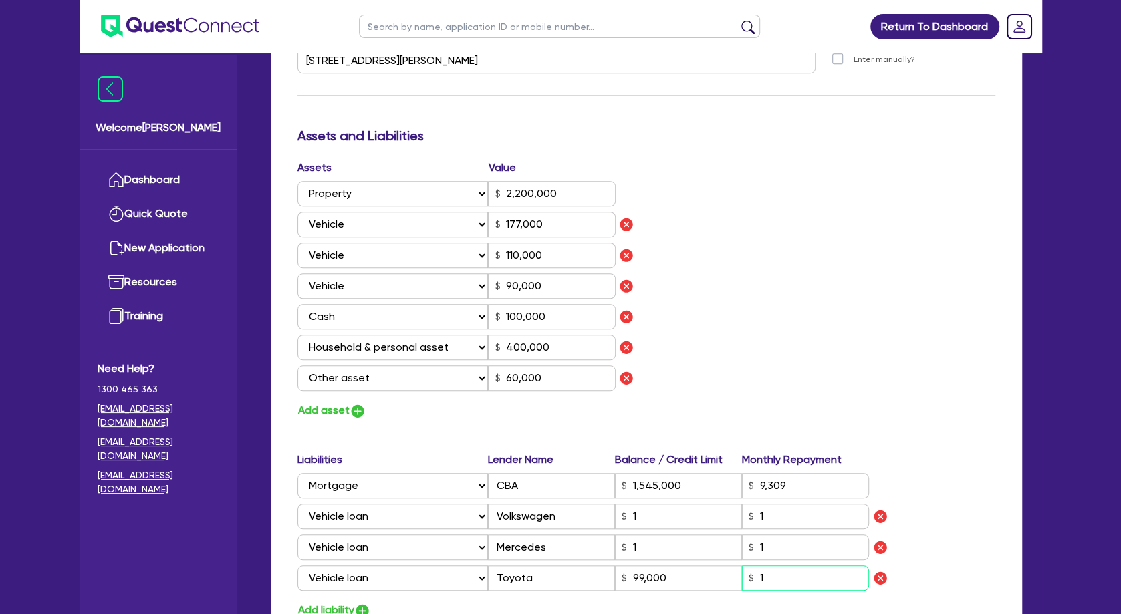
click at [744, 568] on input "1" at bounding box center [805, 578] width 127 height 25
click at [775, 312] on div "Assets Value Select Asset Cash Property Investment property Vehicle Truck Trail…" at bounding box center [646, 290] width 718 height 260
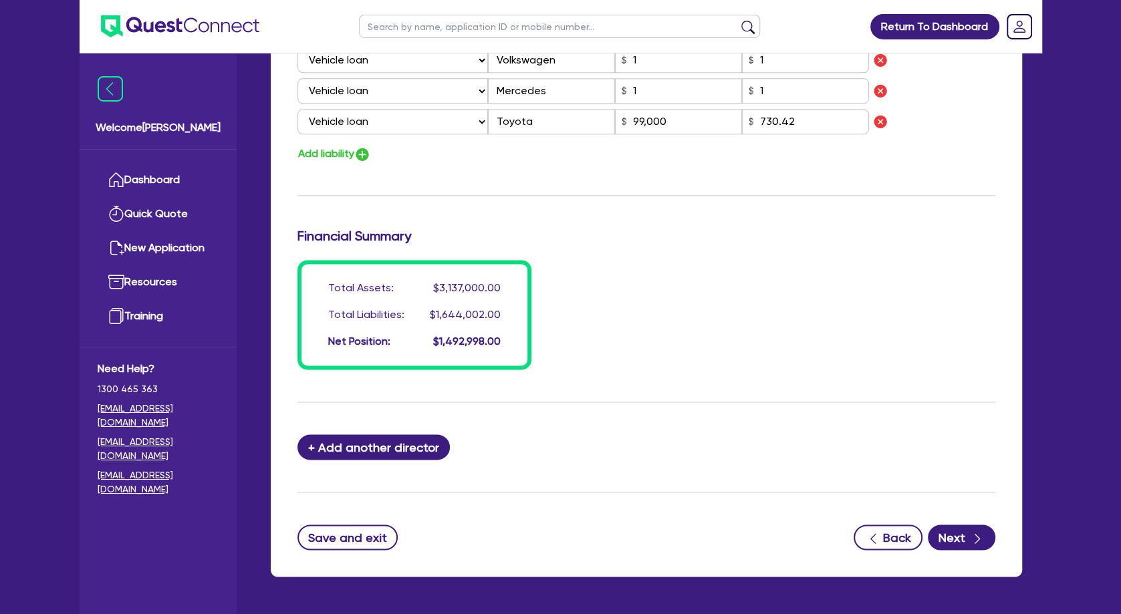
scroll to position [1221, 0]
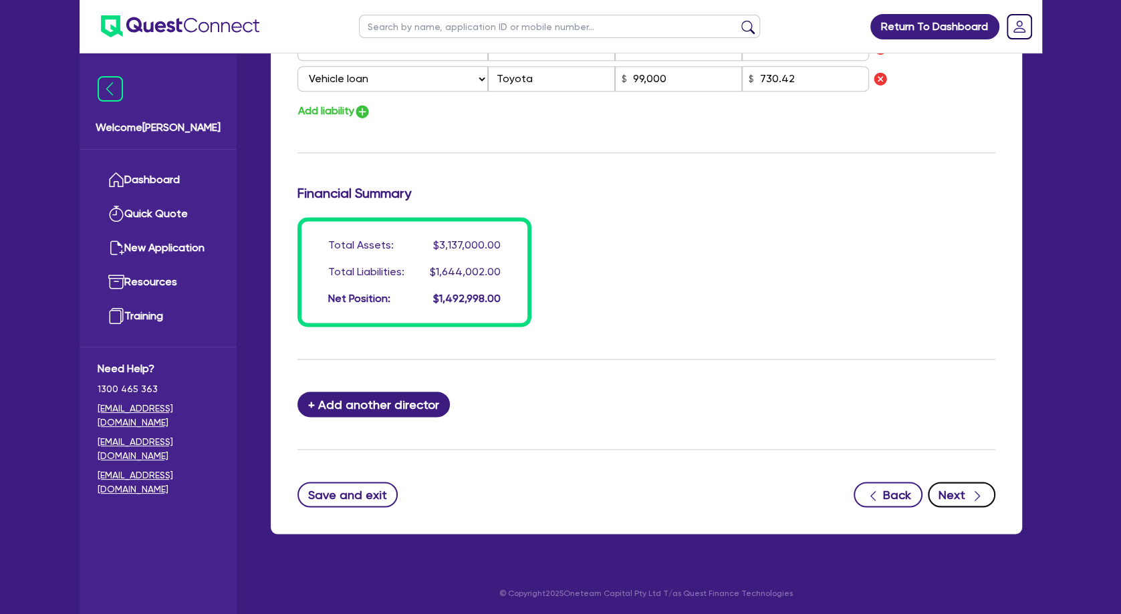
click at [963, 496] on button "Next" at bounding box center [962, 494] width 68 height 25
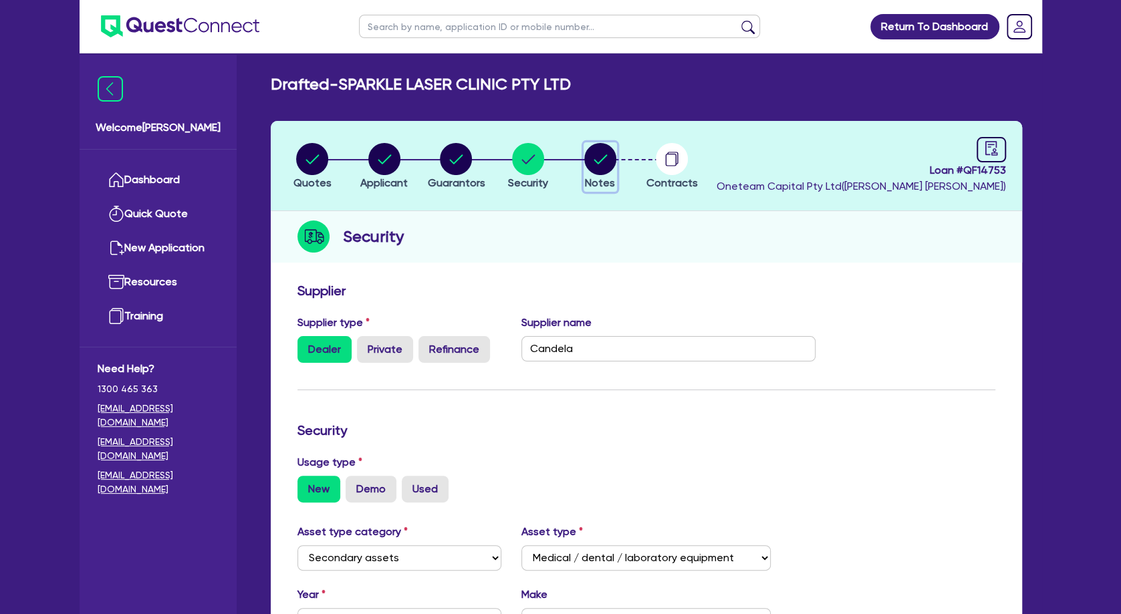
click at [608, 161] on circle "button" at bounding box center [600, 159] width 32 height 32
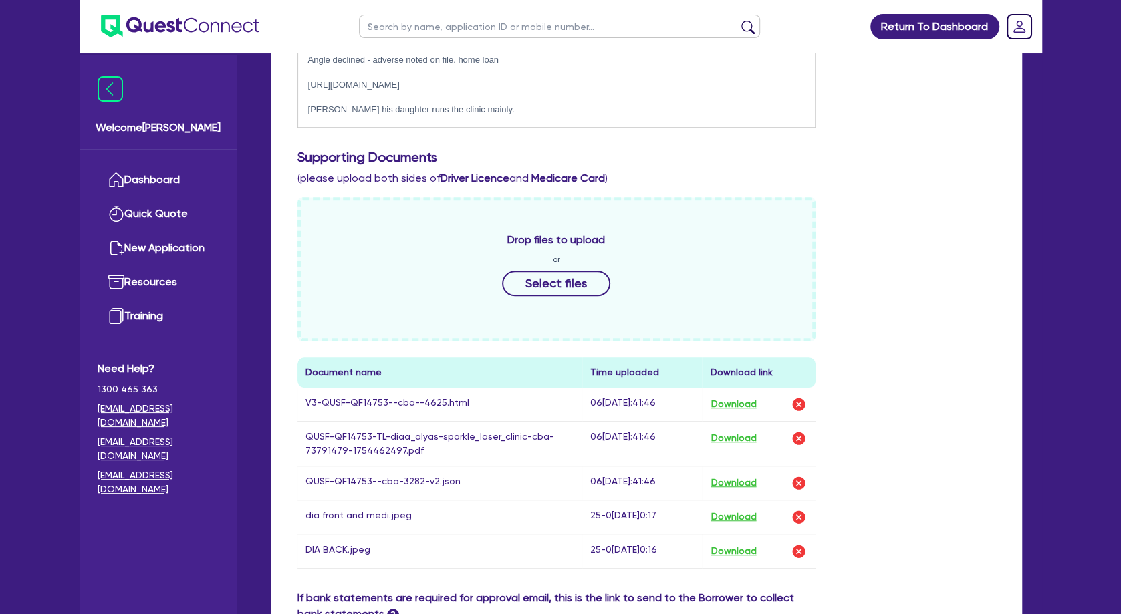
scroll to position [794, 0]
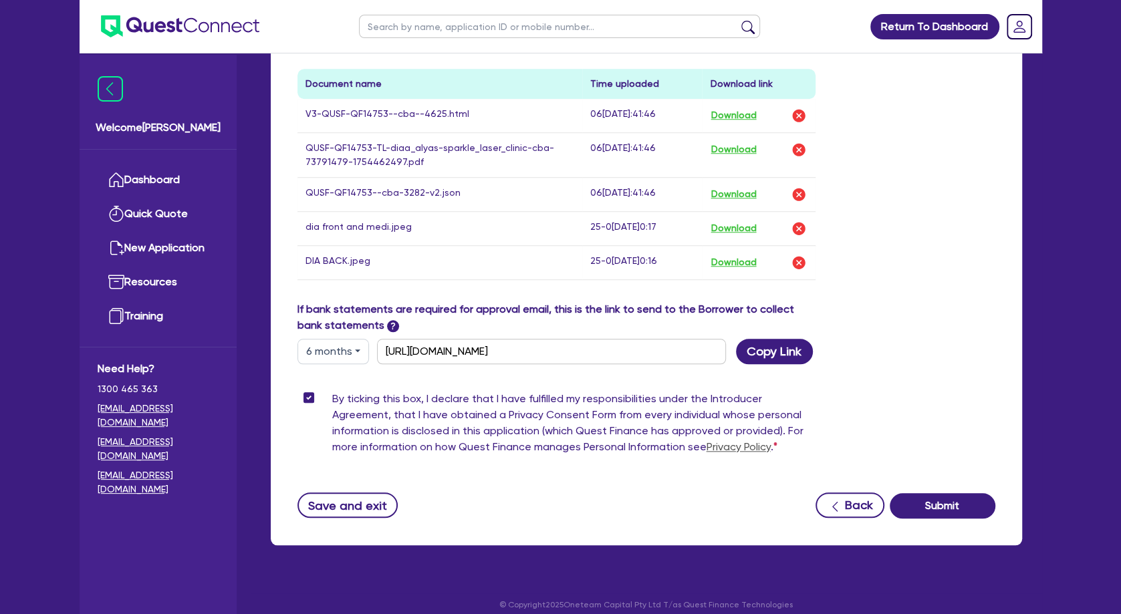
click at [333, 354] on button "6 months" at bounding box center [333, 351] width 72 height 25
click at [342, 420] on link "12 months" at bounding box center [351, 431] width 106 height 25
click at [756, 354] on button "Copy Link" at bounding box center [774, 351] width 77 height 25
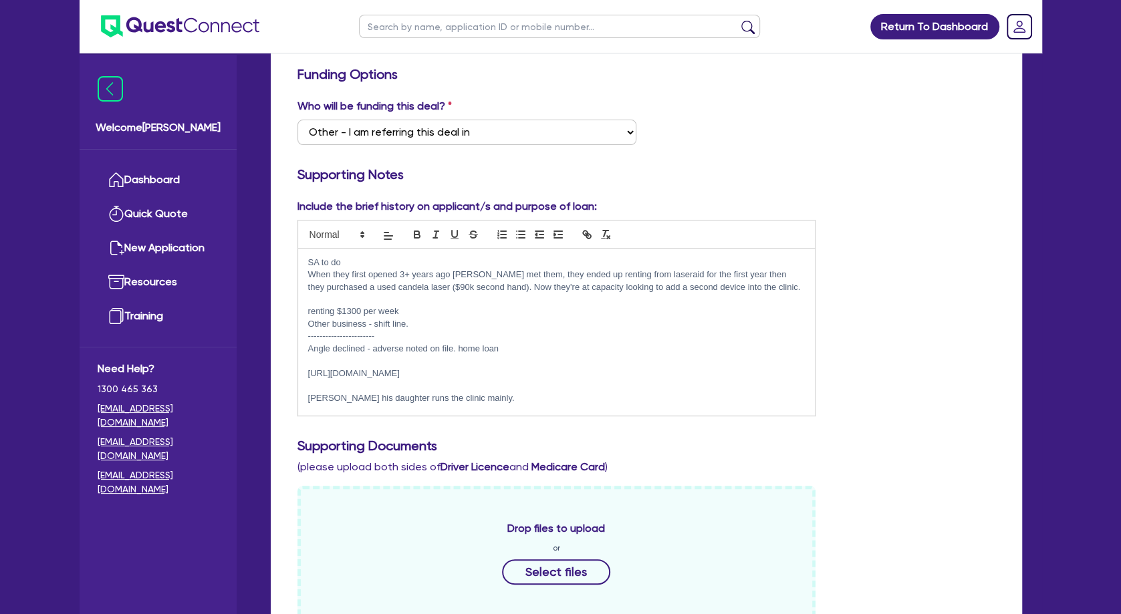
scroll to position [0, 0]
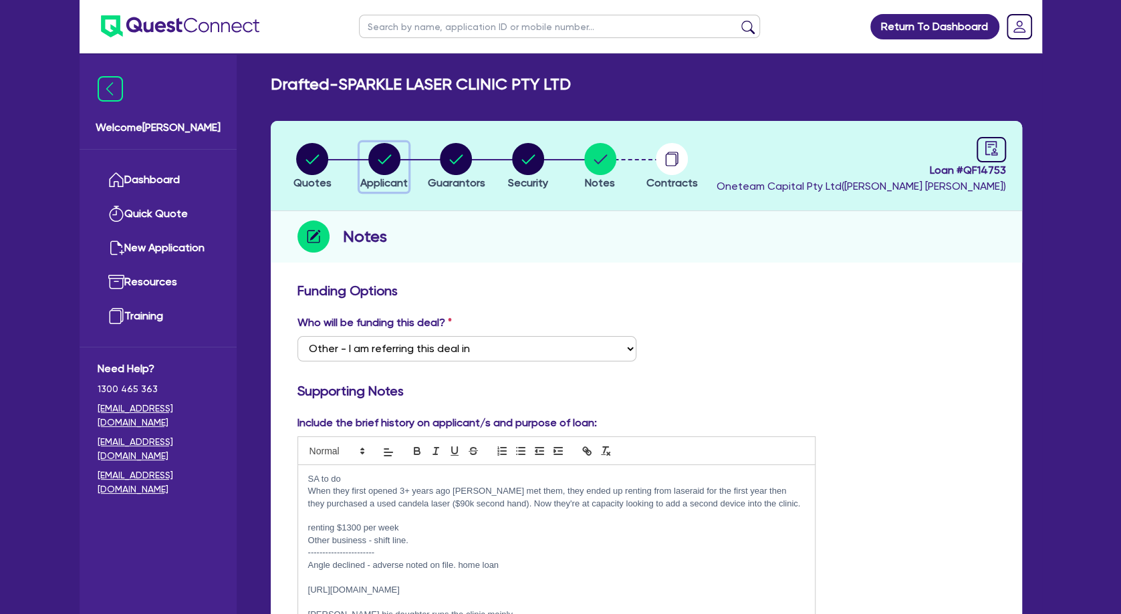
click at [388, 160] on circle "button" at bounding box center [384, 159] width 32 height 32
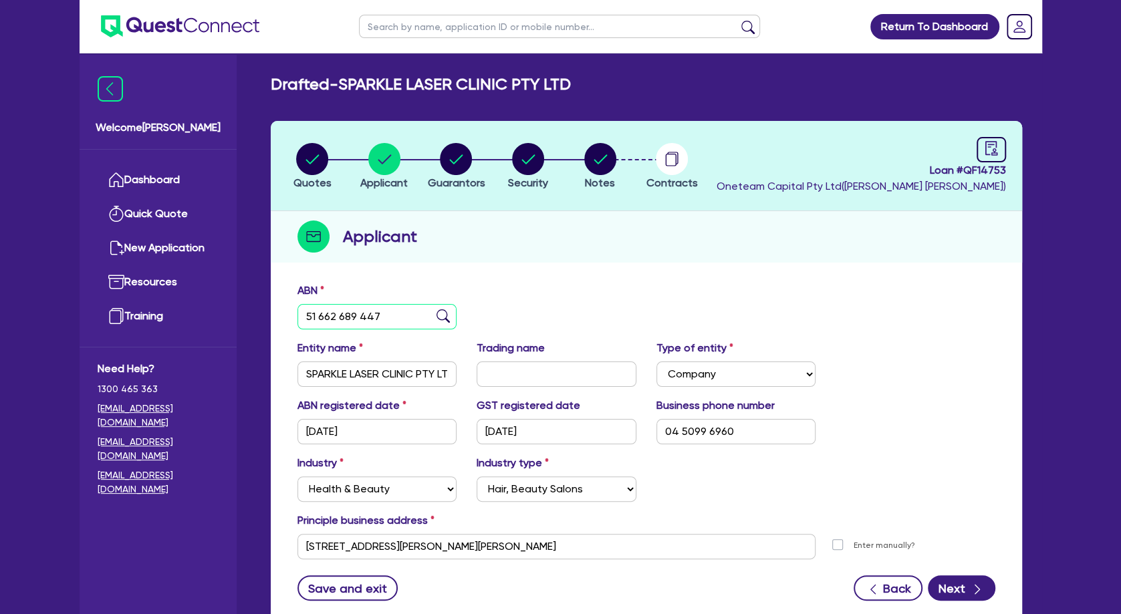
click at [350, 312] on input "51 662 689 447" at bounding box center [377, 316] width 160 height 25
click at [361, 312] on input "51 662 689 447" at bounding box center [377, 316] width 160 height 25
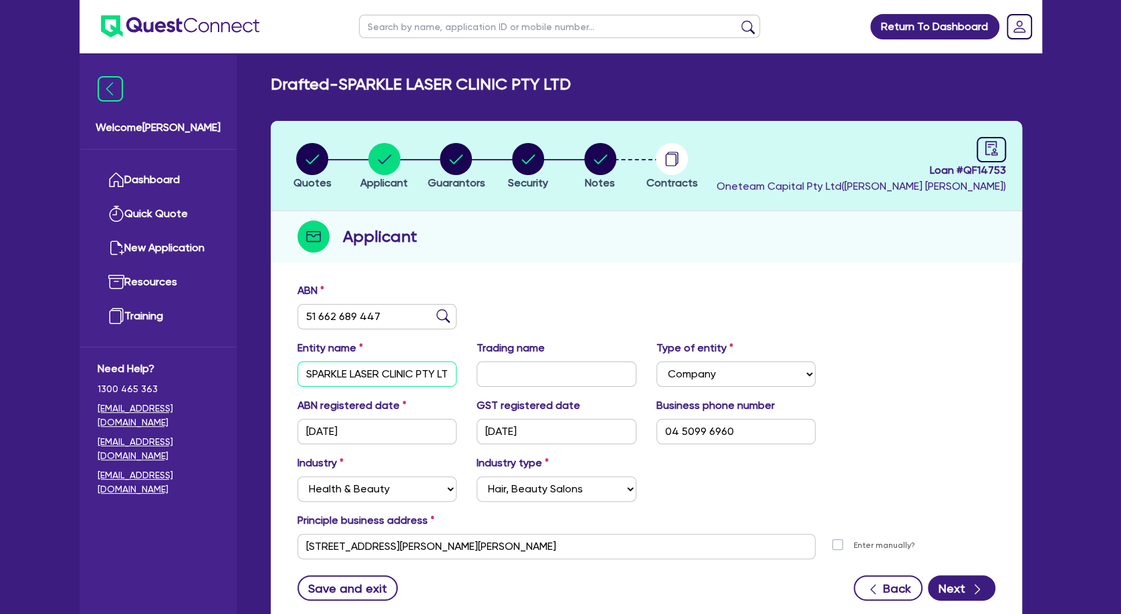
click at [359, 384] on input "SPARKLE LASER CLINIC PTY LTD" at bounding box center [377, 374] width 160 height 25
click at [467, 157] on circle "button" at bounding box center [456, 159] width 32 height 32
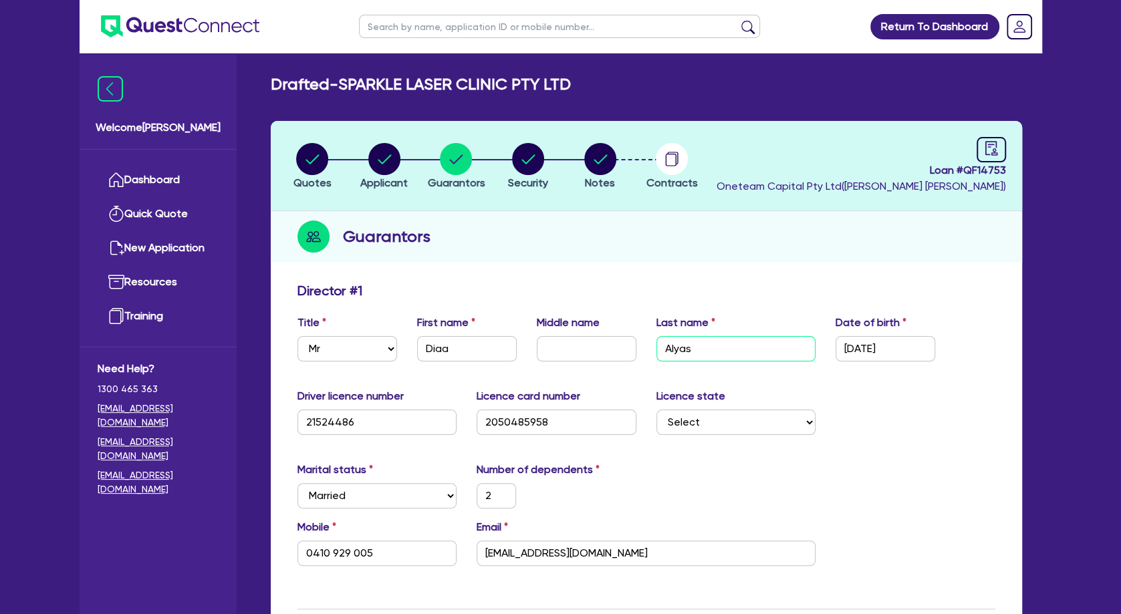
click at [702, 349] on input "Alyas" at bounding box center [736, 348] width 160 height 25
drag, startPoint x: 717, startPoint y: 346, endPoint x: 666, endPoint y: 345, distance: 50.8
click at [666, 345] on input "Alyas" at bounding box center [736, 348] width 160 height 25
click at [539, 552] on input "[EMAIL_ADDRESS][DOMAIN_NAME]" at bounding box center [646, 553] width 339 height 25
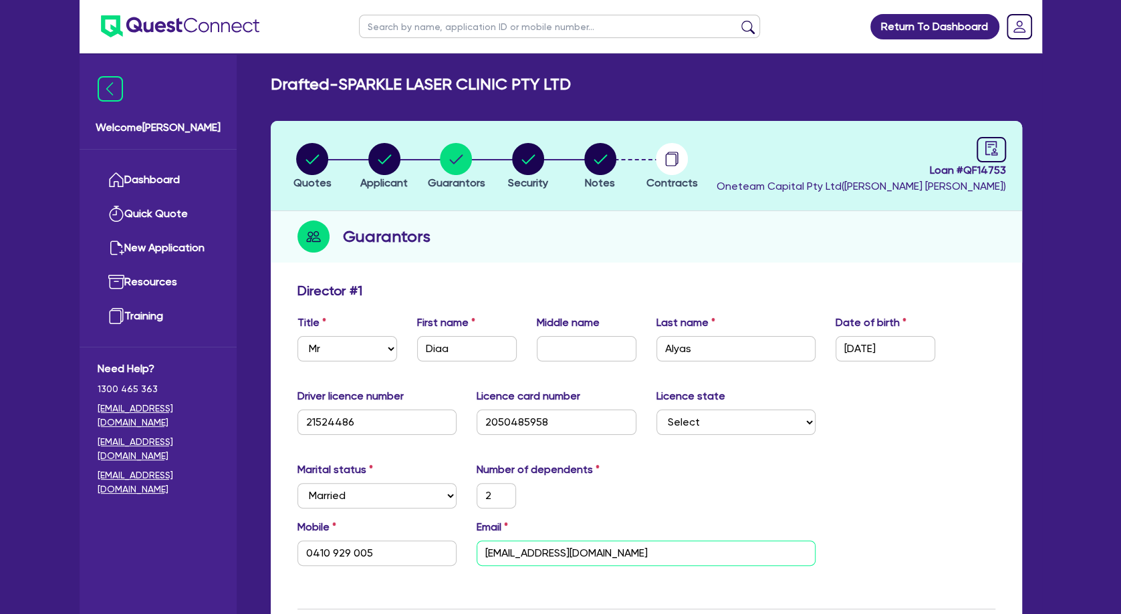
click at [539, 552] on input "[EMAIL_ADDRESS][DOMAIN_NAME]" at bounding box center [646, 553] width 339 height 25
click at [977, 151] on link at bounding box center [991, 149] width 29 height 25
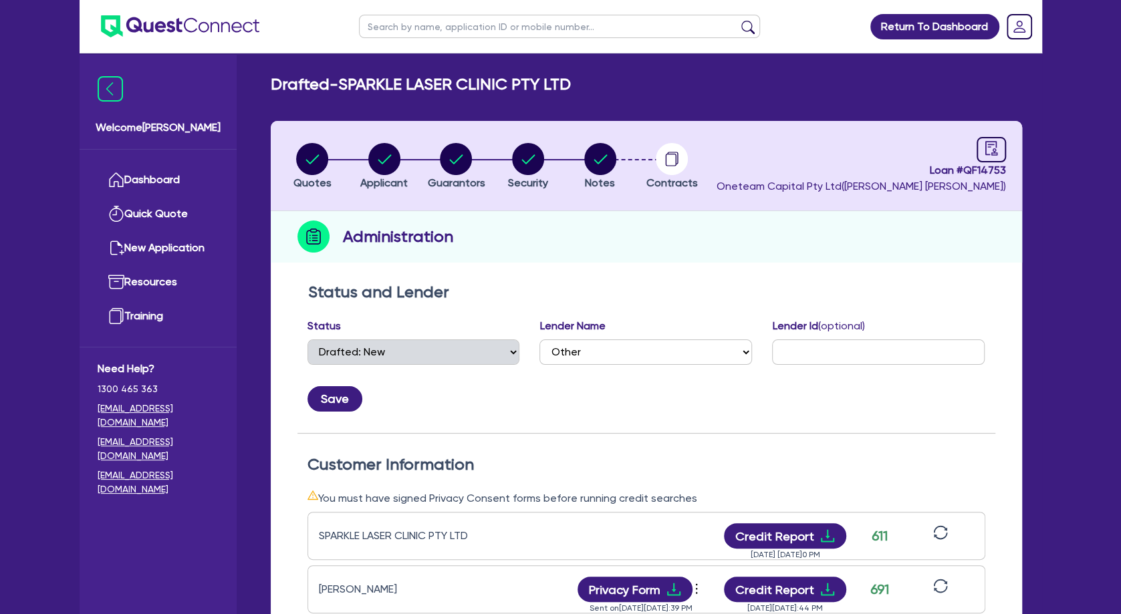
scroll to position [144, 0]
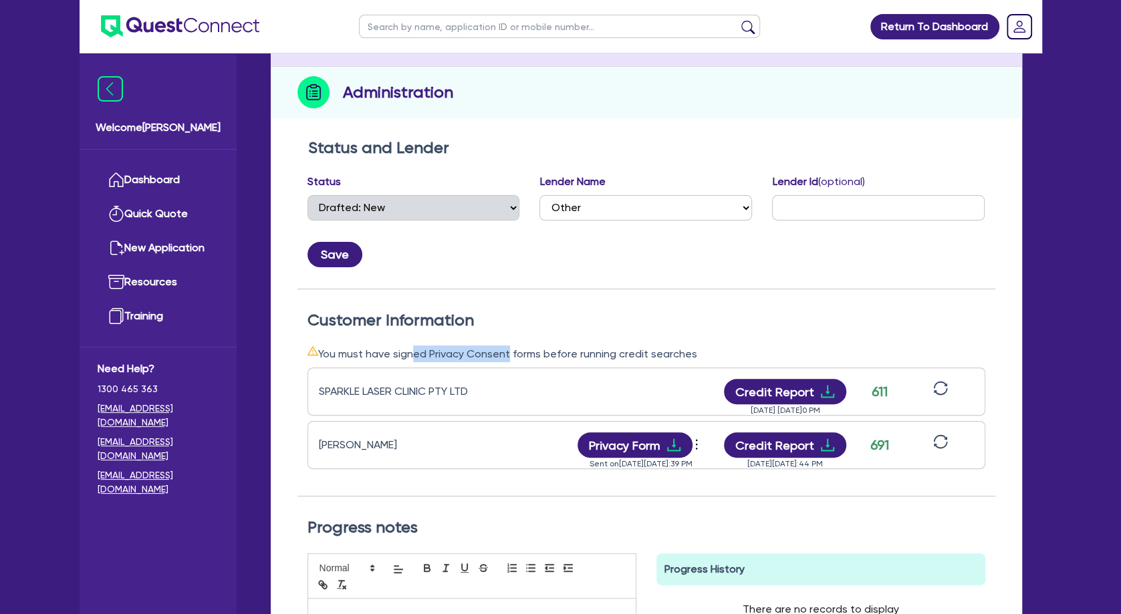
drag, startPoint x: 406, startPoint y: 350, endPoint x: 509, endPoint y: 355, distance: 103.1
click at [509, 355] on div "You must have signed Privacy Consent forms before running credit searches" at bounding box center [647, 354] width 678 height 17
click at [817, 384] on button "Credit Report" at bounding box center [785, 391] width 122 height 25
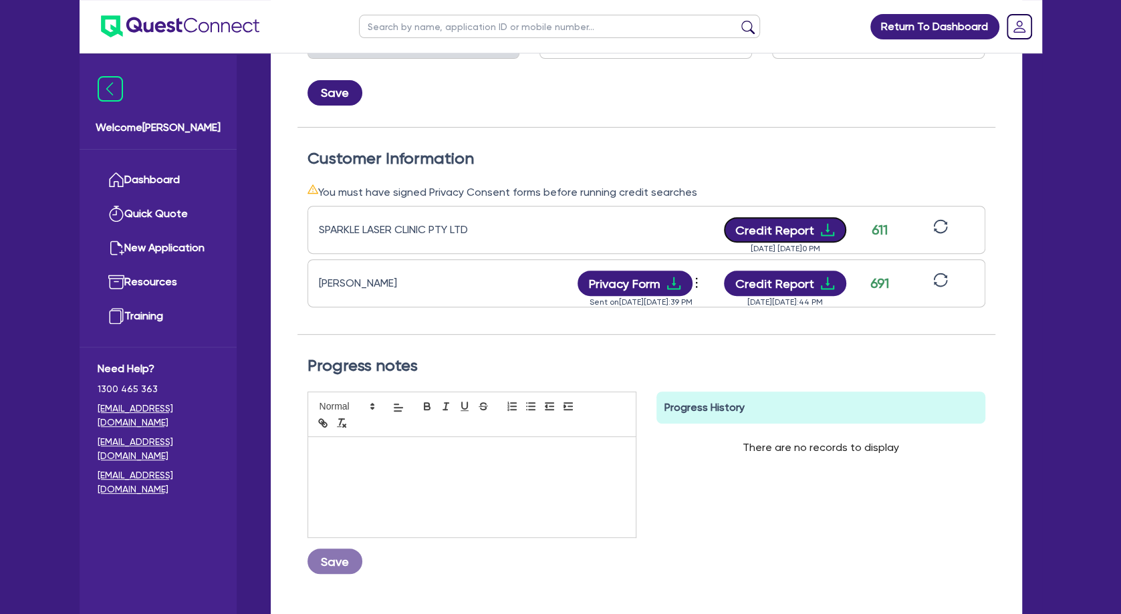
scroll to position [361, 0]
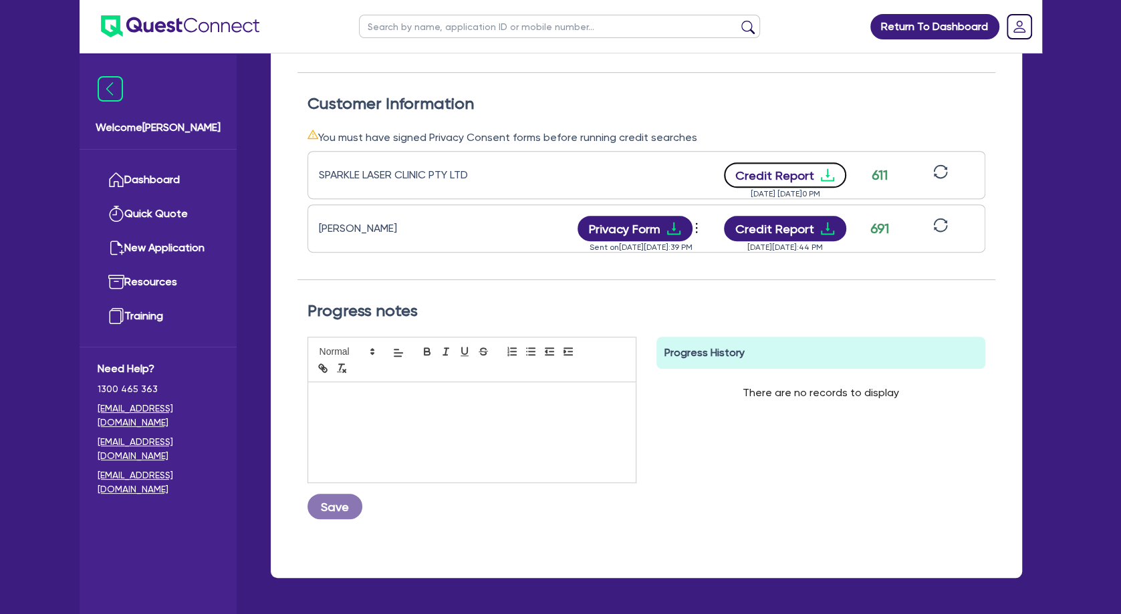
click at [834, 179] on icon "download" at bounding box center [828, 175] width 16 height 16
click at [812, 239] on button "Credit Report" at bounding box center [785, 228] width 122 height 25
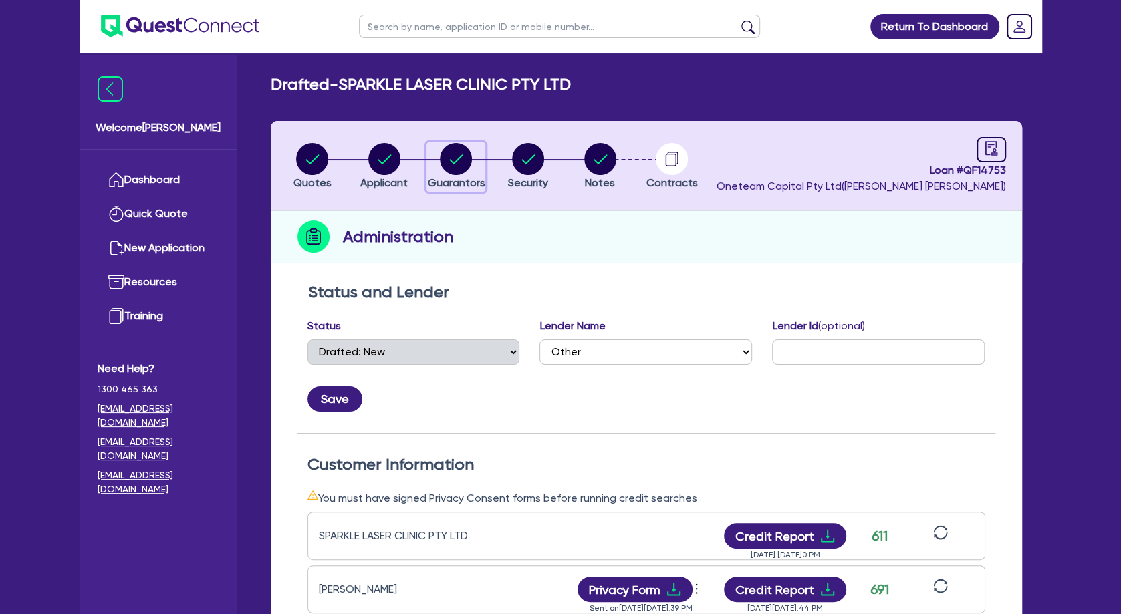
click at [463, 159] on circle "button" at bounding box center [456, 159] width 32 height 32
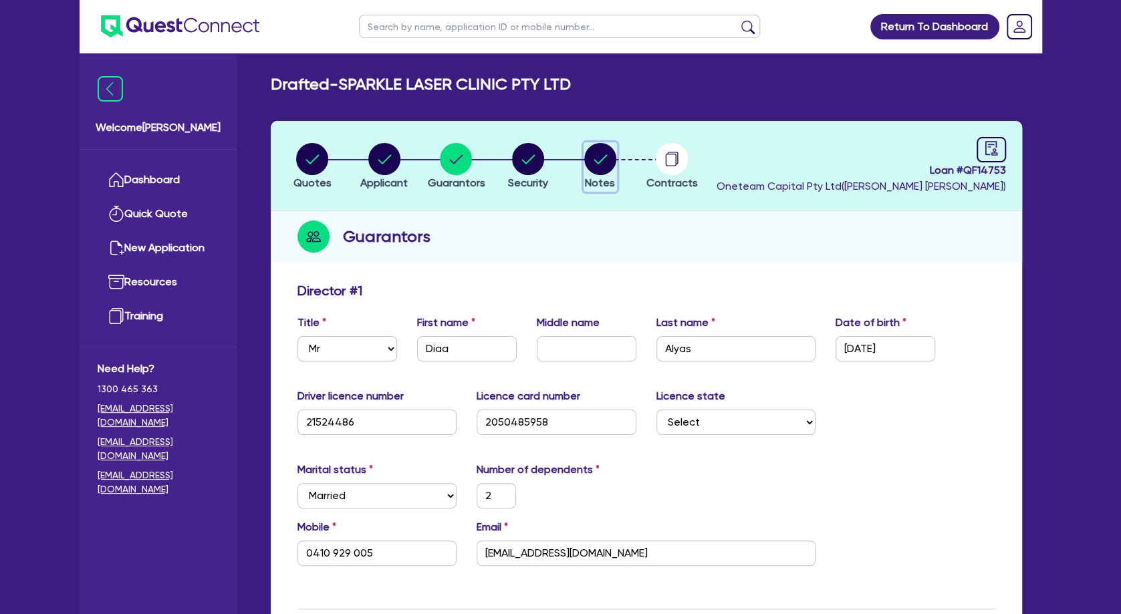
click at [596, 159] on circle "button" at bounding box center [600, 159] width 32 height 32
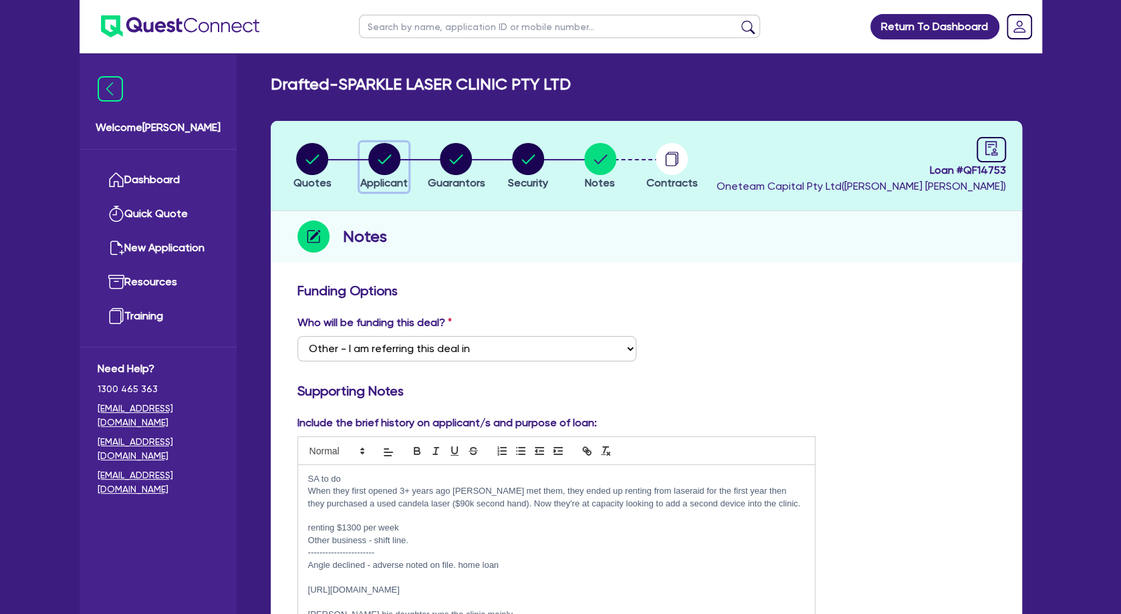
click at [376, 156] on circle "button" at bounding box center [384, 159] width 32 height 32
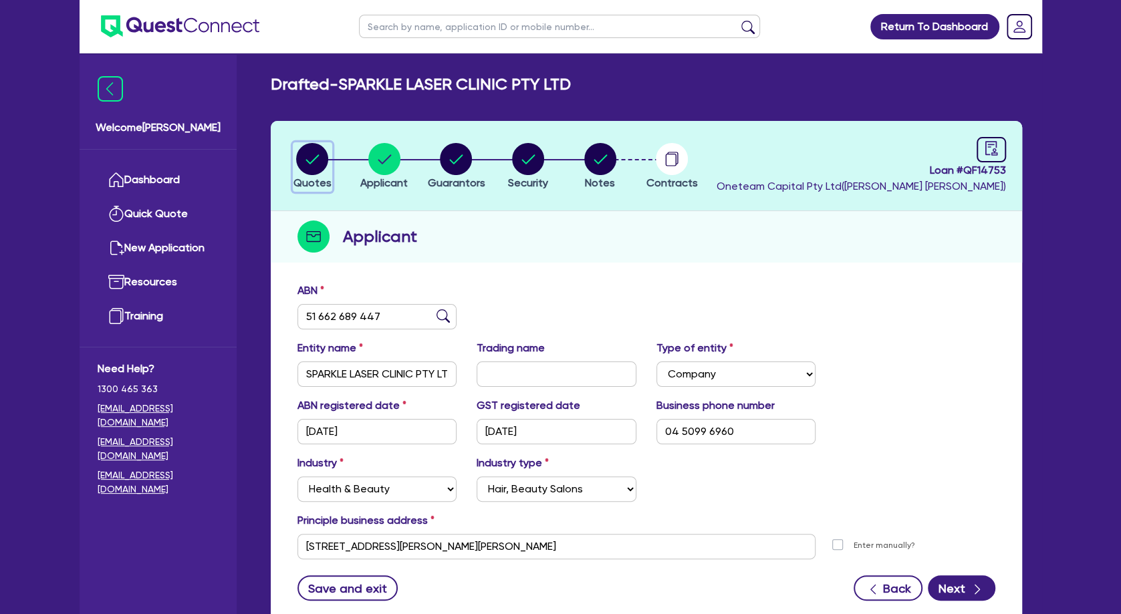
click at [319, 161] on circle "button" at bounding box center [312, 159] width 32 height 32
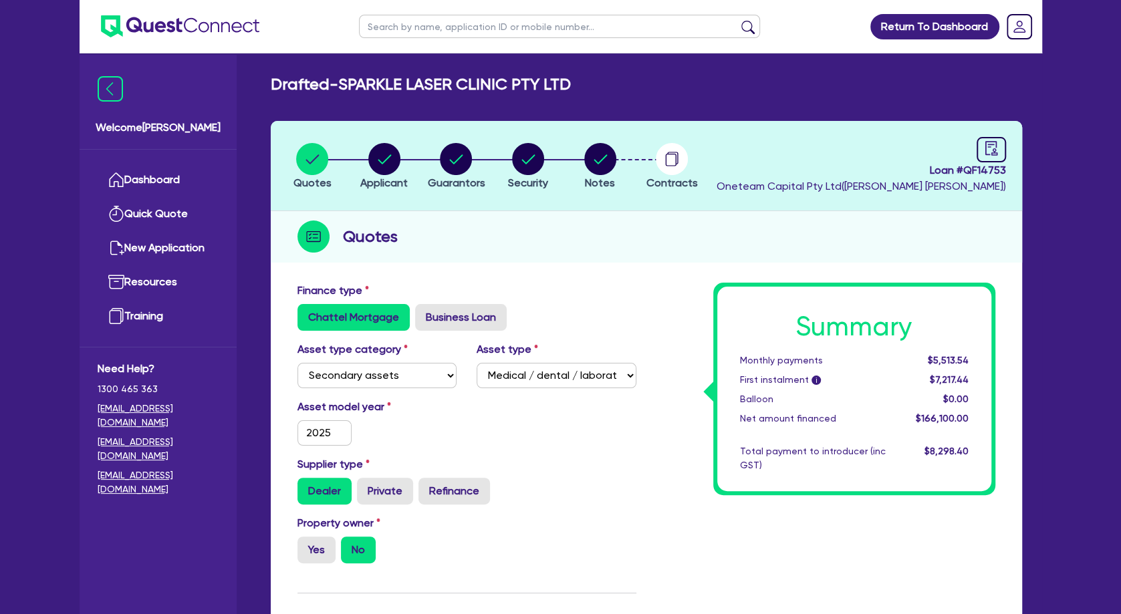
click at [415, 21] on input "text" at bounding box center [559, 26] width 401 height 23
click button "submit" at bounding box center [747, 29] width 21 height 19
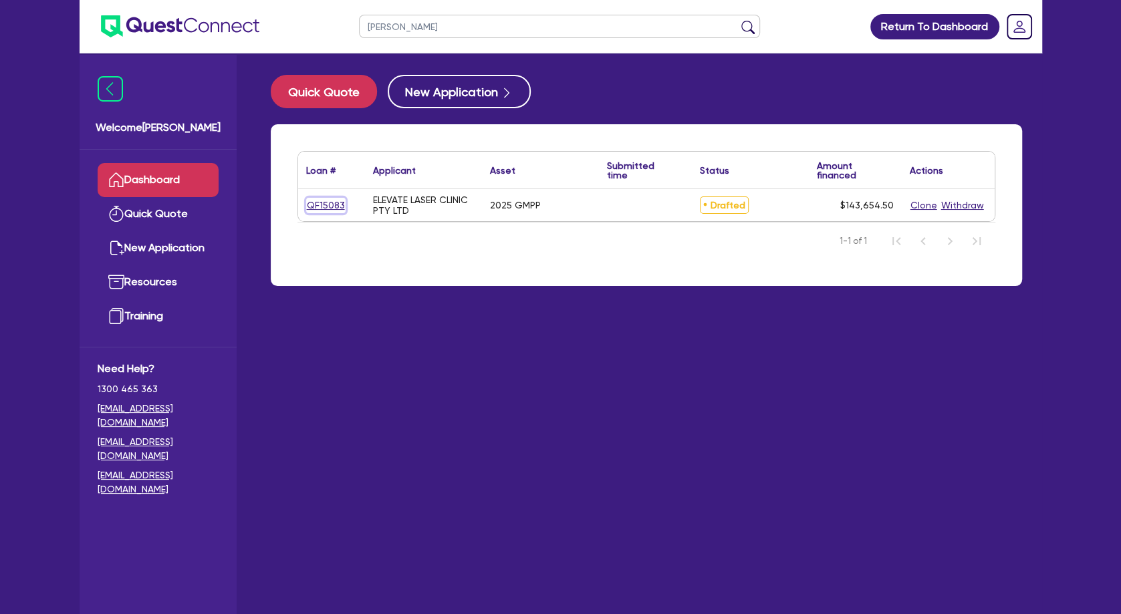
click at [328, 199] on link "QF15083" at bounding box center [325, 205] width 39 height 15
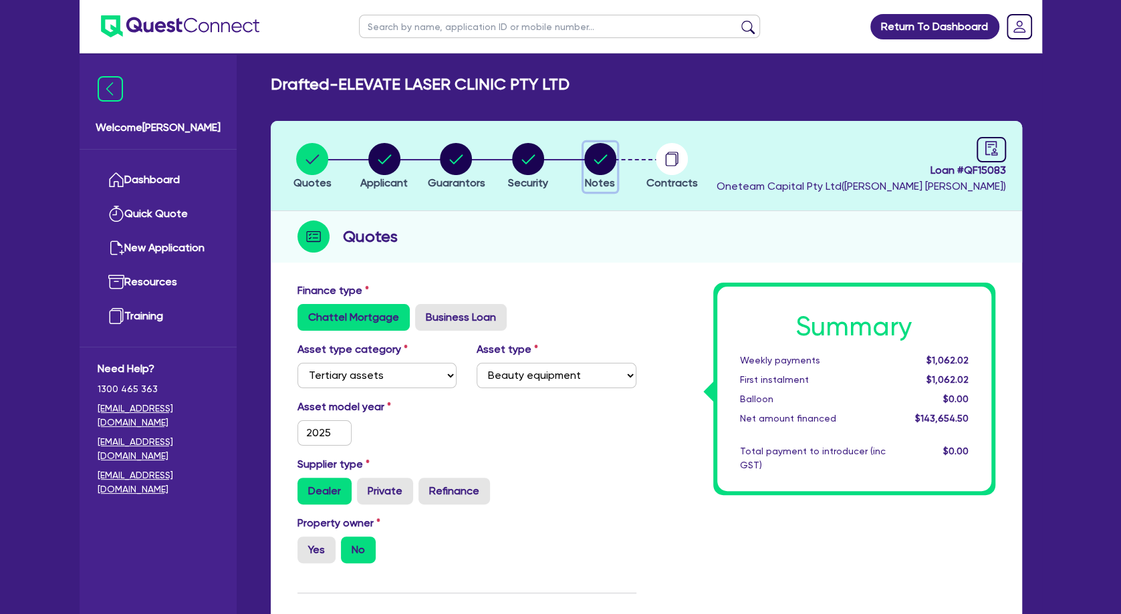
click at [600, 167] on circle "button" at bounding box center [600, 159] width 32 height 32
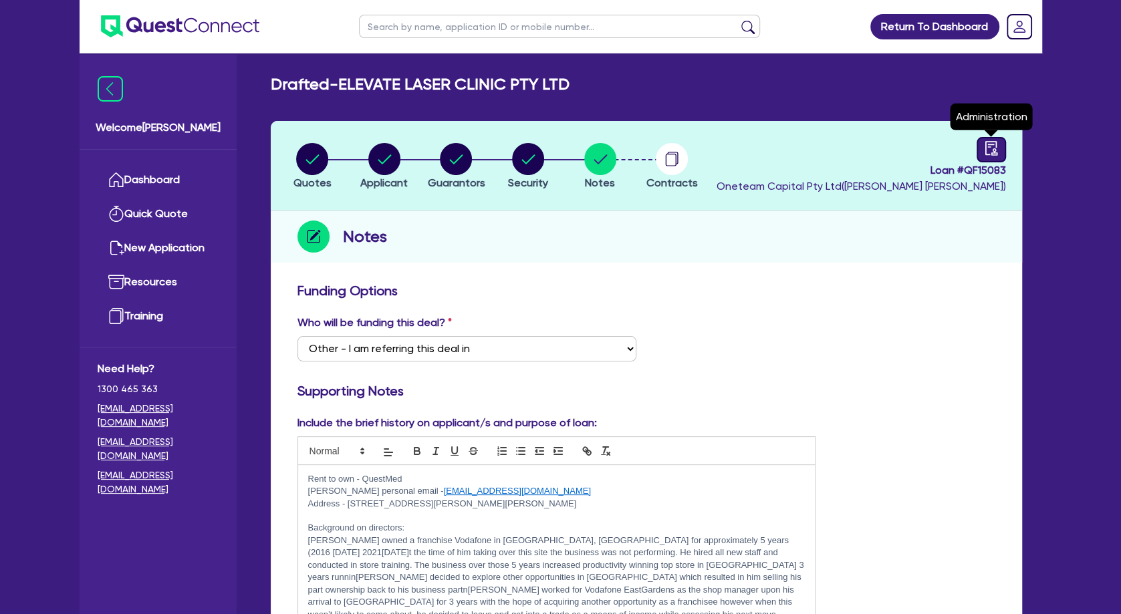
click at [977, 148] on icon "audit" at bounding box center [991, 148] width 12 height 14
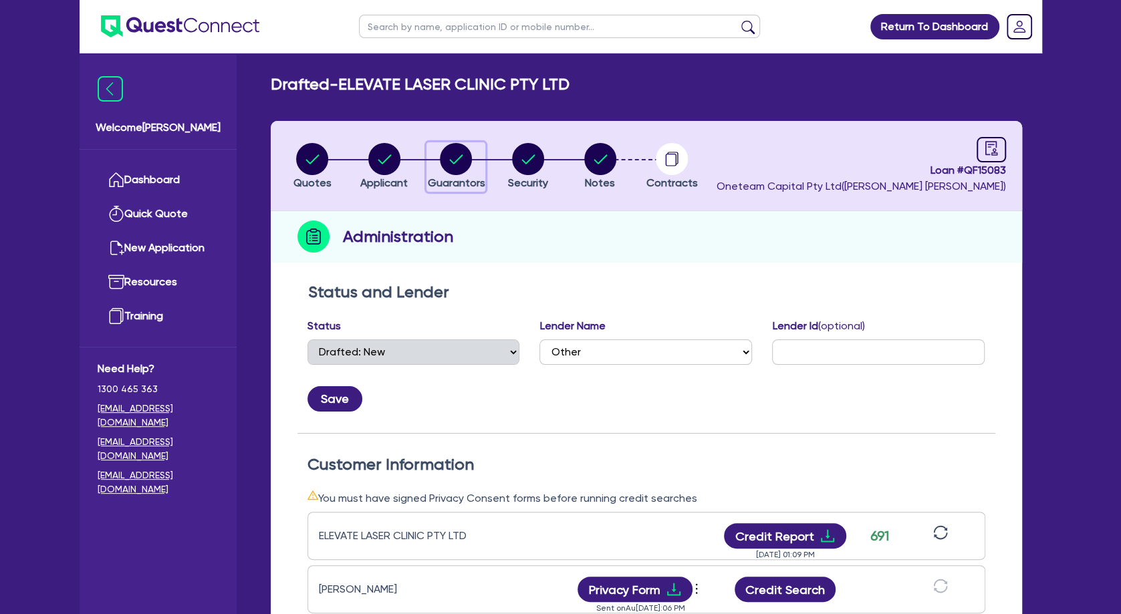
click at [445, 167] on circle "button" at bounding box center [456, 159] width 32 height 32
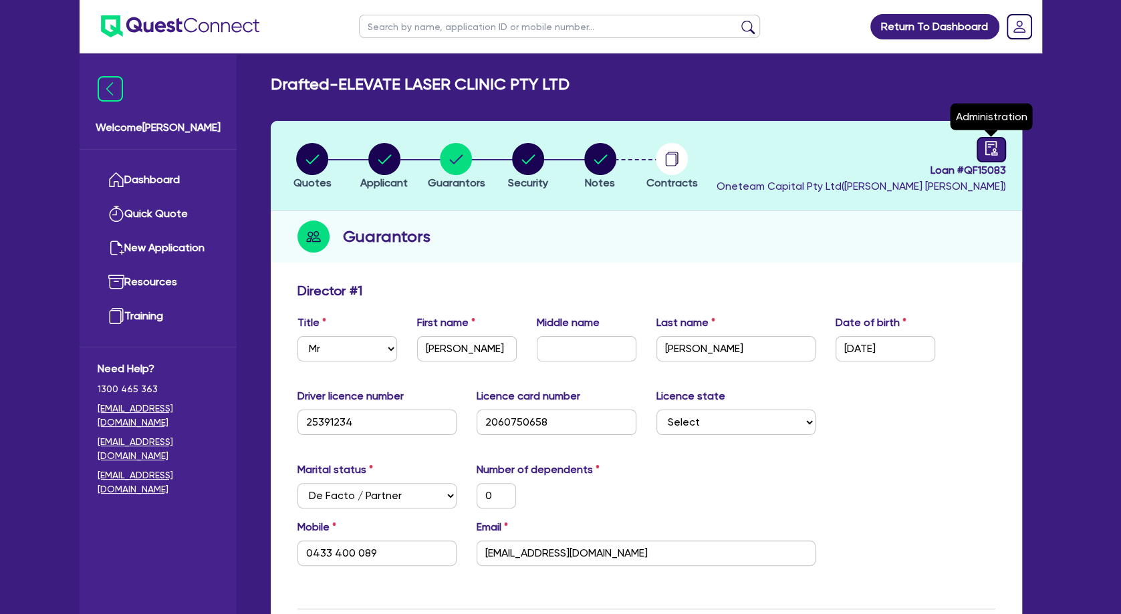
click at [977, 153] on icon "audit" at bounding box center [991, 148] width 12 height 14
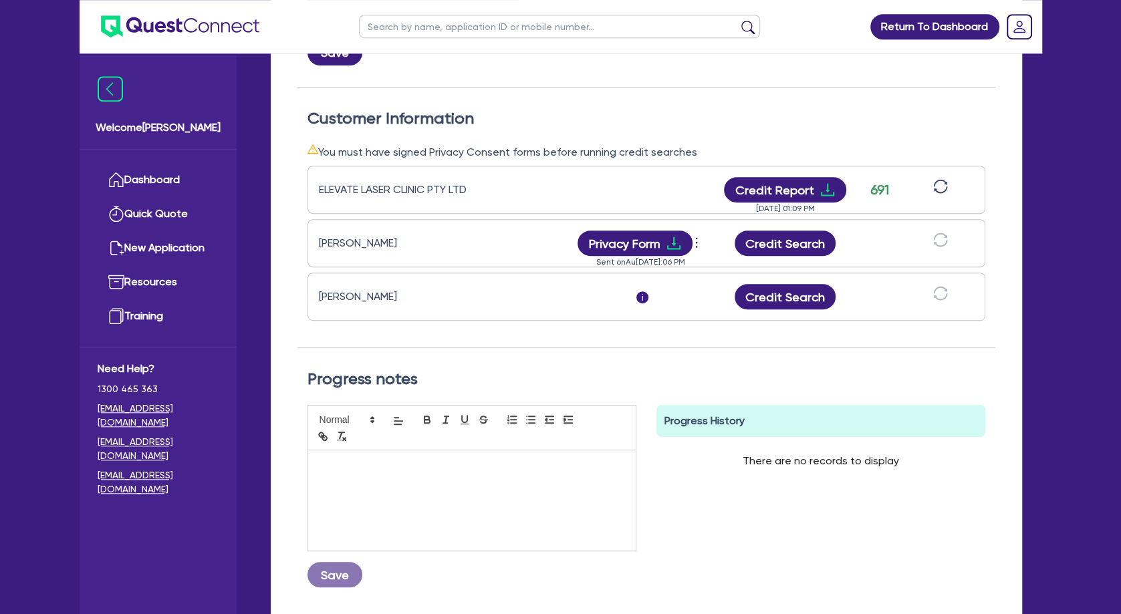
scroll to position [361, 0]
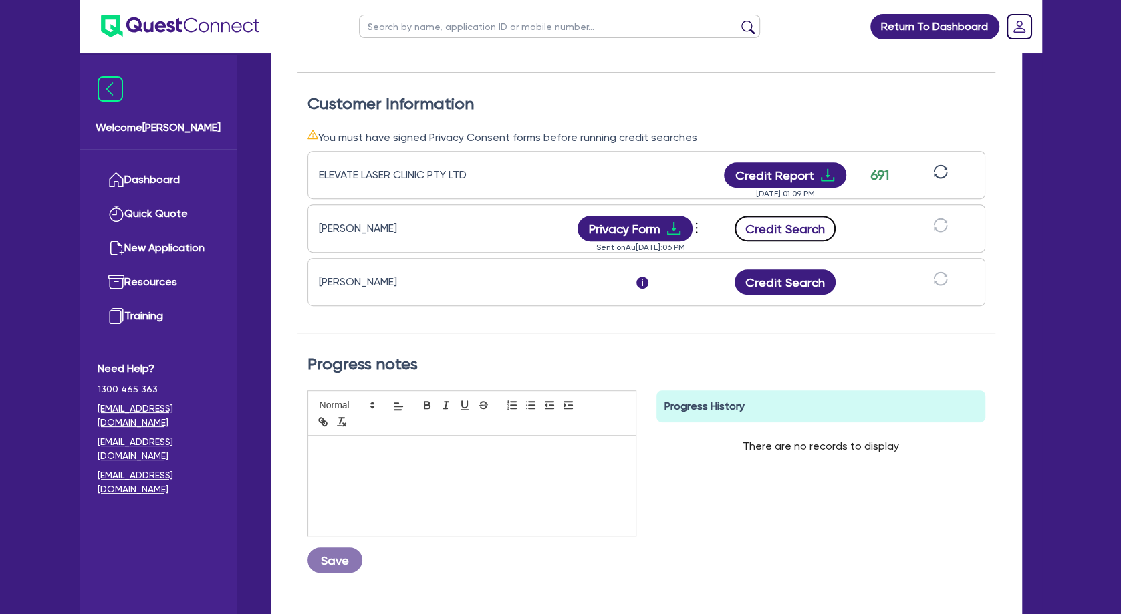
click at [798, 226] on button "Credit Search" at bounding box center [786, 228] width 102 height 25
click at [793, 279] on button "Credit Search" at bounding box center [786, 281] width 102 height 25
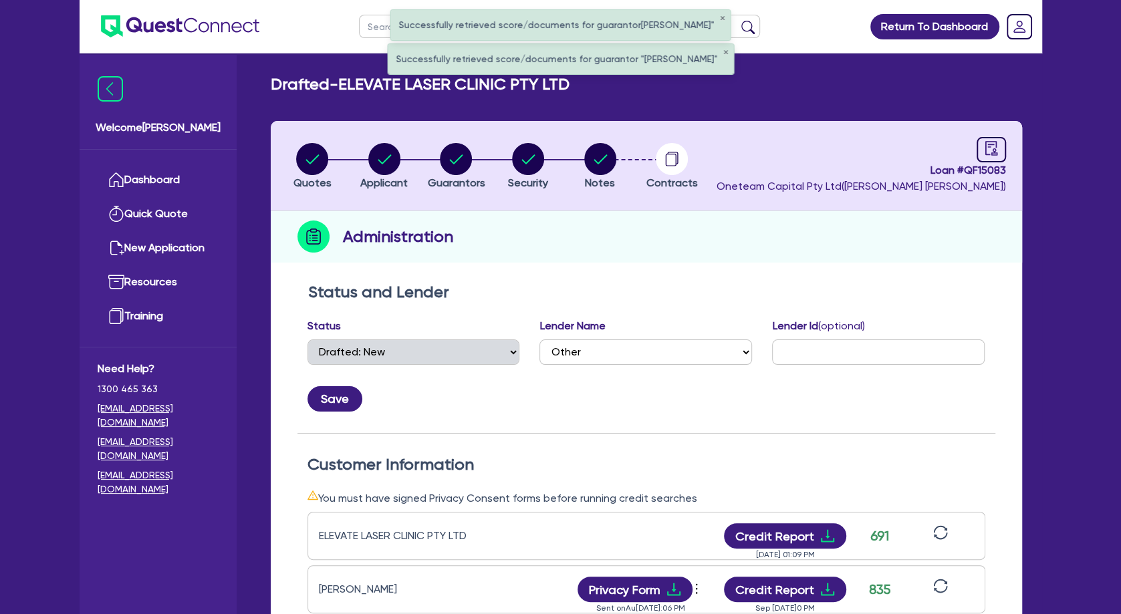
scroll to position [144, 0]
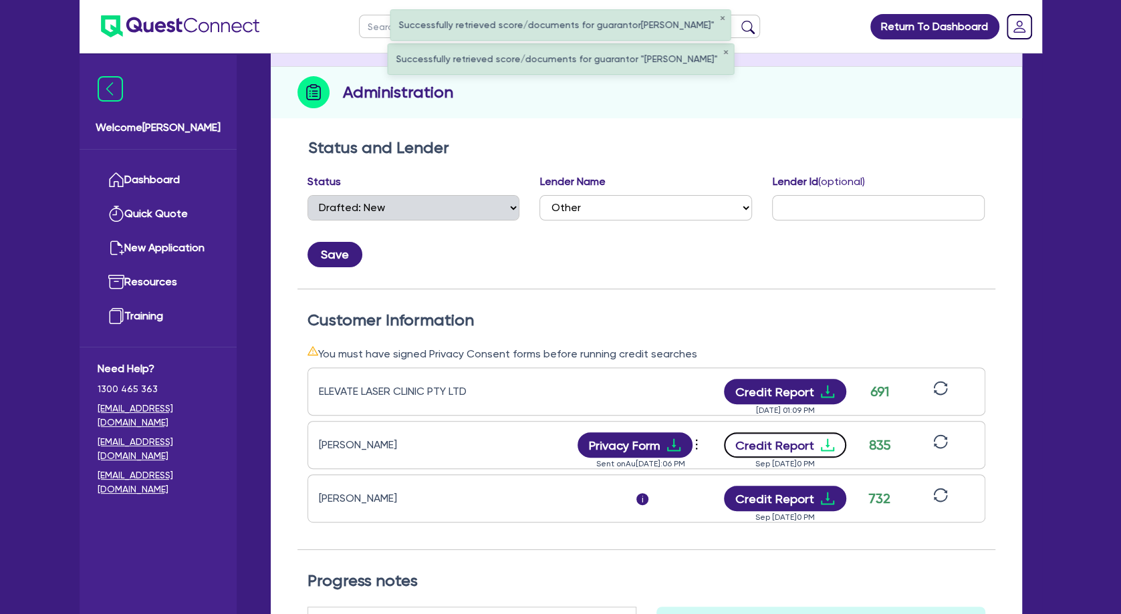
click at [792, 449] on button "Credit Report" at bounding box center [785, 445] width 122 height 25
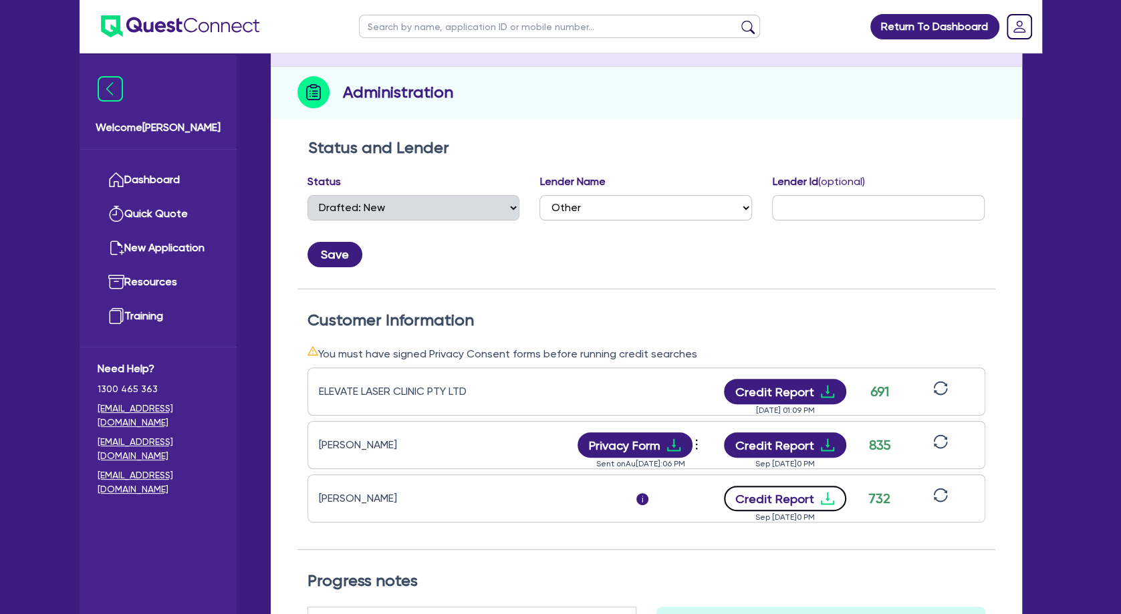
click at [800, 505] on button "Credit Report" at bounding box center [785, 498] width 122 height 25
click at [614, 261] on div "Save" at bounding box center [646, 249] width 698 height 36
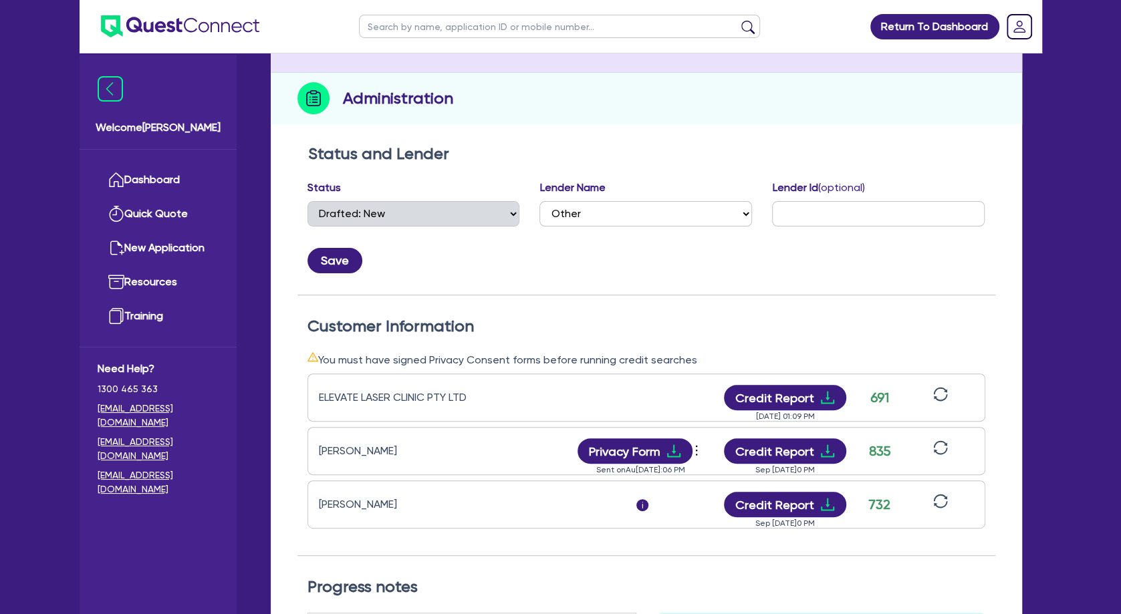
scroll to position [0, 0]
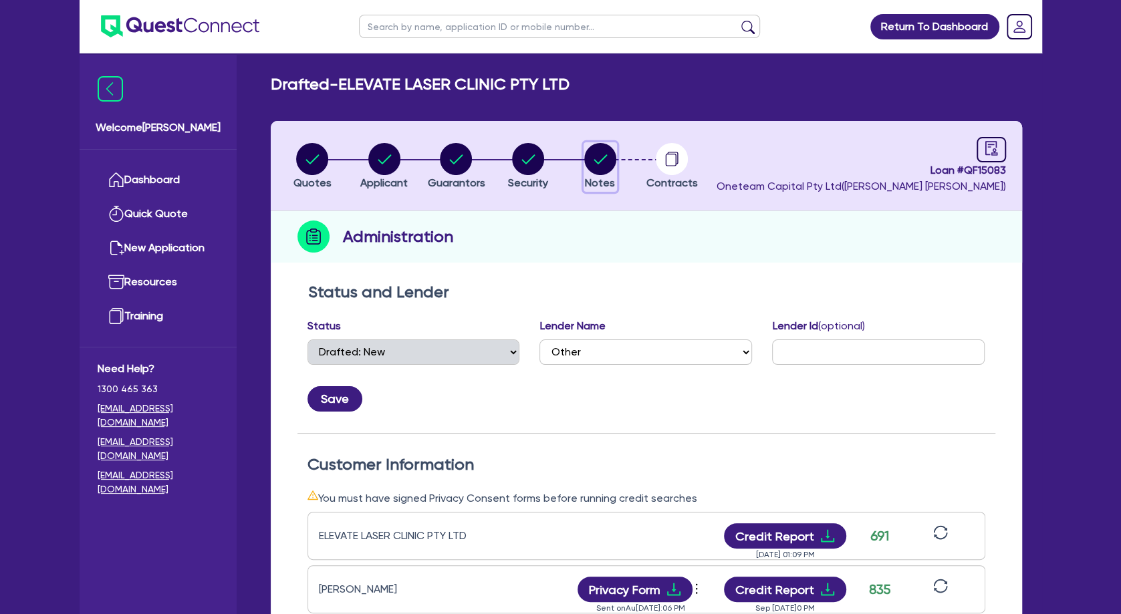
click at [598, 154] on circle "button" at bounding box center [600, 159] width 32 height 32
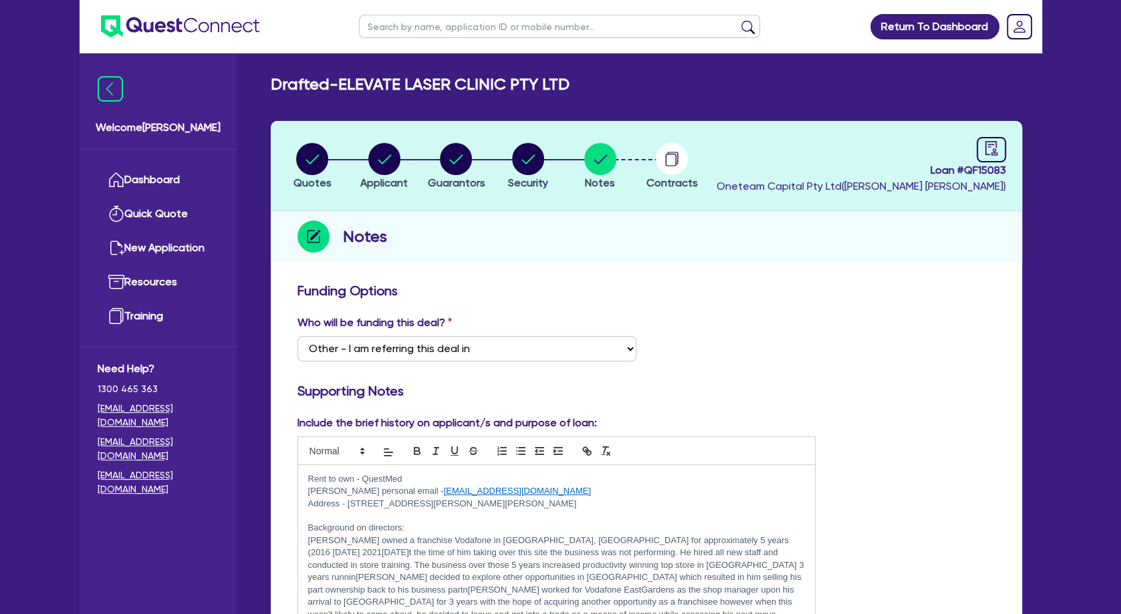
click at [468, 525] on p "Background on directors:" at bounding box center [556, 528] width 497 height 12
click at [445, 520] on p at bounding box center [556, 516] width 497 height 12
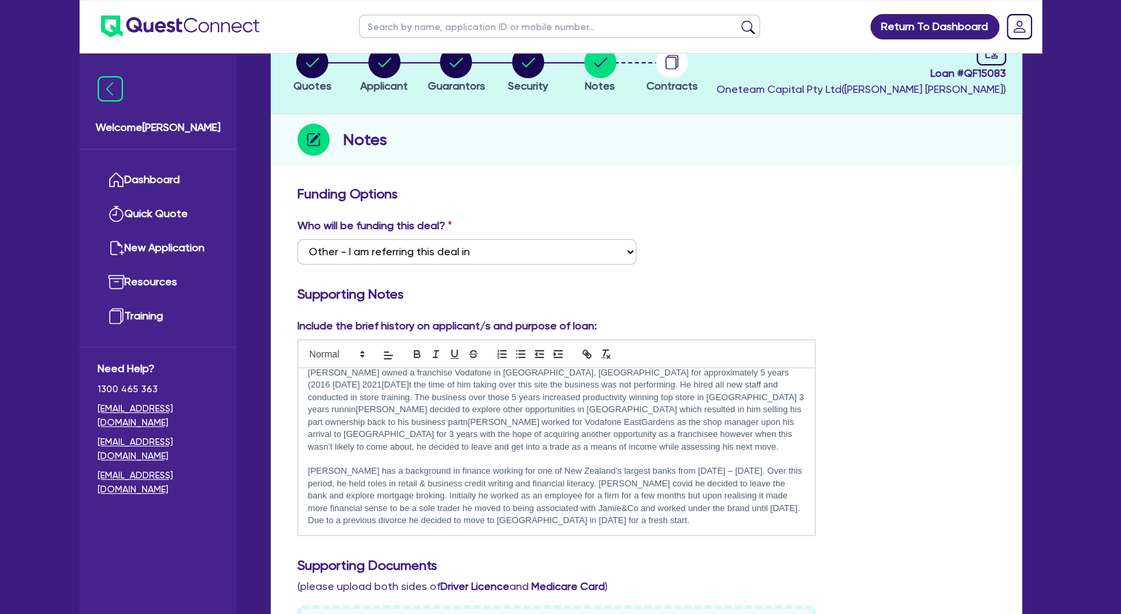
scroll to position [217, 0]
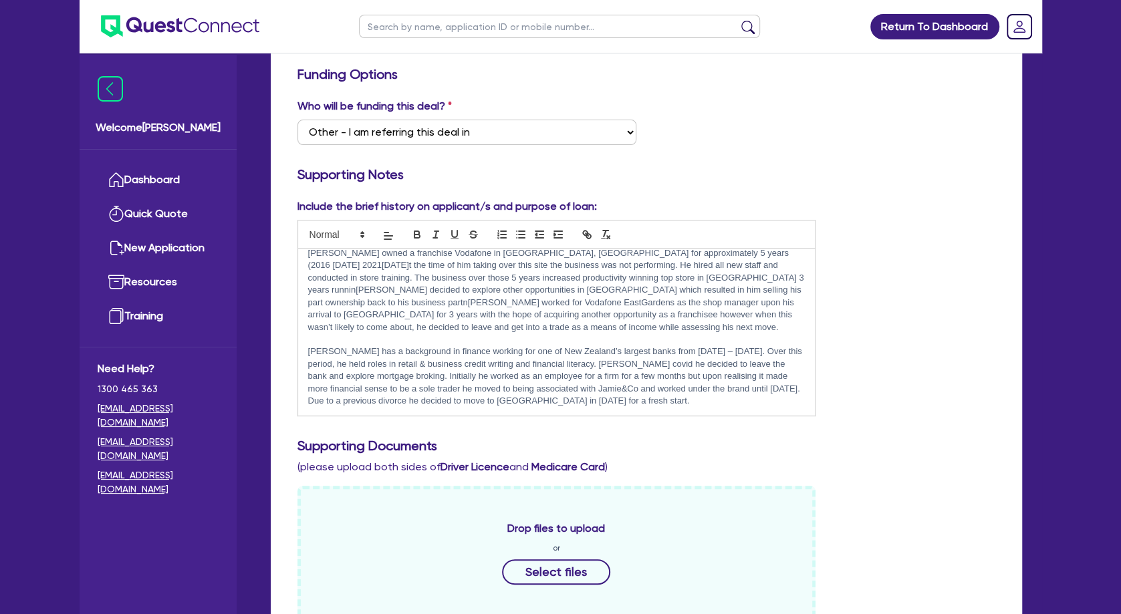
click at [866, 318] on div "Include the brief history on applicant/s and purpose of loan: Rent to own - Que…" at bounding box center [646, 313] width 718 height 229
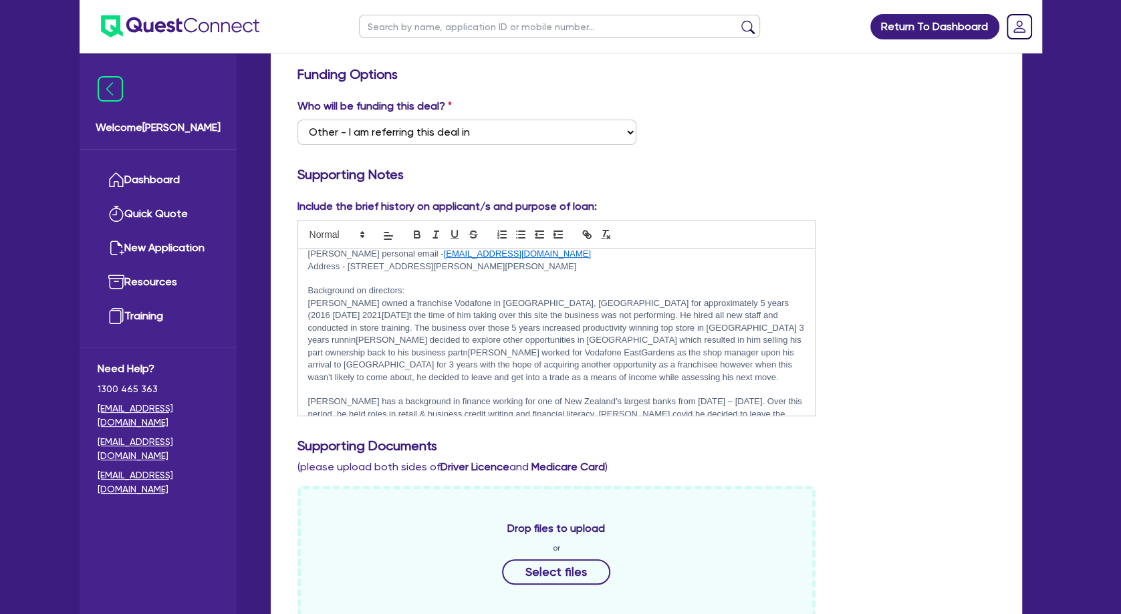
scroll to position [0, 0]
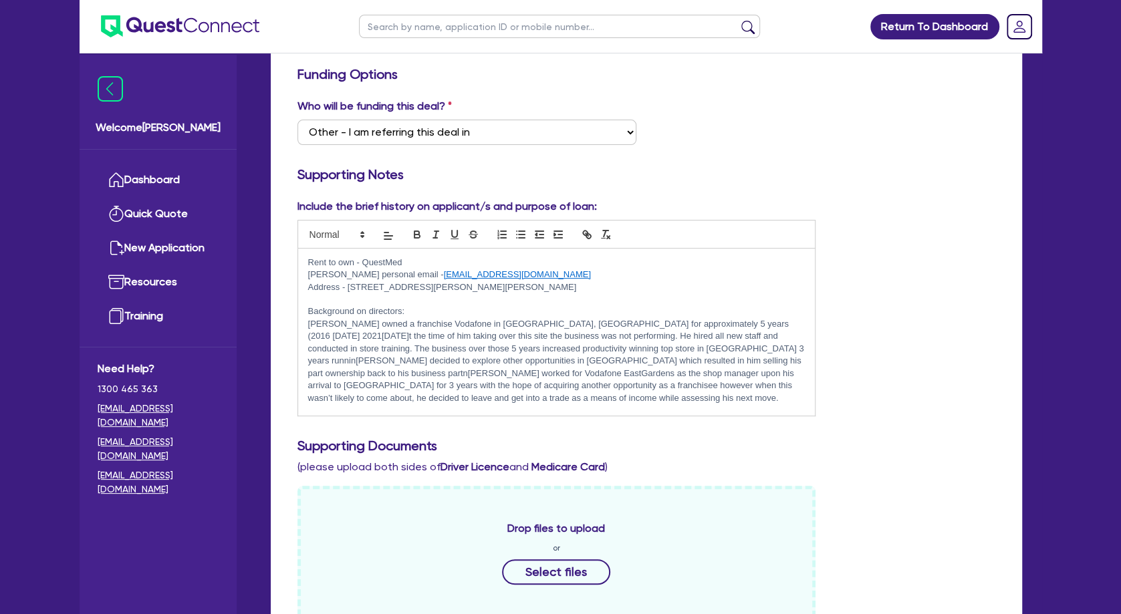
click at [421, 301] on p at bounding box center [556, 299] width 497 height 12
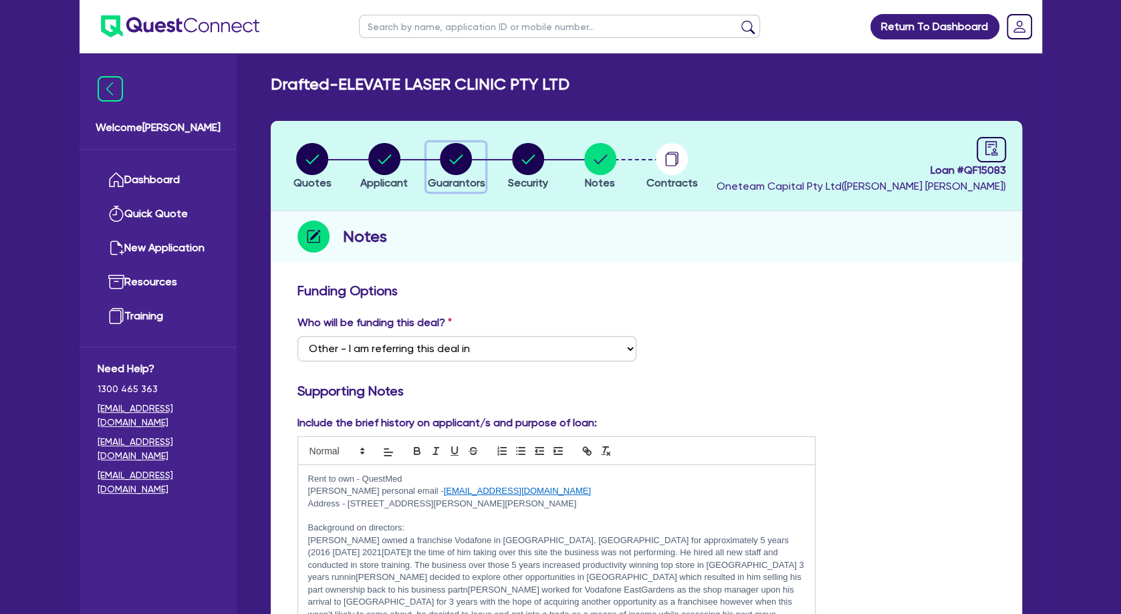
click at [455, 164] on circle "button" at bounding box center [456, 159] width 32 height 32
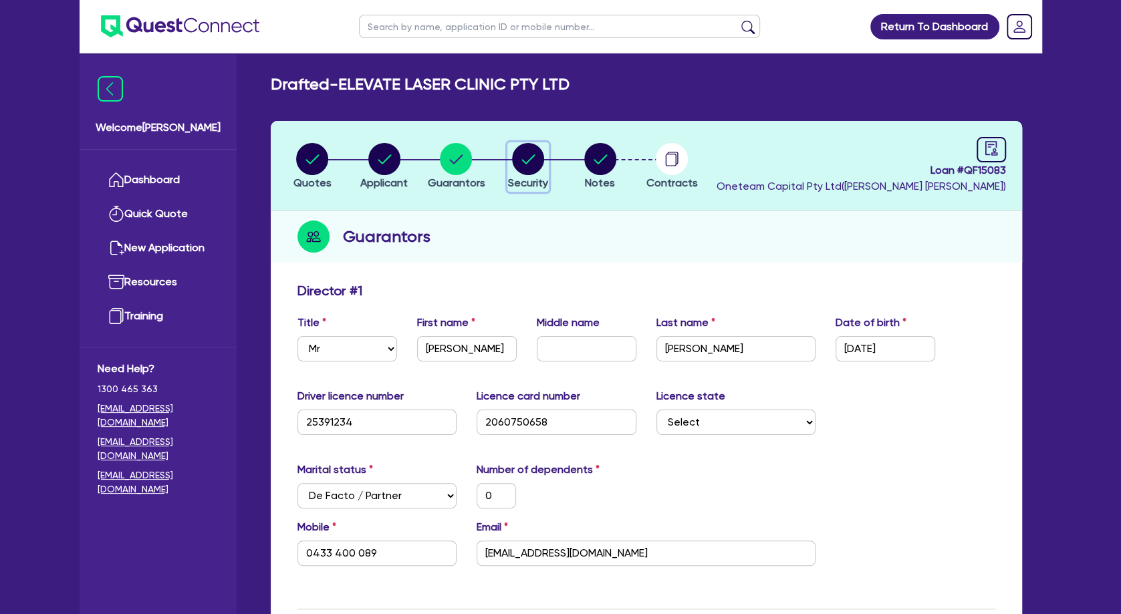
click at [529, 159] on icon "button" at bounding box center [528, 158] width 13 height 9
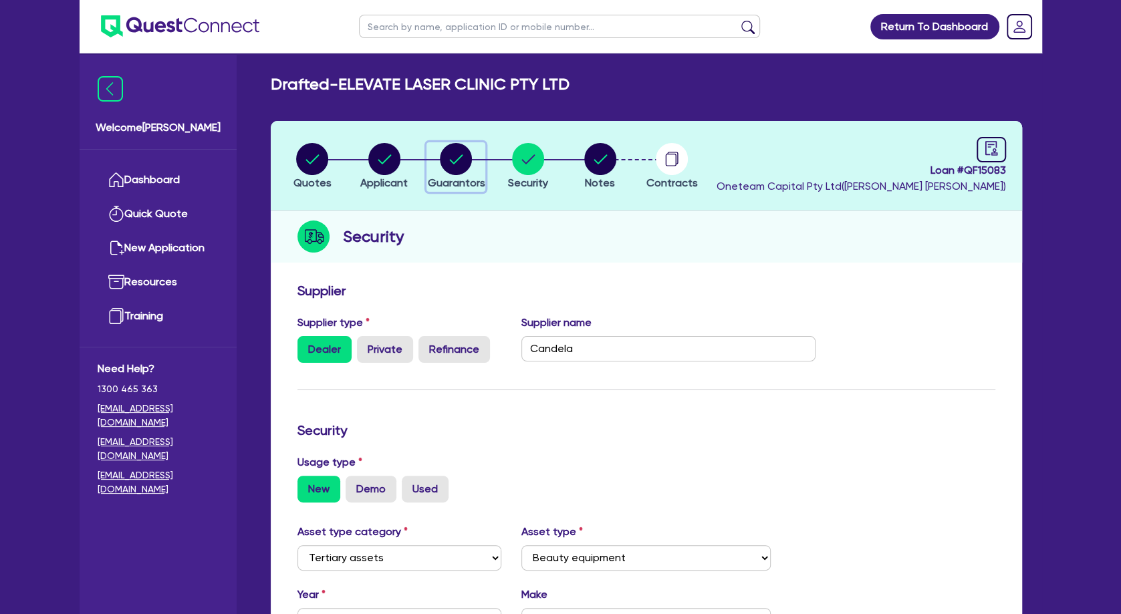
click at [469, 162] on circle "button" at bounding box center [456, 159] width 32 height 32
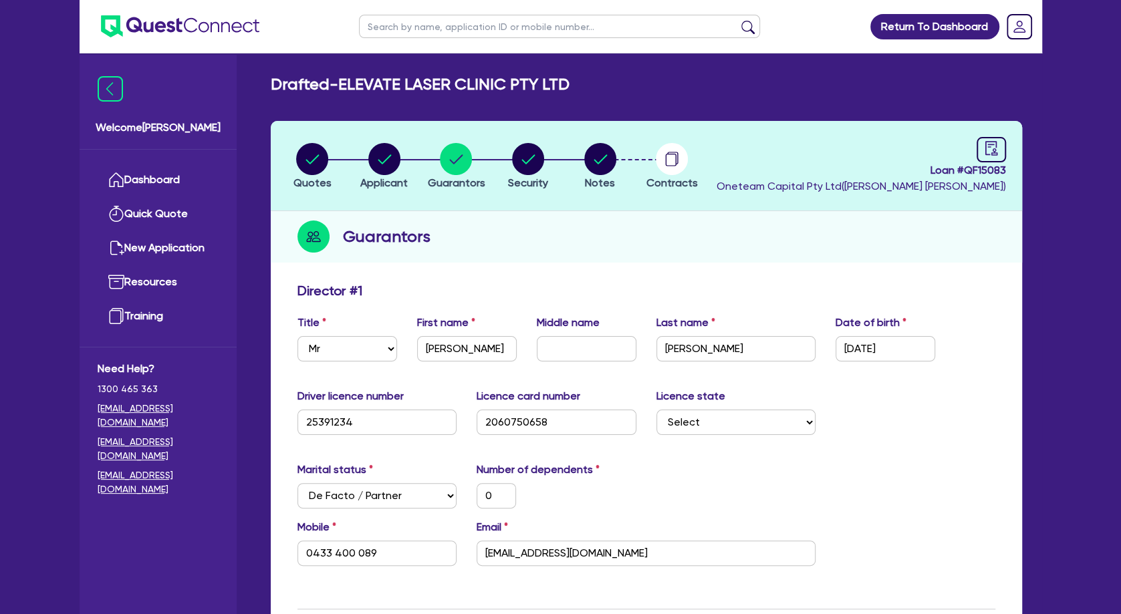
click at [401, 88] on h2 "Drafted - ELEVATE LASER CLINIC PTY LTD" at bounding box center [420, 84] width 299 height 19
click at [386, 156] on circle "button" at bounding box center [384, 159] width 32 height 32
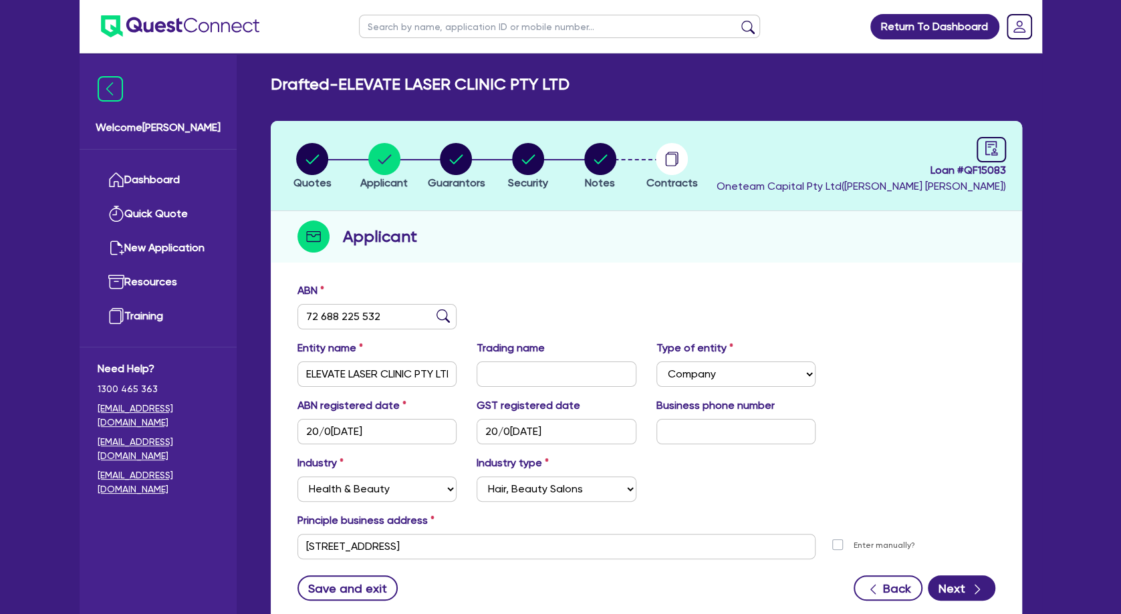
click at [465, 96] on div "Drafted - ELEVATE LASER CLINIC PTY LTD Quotes Applicant [GEOGRAPHIC_DATA] Secur…" at bounding box center [647, 359] width 792 height 569
click at [195, 179] on link "Dashboard" at bounding box center [158, 180] width 121 height 34
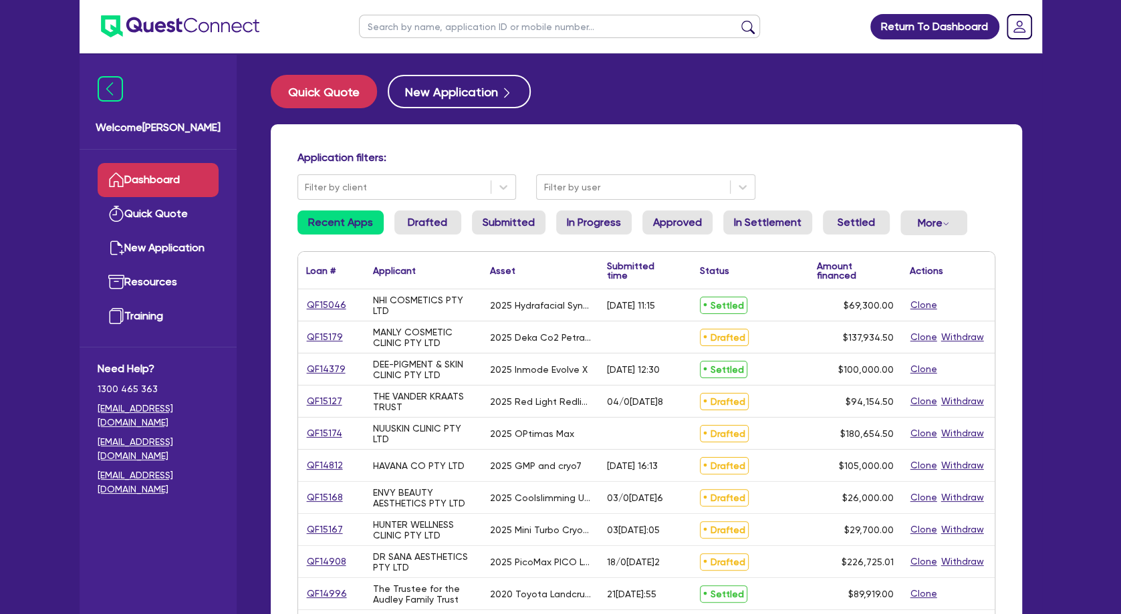
click at [404, 22] on input "text" at bounding box center [559, 26] width 401 height 23
click at [737, 20] on button "submit" at bounding box center [747, 29] width 21 height 19
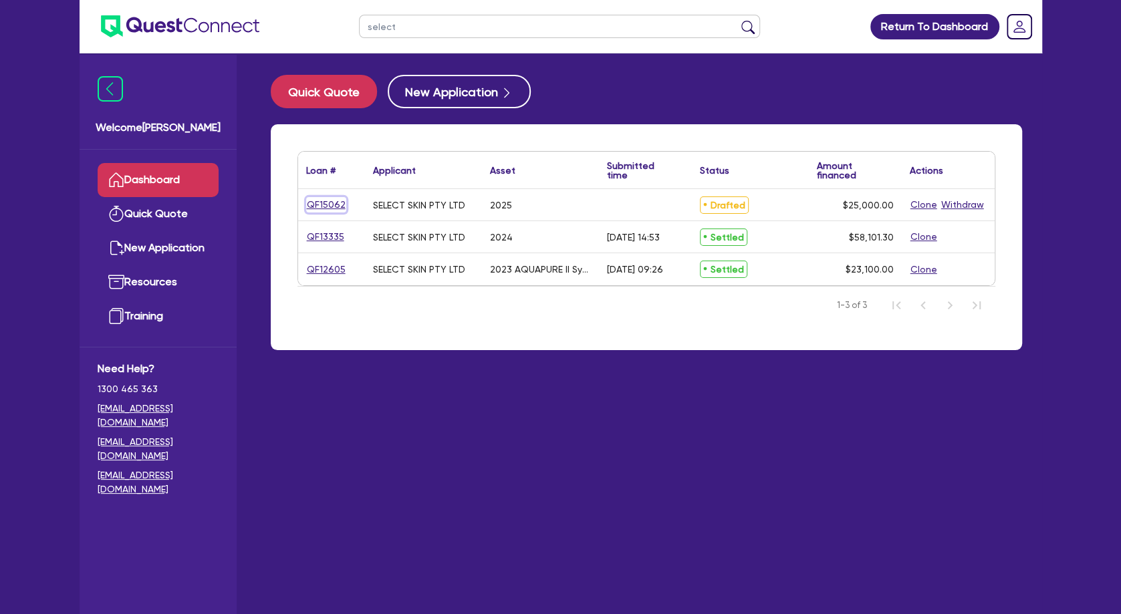
click at [338, 205] on link "QF15062" at bounding box center [326, 204] width 40 height 15
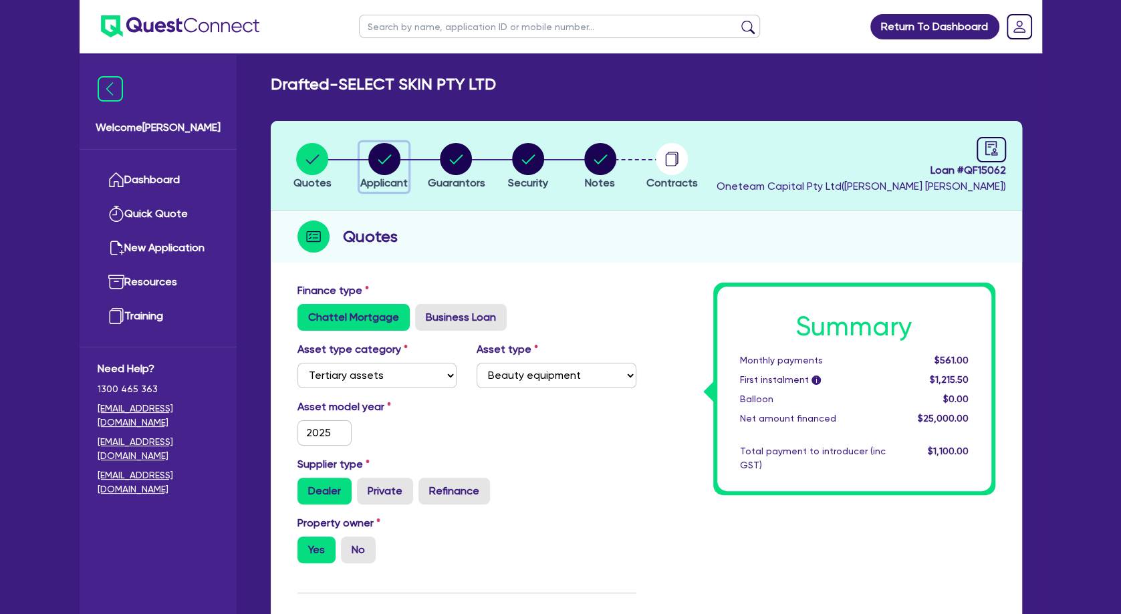
click at [382, 164] on circle "button" at bounding box center [384, 159] width 32 height 32
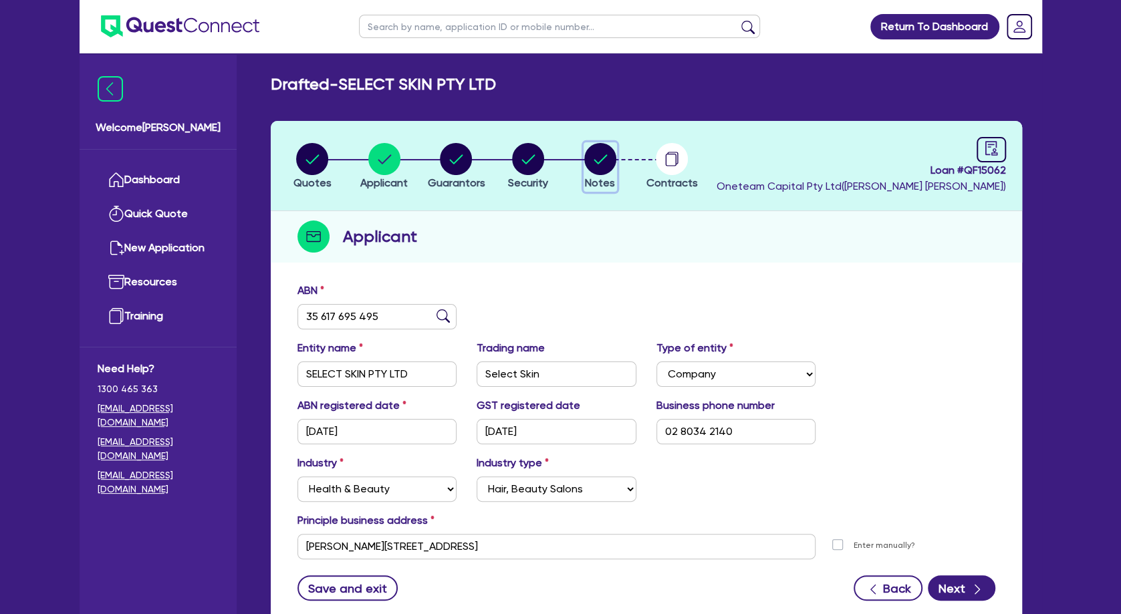
click at [596, 160] on circle "button" at bounding box center [600, 159] width 32 height 32
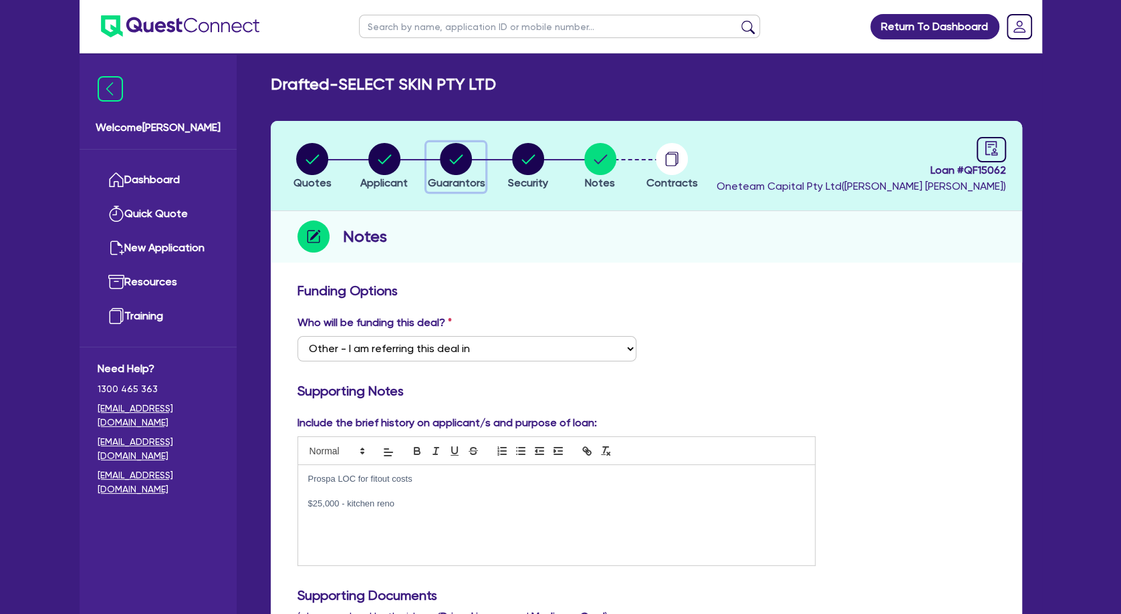
click at [453, 164] on circle "button" at bounding box center [456, 159] width 32 height 32
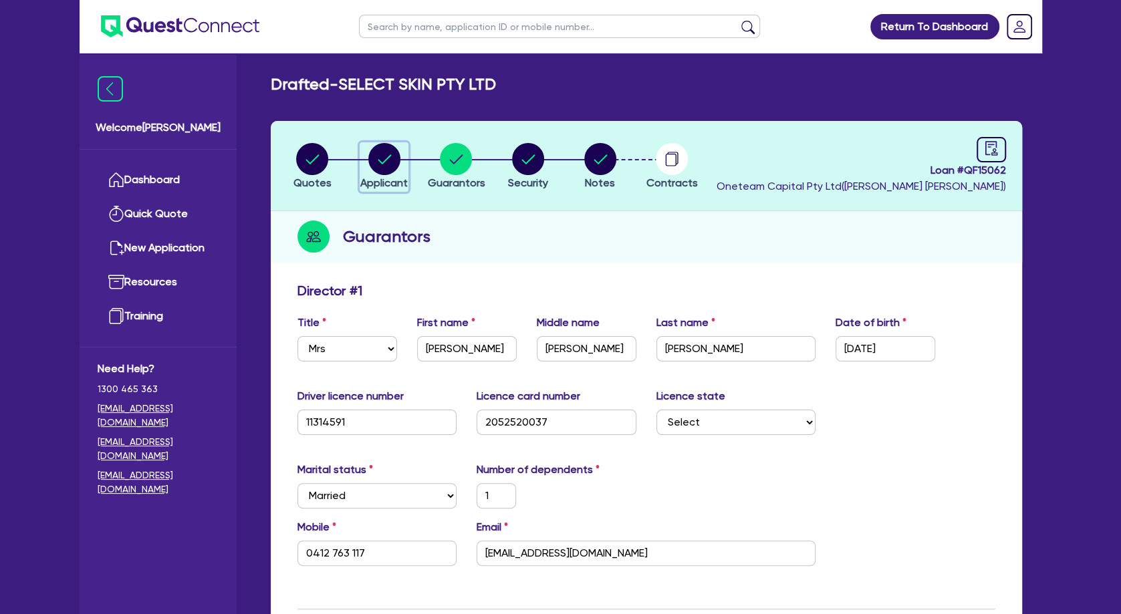
click at [381, 172] on circle "button" at bounding box center [384, 159] width 32 height 32
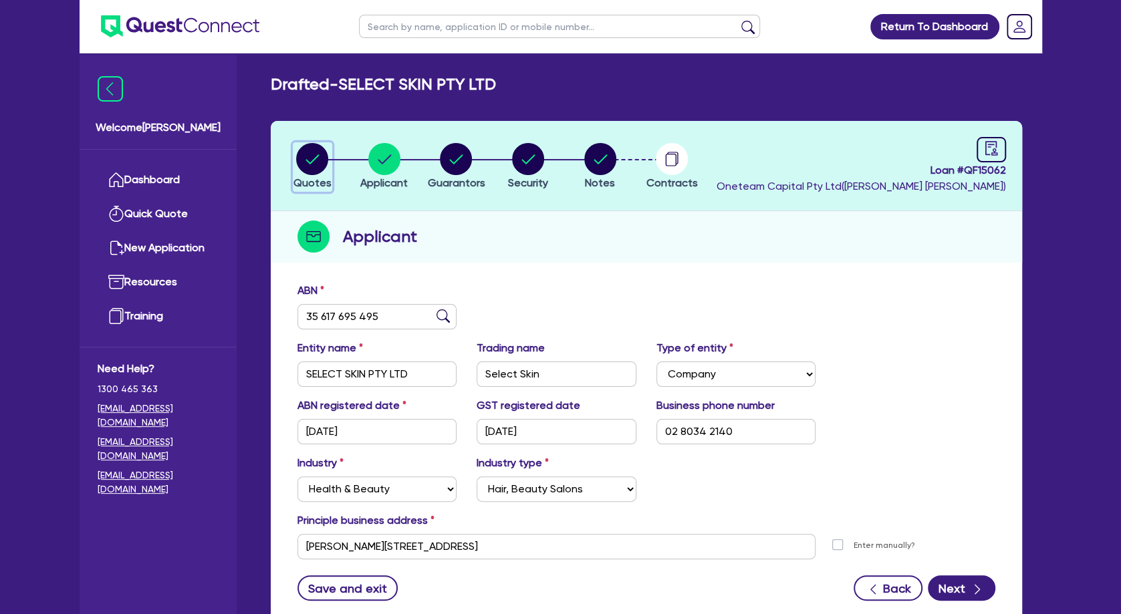
click at [303, 160] on circle "button" at bounding box center [312, 159] width 32 height 32
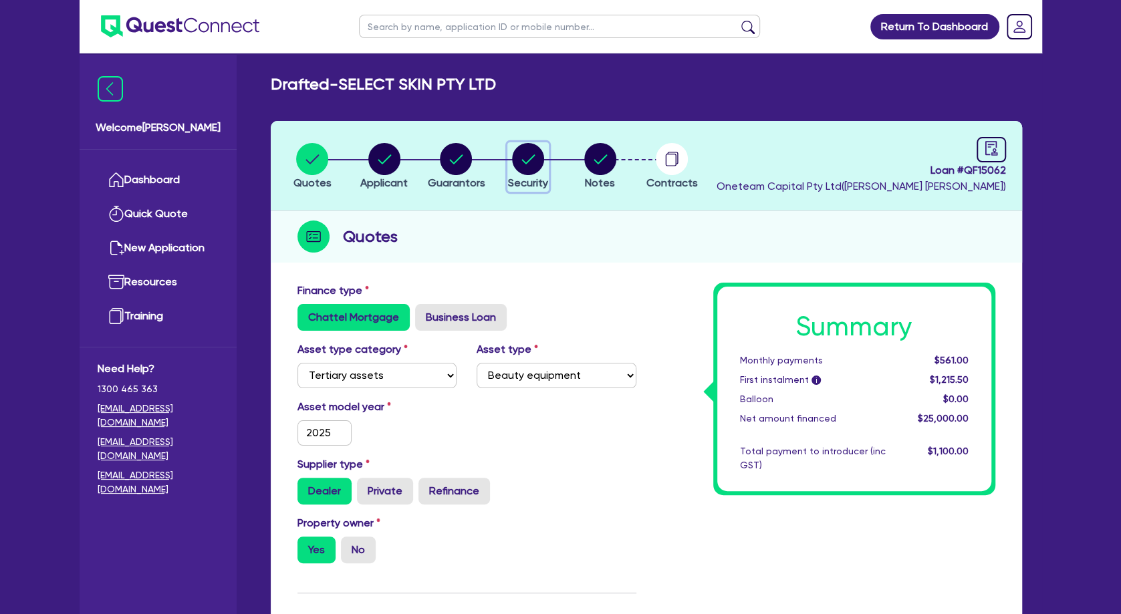
click at [529, 160] on icon "button" at bounding box center [528, 158] width 13 height 9
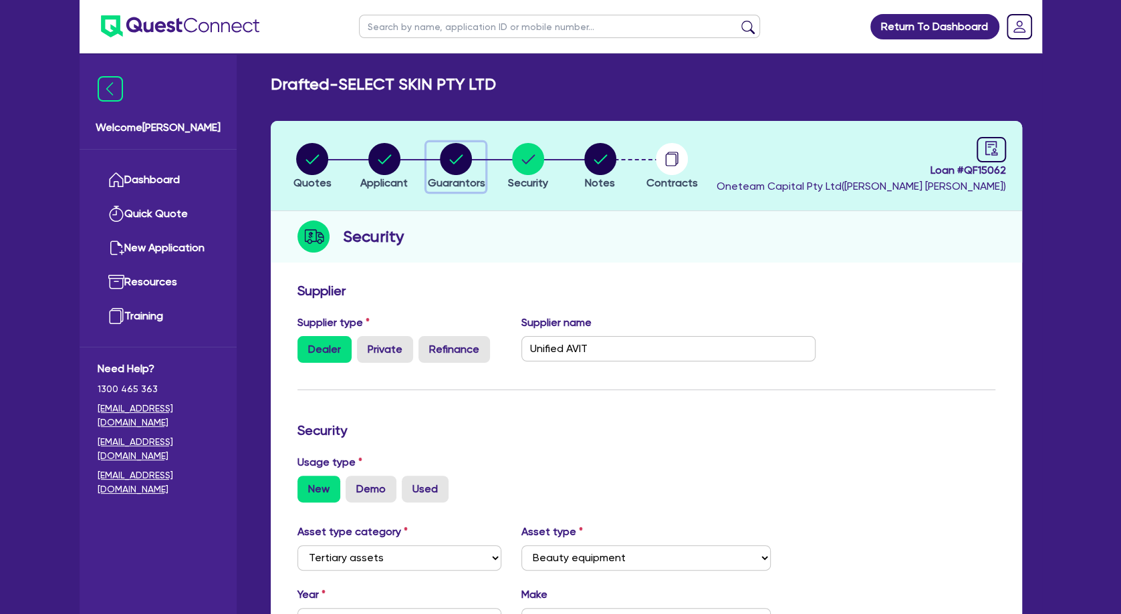
click at [455, 168] on circle "button" at bounding box center [456, 159] width 32 height 32
